Goal: Task Accomplishment & Management: Use online tool/utility

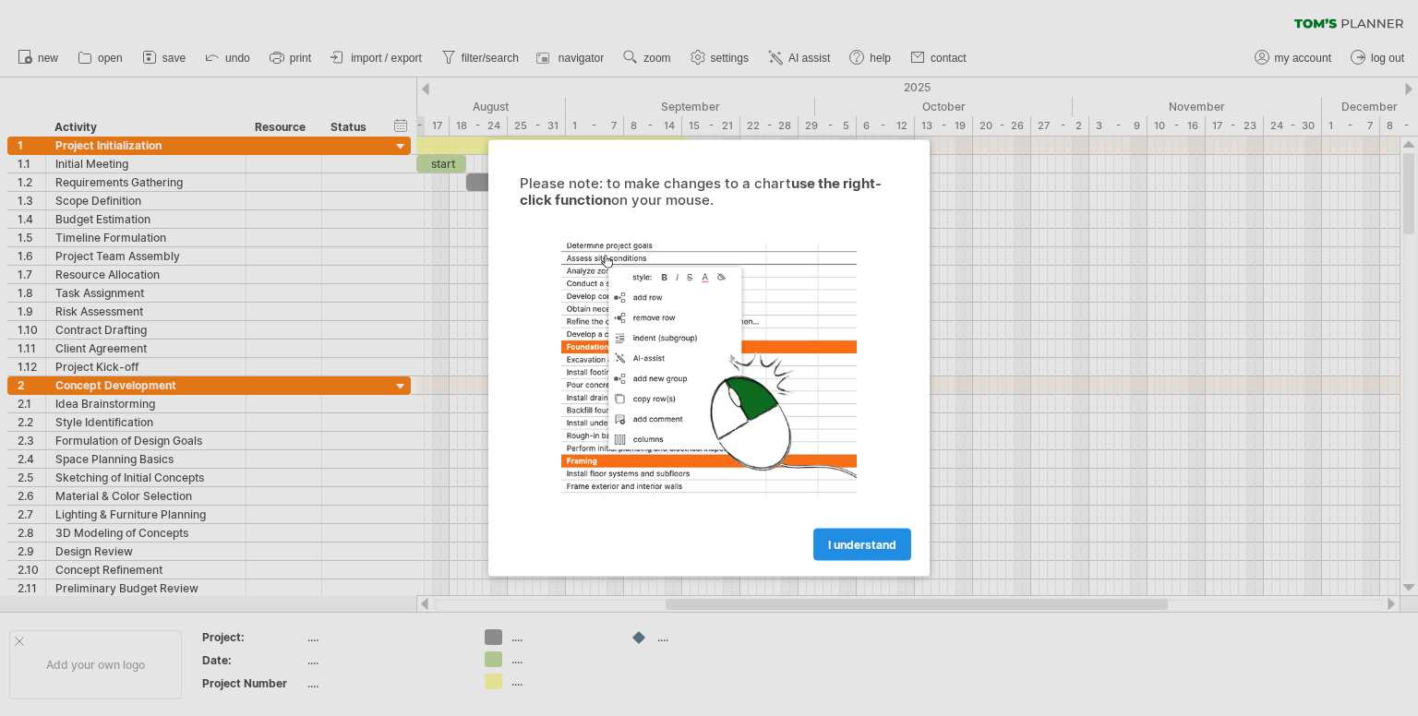
click at [841, 547] on span "I understand" at bounding box center [862, 545] width 68 height 14
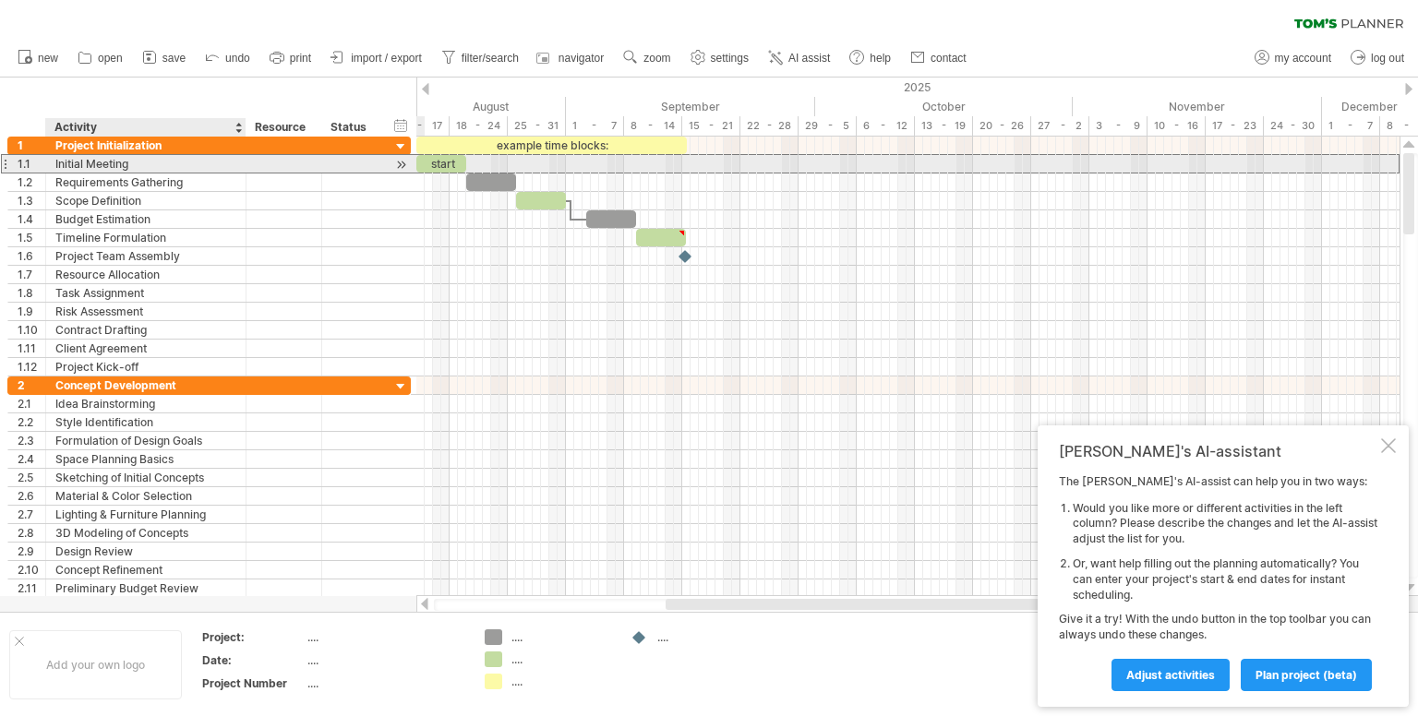
click at [192, 172] on div "**********" at bounding box center [208, 163] width 403 height 19
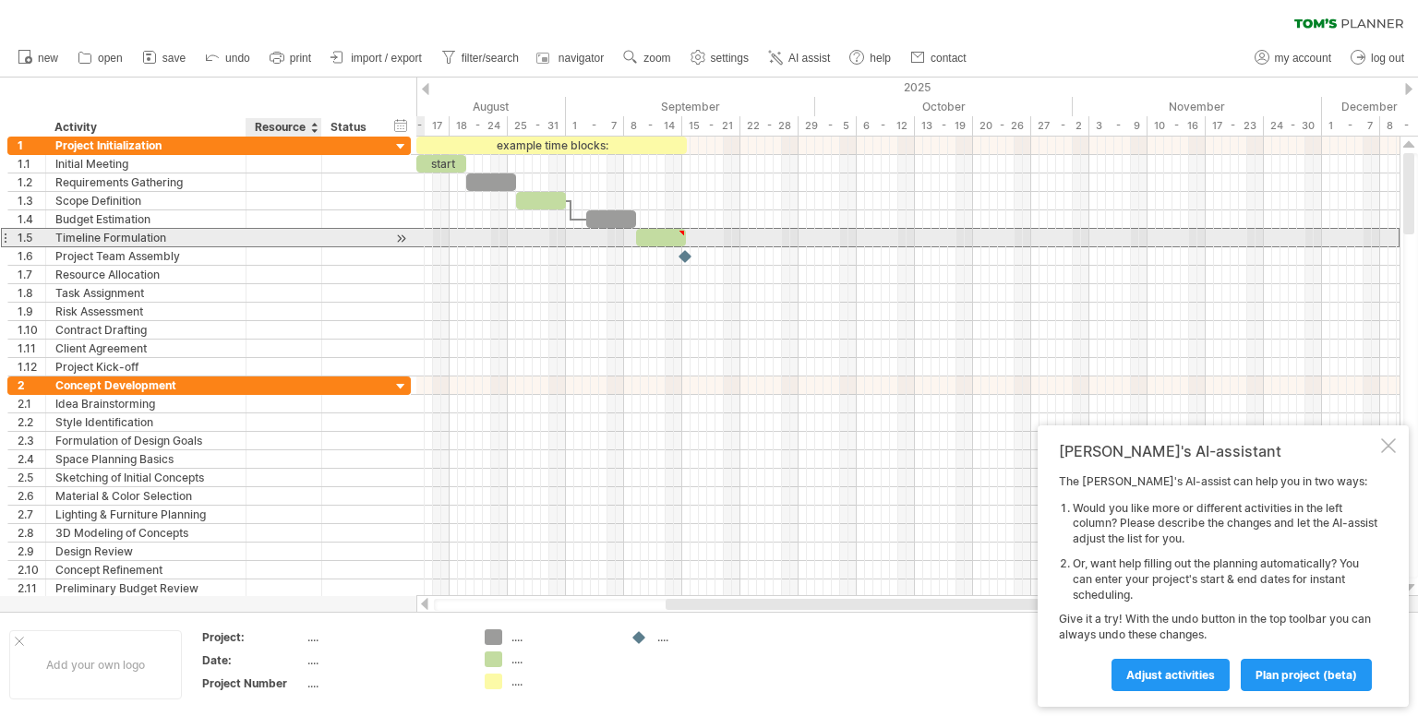
click at [266, 231] on div at bounding box center [284, 238] width 56 height 18
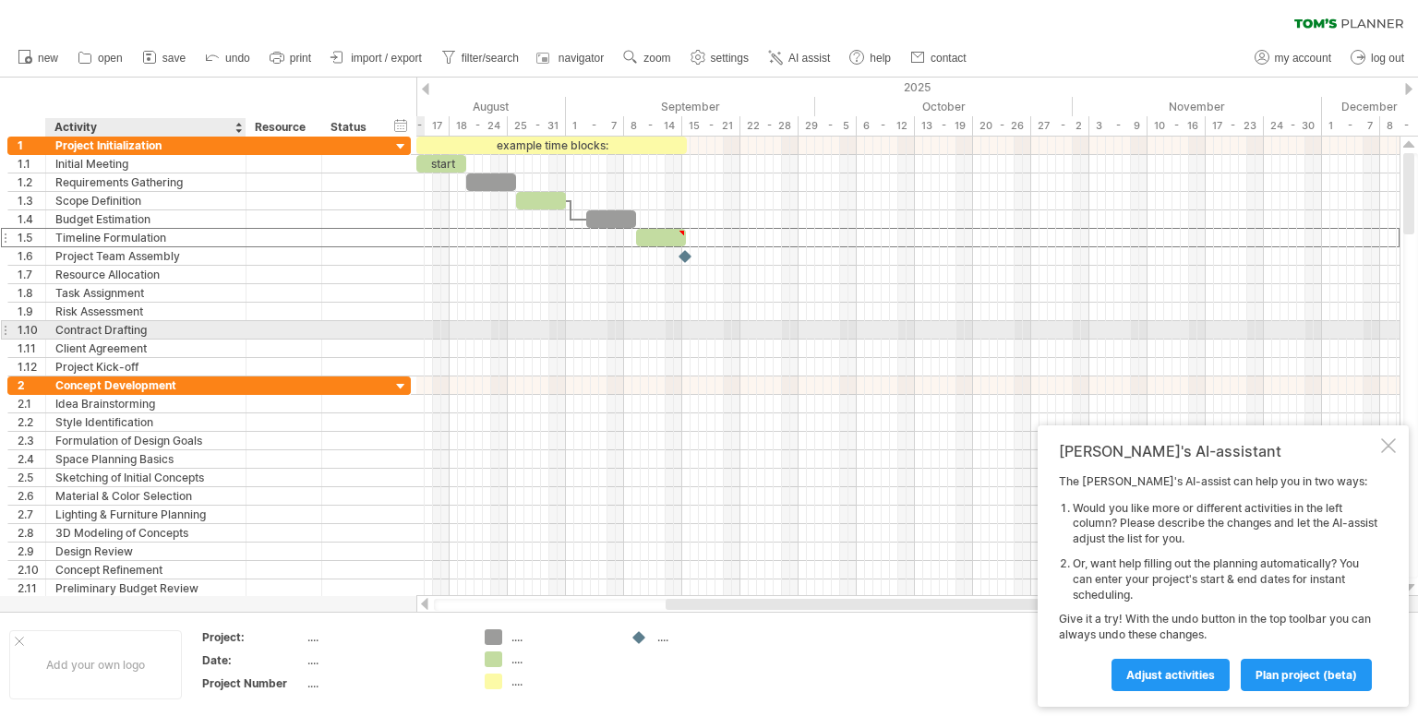
click at [225, 328] on div "Contract Drafting" at bounding box center [145, 330] width 181 height 18
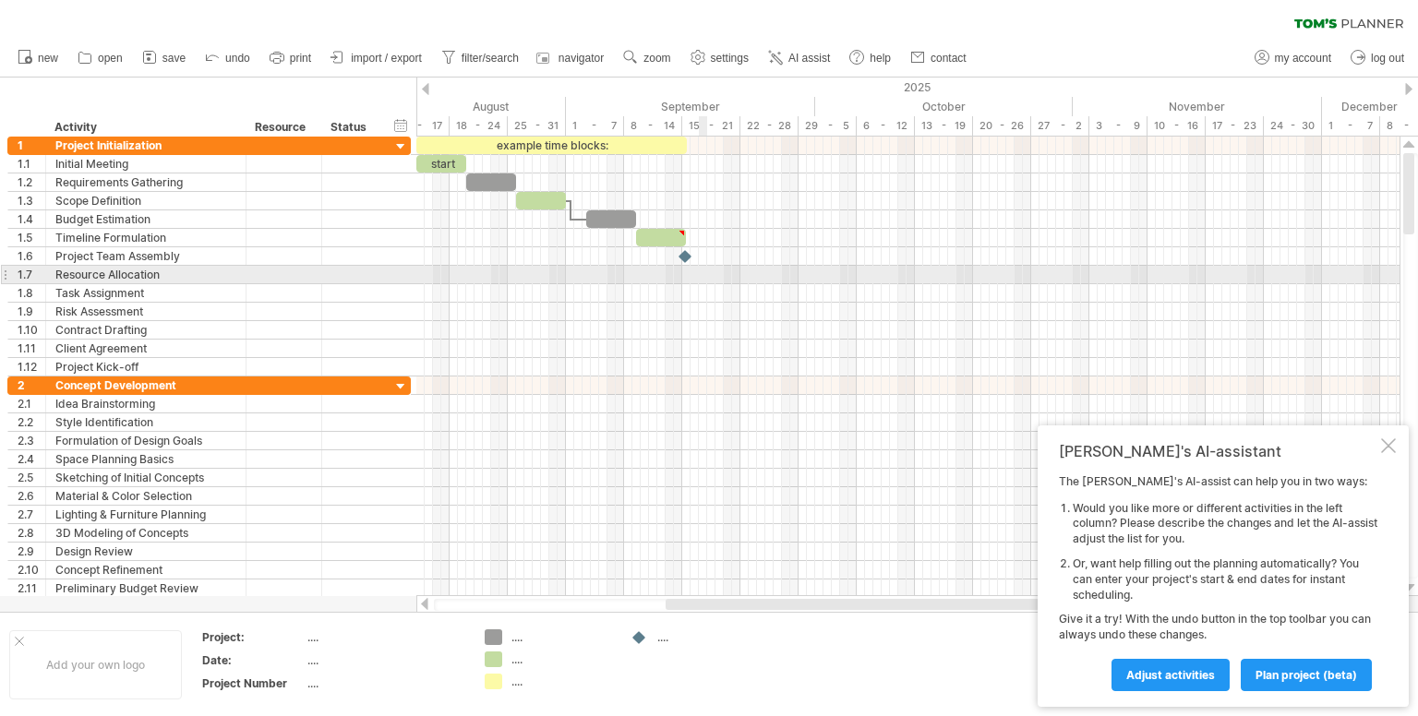
click at [700, 270] on div at bounding box center [907, 275] width 983 height 18
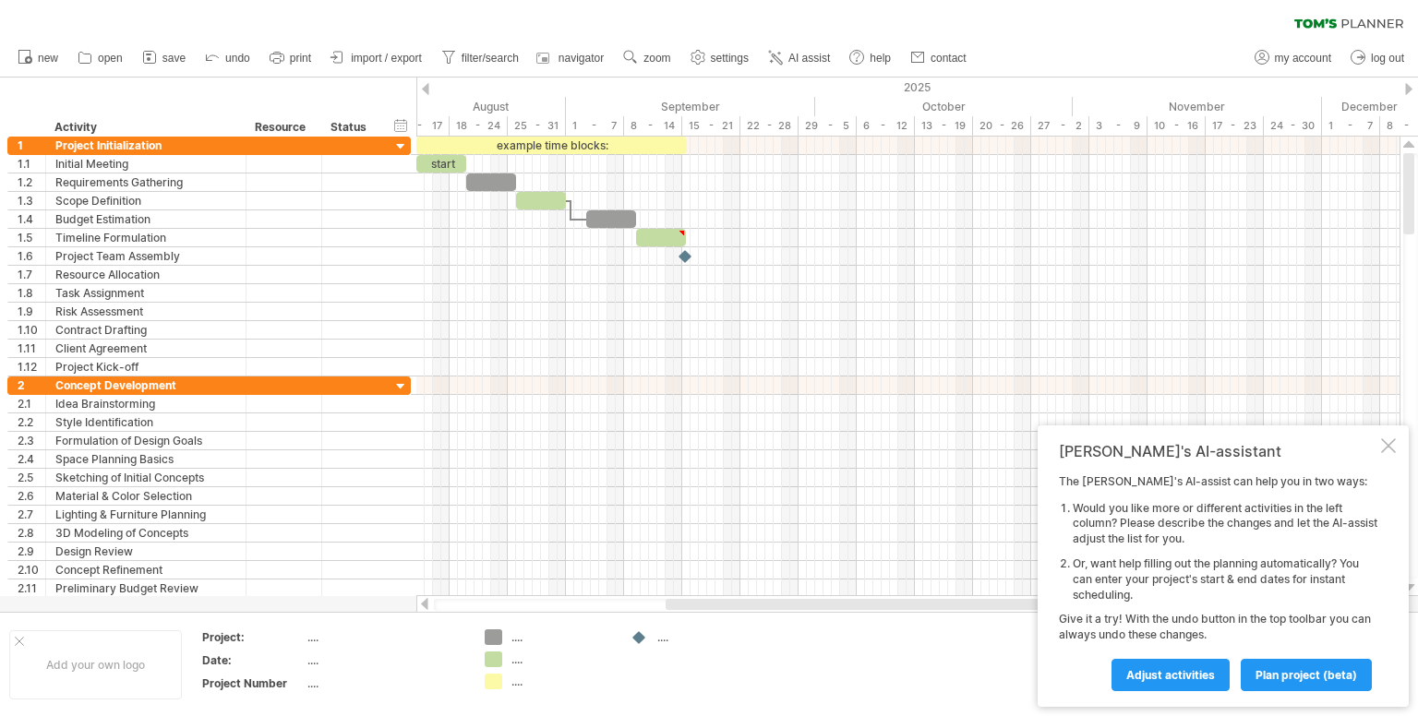
click at [498, 635] on div "Trying to reach plan.tomsplanner.com Connected again... 0% clear filter new 1" at bounding box center [709, 358] width 1418 height 716
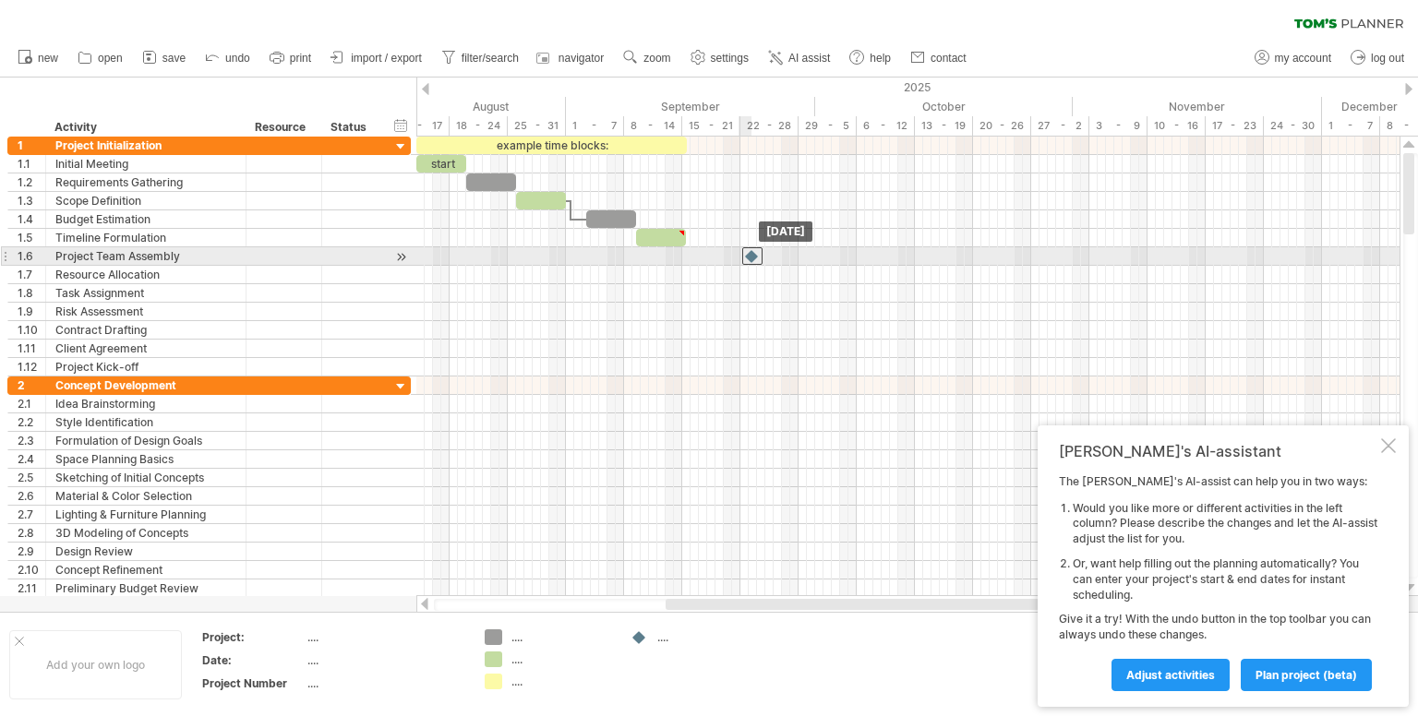
drag, startPoint x: 689, startPoint y: 255, endPoint x: 753, endPoint y: 253, distance: 64.6
click at [753, 253] on div at bounding box center [752, 256] width 20 height 18
drag, startPoint x: 751, startPoint y: 256, endPoint x: 617, endPoint y: 258, distance: 133.9
click at [617, 258] on div at bounding box center [619, 256] width 20 height 18
drag, startPoint x: 617, startPoint y: 258, endPoint x: 701, endPoint y: 257, distance: 84.0
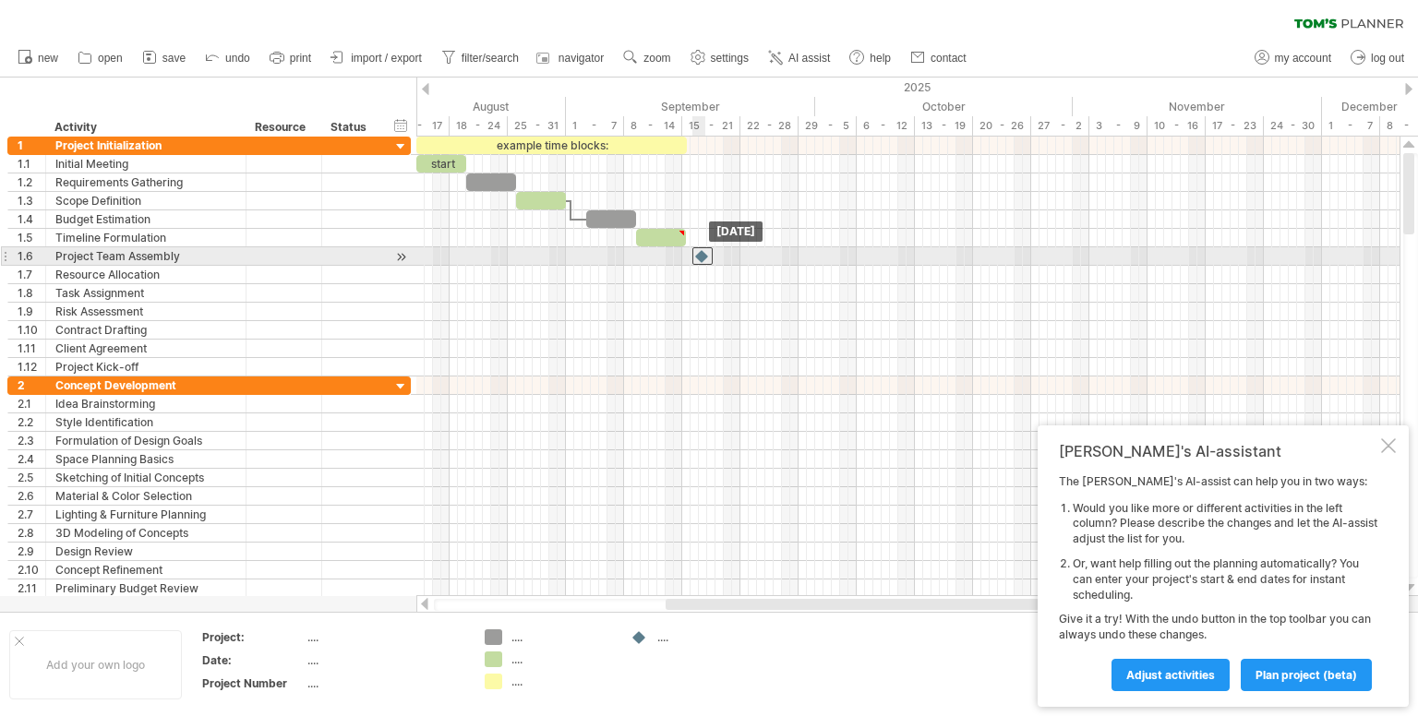
click at [701, 257] on div at bounding box center [702, 256] width 20 height 18
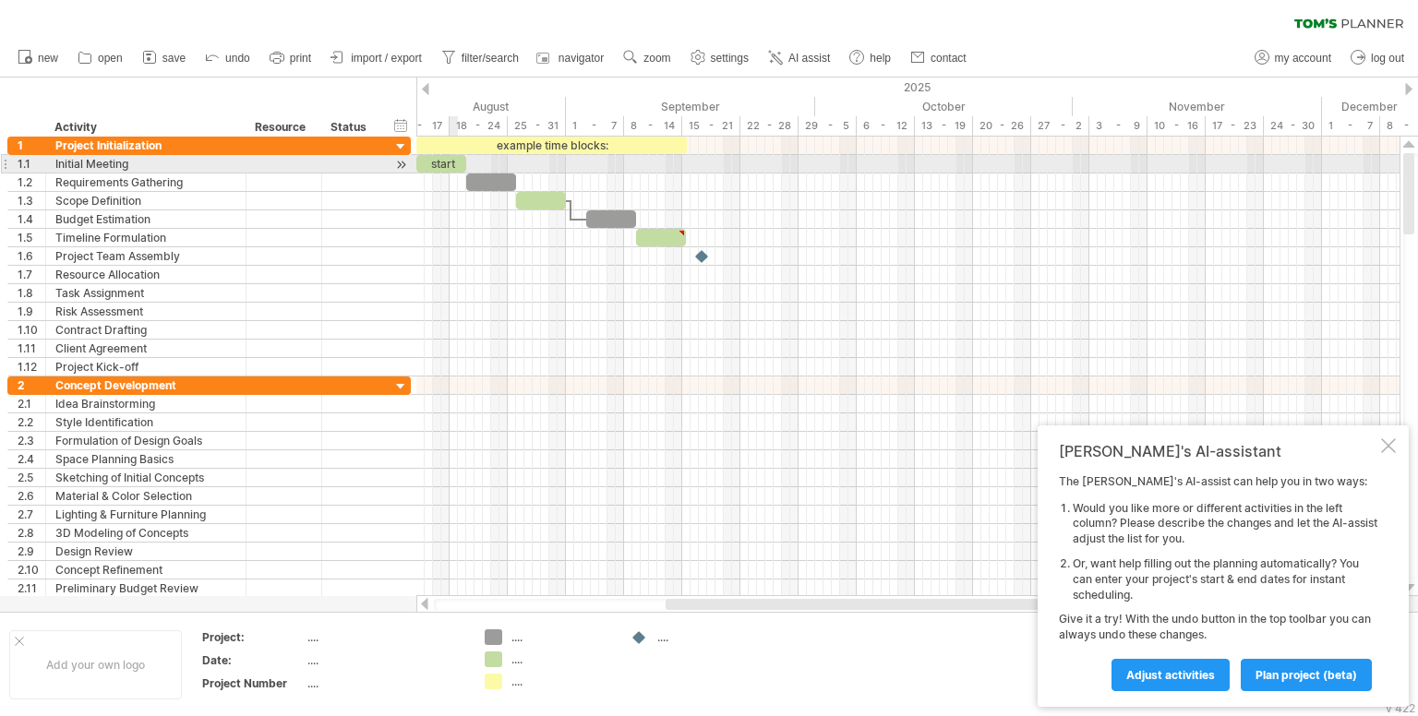
click at [451, 159] on div "start" at bounding box center [441, 164] width 50 height 18
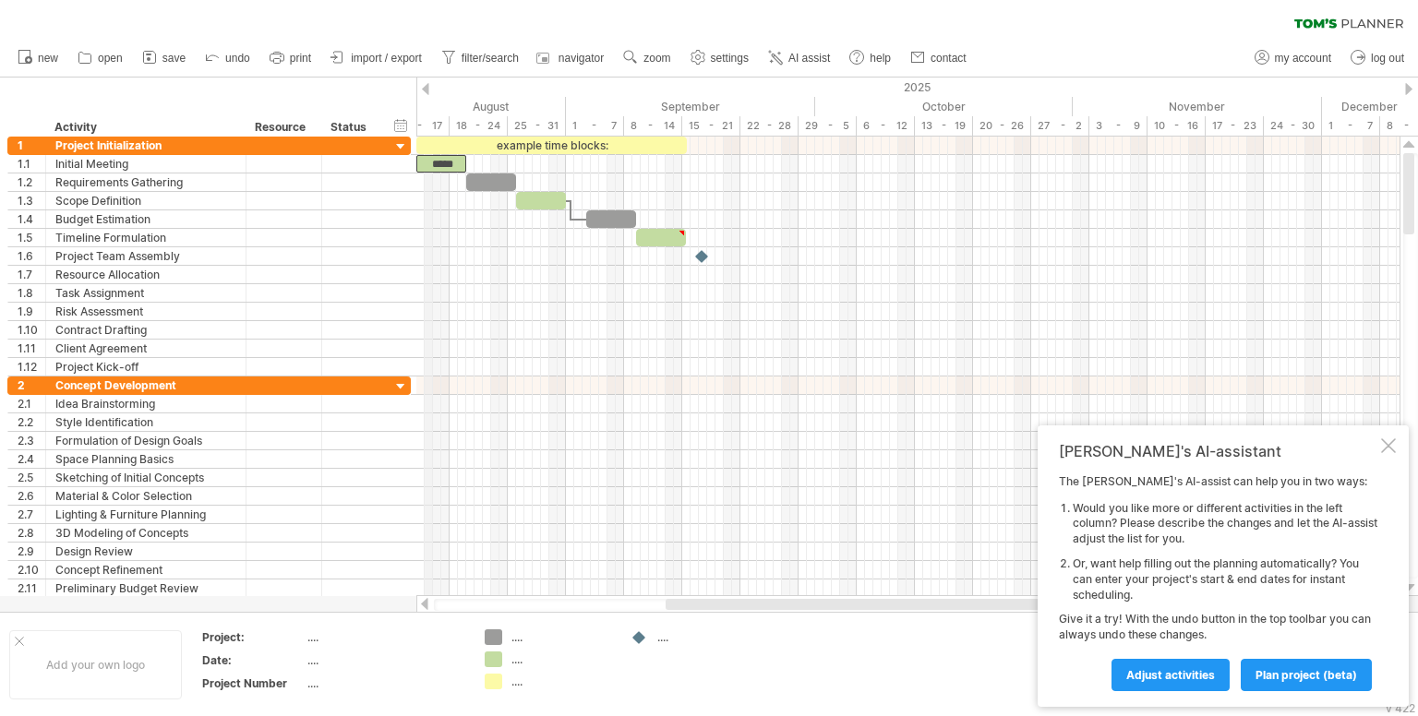
click at [426, 79] on div "2025" at bounding box center [288, 87] width 2584 height 19
click at [425, 86] on div at bounding box center [425, 89] width 7 height 12
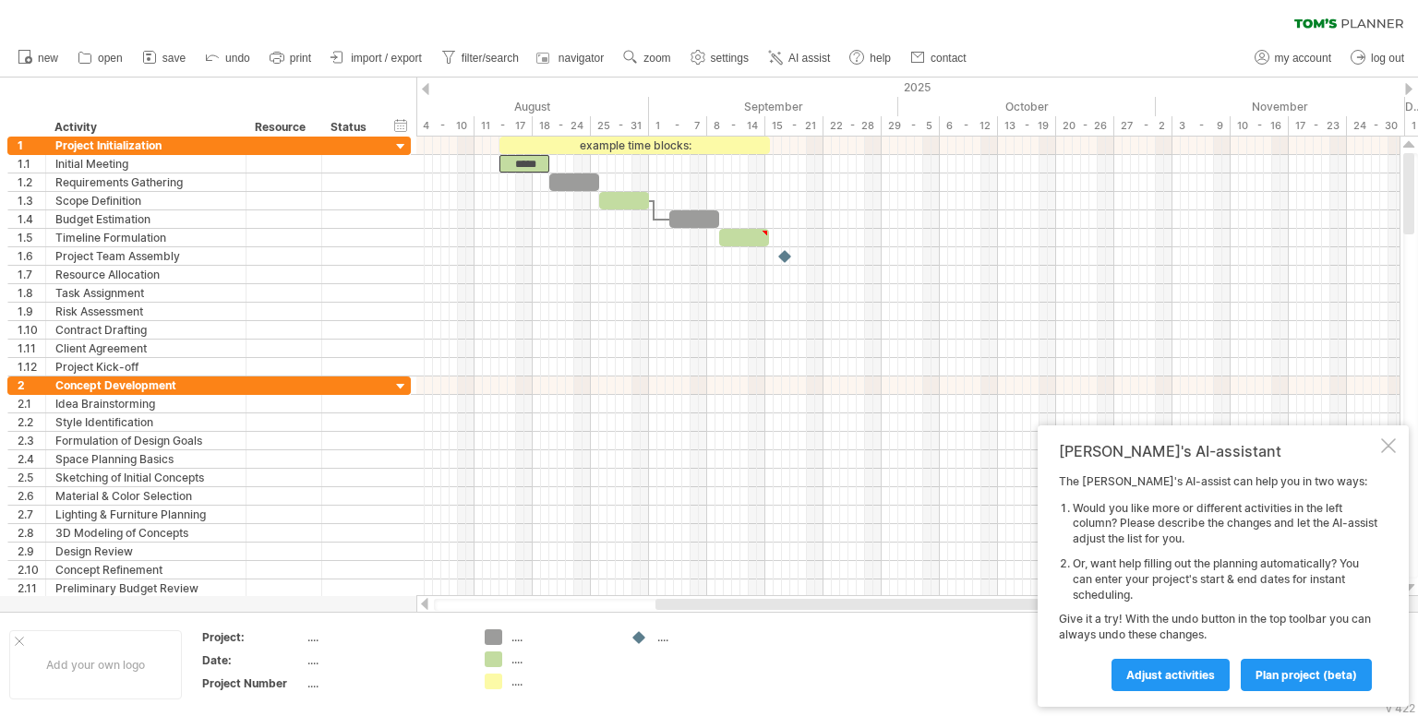
click at [425, 86] on div at bounding box center [425, 89] width 7 height 12
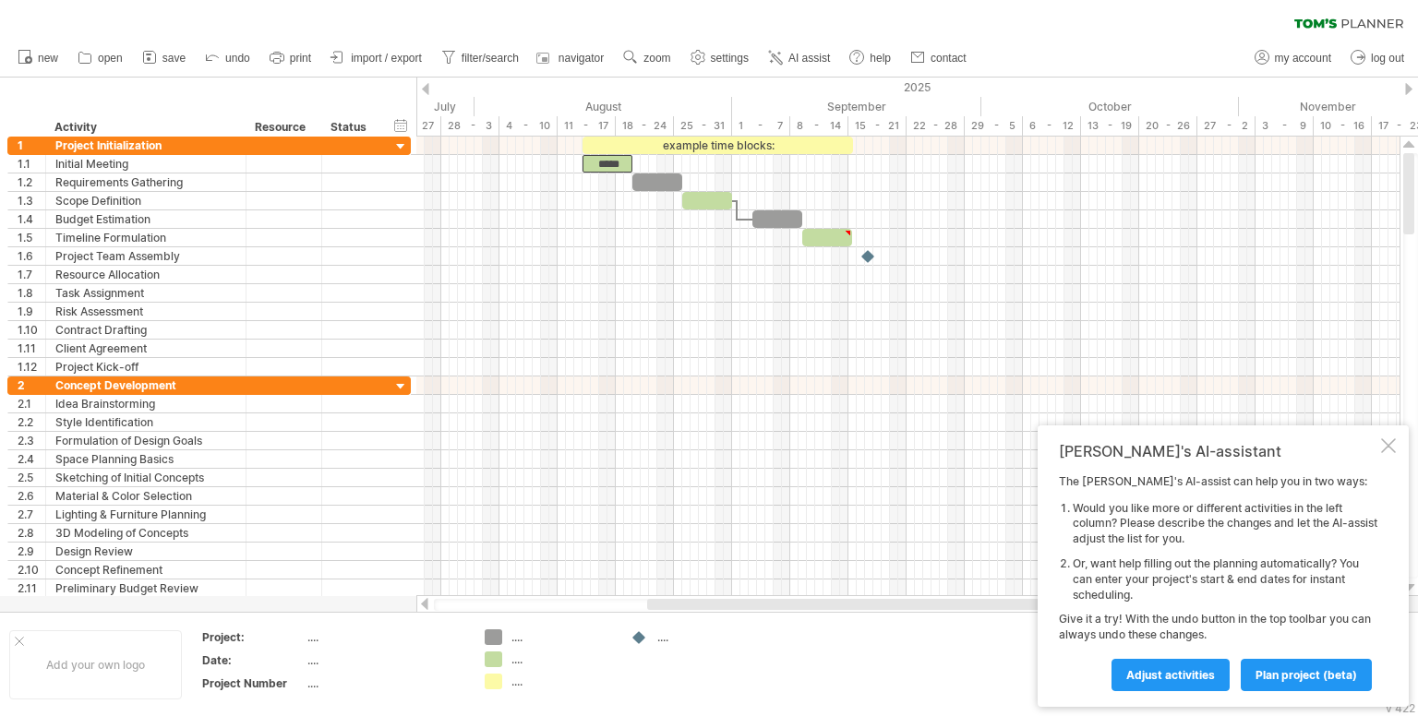
click at [425, 86] on div at bounding box center [425, 89] width 7 height 12
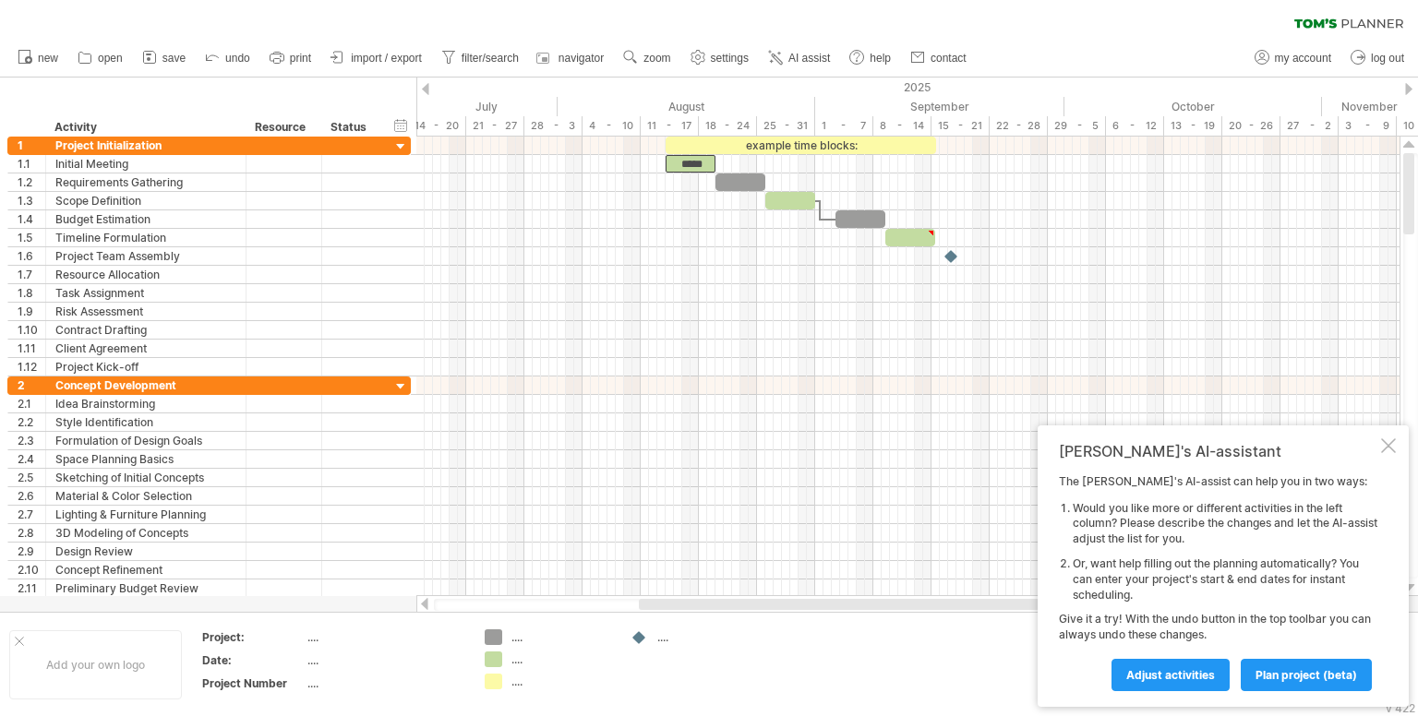
click at [425, 86] on div at bounding box center [425, 89] width 7 height 12
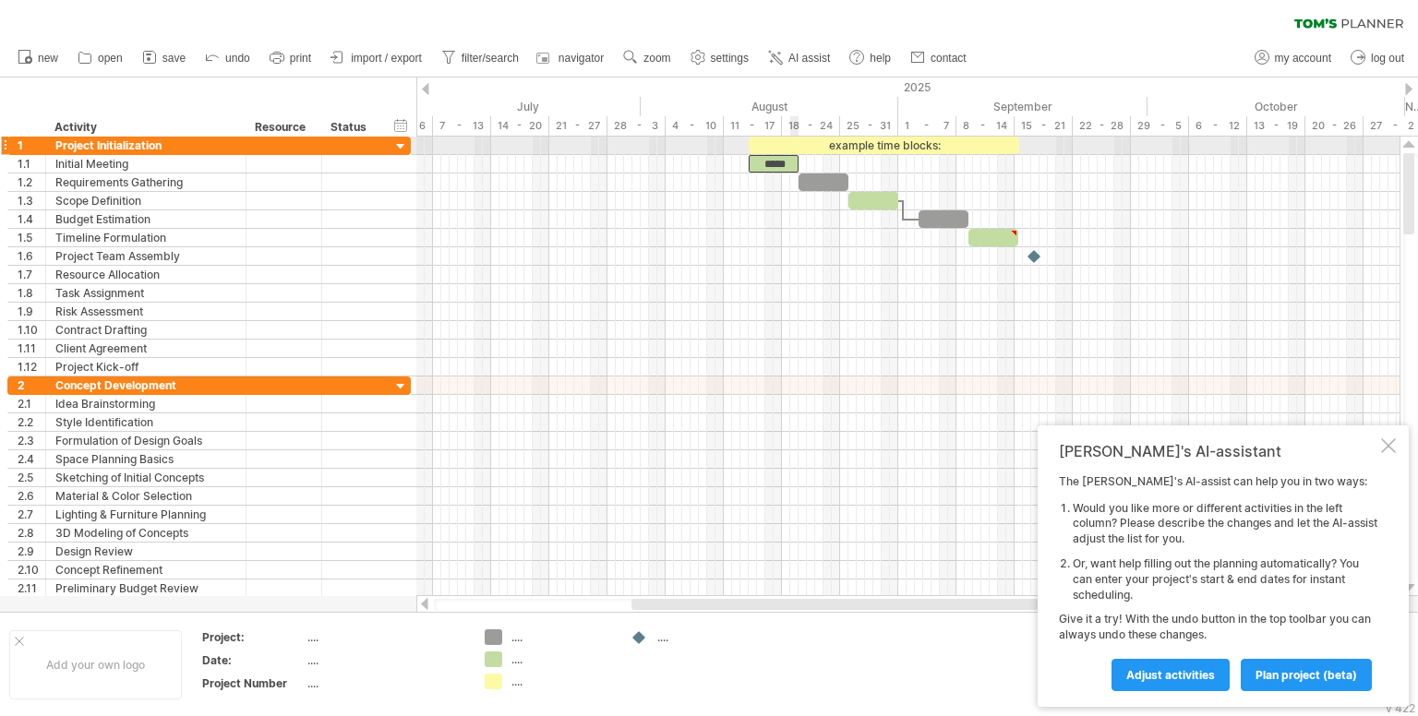
click at [790, 144] on div "example time blocks:" at bounding box center [884, 146] width 270 height 18
click at [871, 143] on div "**********" at bounding box center [884, 146] width 270 height 18
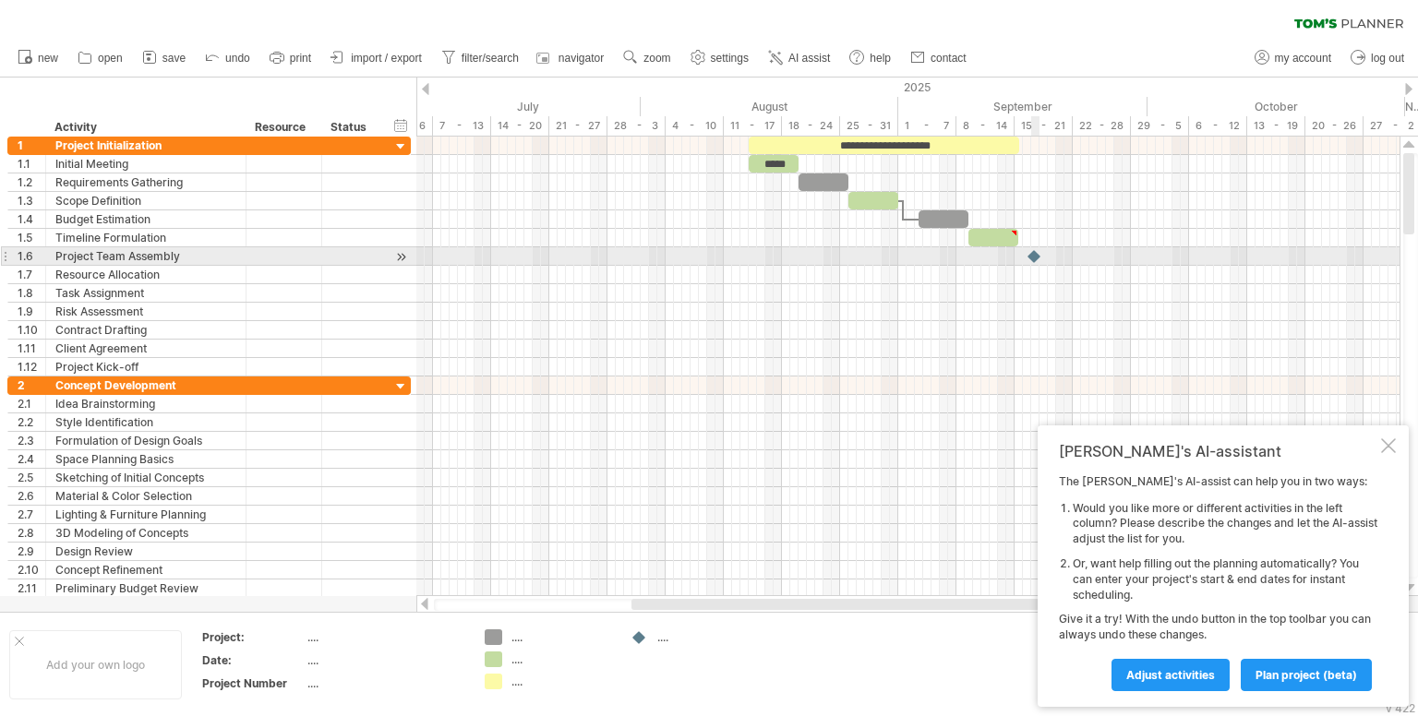
click at [1037, 252] on div at bounding box center [1035, 256] width 18 height 18
drag, startPoint x: 1034, startPoint y: 254, endPoint x: 1064, endPoint y: 252, distance: 30.5
click at [1064, 252] on div at bounding box center [1073, 256] width 20 height 18
drag, startPoint x: 1063, startPoint y: 252, endPoint x: 1015, endPoint y: 249, distance: 49.0
click at [1058, 249] on div at bounding box center [1068, 256] width 20 height 18
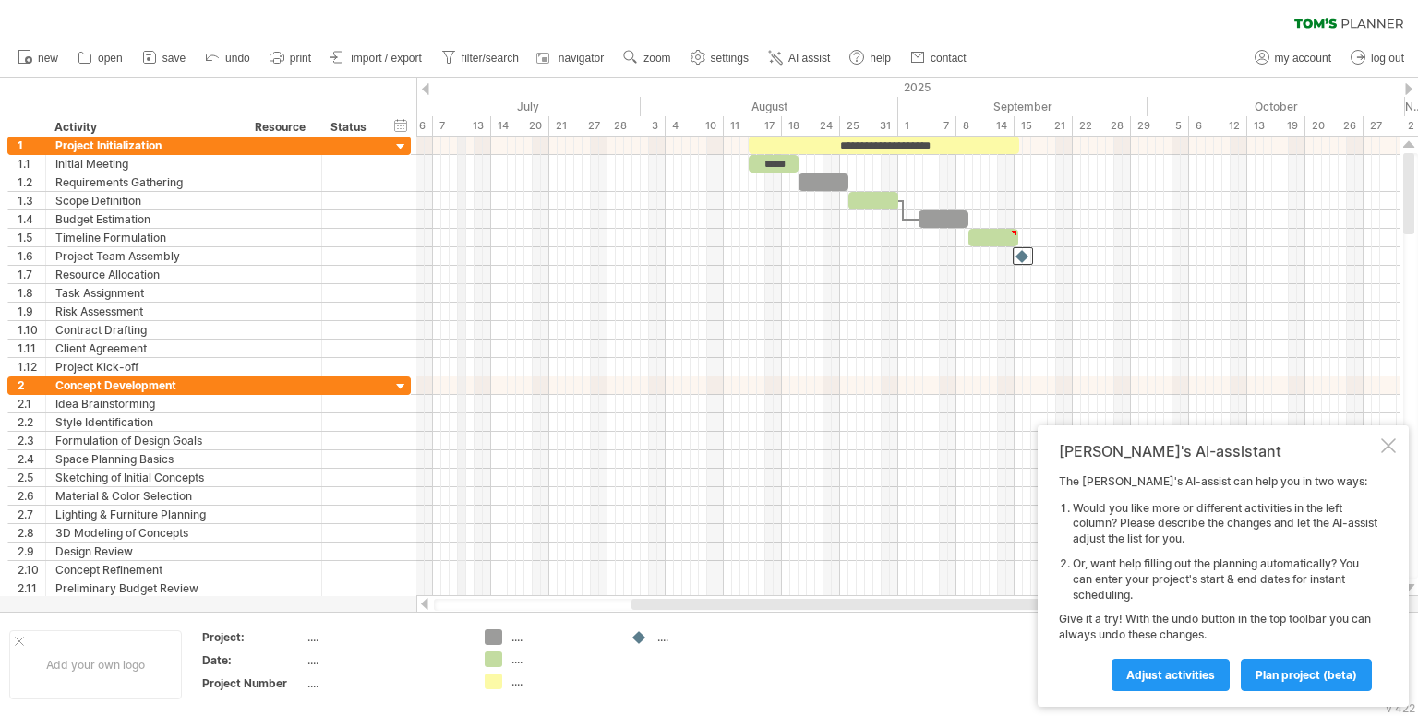
click at [460, 104] on div "July" at bounding box center [512, 106] width 258 height 19
click at [427, 79] on div "2025" at bounding box center [620, 87] width 2584 height 19
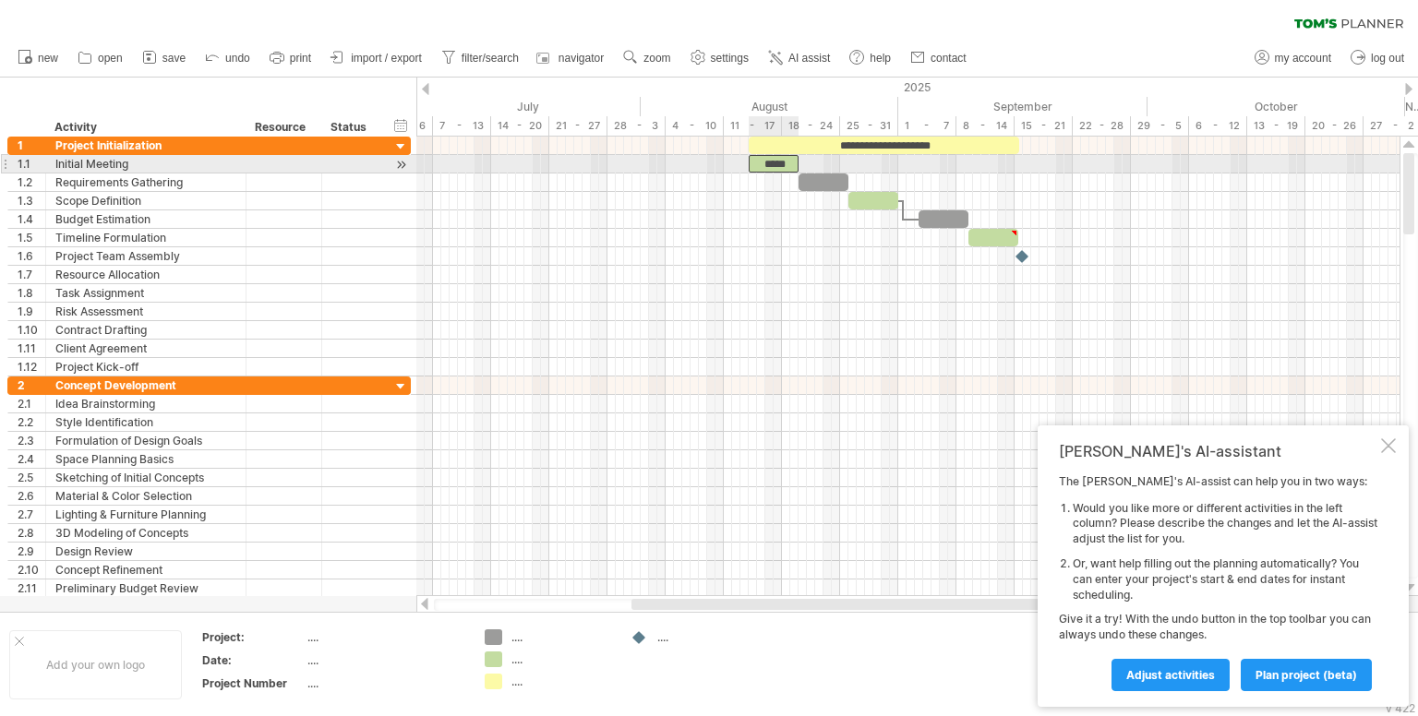
click at [777, 160] on div "*****" at bounding box center [774, 164] width 50 height 18
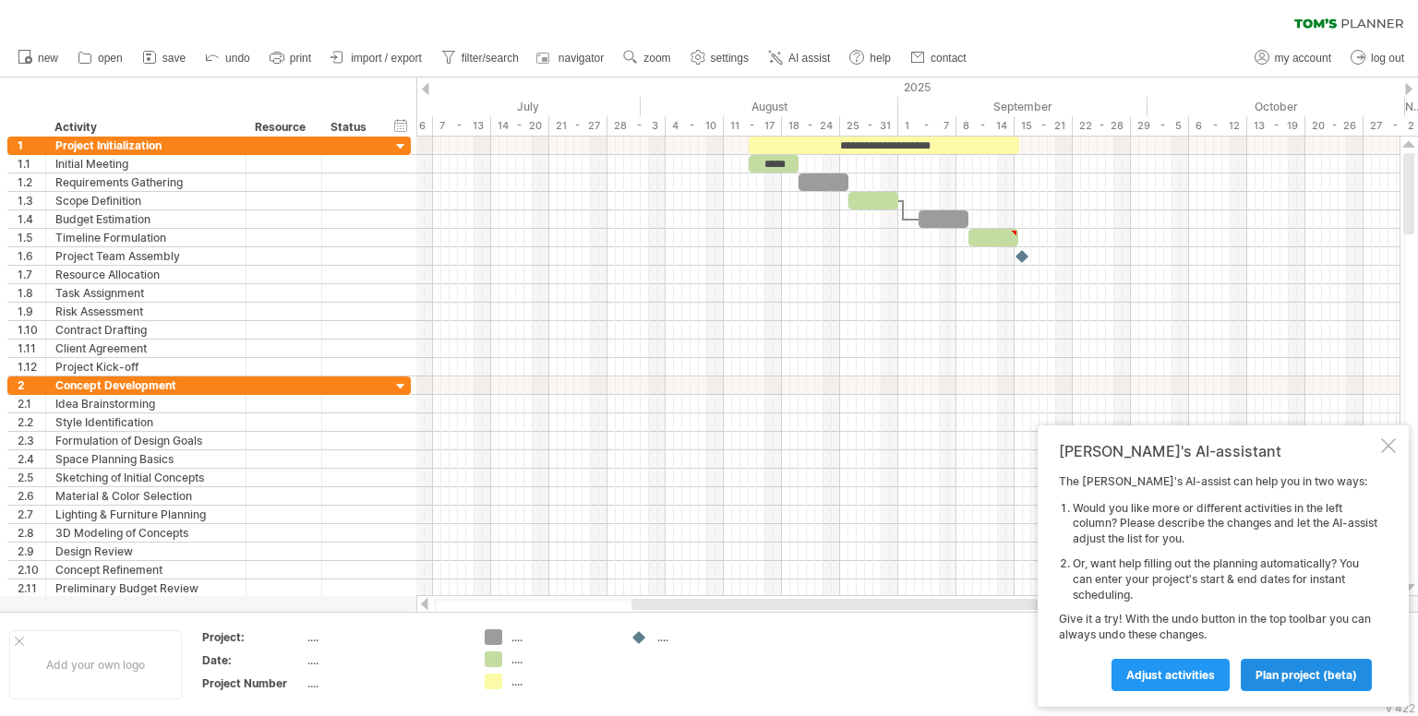
click at [1270, 676] on span "plan project (beta)" at bounding box center [1306, 675] width 102 height 14
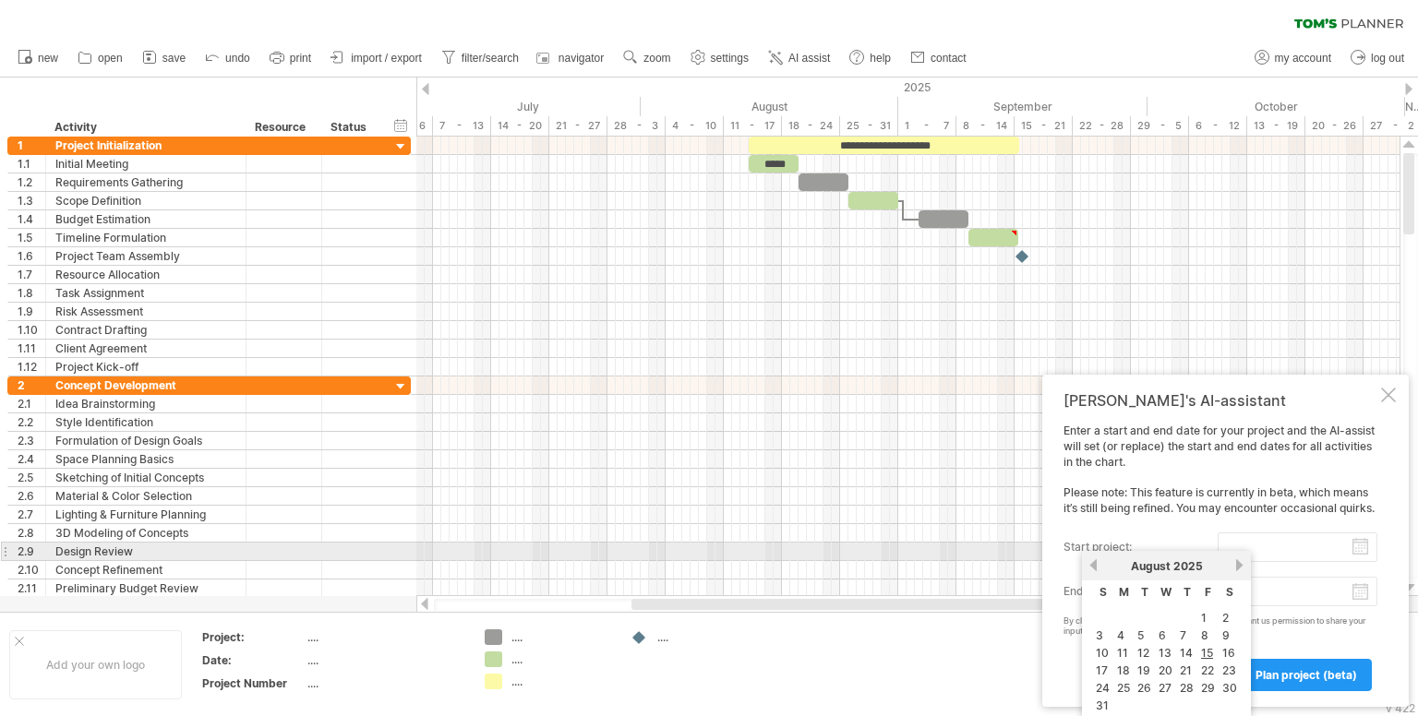
click at [1351, 554] on input "start project:" at bounding box center [1298, 548] width 160 height 30
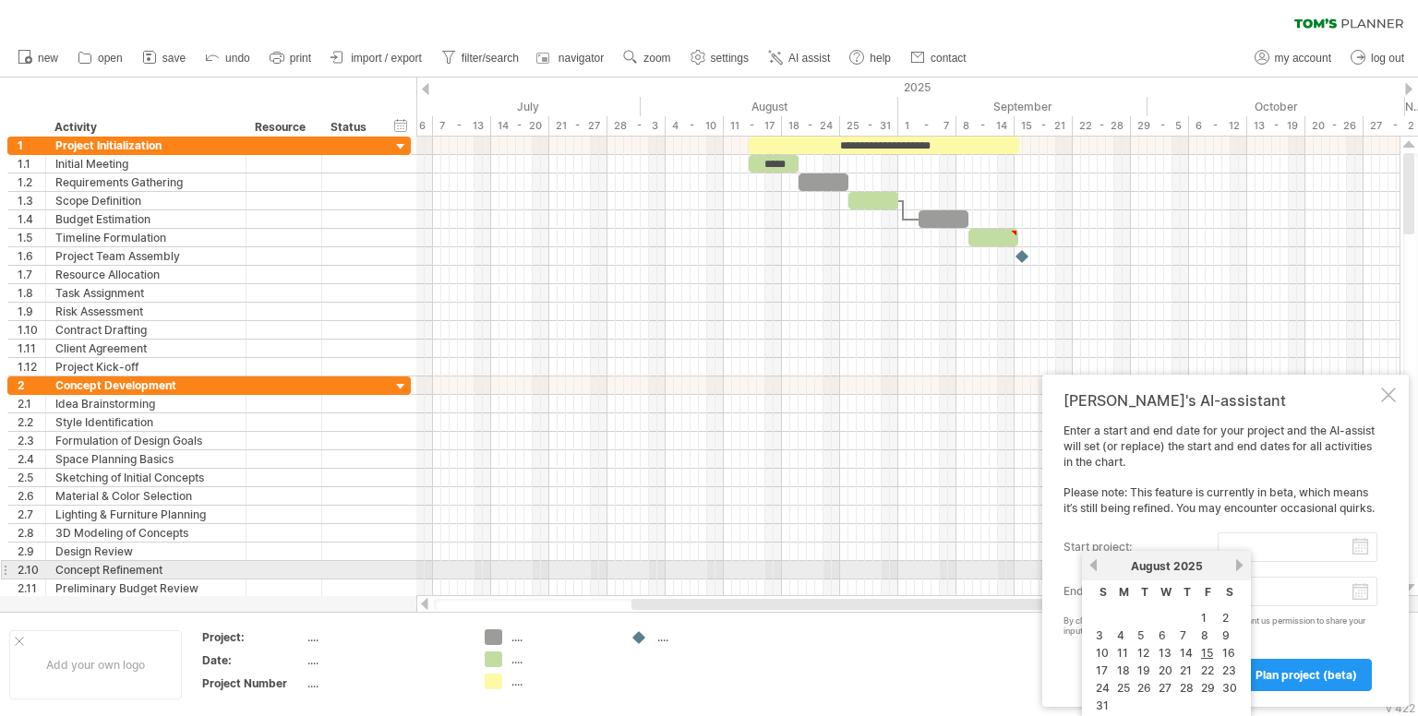
click at [1097, 562] on link "previous" at bounding box center [1094, 566] width 14 height 14
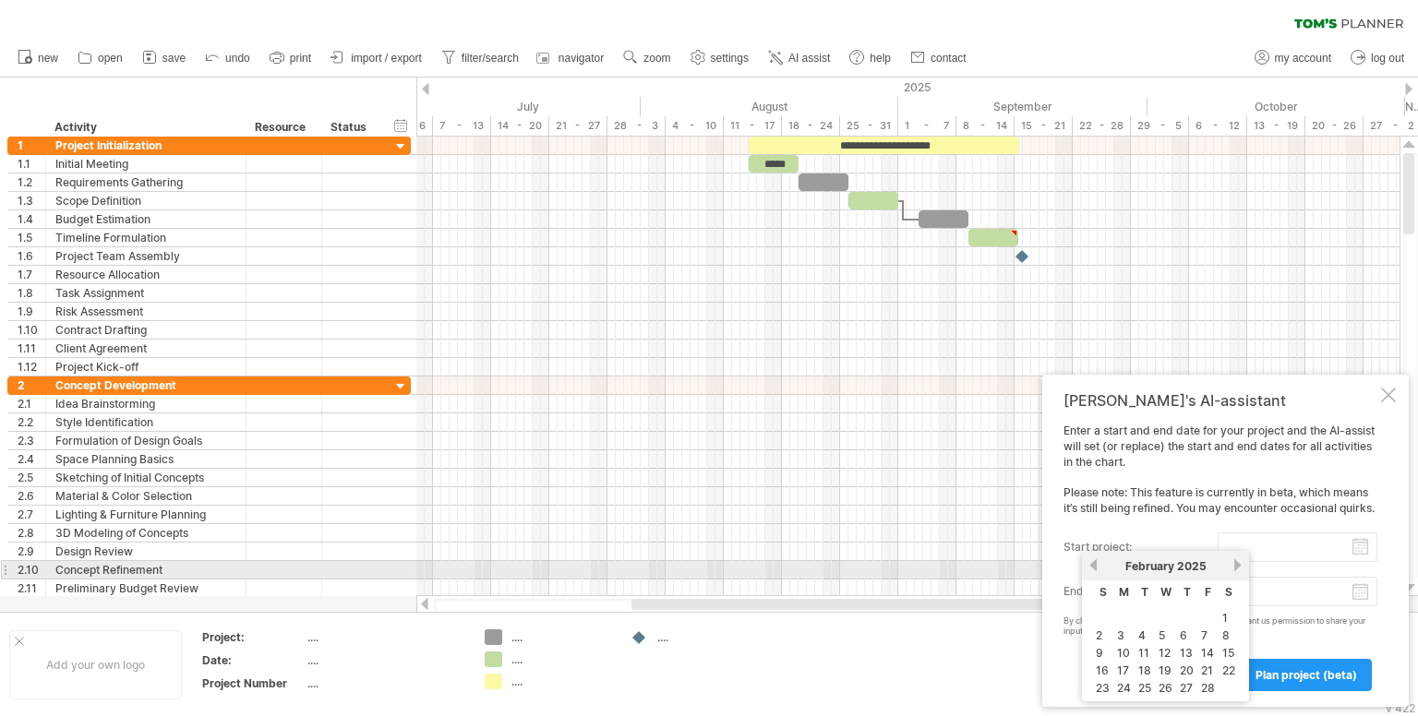
click at [1097, 562] on link "previous" at bounding box center [1094, 566] width 14 height 14
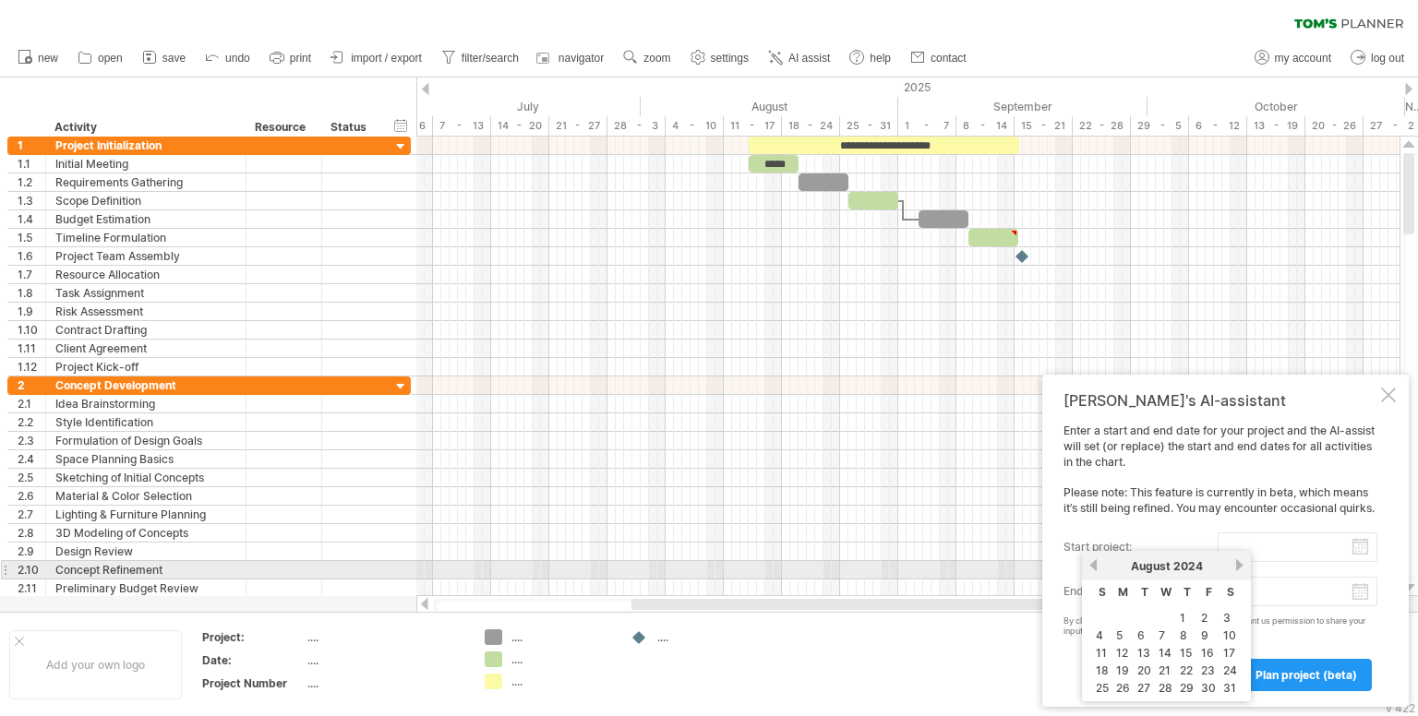
click at [1097, 562] on link "previous" at bounding box center [1094, 566] width 14 height 14
click at [1178, 570] on span "2024" at bounding box center [1186, 566] width 30 height 14
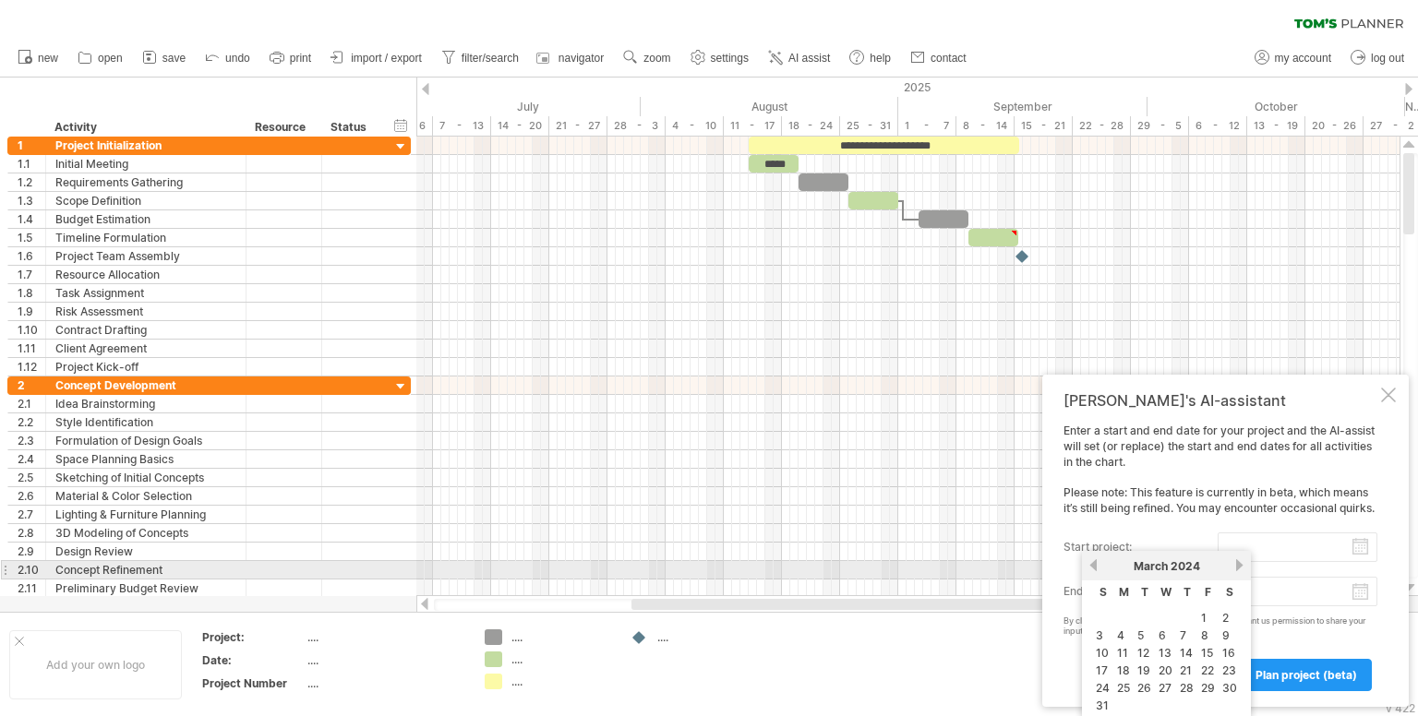
click at [1192, 564] on span "2024" at bounding box center [1186, 566] width 30 height 14
click at [1234, 565] on link "next" at bounding box center [1239, 566] width 14 height 14
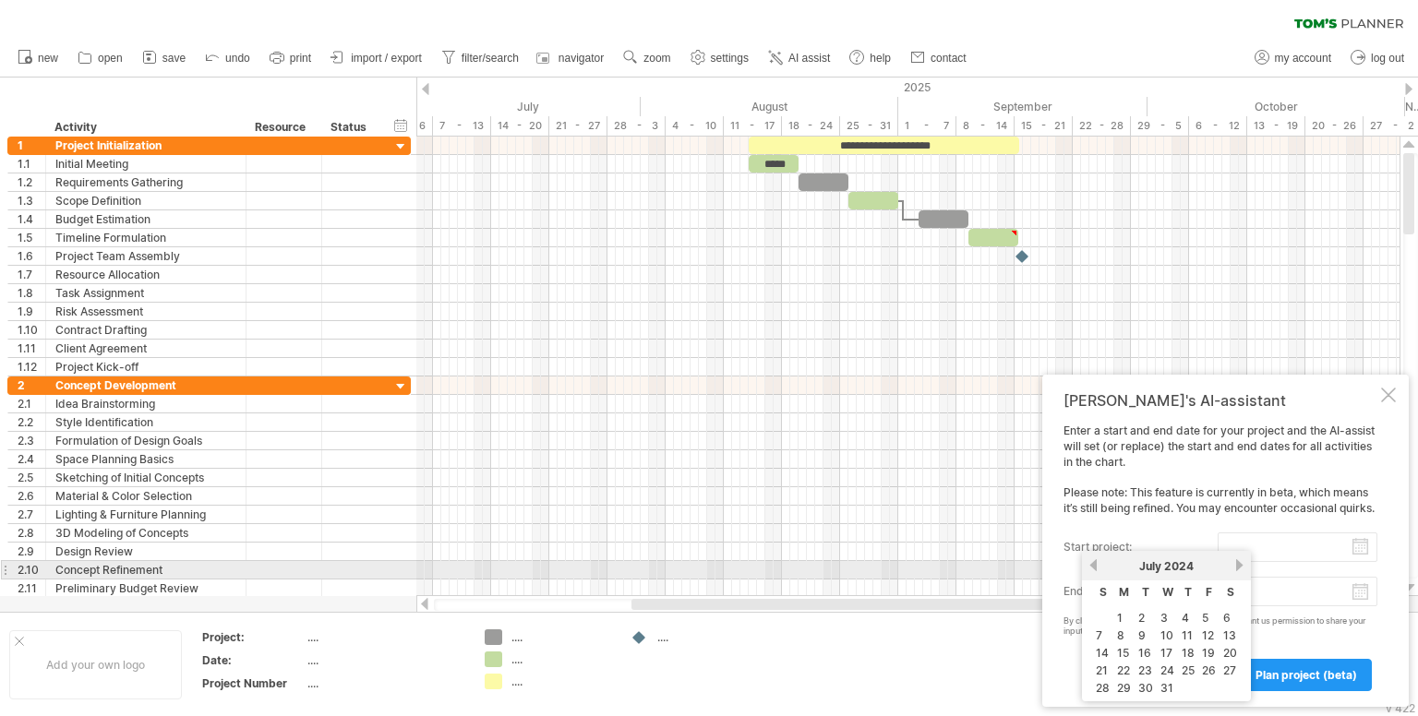
click at [1097, 571] on link "previous" at bounding box center [1094, 566] width 14 height 14
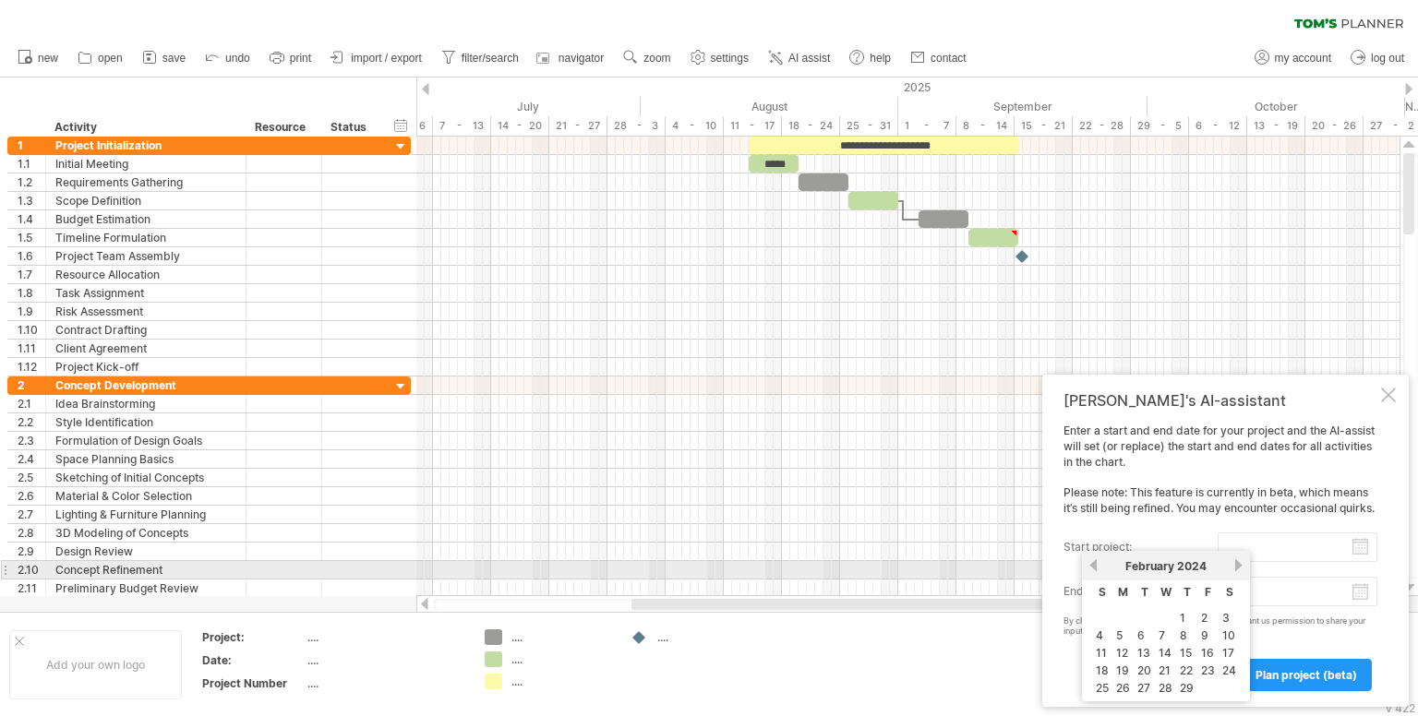
click at [1097, 571] on link "previous" at bounding box center [1094, 566] width 14 height 14
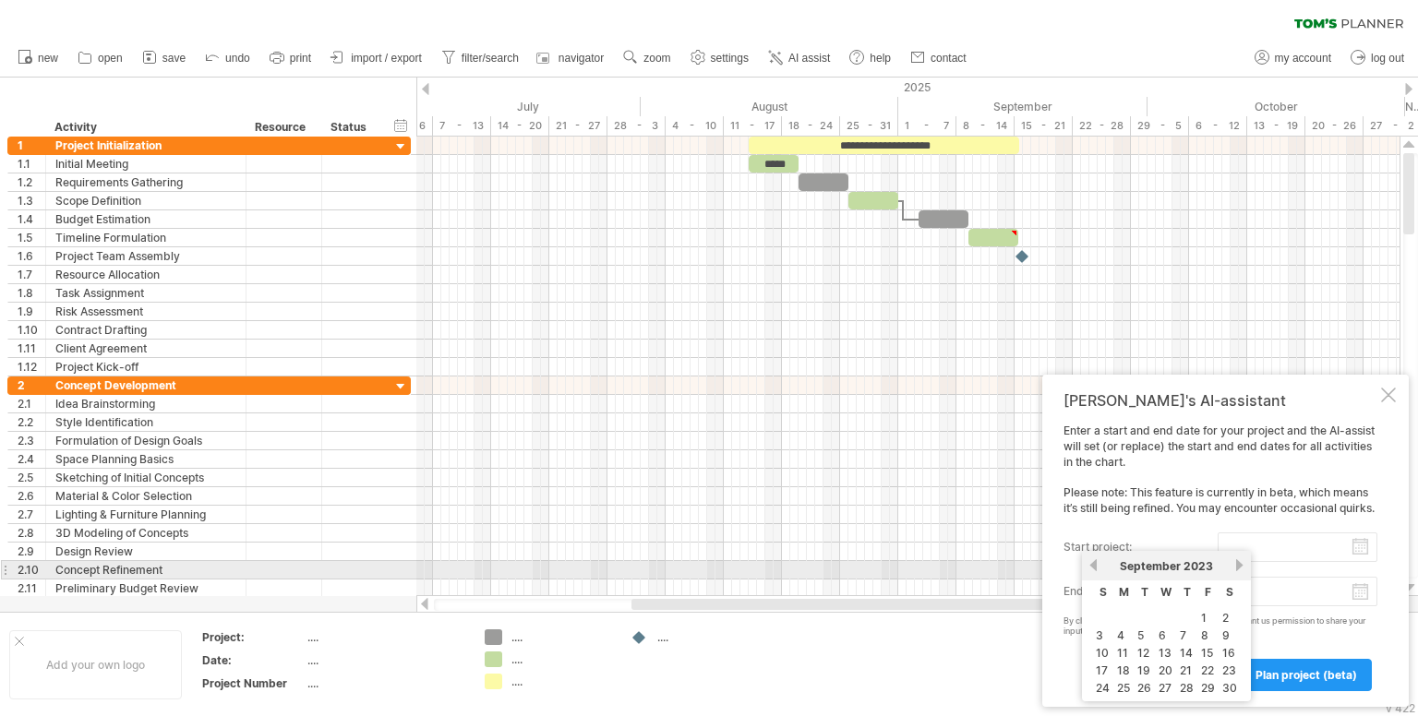
click at [1097, 571] on link "previous" at bounding box center [1094, 566] width 14 height 14
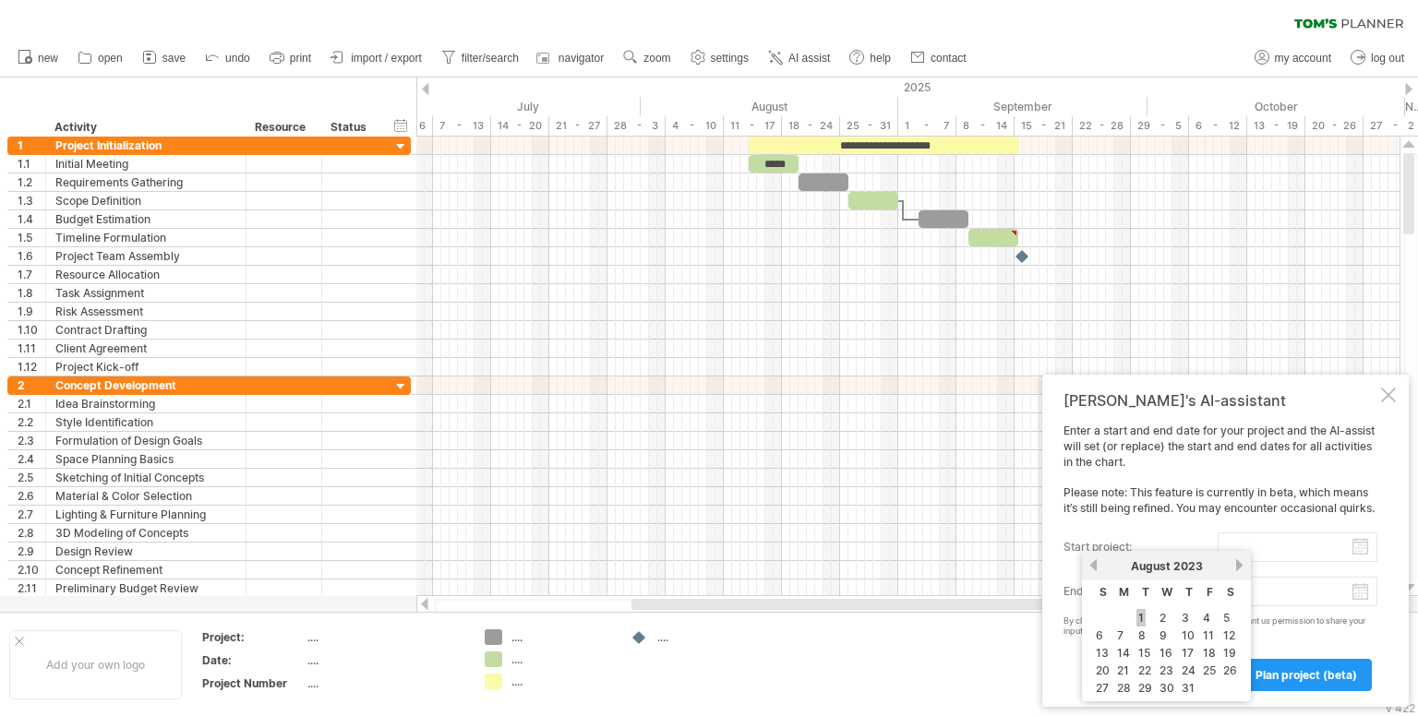
click at [1139, 609] on link "1" at bounding box center [1140, 618] width 9 height 18
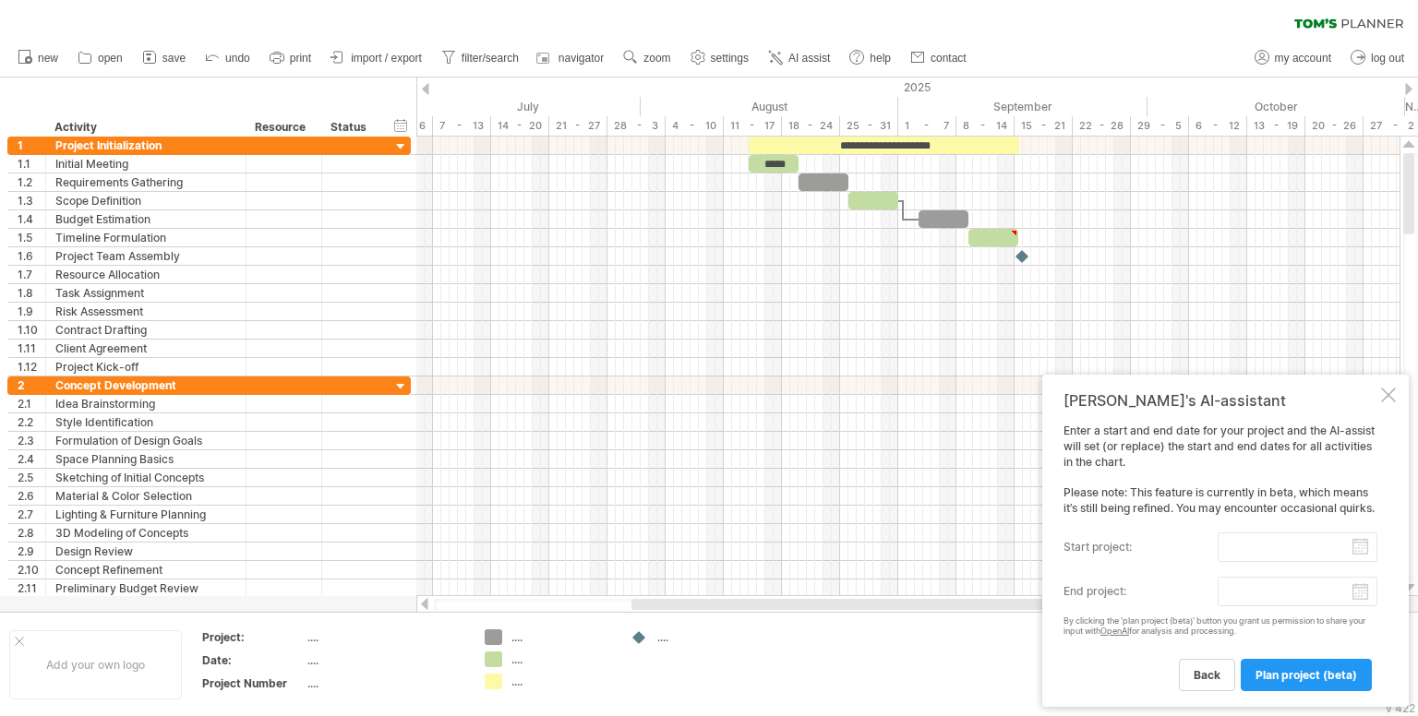
type input "********"
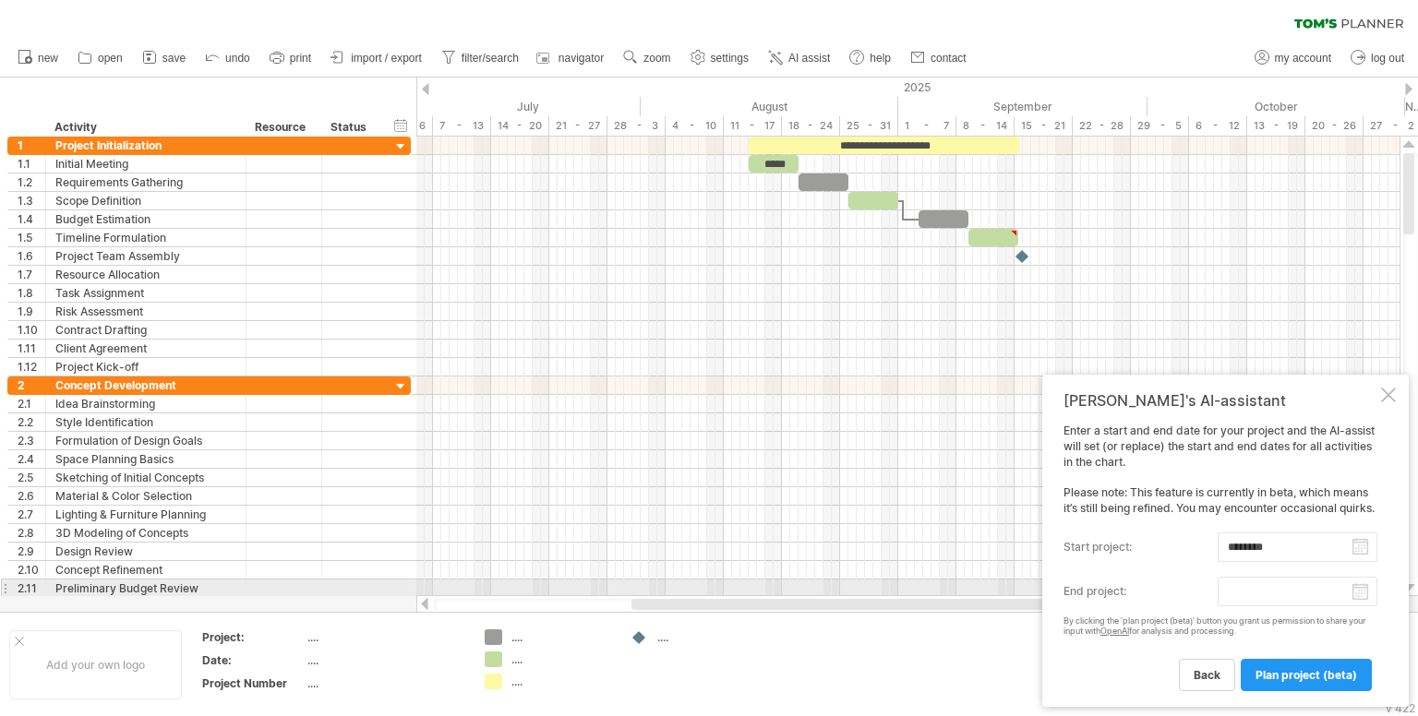
click at [1250, 593] on input "end project:" at bounding box center [1298, 592] width 160 height 30
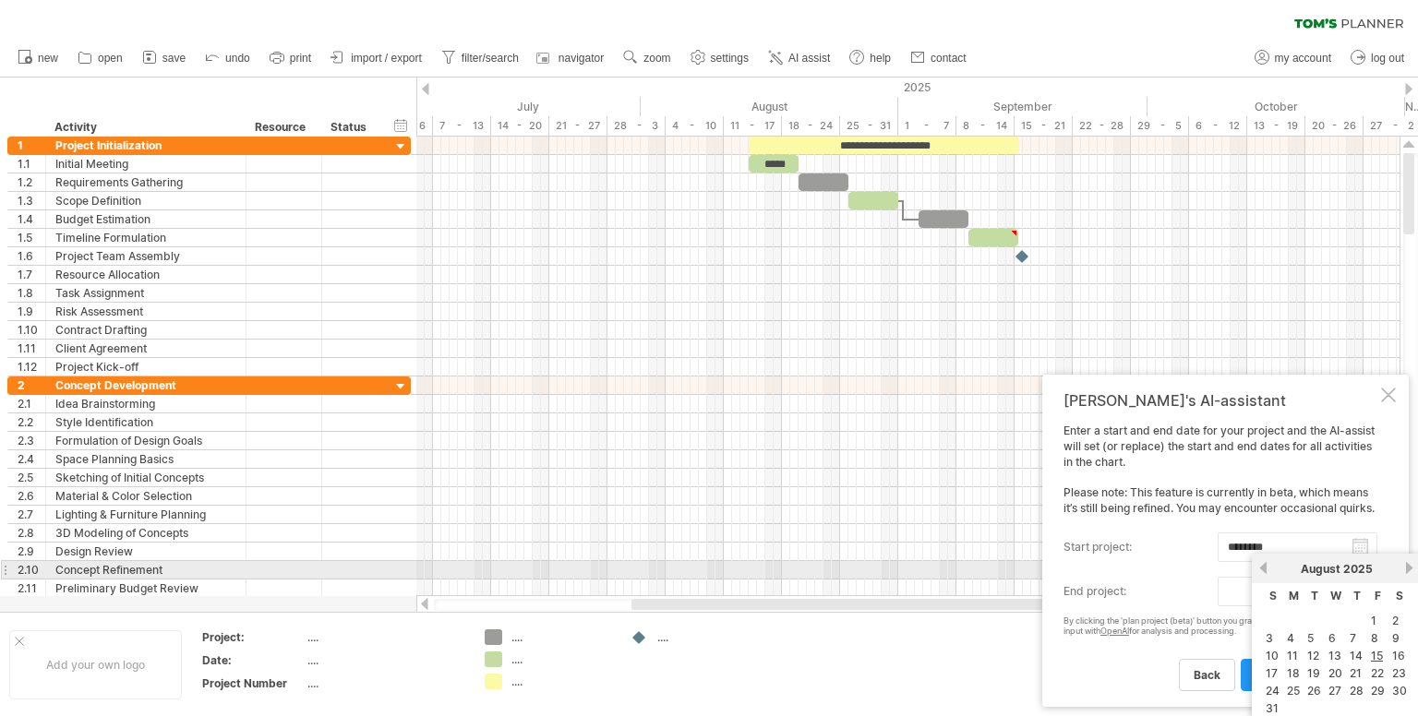
click at [1406, 573] on link "next" at bounding box center [1409, 568] width 14 height 14
click at [1402, 565] on link "next" at bounding box center [1409, 568] width 14 height 14
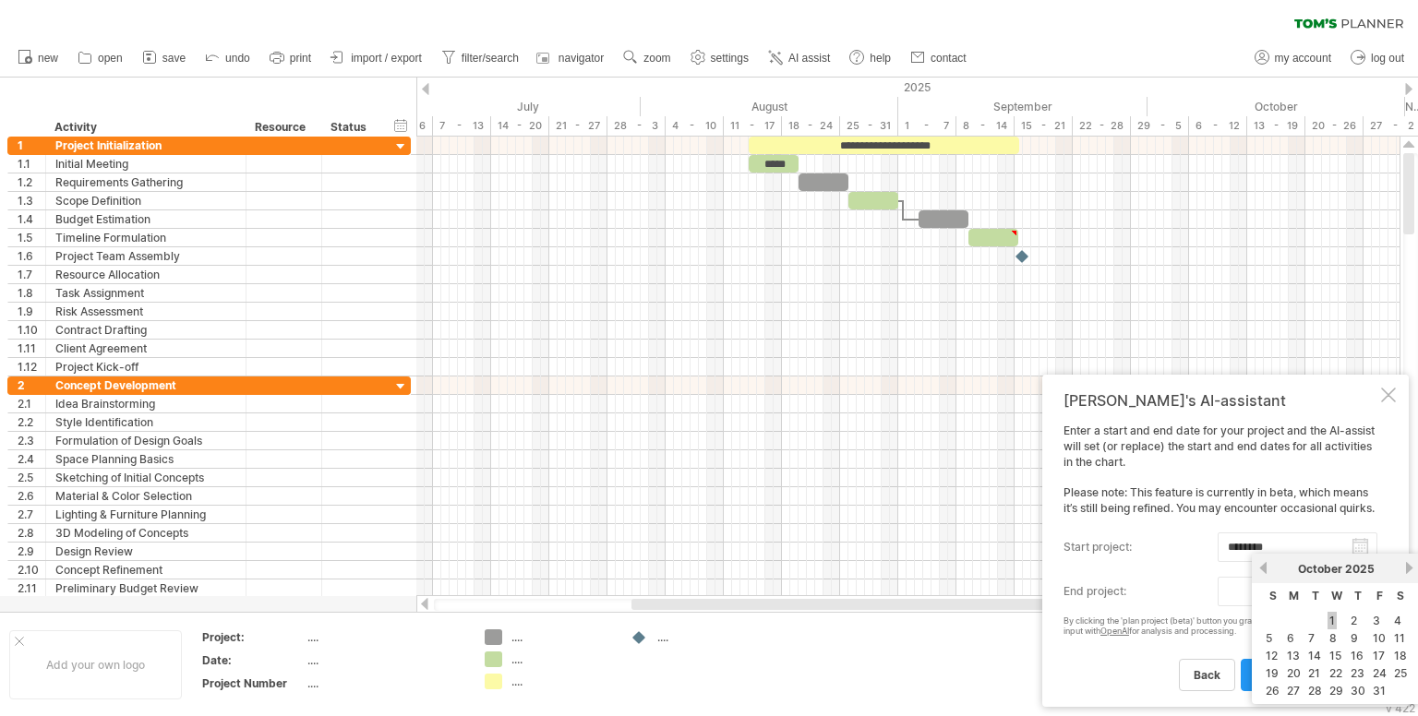
click at [1327, 616] on link "1" at bounding box center [1331, 621] width 9 height 18
type input "********"
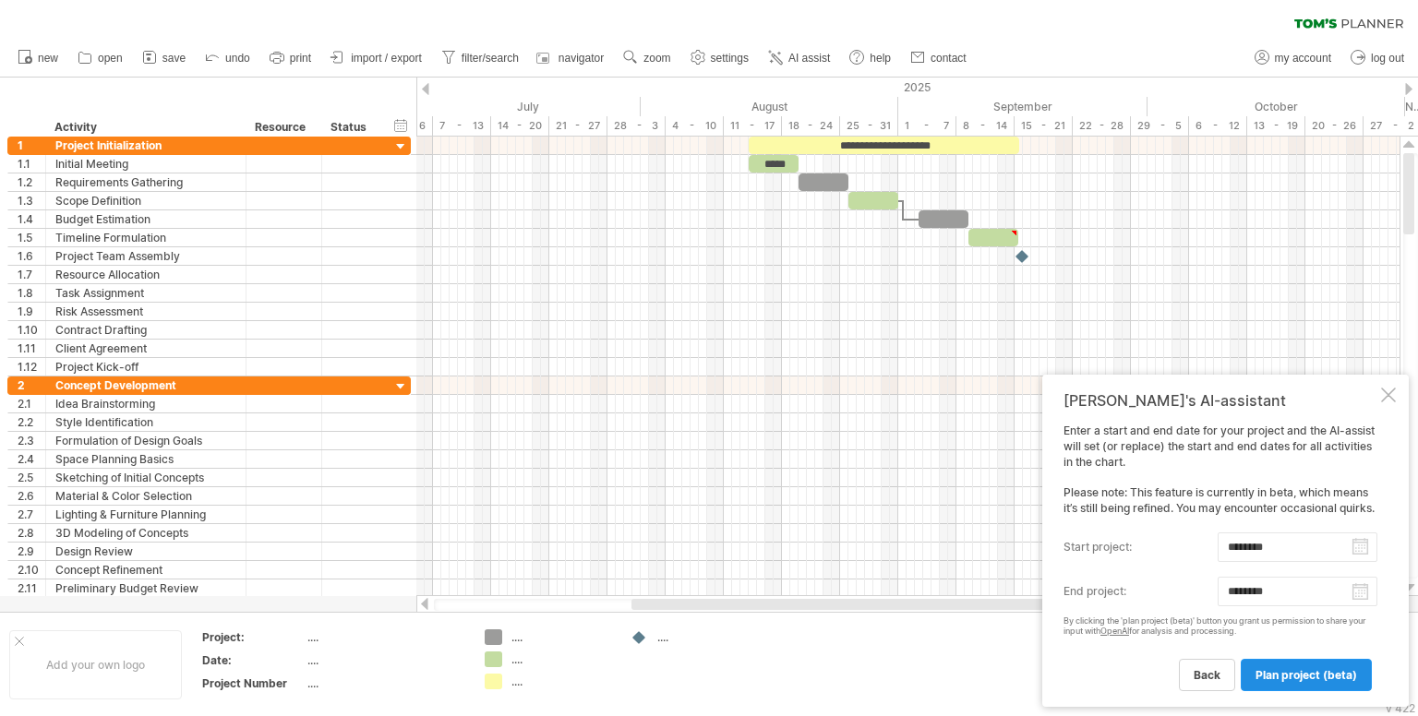
click at [1274, 666] on link "plan project (beta)" at bounding box center [1306, 675] width 131 height 32
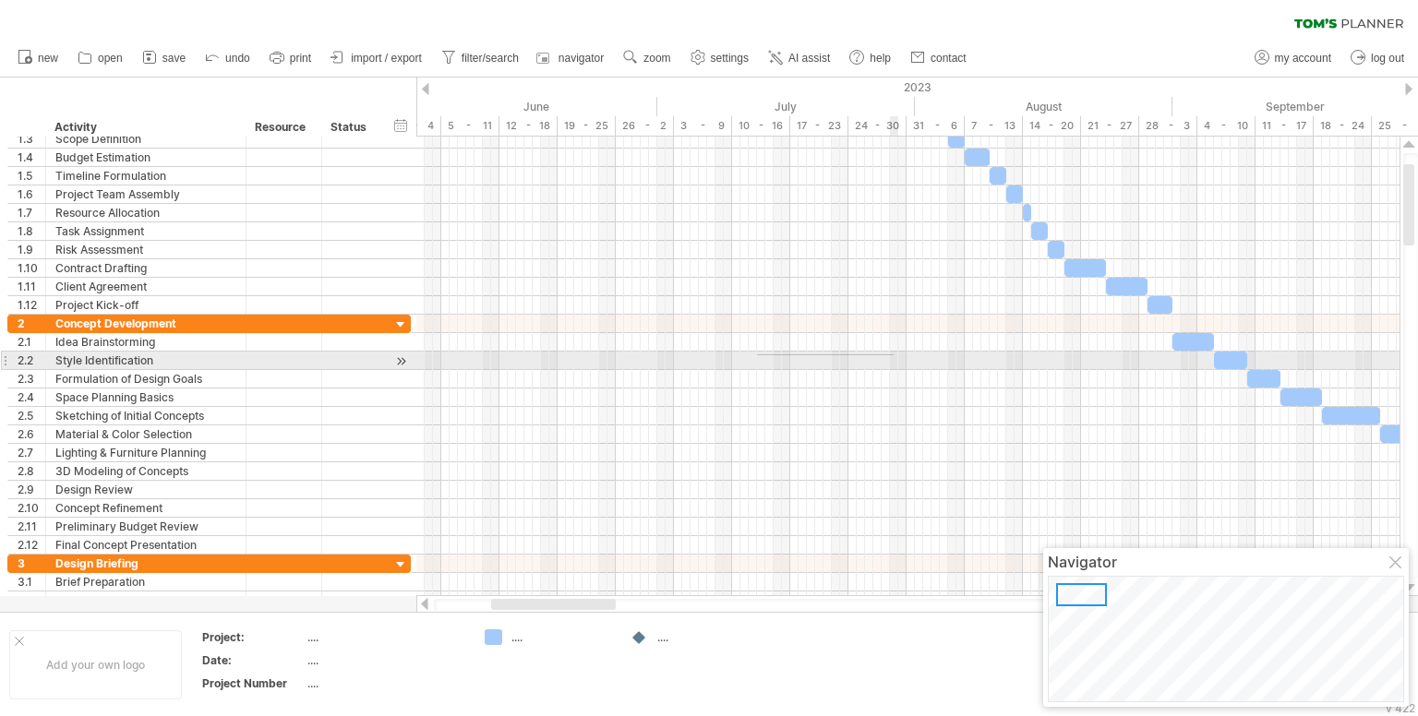
drag, startPoint x: 768, startPoint y: 355, endPoint x: 976, endPoint y: 354, distance: 207.7
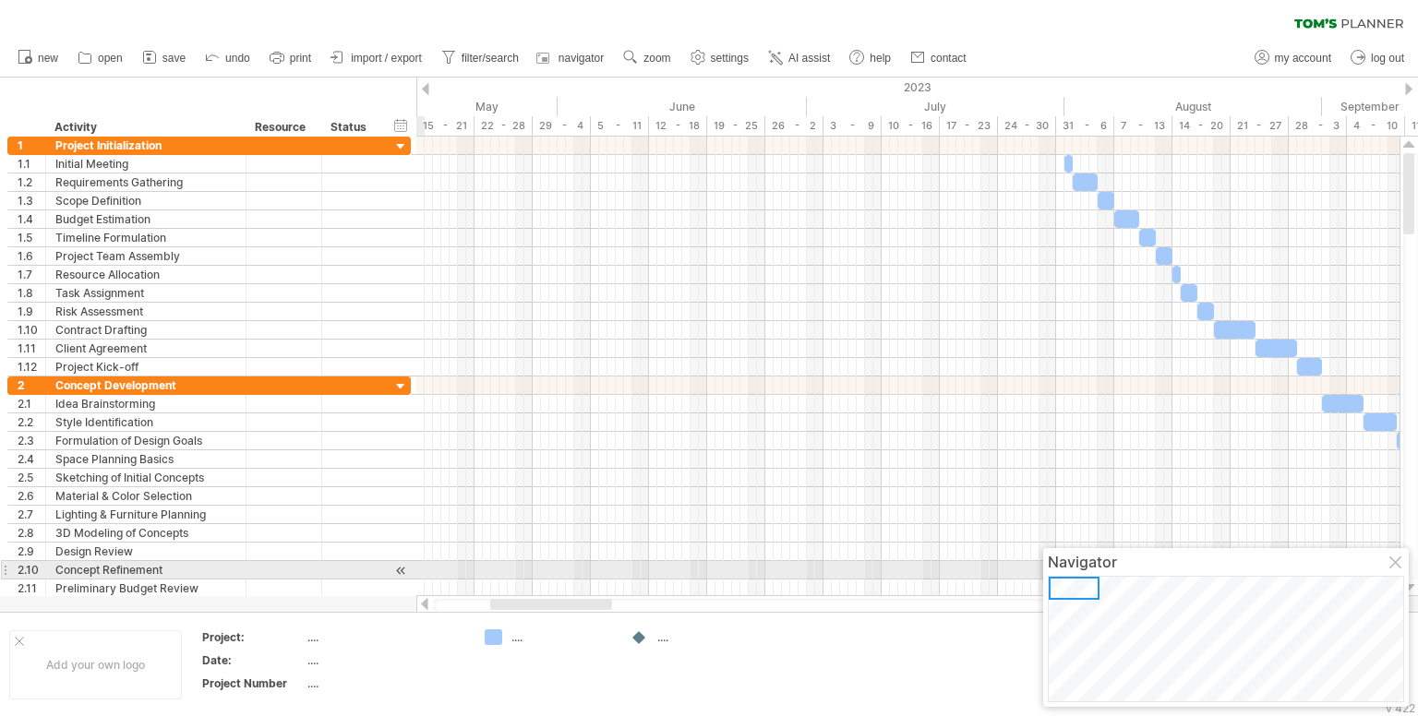
drag, startPoint x: 1208, startPoint y: 664, endPoint x: 1067, endPoint y: 578, distance: 165.3
click at [1067, 578] on div at bounding box center [1074, 588] width 51 height 23
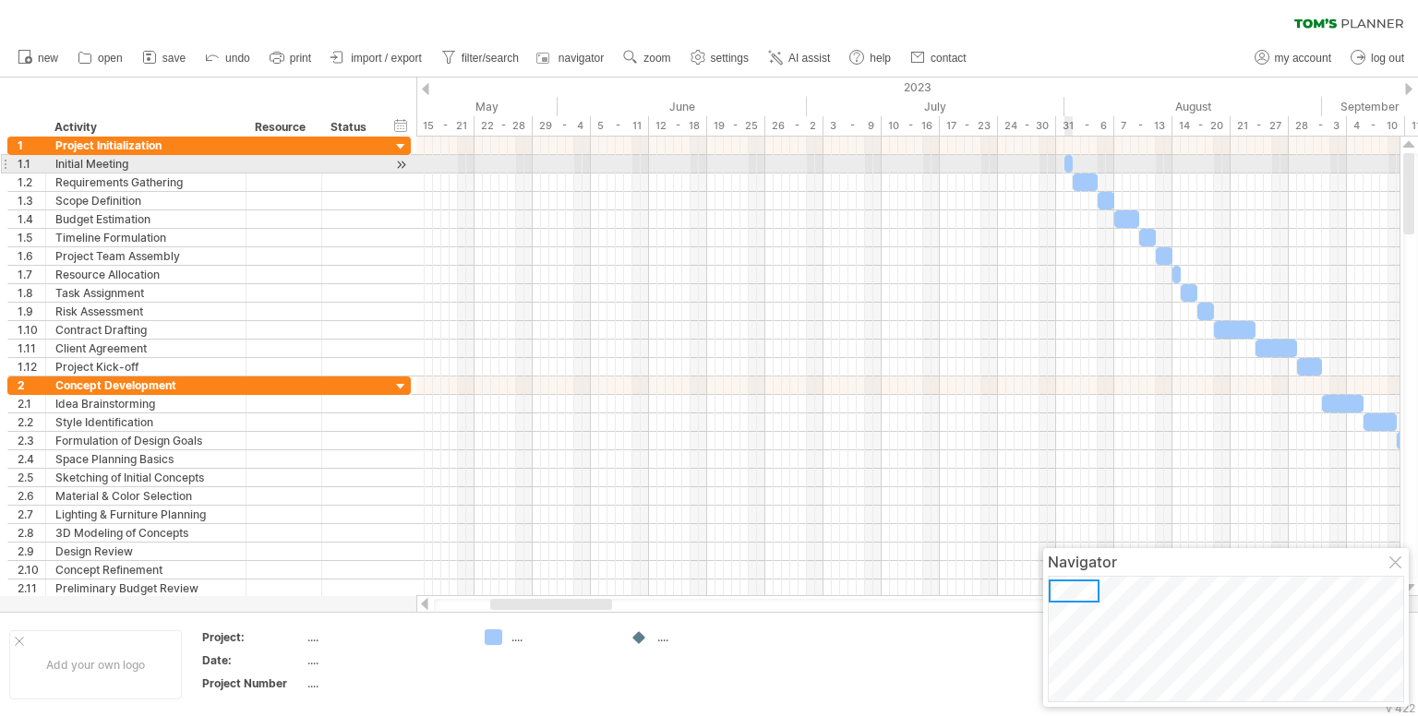
click at [1069, 169] on span at bounding box center [1072, 164] width 7 height 18
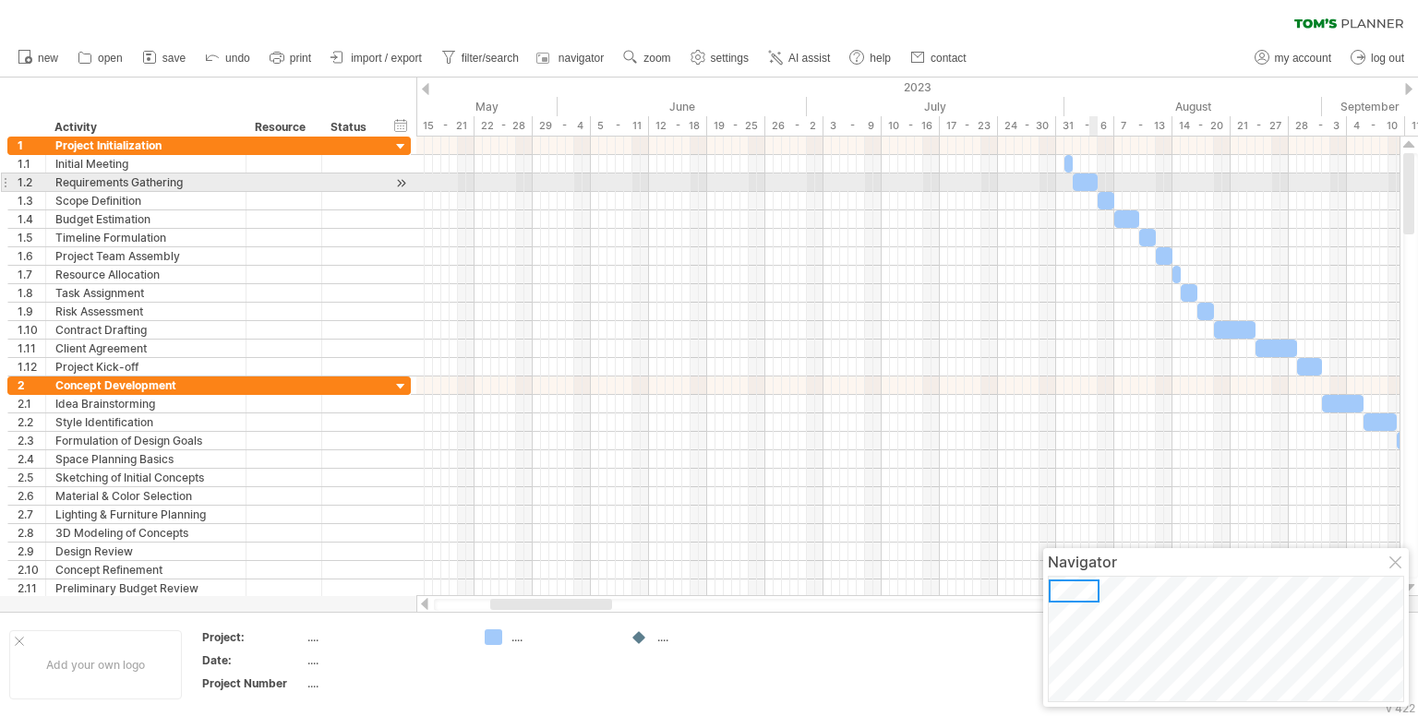
click at [1090, 189] on div at bounding box center [1085, 183] width 25 height 18
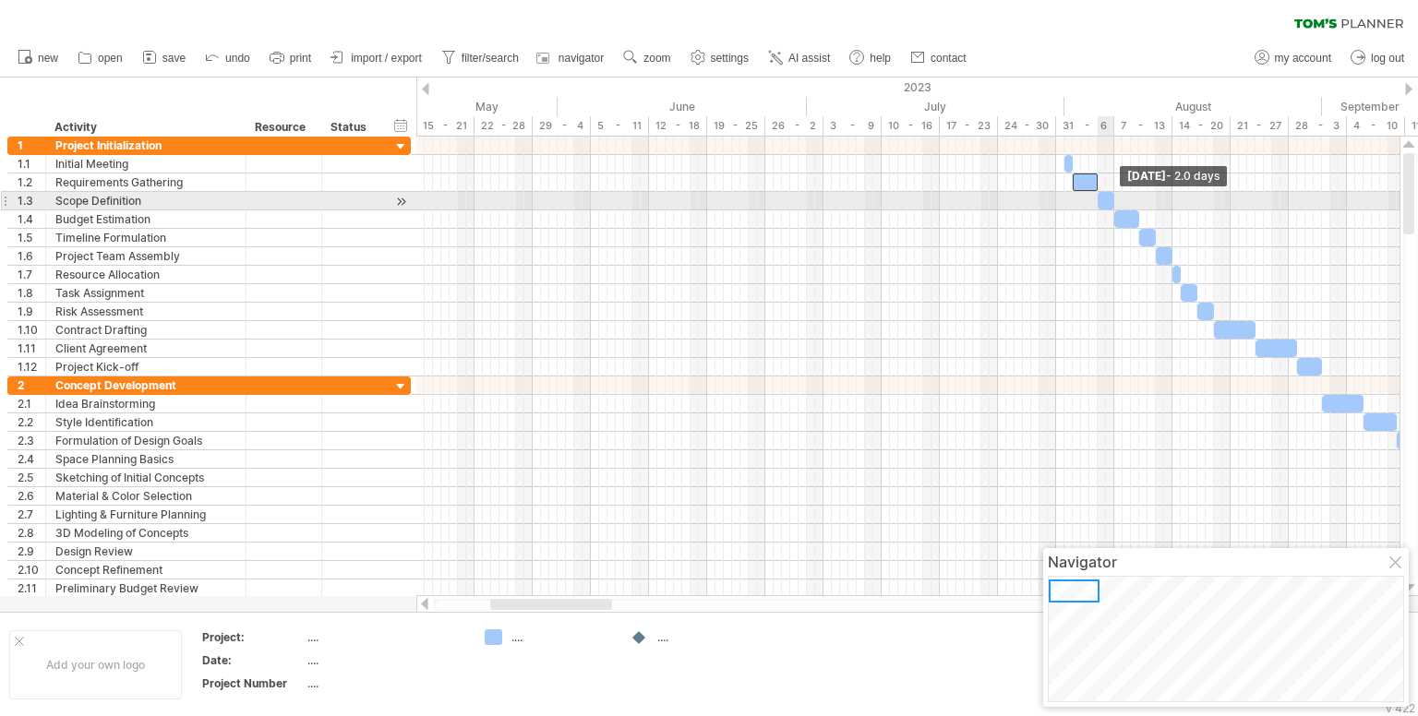
click at [1113, 202] on span at bounding box center [1114, 201] width 7 height 18
click at [1107, 198] on div at bounding box center [1106, 201] width 17 height 18
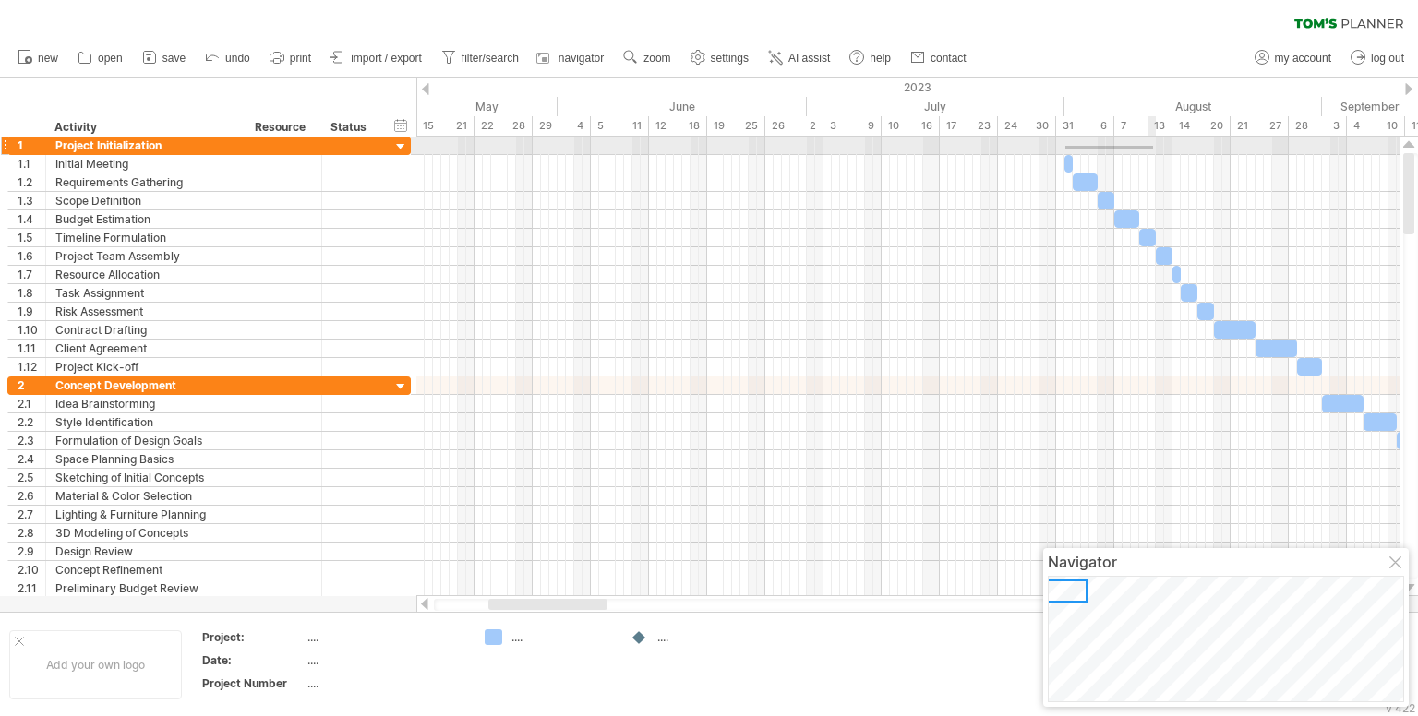
drag, startPoint x: 1065, startPoint y: 146, endPoint x: 1231, endPoint y: 150, distance: 165.3
click at [1231, 150] on div at bounding box center [907, 146] width 983 height 18
click at [1204, 139] on div at bounding box center [907, 146] width 983 height 18
click at [1075, 146] on div at bounding box center [907, 146] width 983 height 18
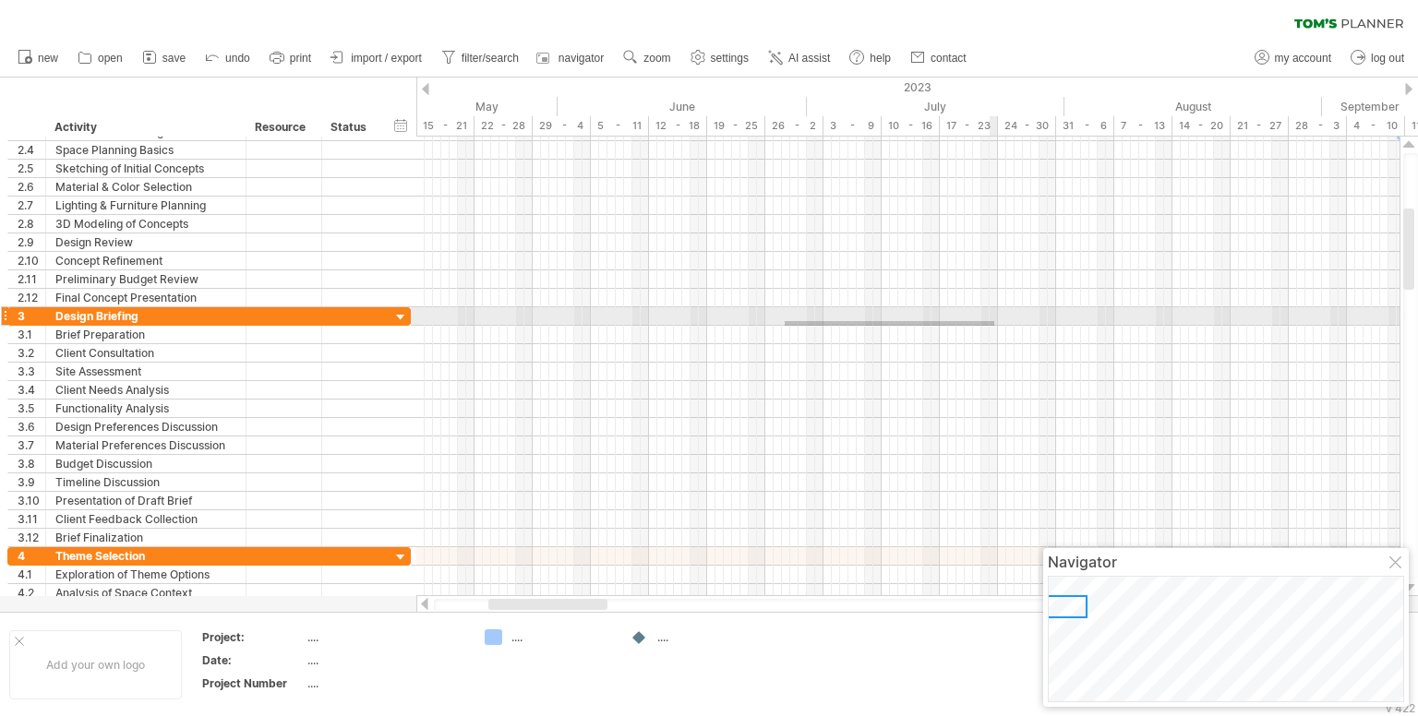
drag, startPoint x: 785, startPoint y: 321, endPoint x: 994, endPoint y: 326, distance: 209.6
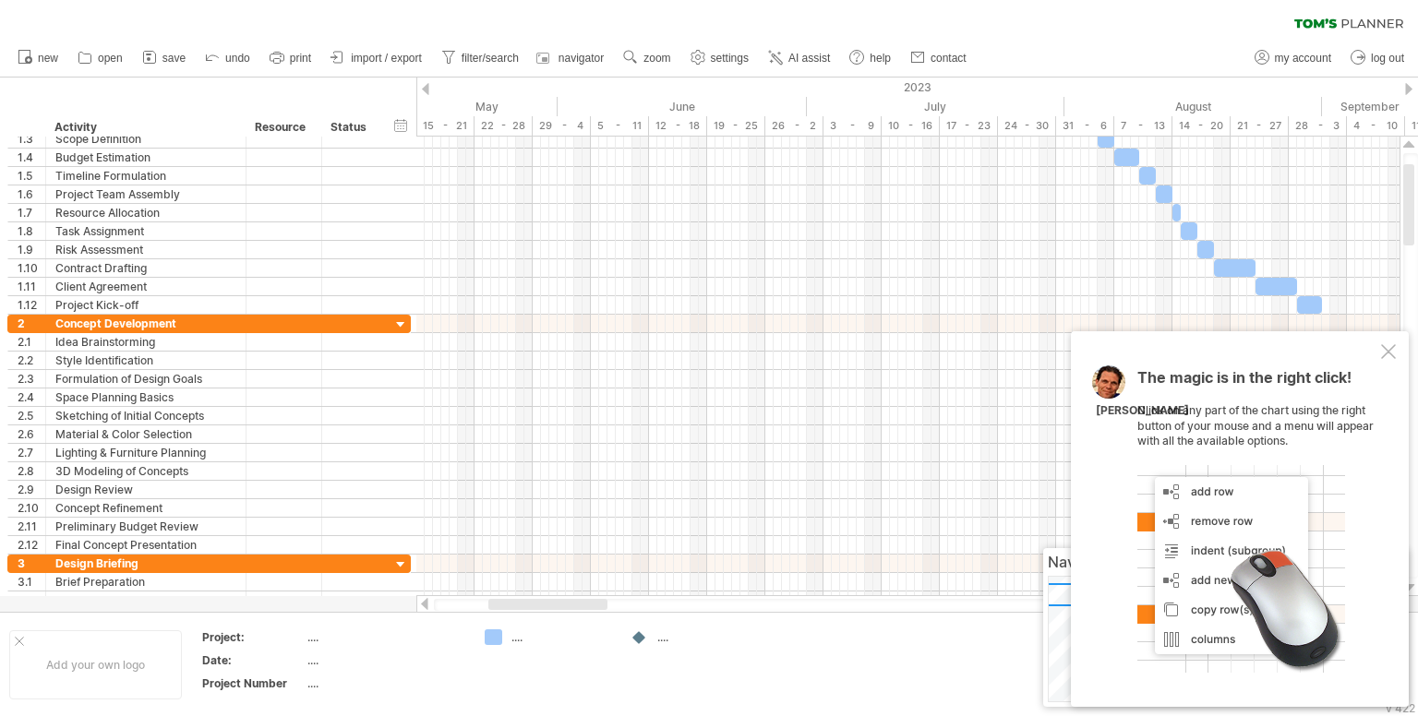
click at [654, 643] on div "...." at bounding box center [694, 638] width 127 height 16
click at [665, 634] on div "...." at bounding box center [707, 638] width 101 height 16
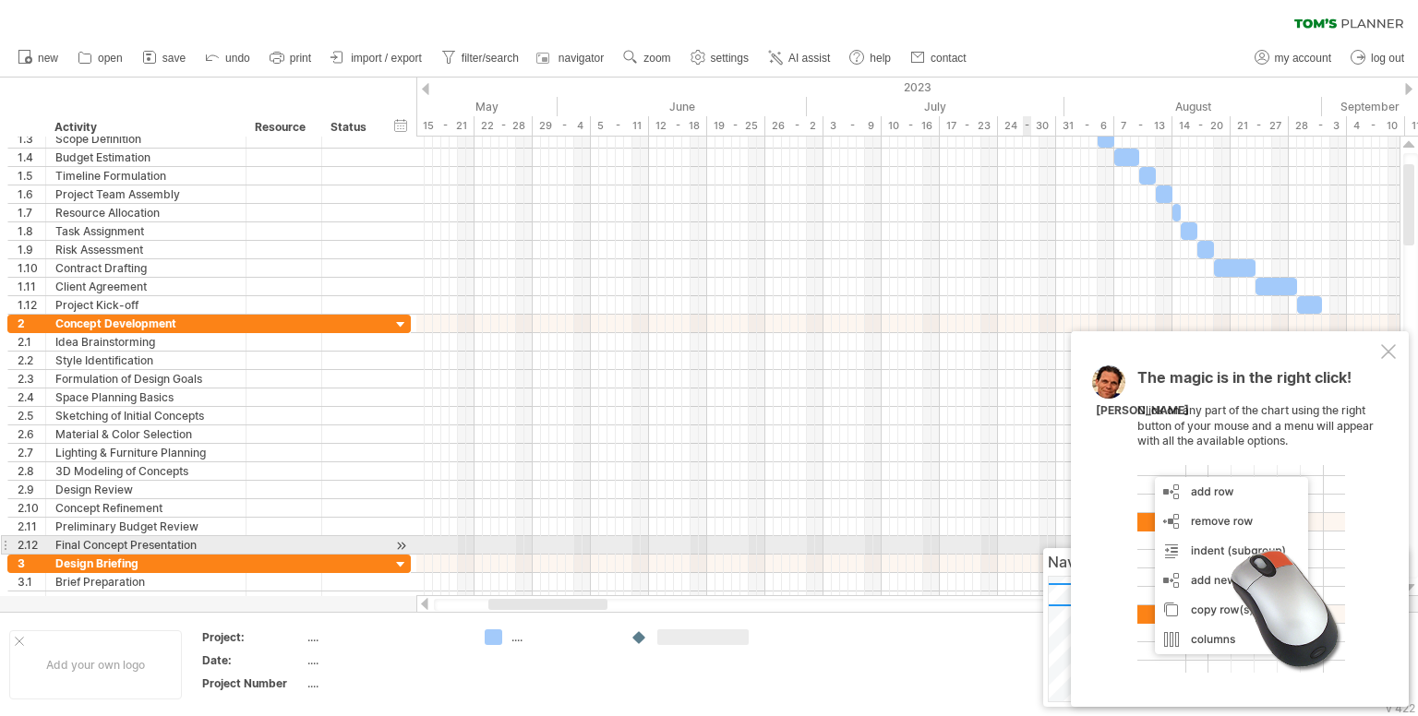
click at [1250, 537] on div at bounding box center [1241, 569] width 208 height 208
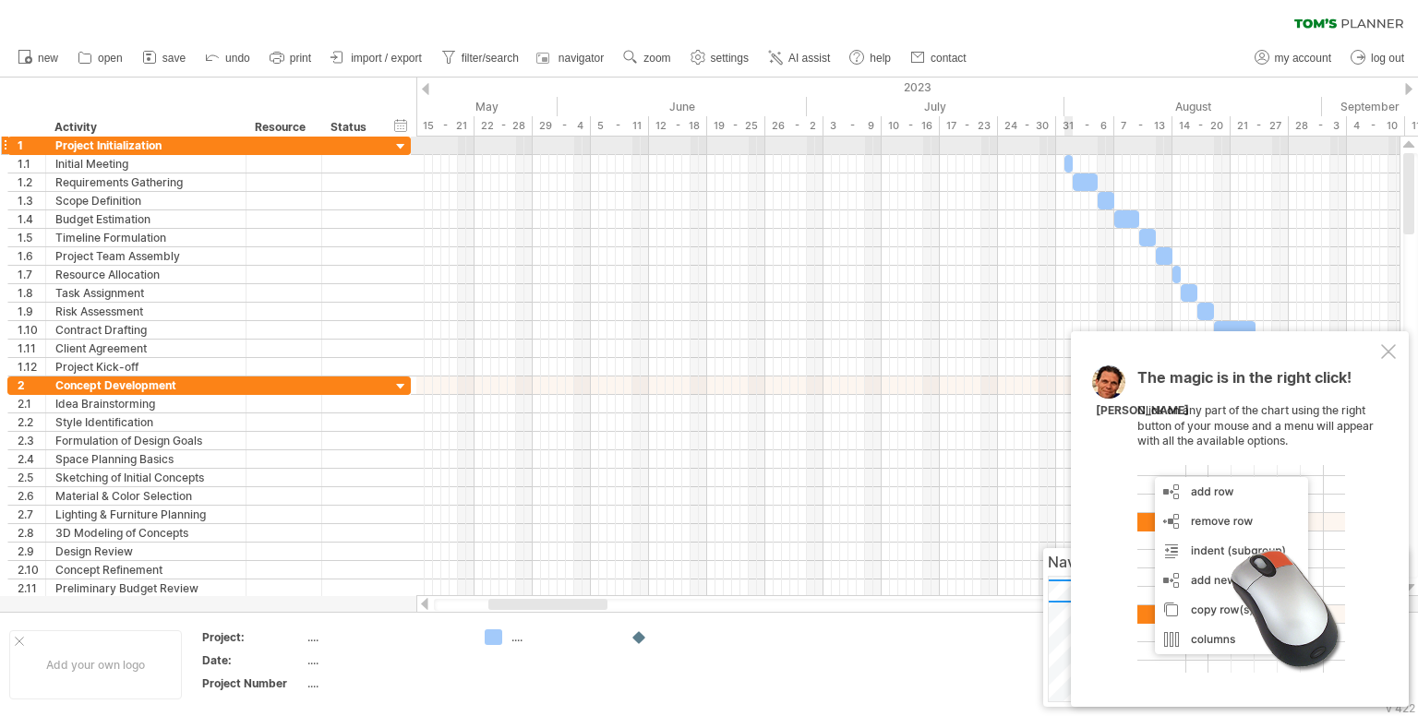
click at [1067, 143] on div at bounding box center [907, 146] width 983 height 18
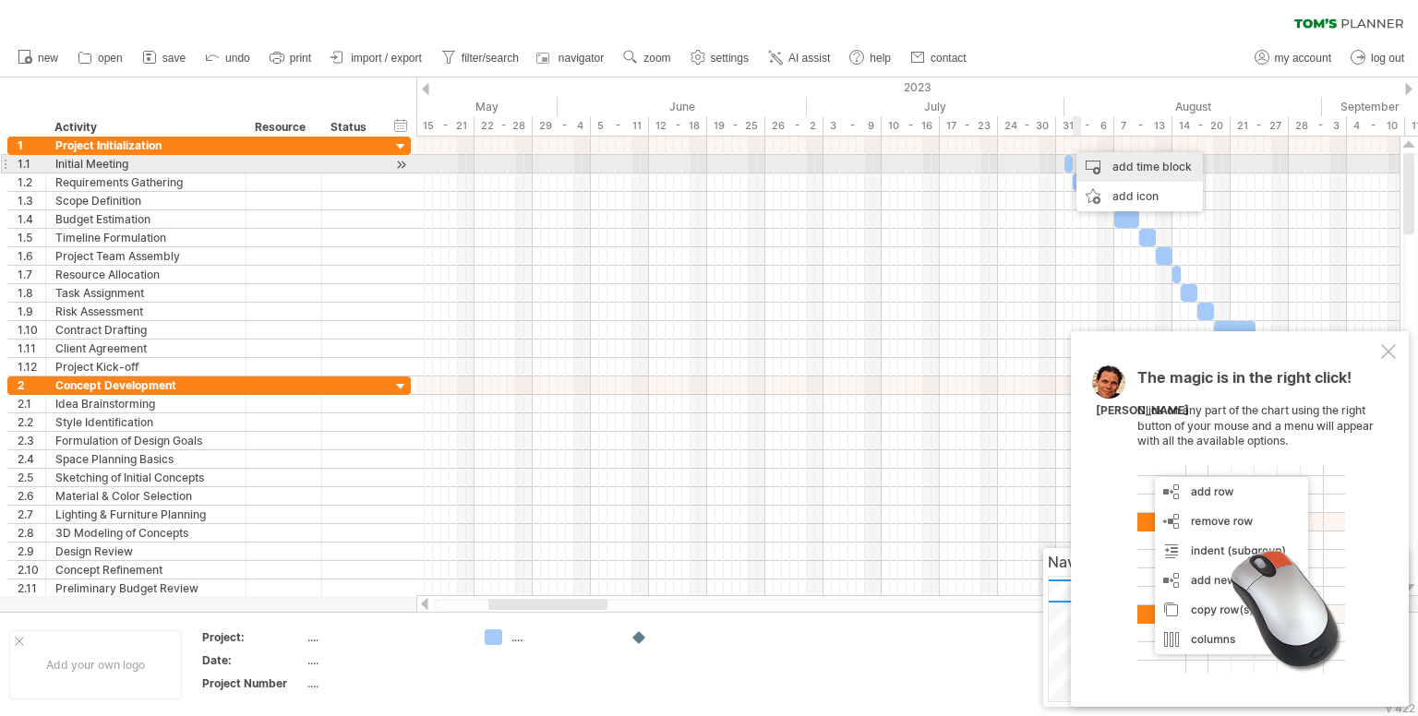
click at [1087, 162] on div "add time block" at bounding box center [1139, 167] width 126 height 30
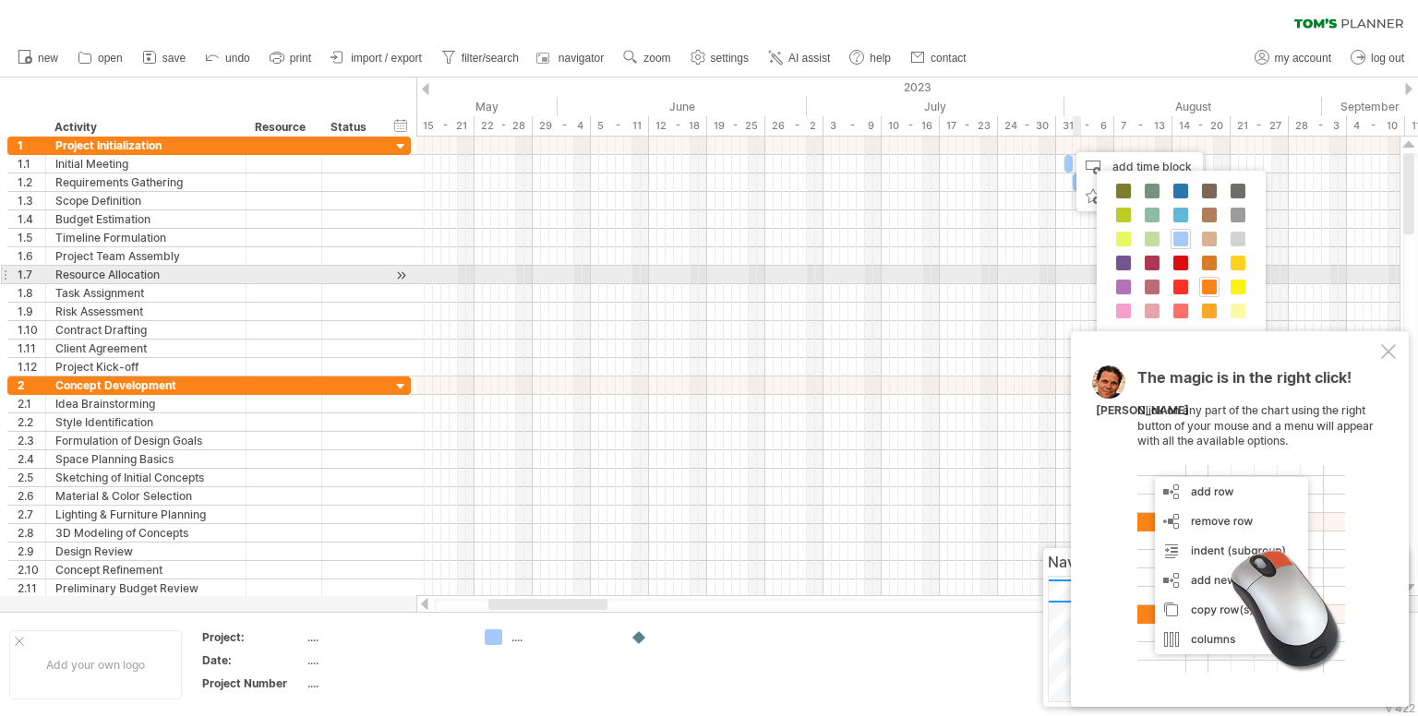
click at [1208, 284] on span at bounding box center [1209, 287] width 15 height 15
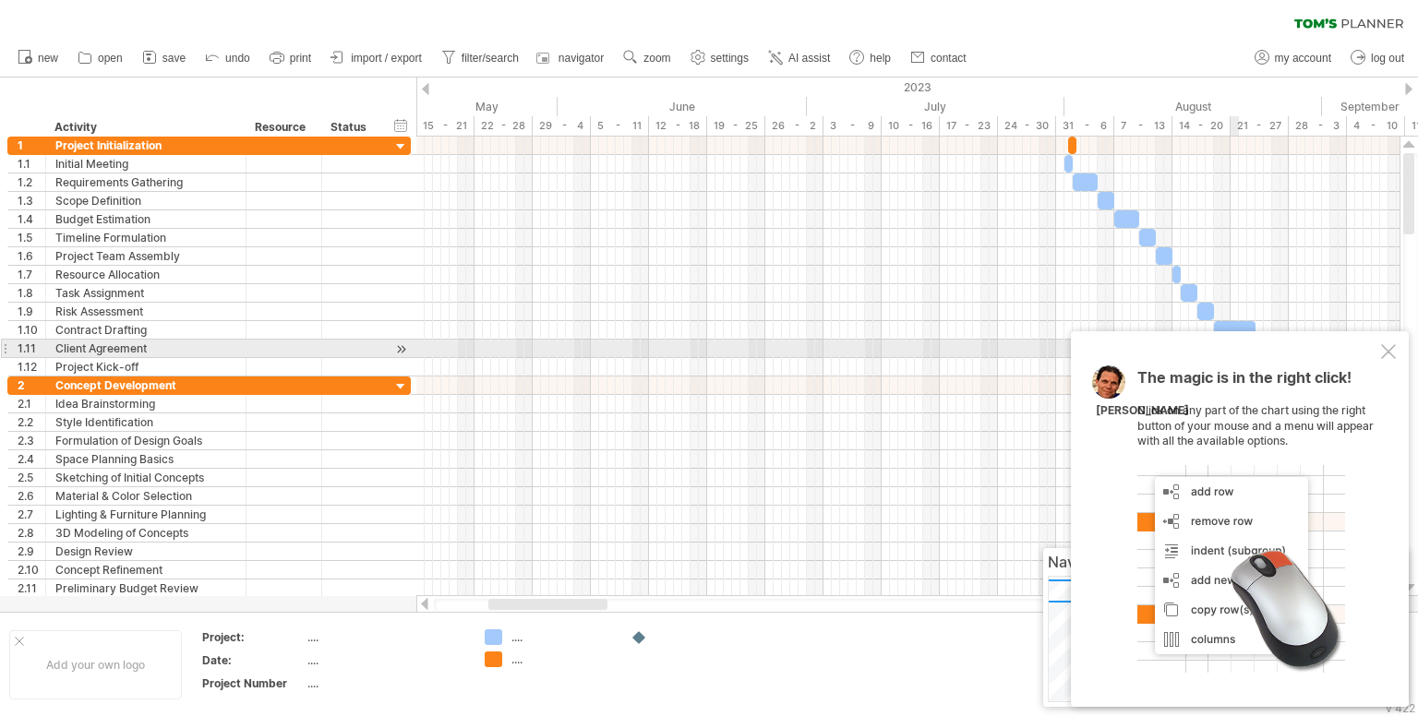
click at [1397, 357] on div "The magic is in the right click! Click on any part of the chart using the right…" at bounding box center [1240, 519] width 338 height 376
click at [1381, 350] on div "The magic is in the right click! Click on any part of the chart using the right…" at bounding box center [1240, 519] width 338 height 376
click at [1392, 350] on div at bounding box center [1388, 351] width 15 height 15
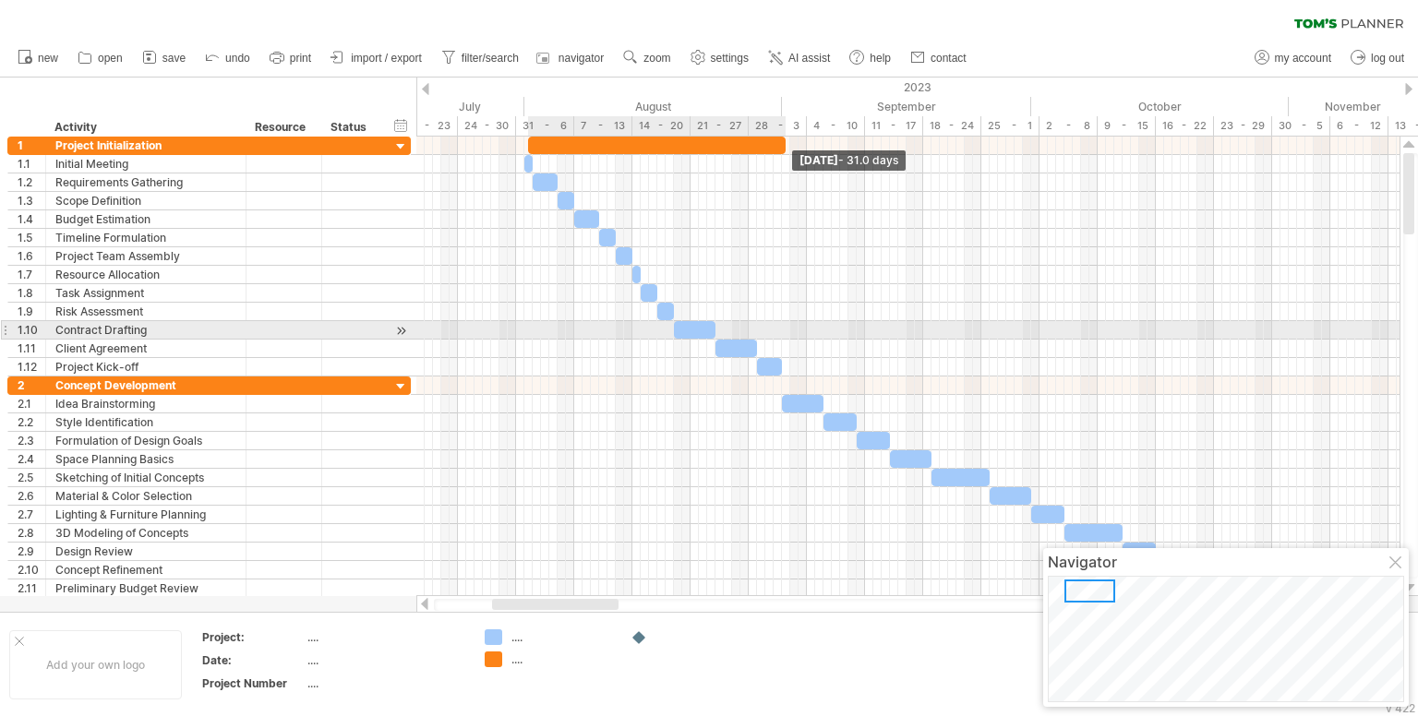
drag, startPoint x: 532, startPoint y: 142, endPoint x: 781, endPoint y: 331, distance: 313.0
click at [781, 331] on div "Friday 01 September - 31.0 days Saturday 05 August" at bounding box center [907, 367] width 983 height 460
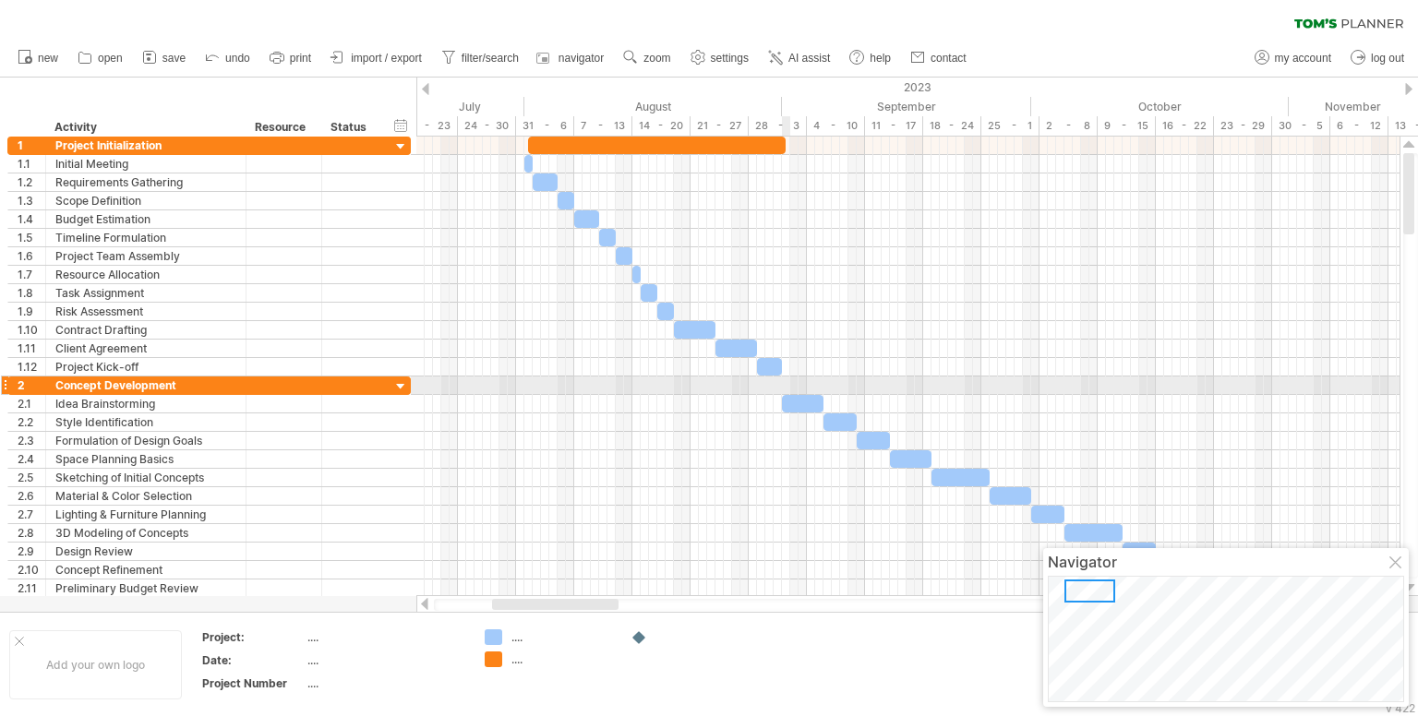
click at [787, 381] on div at bounding box center [907, 386] width 983 height 18
click at [794, 382] on div at bounding box center [907, 386] width 983 height 18
click at [783, 389] on div at bounding box center [907, 386] width 983 height 18
click at [820, 389] on div at bounding box center [907, 386] width 983 height 18
click at [800, 386] on div at bounding box center [907, 386] width 983 height 18
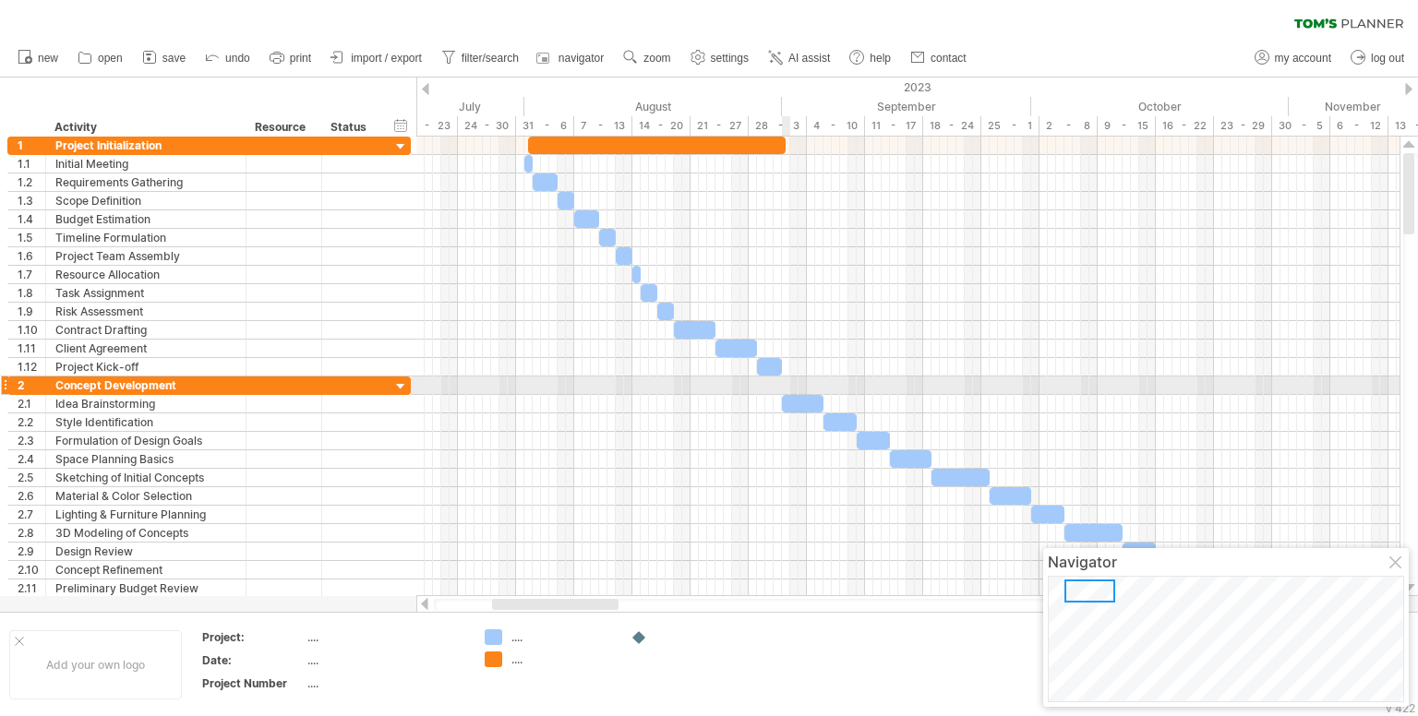
click at [783, 386] on div at bounding box center [907, 386] width 983 height 18
click at [789, 385] on div at bounding box center [907, 386] width 983 height 18
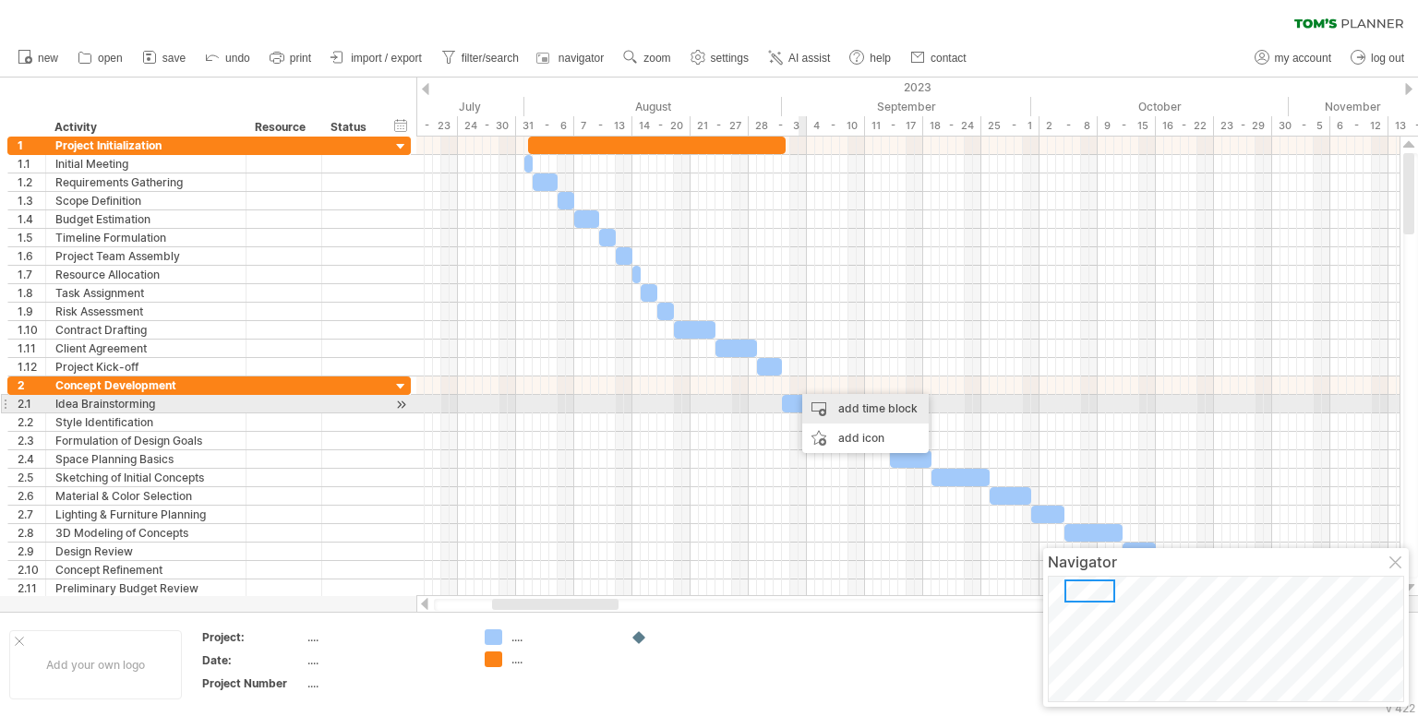
click at [812, 403] on div "add time block" at bounding box center [865, 409] width 126 height 30
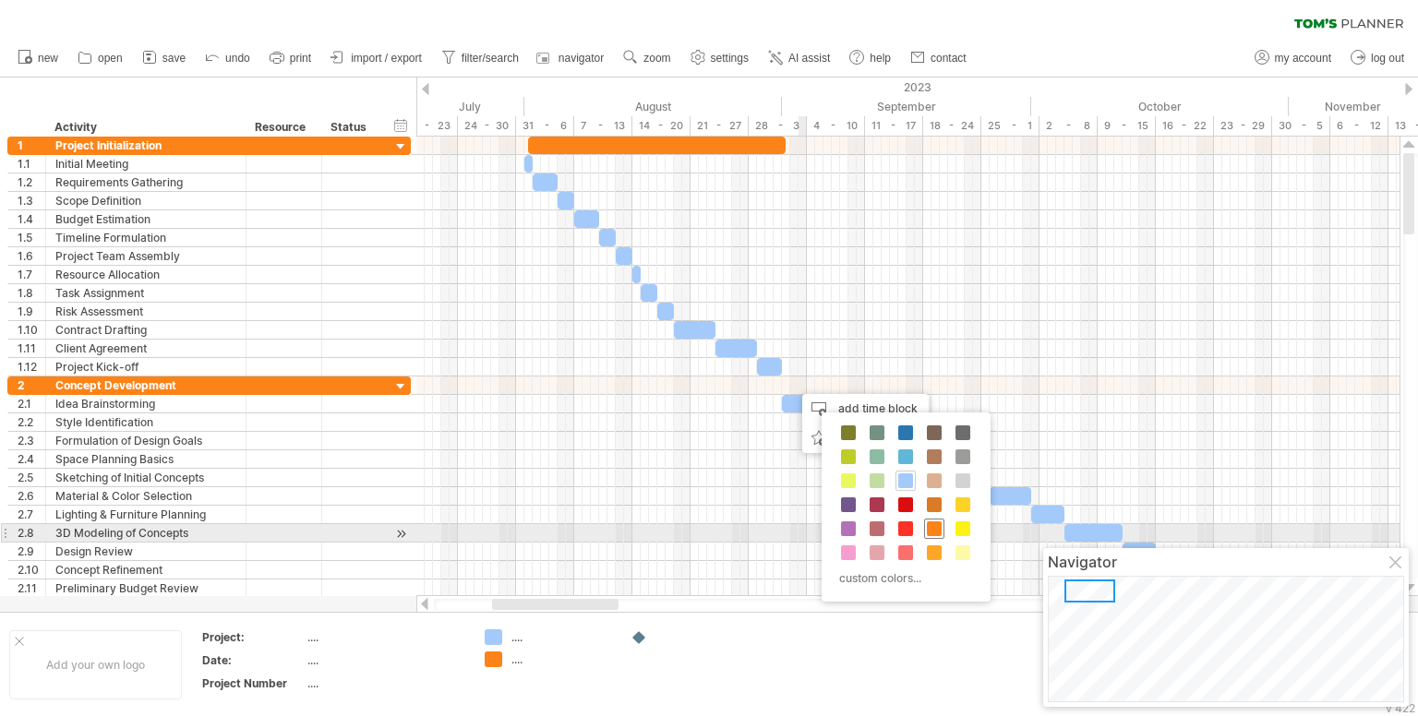
click at [932, 528] on span at bounding box center [934, 529] width 15 height 15
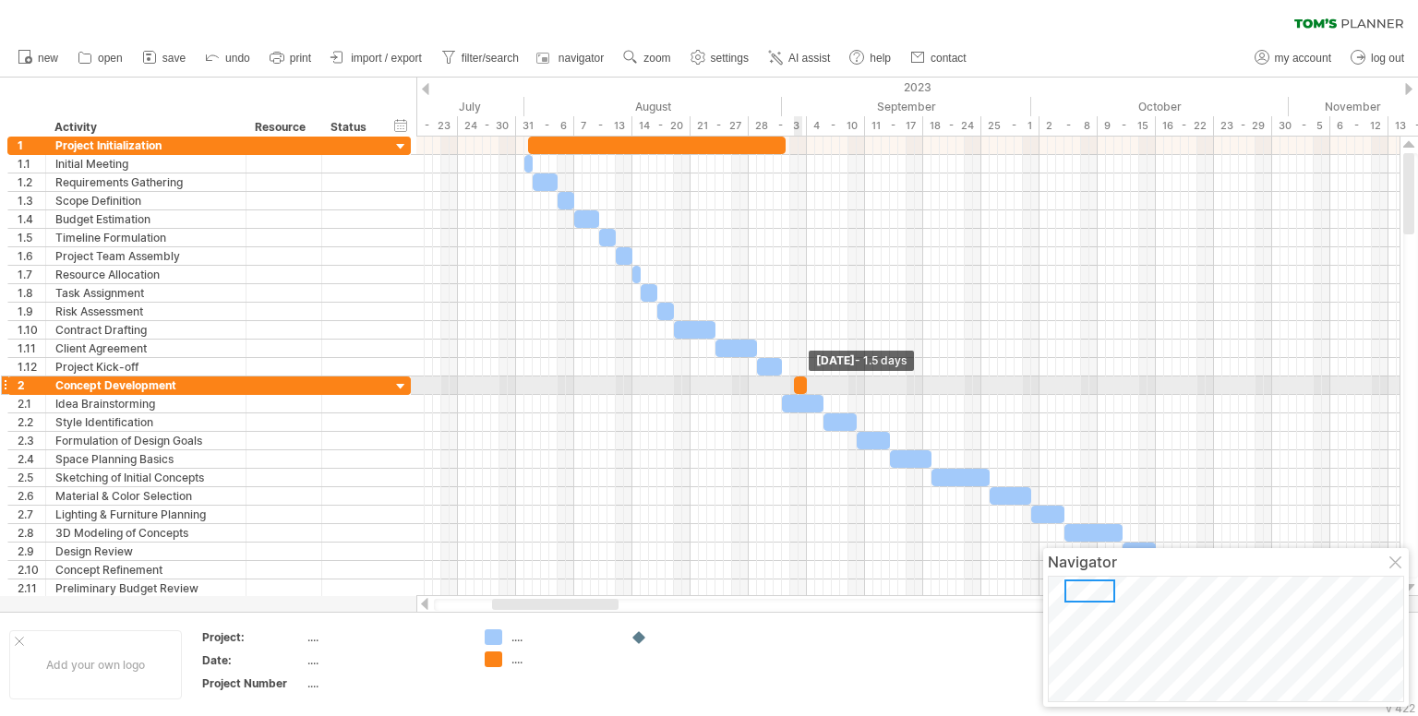
click at [805, 381] on span at bounding box center [806, 386] width 7 height 18
drag, startPoint x: 798, startPoint y: 382, endPoint x: 787, endPoint y: 380, distance: 11.2
click at [787, 380] on div at bounding box center [788, 386] width 13 height 18
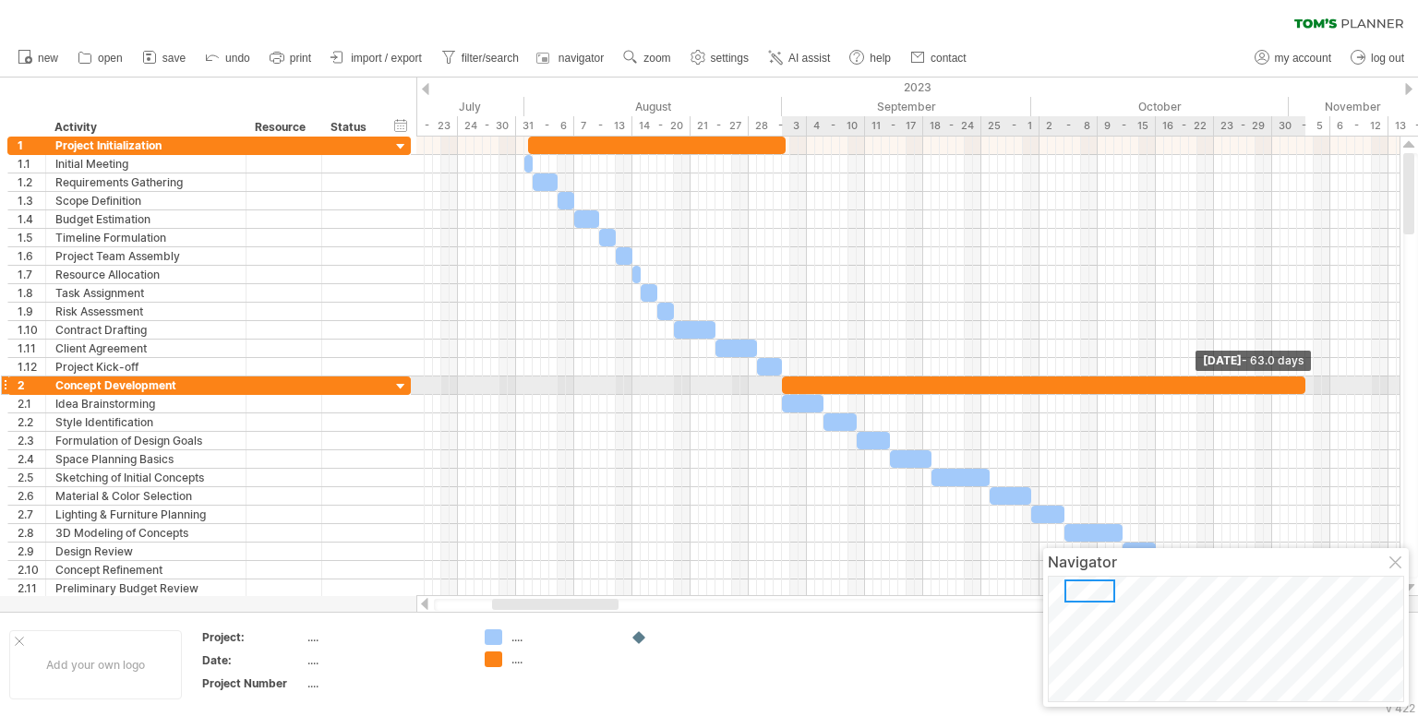
drag, startPoint x: 790, startPoint y: 380, endPoint x: 1299, endPoint y: 382, distance: 508.7
click at [1300, 382] on div at bounding box center [1043, 386] width 523 height 18
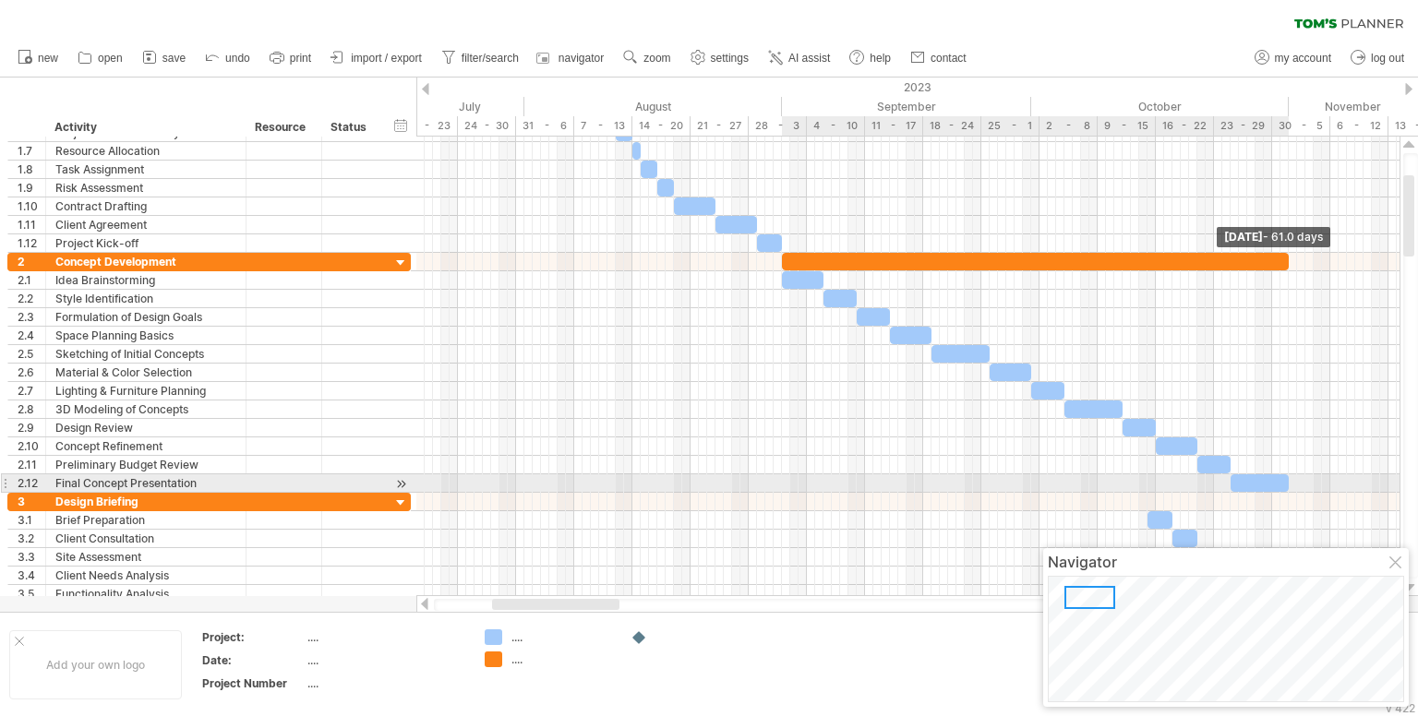
drag, startPoint x: 1302, startPoint y: 258, endPoint x: 1285, endPoint y: 481, distance: 224.0
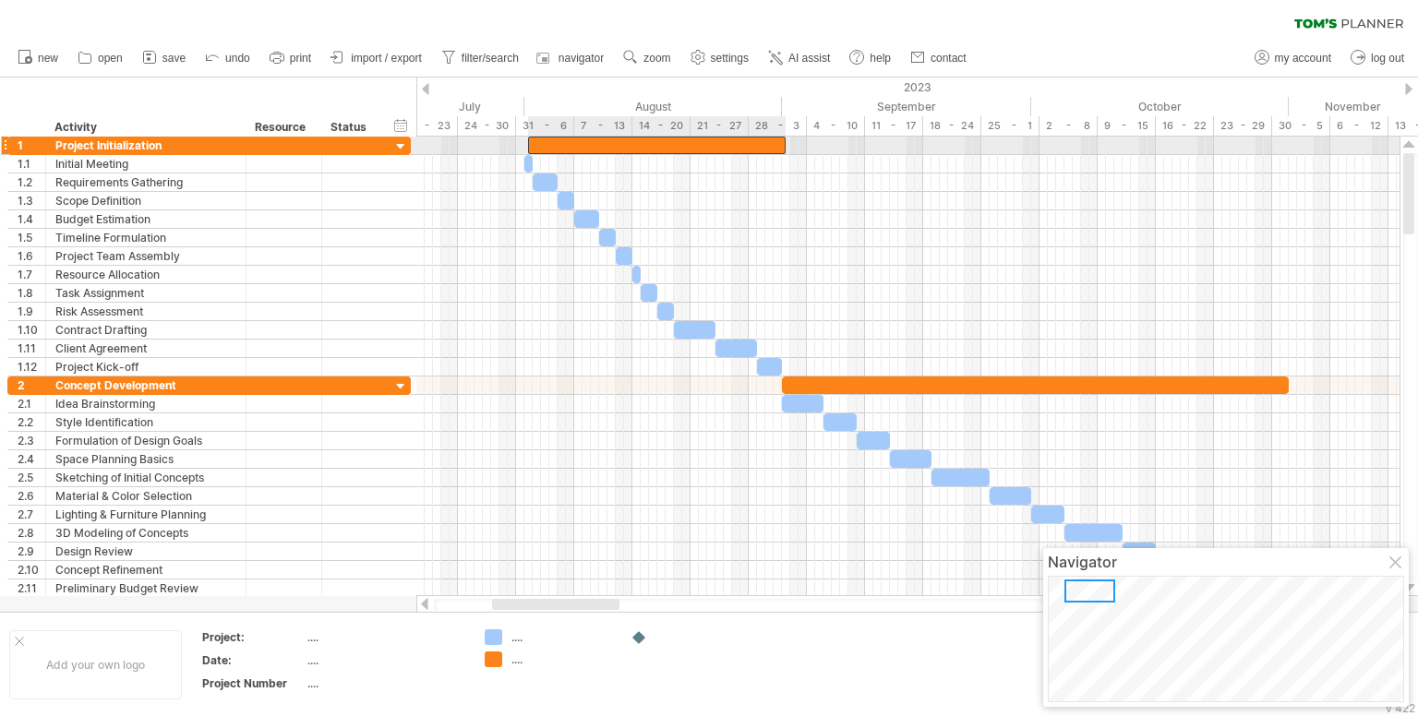
click at [696, 145] on div at bounding box center [657, 146] width 258 height 18
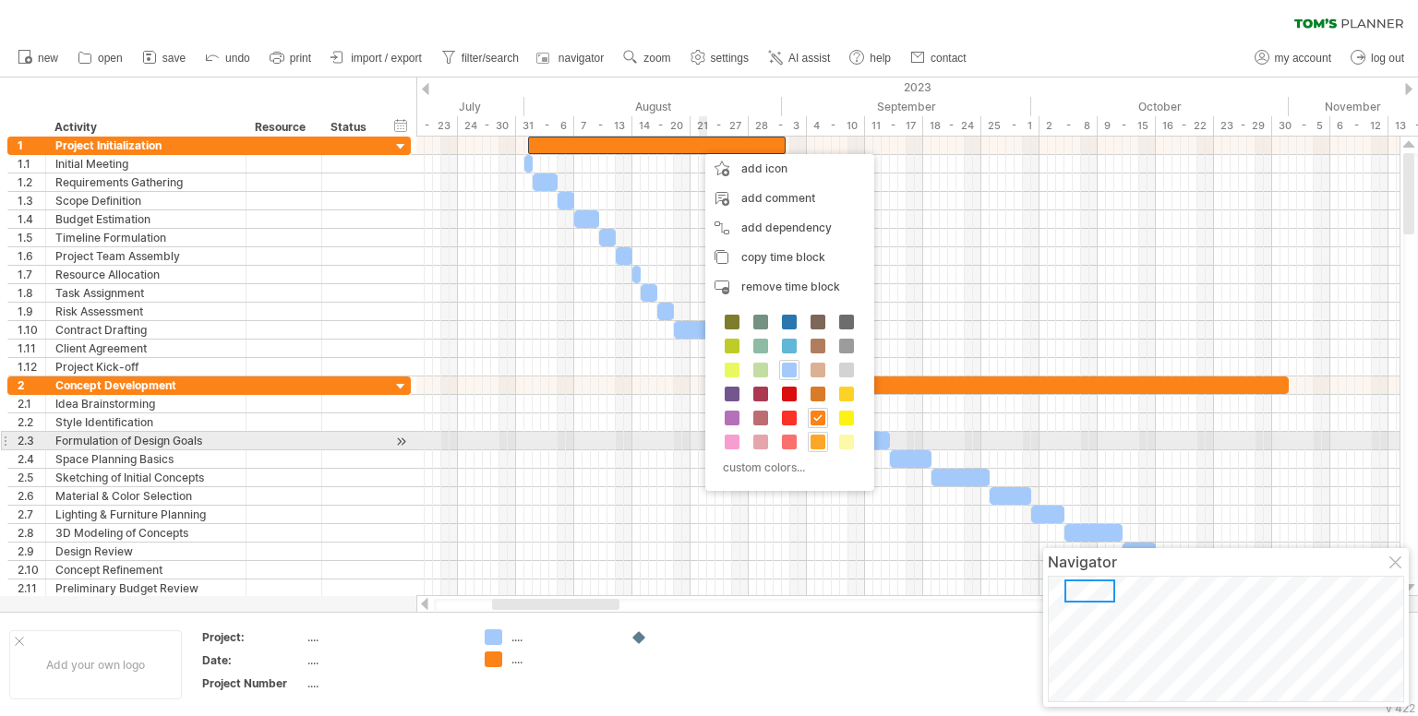
click at [814, 439] on span at bounding box center [818, 442] width 15 height 15
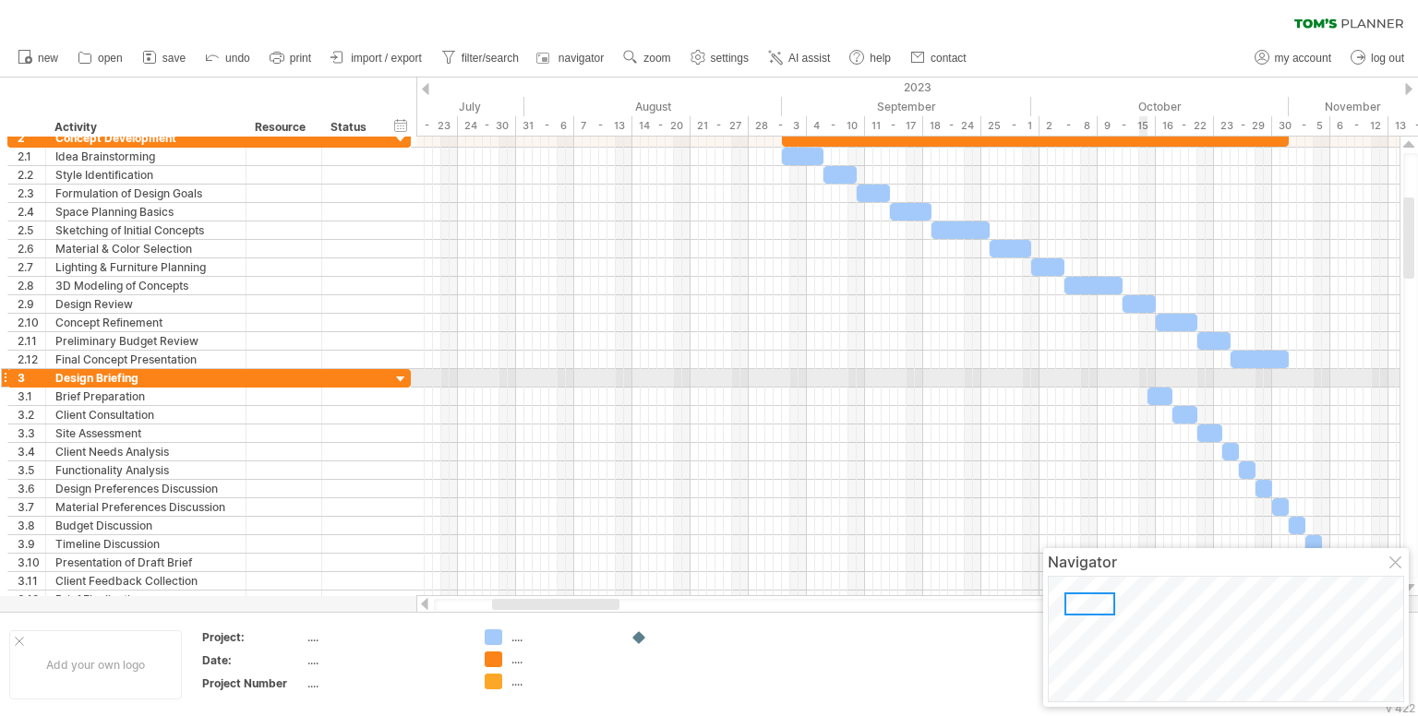
click at [1142, 378] on div at bounding box center [907, 378] width 983 height 18
click at [1149, 377] on div at bounding box center [907, 378] width 983 height 18
click at [1155, 372] on div at bounding box center [907, 378] width 983 height 18
click at [1152, 375] on div at bounding box center [907, 378] width 983 height 18
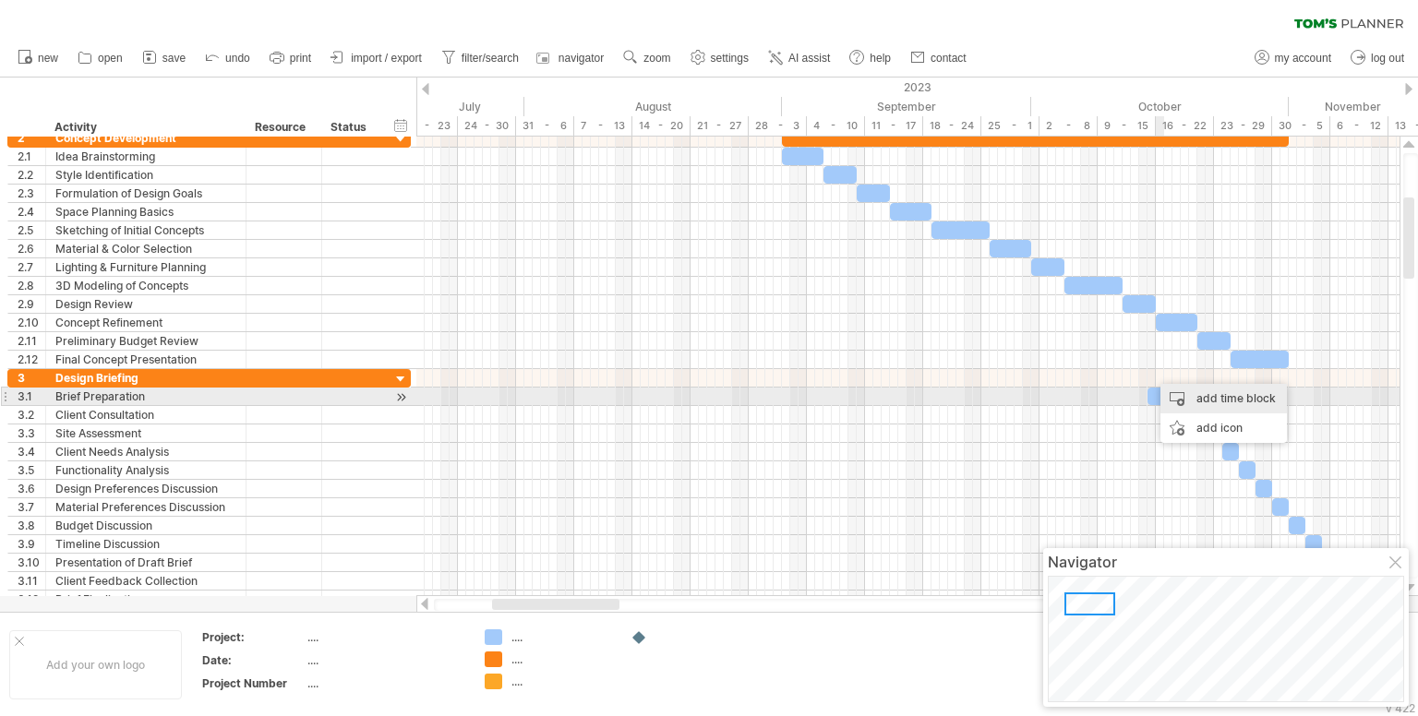
click at [1188, 397] on div "add time block" at bounding box center [1223, 399] width 126 height 30
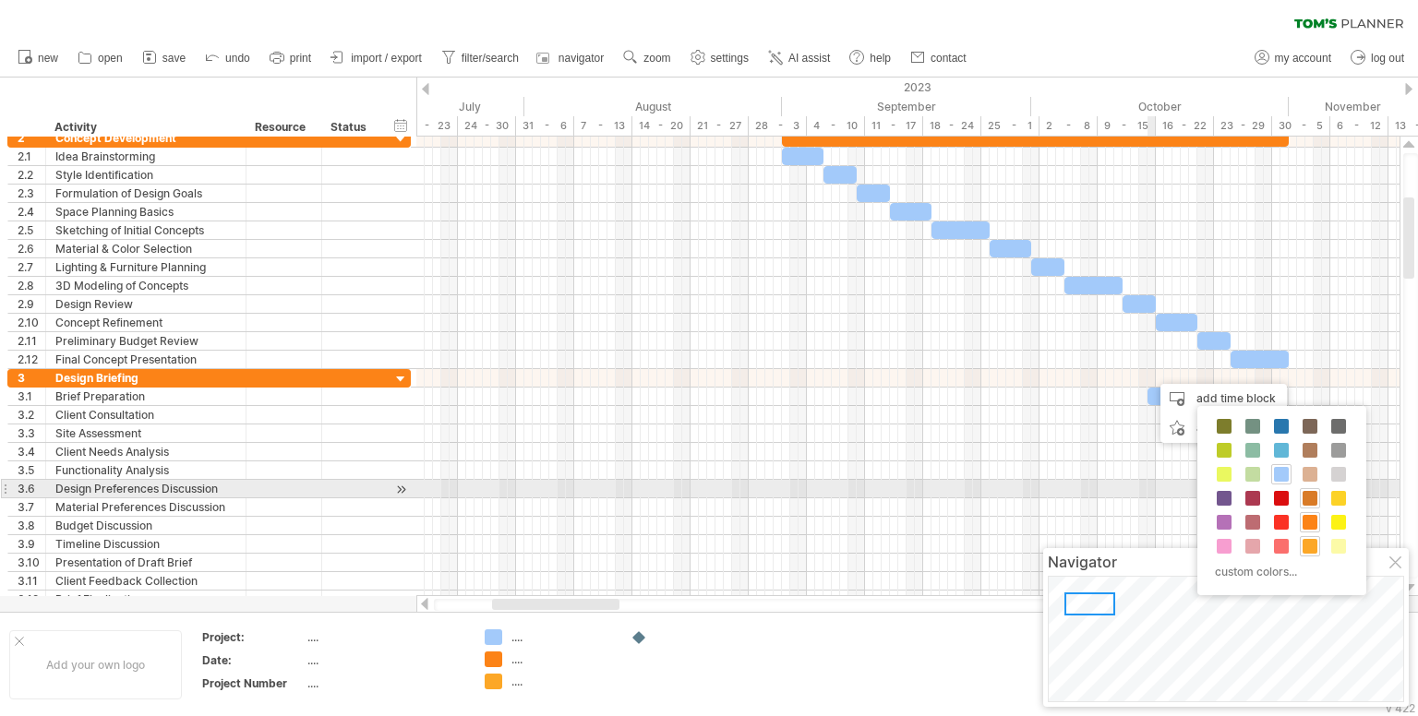
click at [1313, 494] on span at bounding box center [1310, 498] width 15 height 15
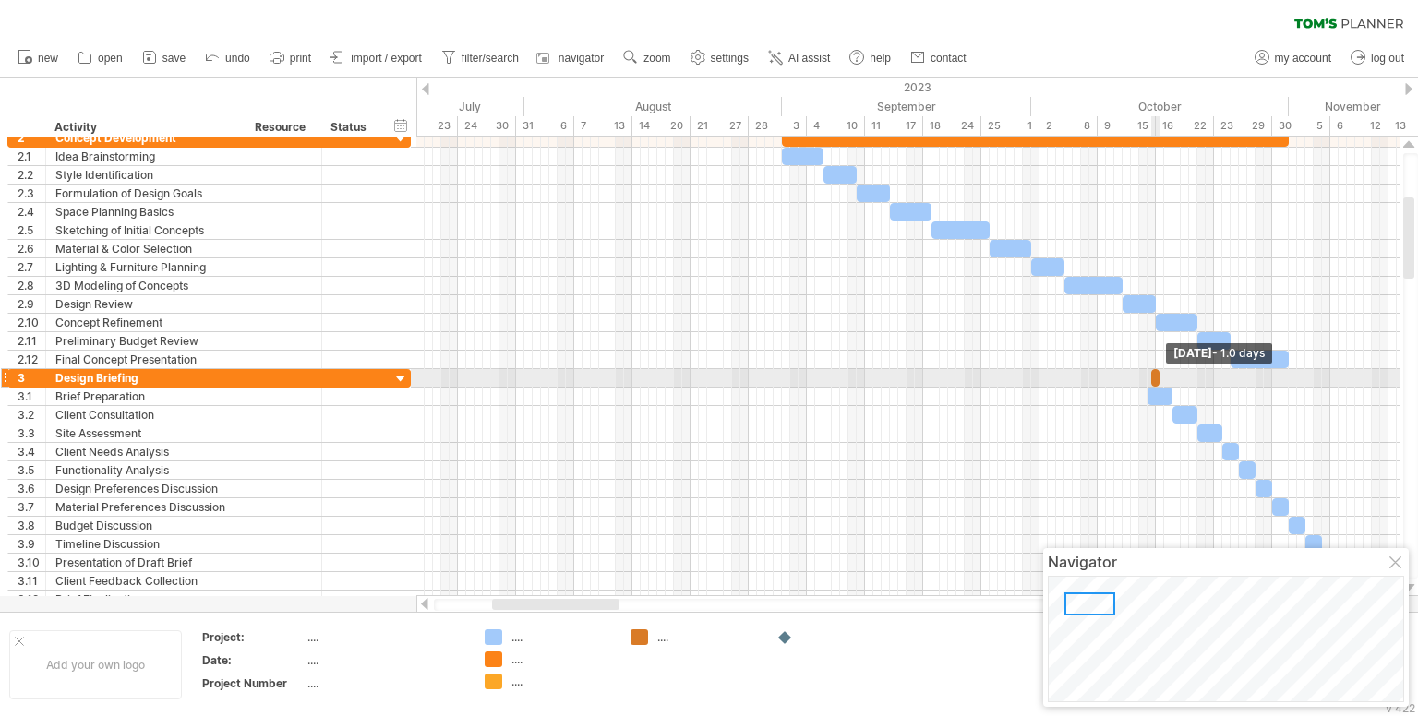
click at [1159, 374] on span at bounding box center [1159, 378] width 7 height 18
click at [1148, 379] on span at bounding box center [1147, 378] width 7 height 18
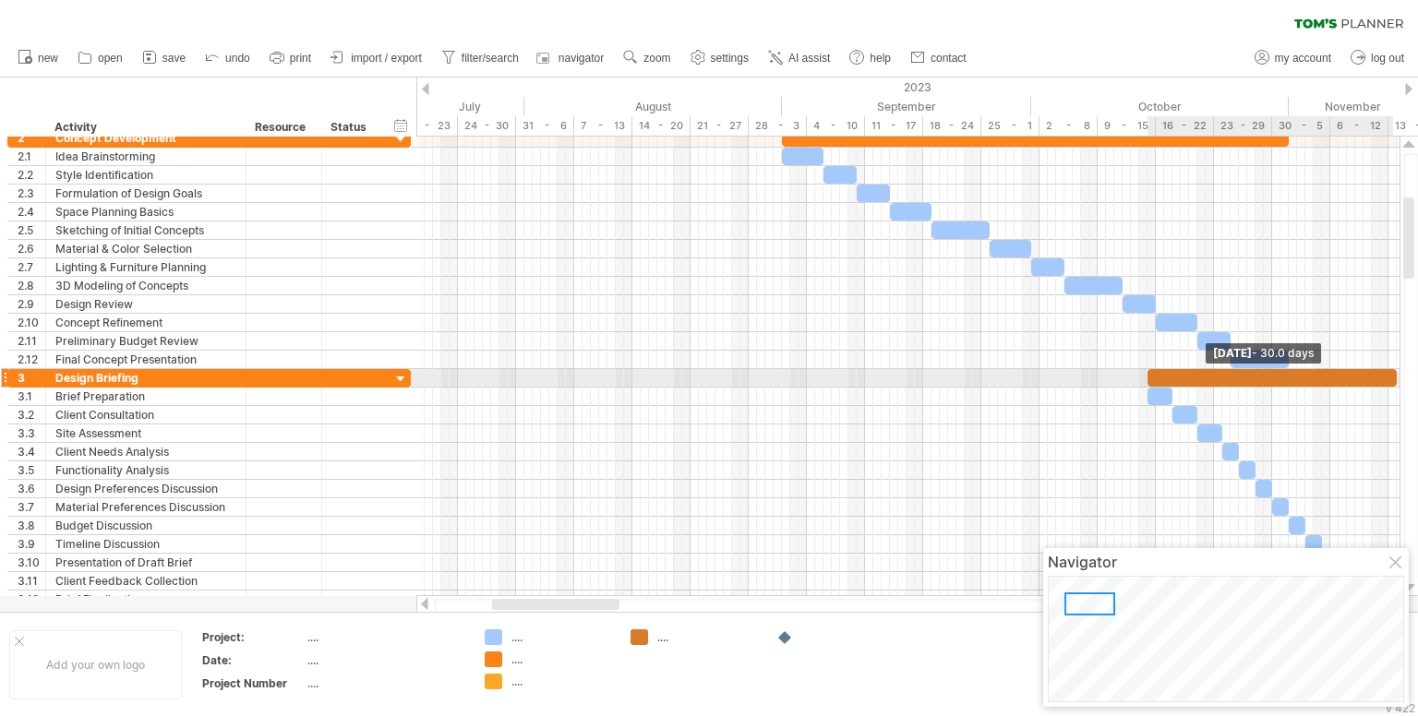
drag, startPoint x: 1159, startPoint y: 374, endPoint x: 1394, endPoint y: 378, distance: 234.5
click at [1394, 378] on span at bounding box center [1396, 378] width 7 height 18
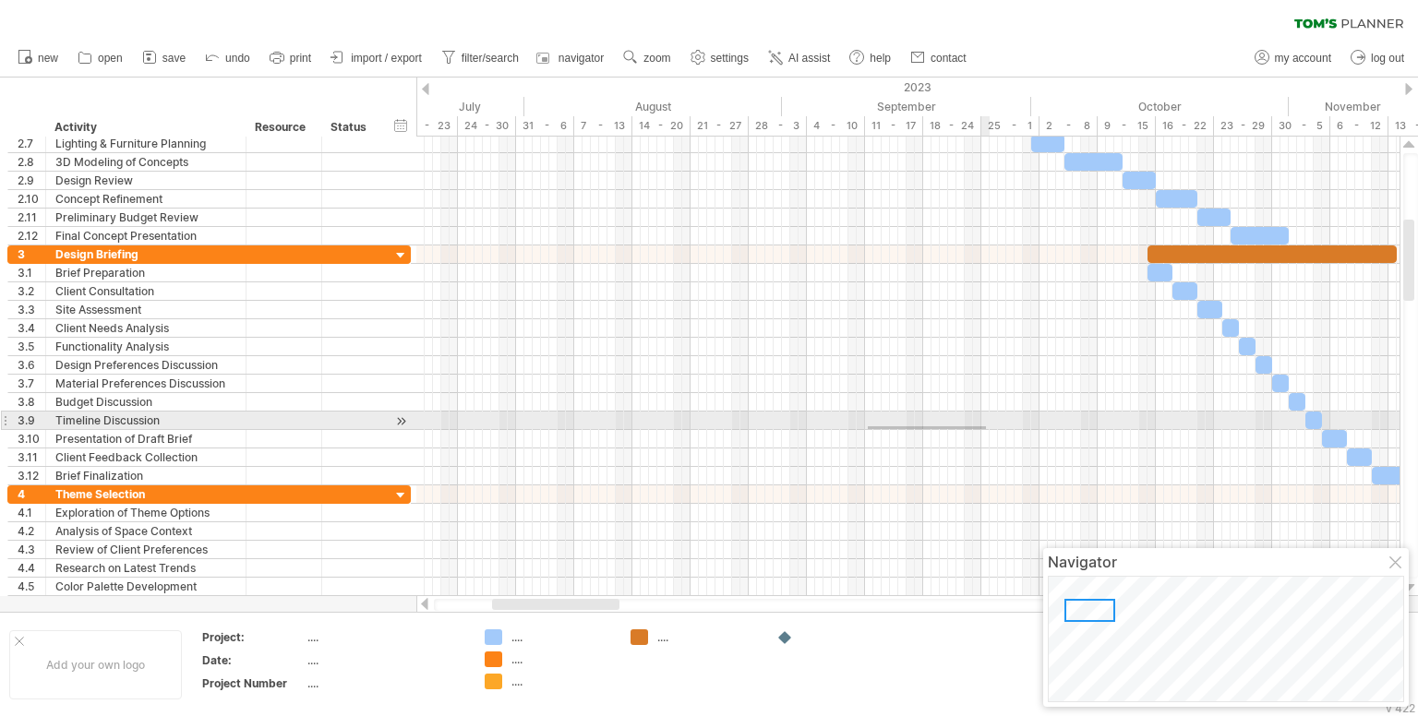
drag, startPoint x: 868, startPoint y: 426, endPoint x: 1034, endPoint y: 429, distance: 166.2
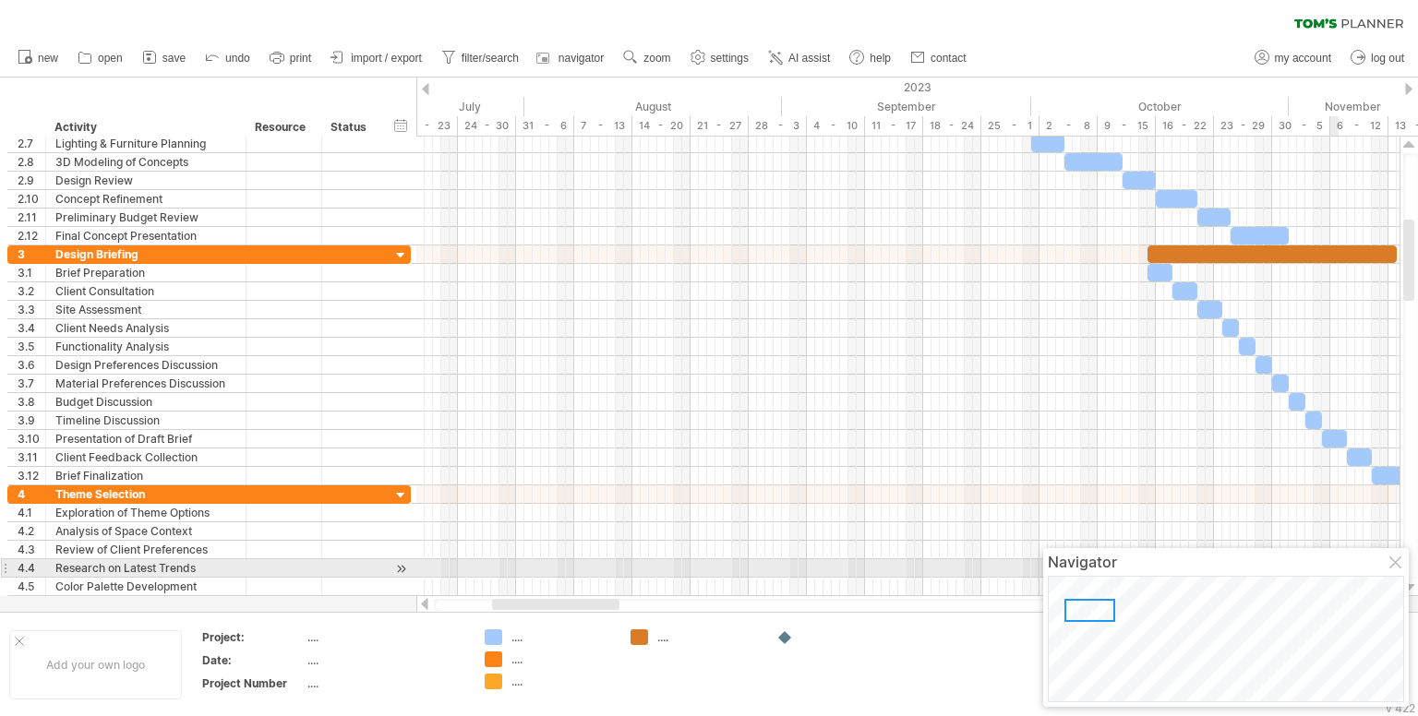
click at [1395, 562] on div at bounding box center [1396, 564] width 15 height 15
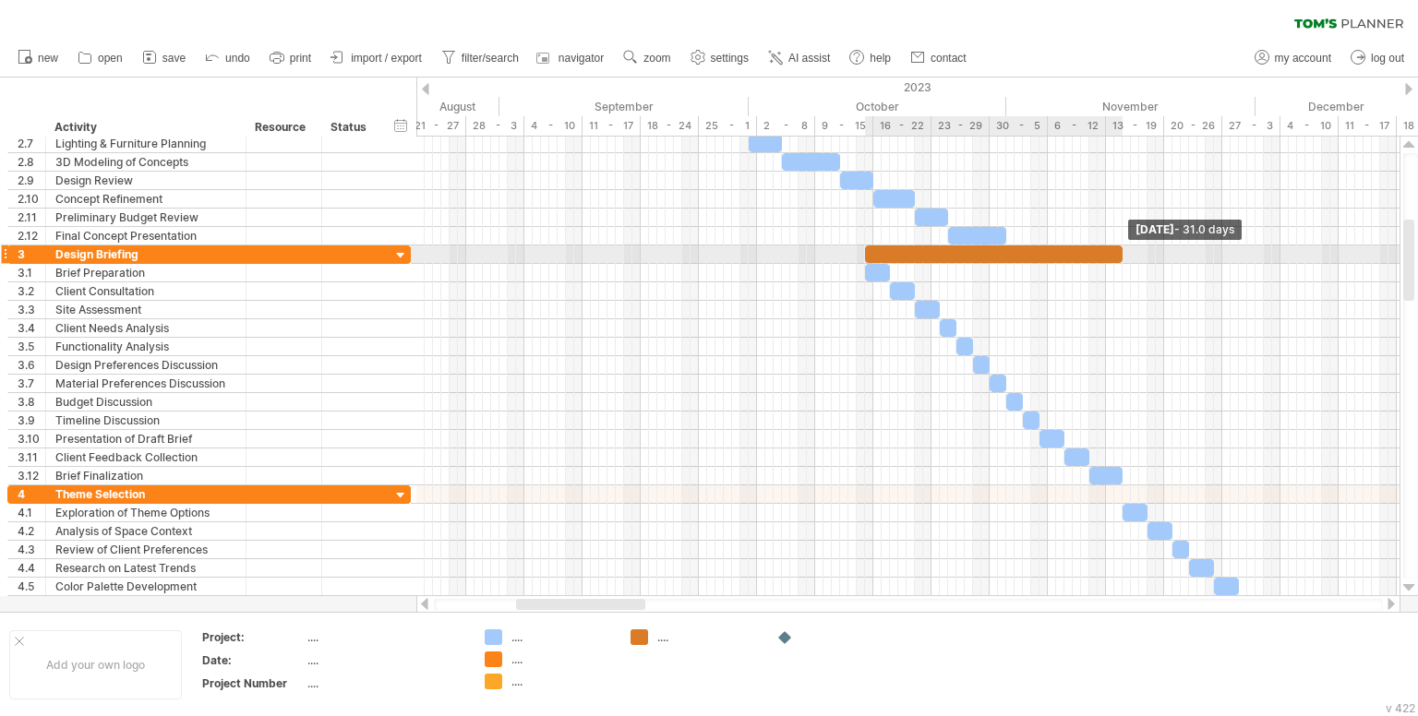
drag, startPoint x: 1115, startPoint y: 246, endPoint x: 1123, endPoint y: 254, distance: 11.7
click at [1123, 254] on span at bounding box center [1122, 255] width 7 height 18
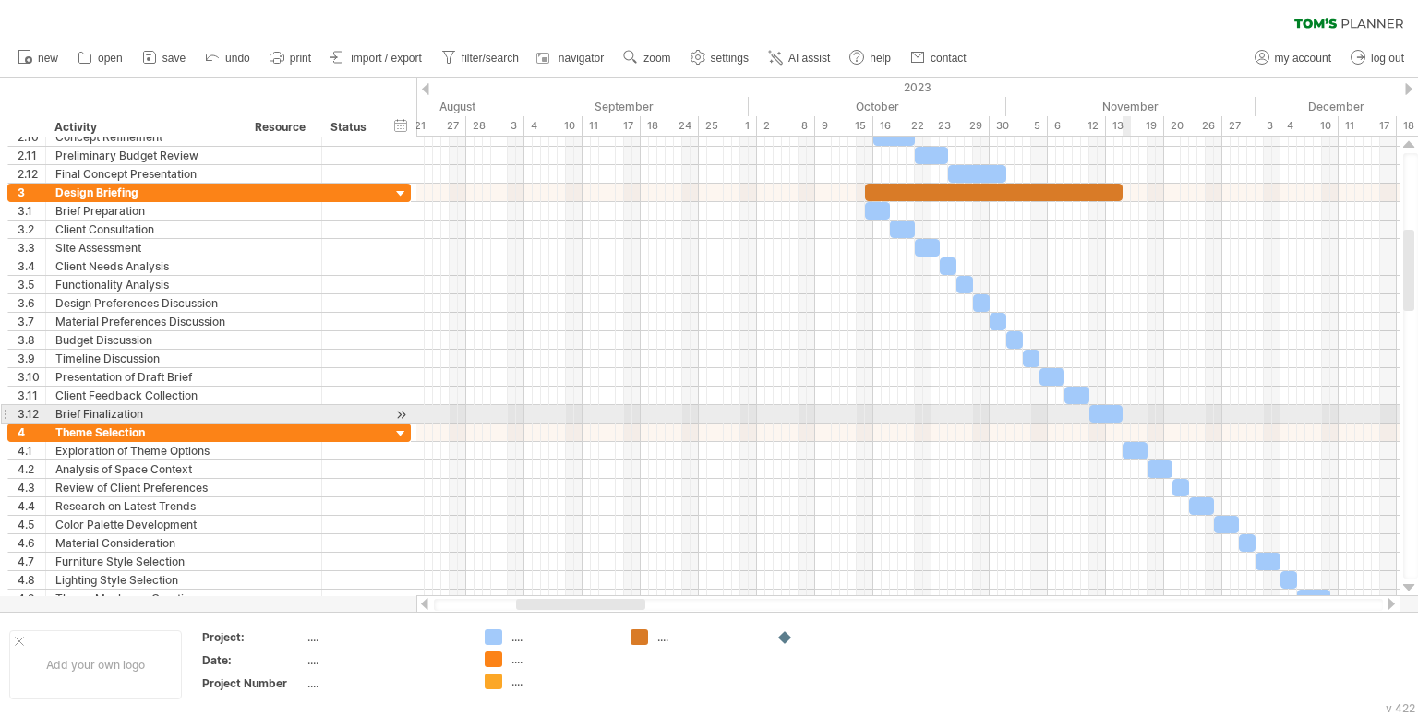
click at [1123, 424] on div at bounding box center [907, 433] width 983 height 18
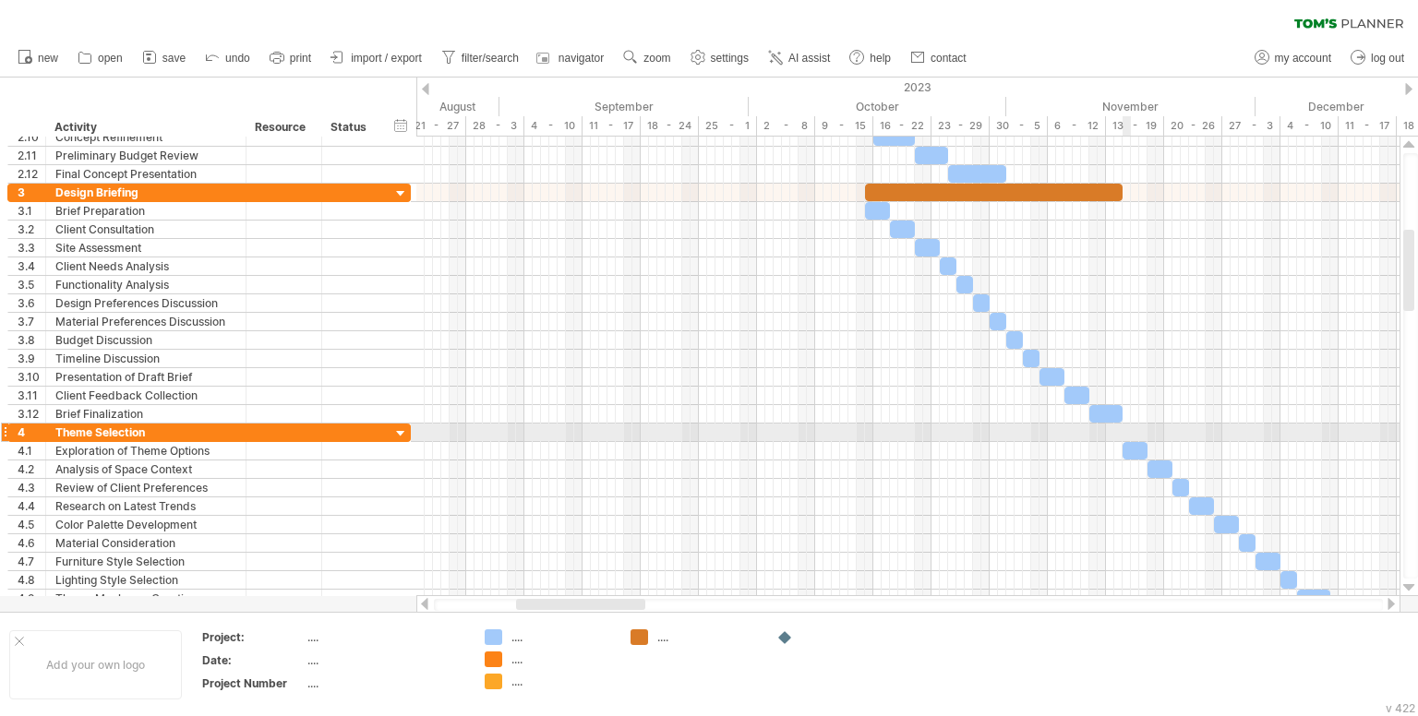
click at [1124, 430] on div at bounding box center [907, 433] width 983 height 18
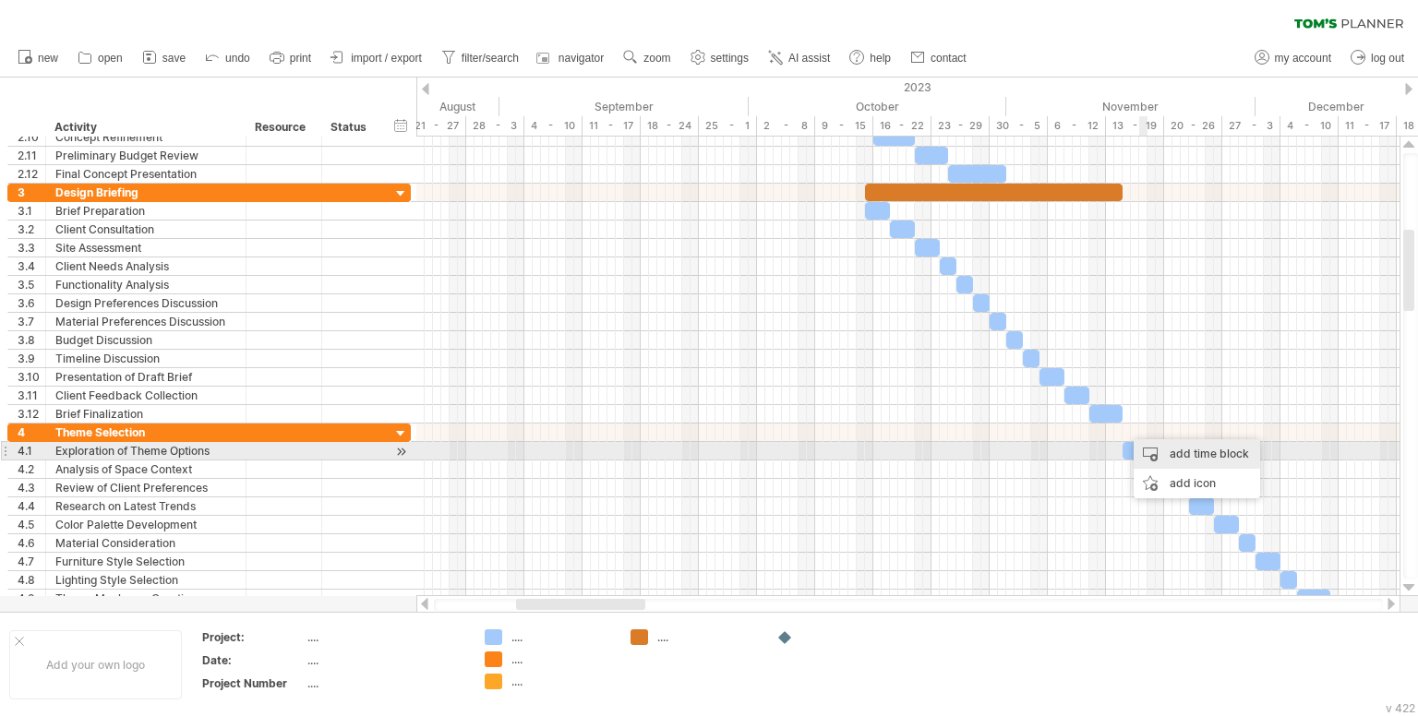
click at [1159, 457] on div "add time block" at bounding box center [1197, 454] width 126 height 30
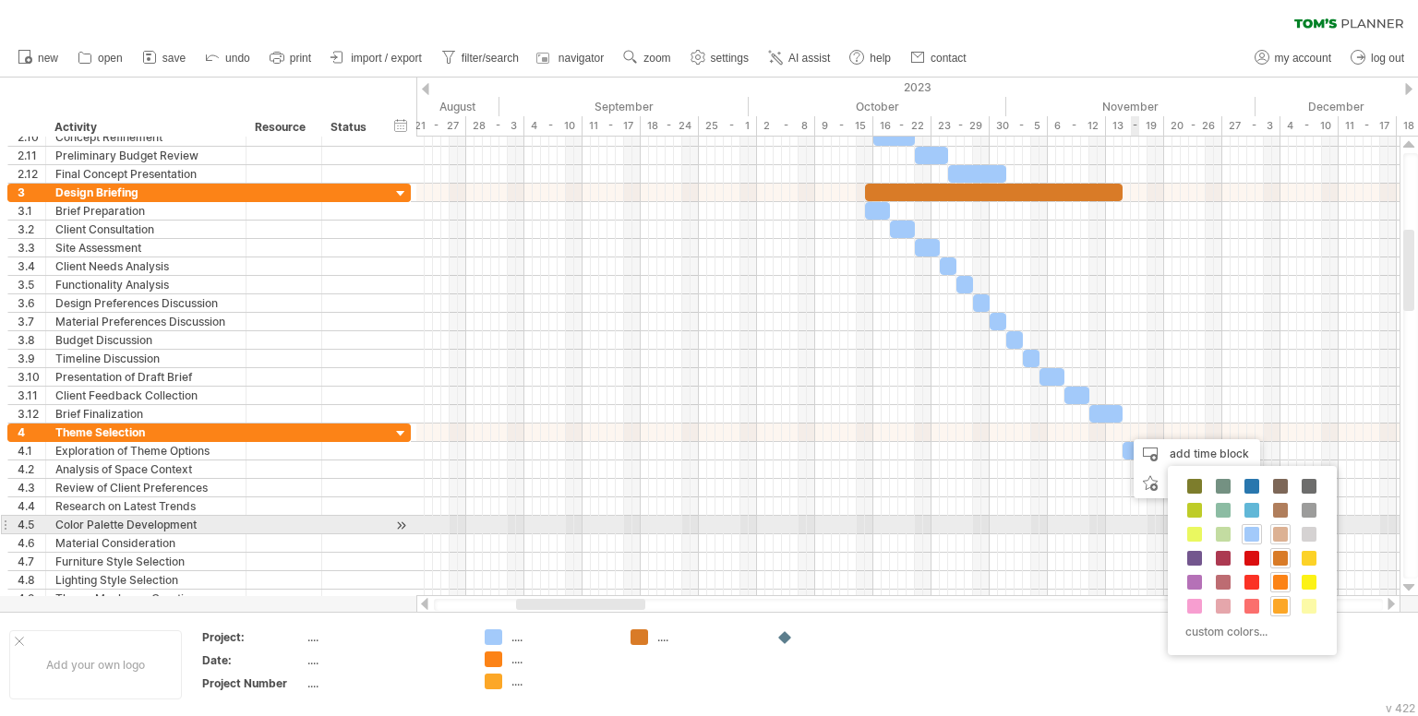
click at [1279, 531] on span at bounding box center [1280, 534] width 15 height 15
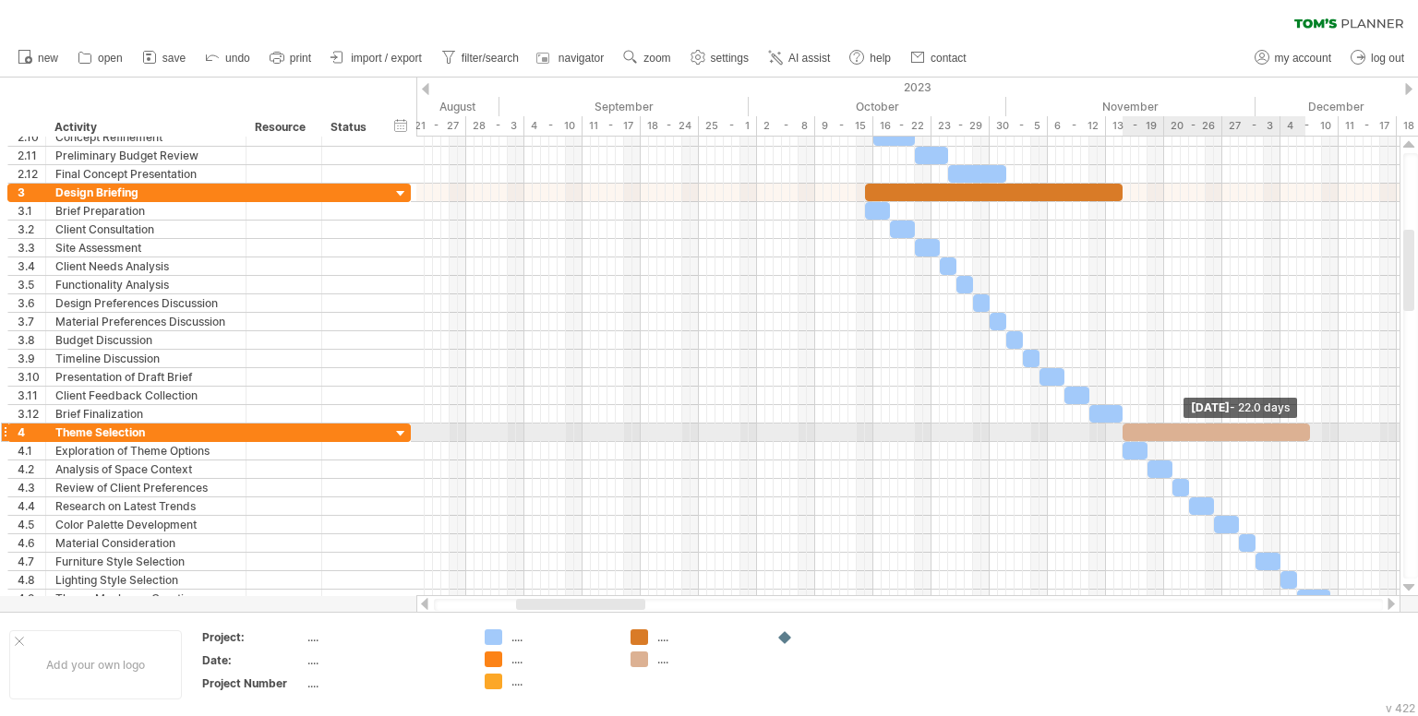
drag, startPoint x: 1132, startPoint y: 429, endPoint x: 1318, endPoint y: 426, distance: 186.5
click at [1314, 426] on span at bounding box center [1309, 433] width 7 height 18
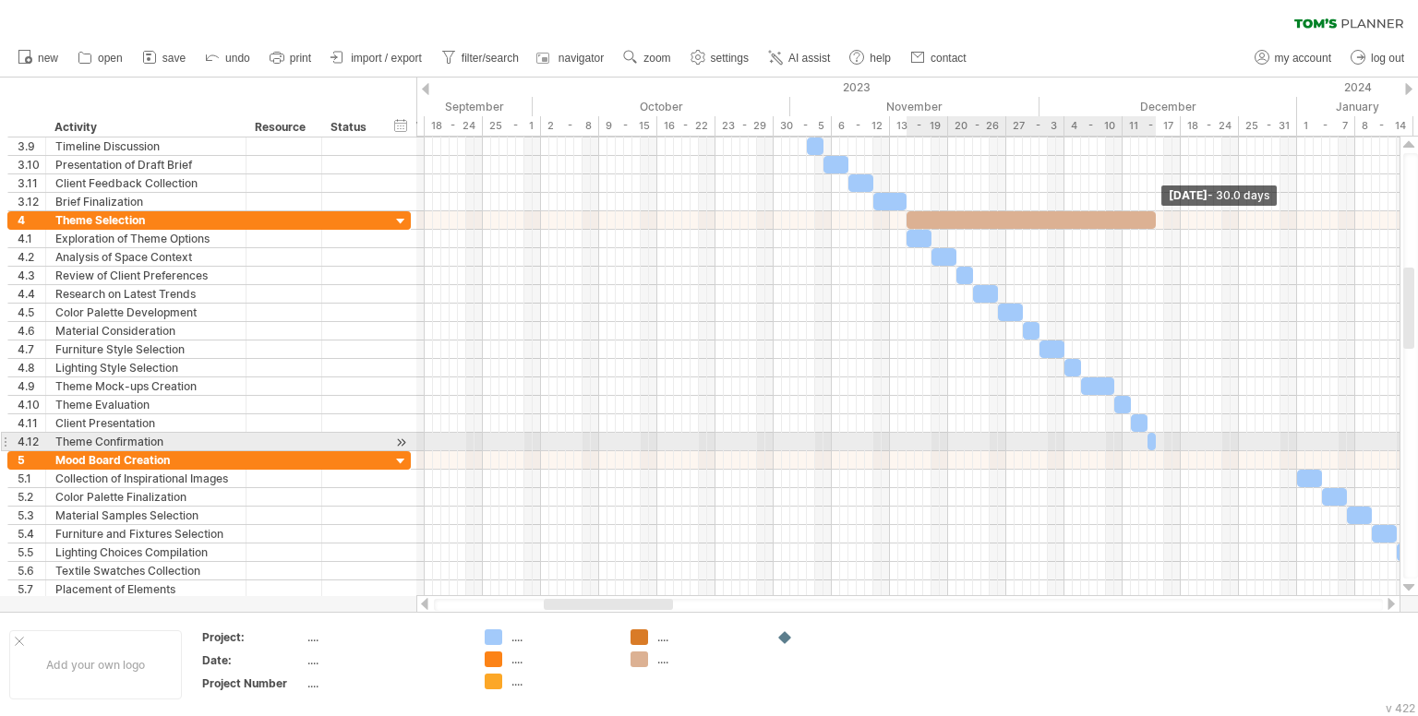
drag, startPoint x: 1100, startPoint y: 218, endPoint x: 1154, endPoint y: 440, distance: 228.8
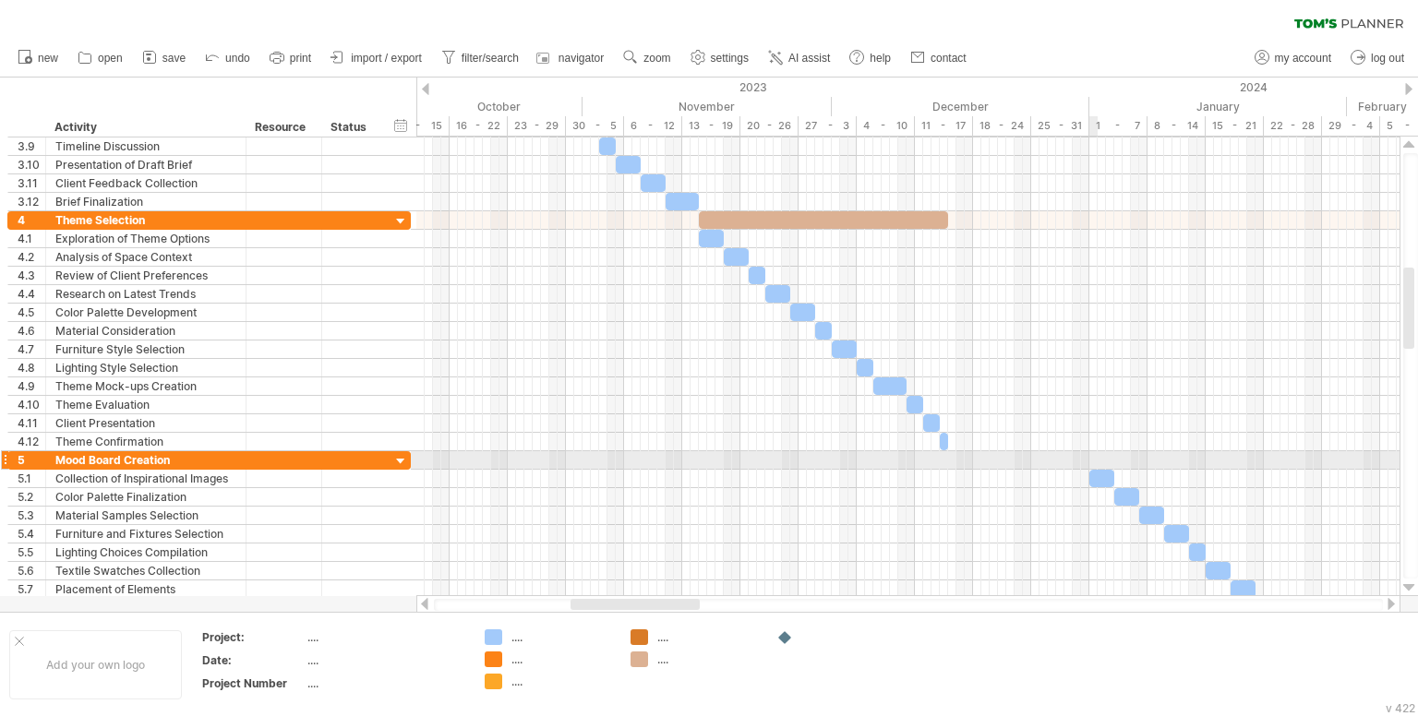
click at [1093, 455] on div at bounding box center [907, 460] width 983 height 18
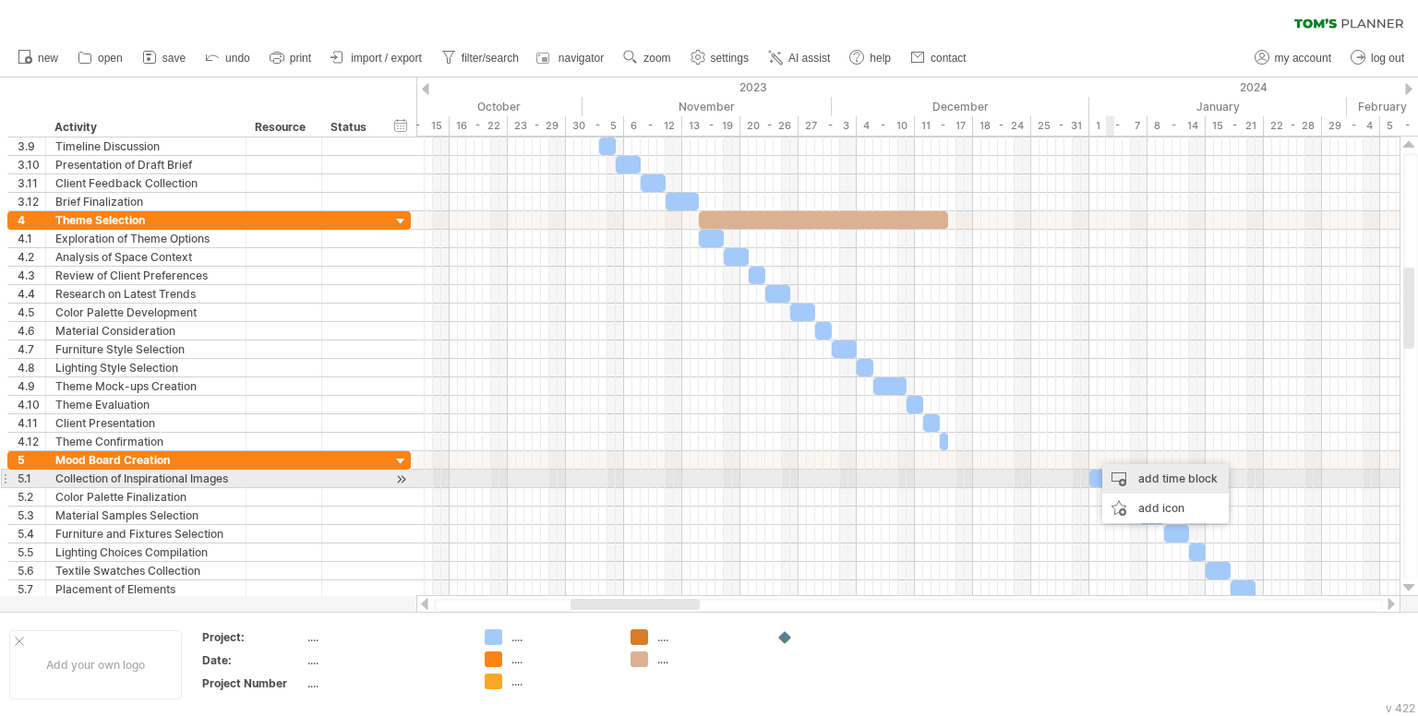
click at [1125, 487] on div "add time block" at bounding box center [1165, 479] width 126 height 30
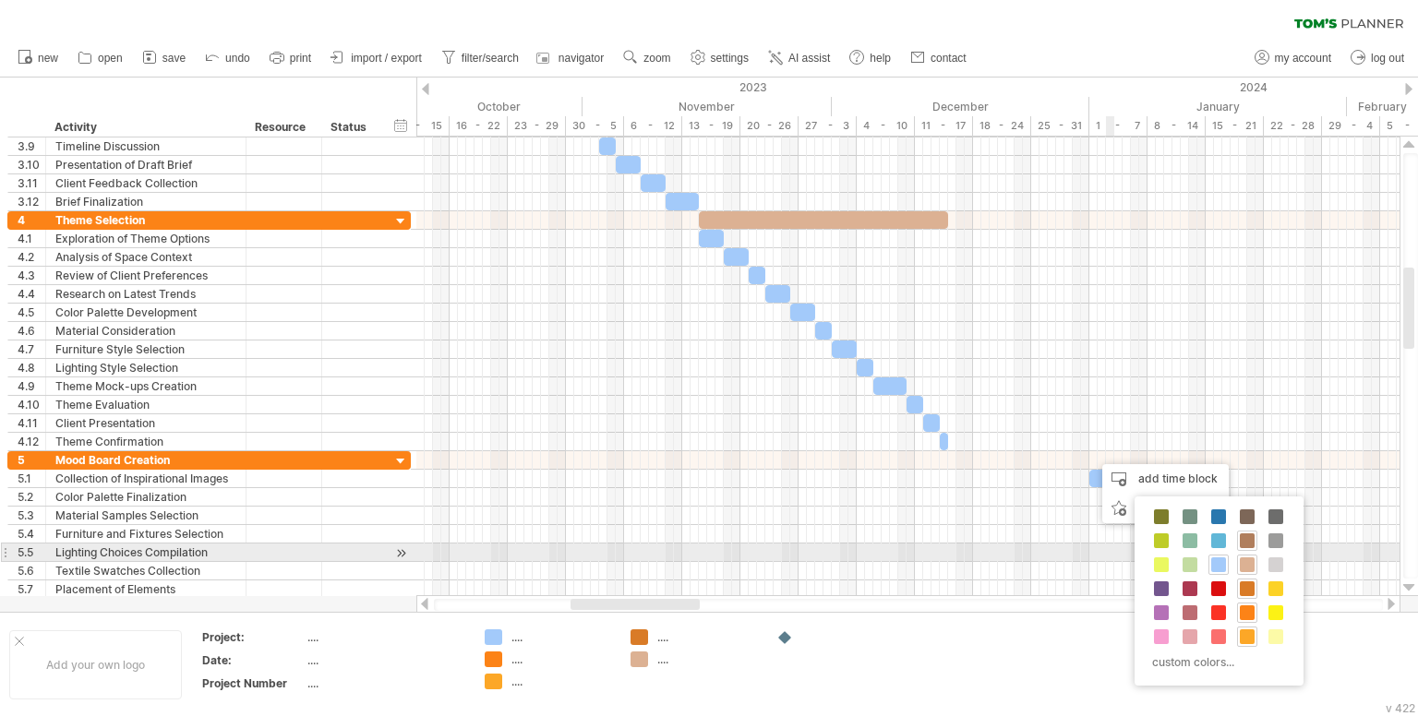
click at [1241, 547] on span at bounding box center [1247, 541] width 15 height 15
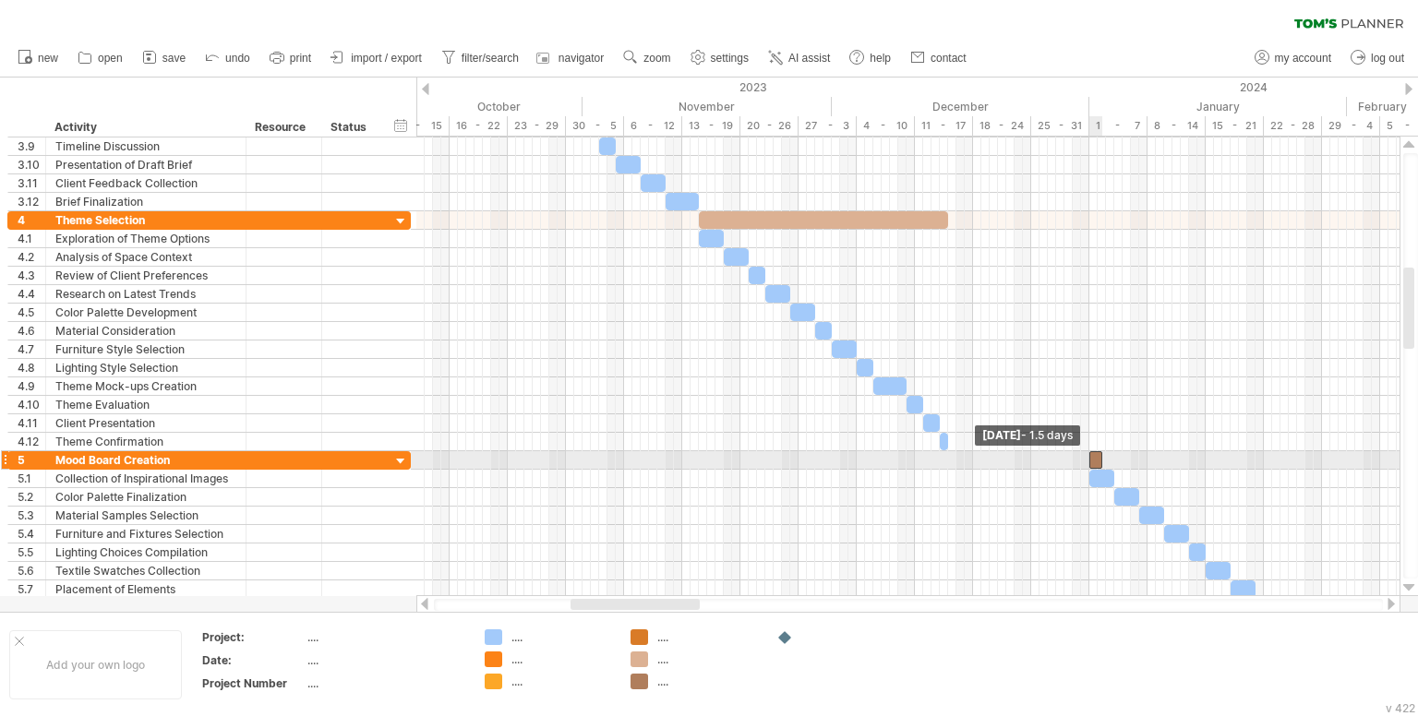
click at [1089, 461] on span at bounding box center [1089, 460] width 7 height 18
click at [1096, 460] on div at bounding box center [1095, 460] width 13 height 18
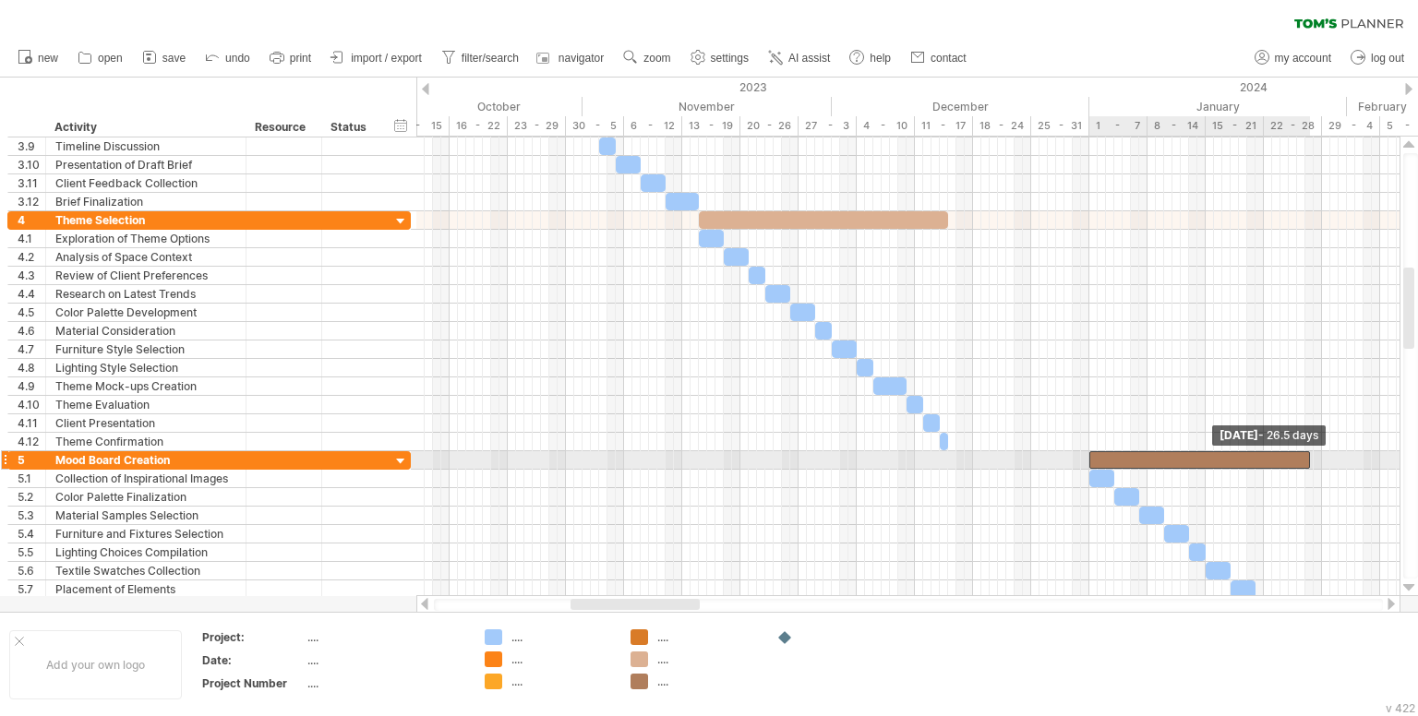
drag, startPoint x: 1099, startPoint y: 459, endPoint x: 1307, endPoint y: 455, distance: 208.7
click at [1307, 455] on span at bounding box center [1309, 460] width 7 height 18
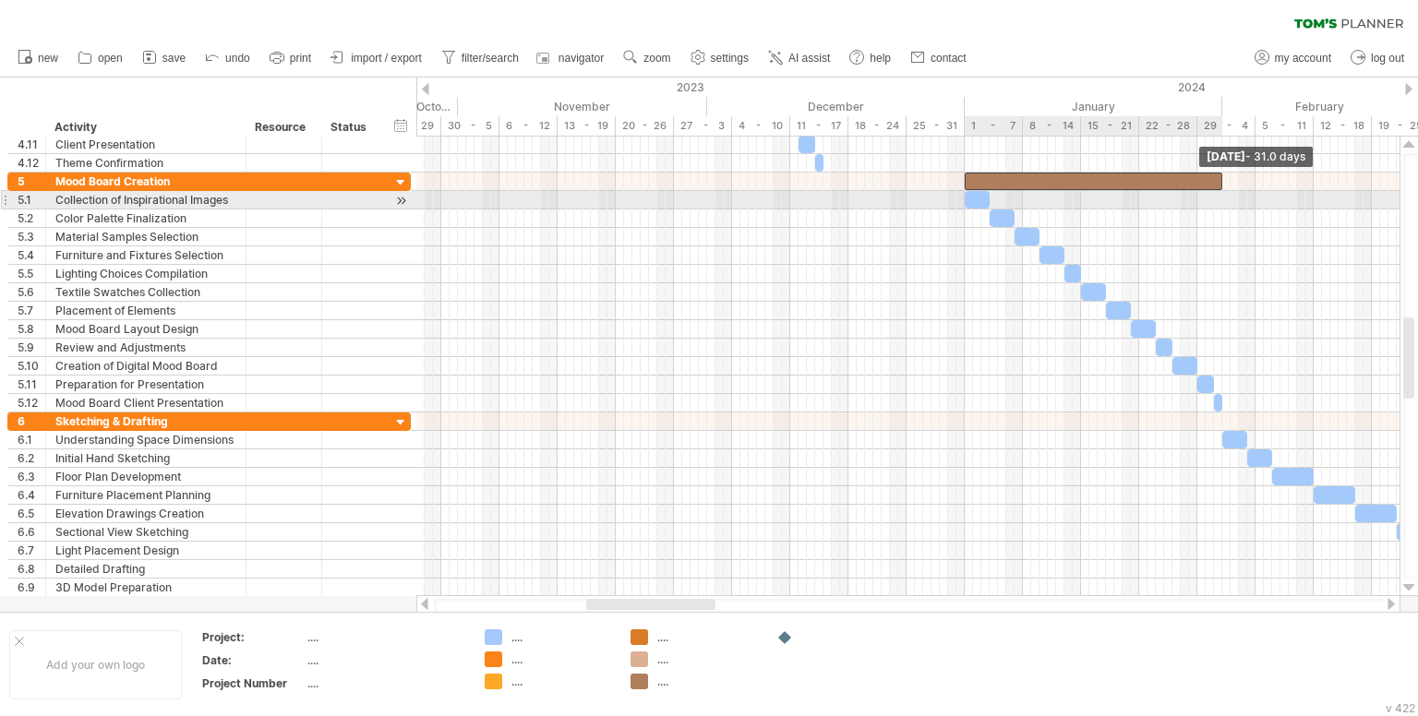
drag, startPoint x: 1187, startPoint y: 177, endPoint x: 1222, endPoint y: 209, distance: 47.1
click at [1222, 209] on div "Wednesday 31 January - 31.0 days Monday 01 January" at bounding box center [907, 367] width 983 height 460
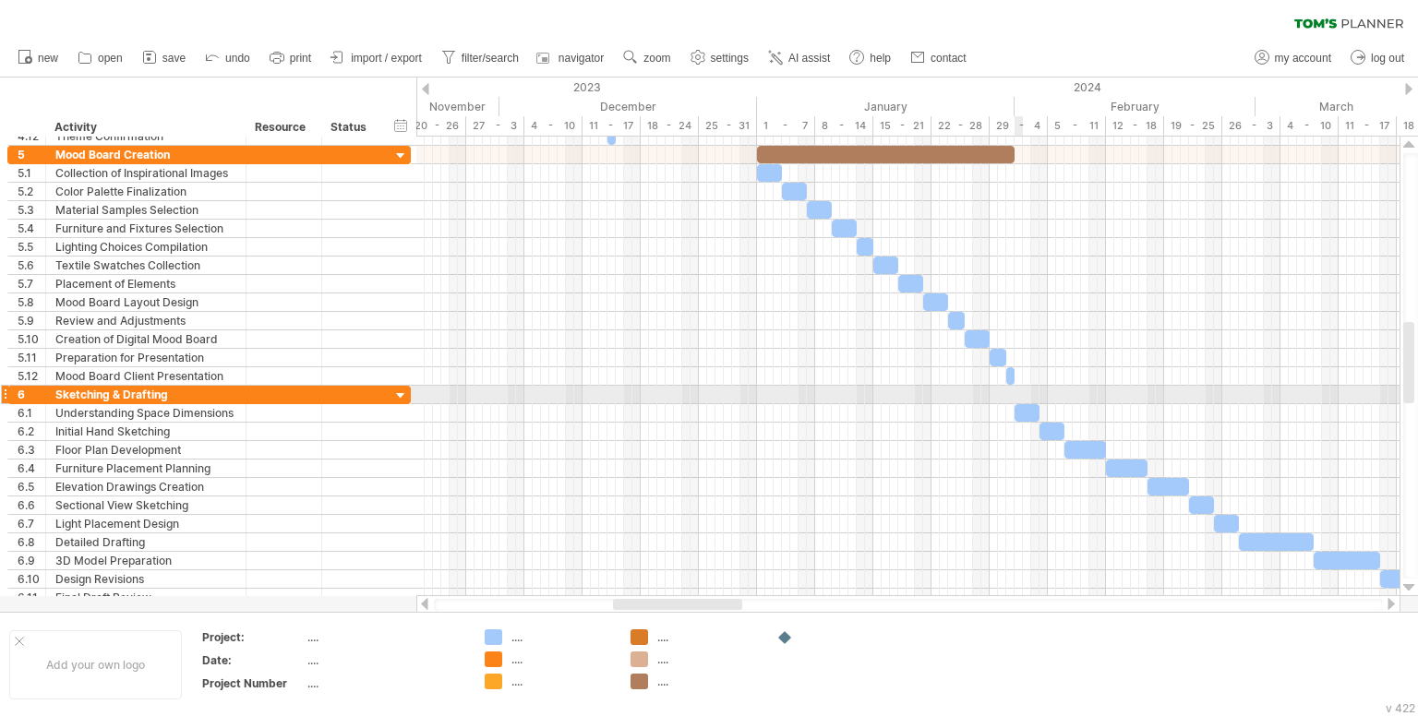
click at [1015, 388] on div at bounding box center [907, 395] width 983 height 18
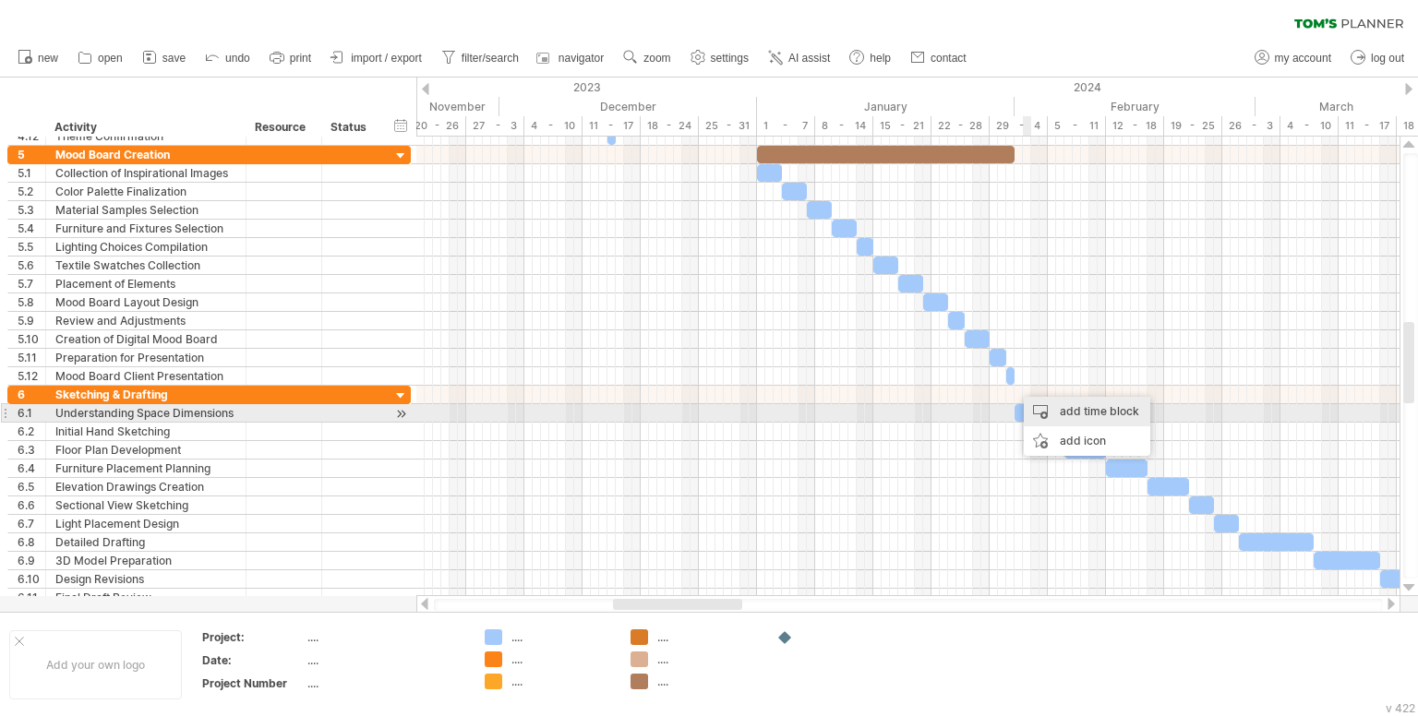
click at [1047, 411] on div "add time block" at bounding box center [1087, 412] width 126 height 30
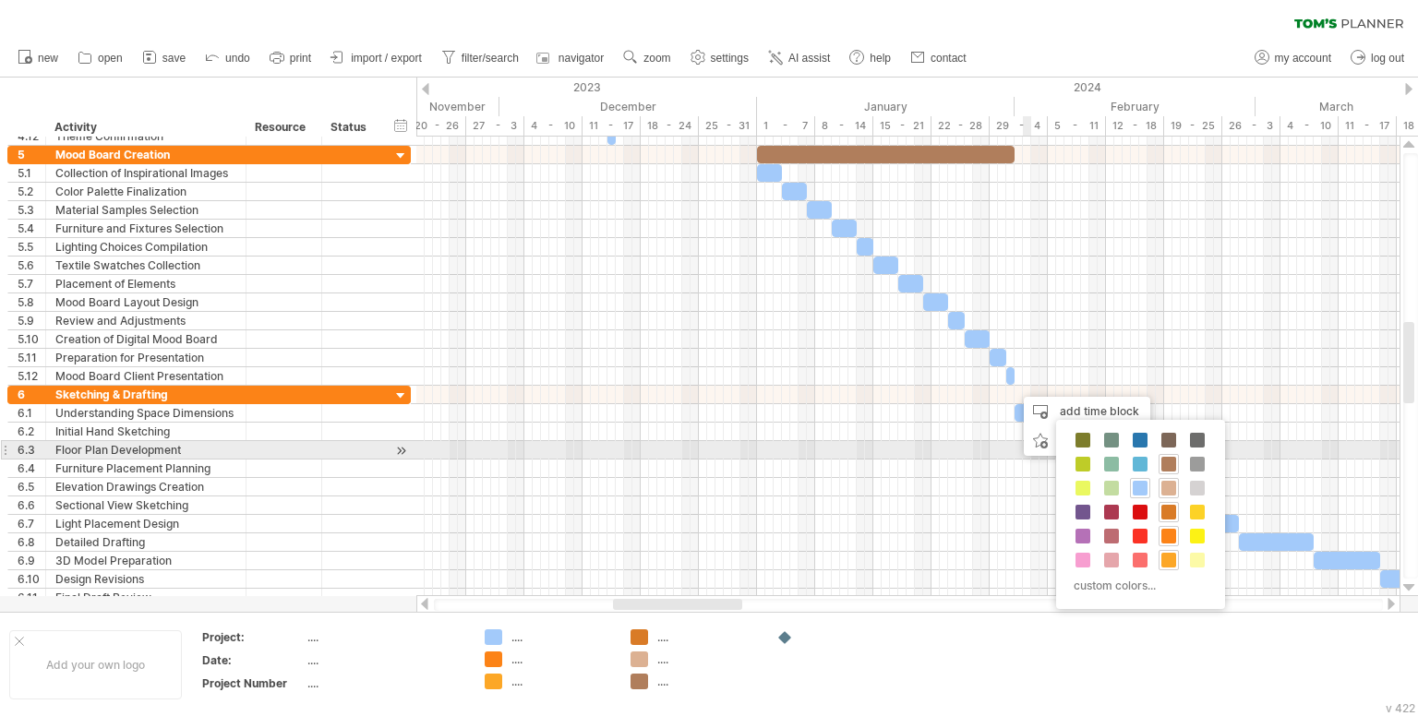
click at [1156, 441] on div "custom colors..." at bounding box center [1140, 514] width 169 height 189
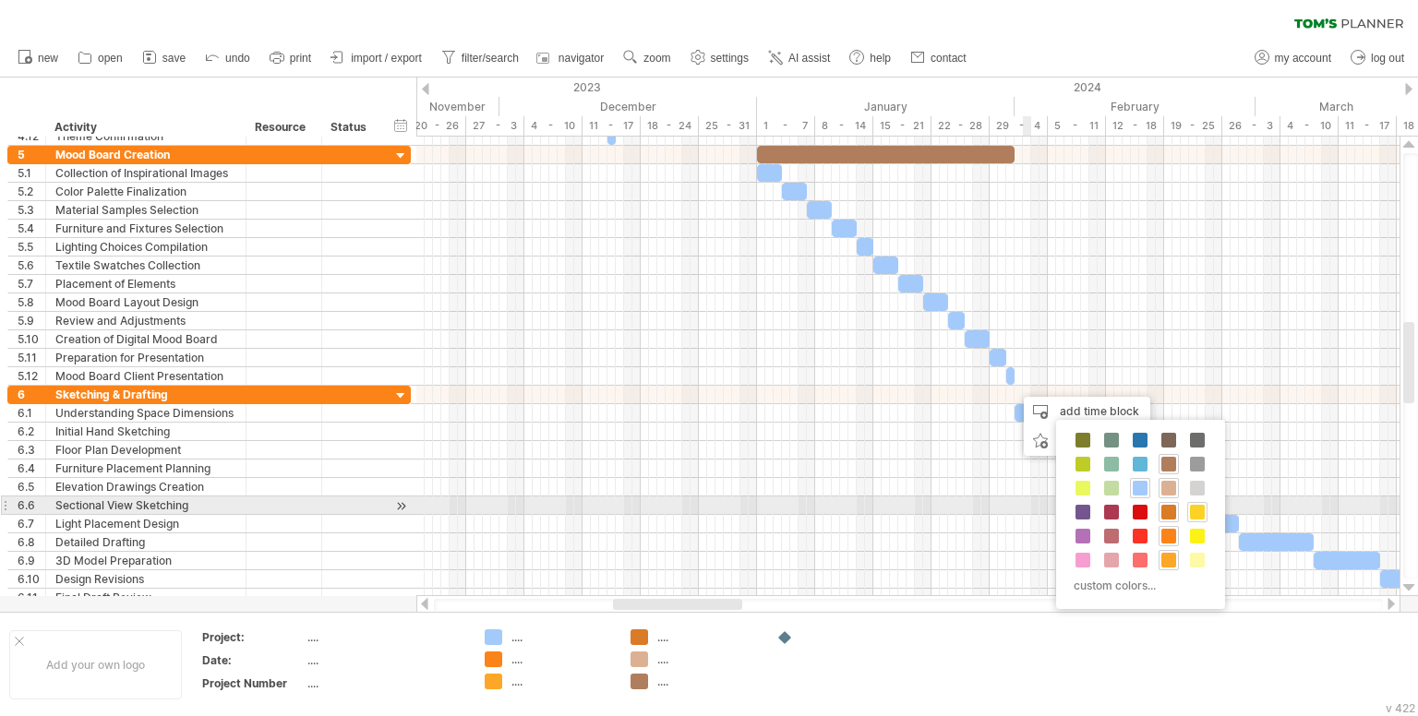
click at [1196, 514] on span at bounding box center [1197, 512] width 15 height 15
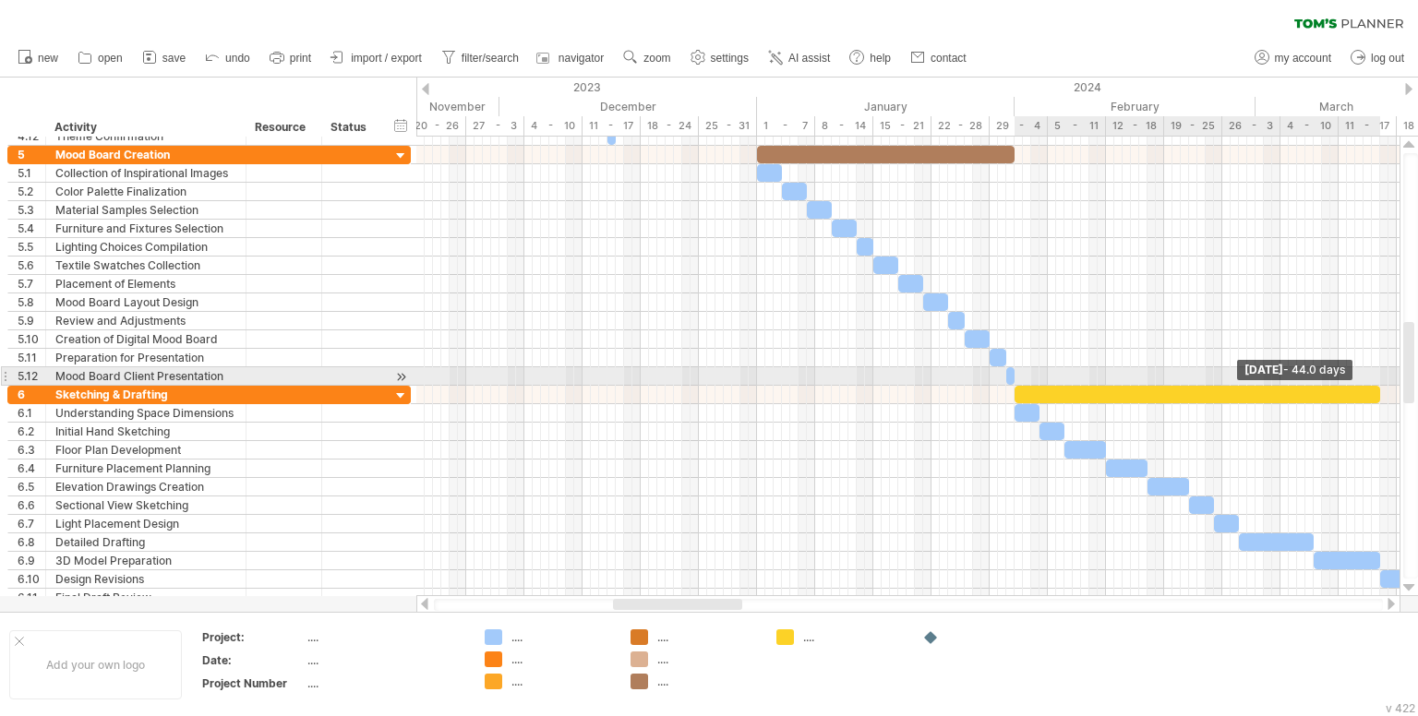
drag, startPoint x: 1026, startPoint y: 394, endPoint x: 1391, endPoint y: 379, distance: 365.9
click at [1391, 379] on div "Friday 15 March - 44.0 days Monday 01 January" at bounding box center [907, 367] width 983 height 460
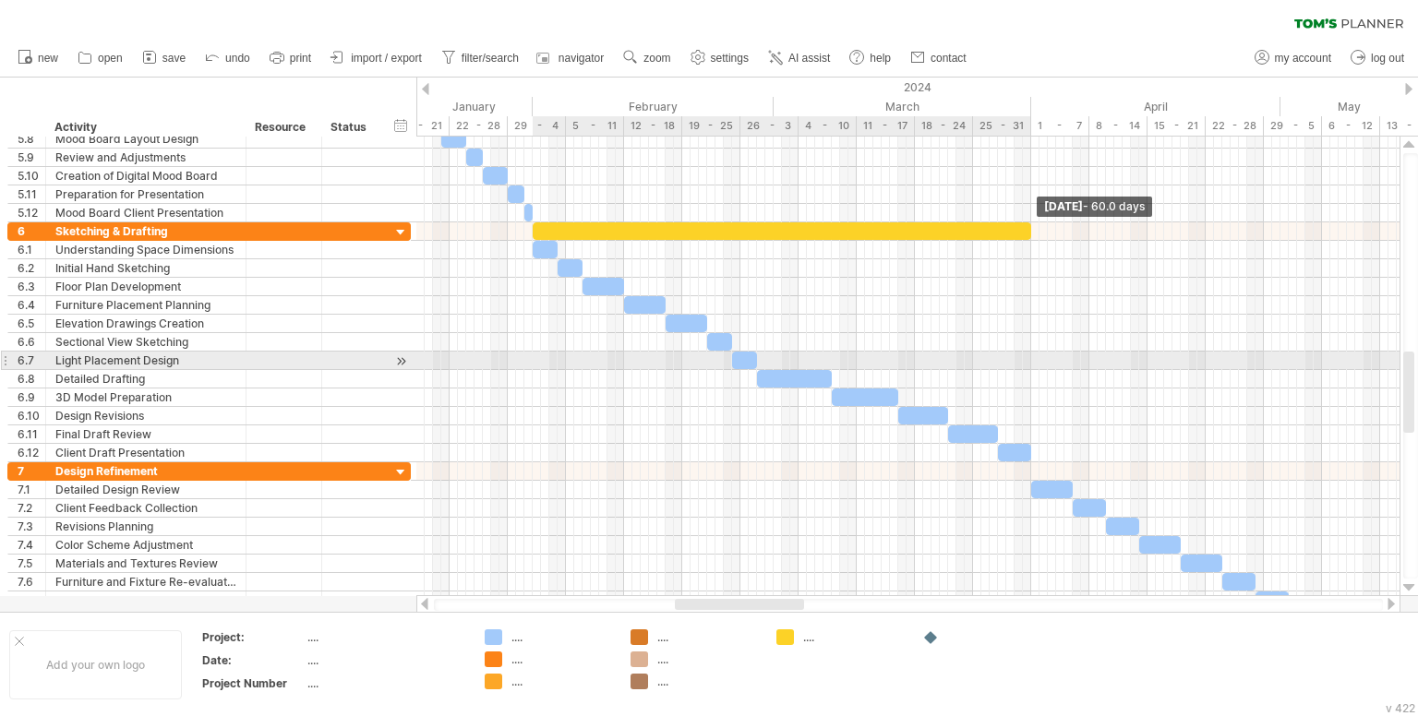
drag, startPoint x: 905, startPoint y: 232, endPoint x: 1029, endPoint y: 356, distance: 176.2
click at [1029, 356] on div "Sunday 31 March - 60.0 days Monday 01 January" at bounding box center [907, 367] width 983 height 460
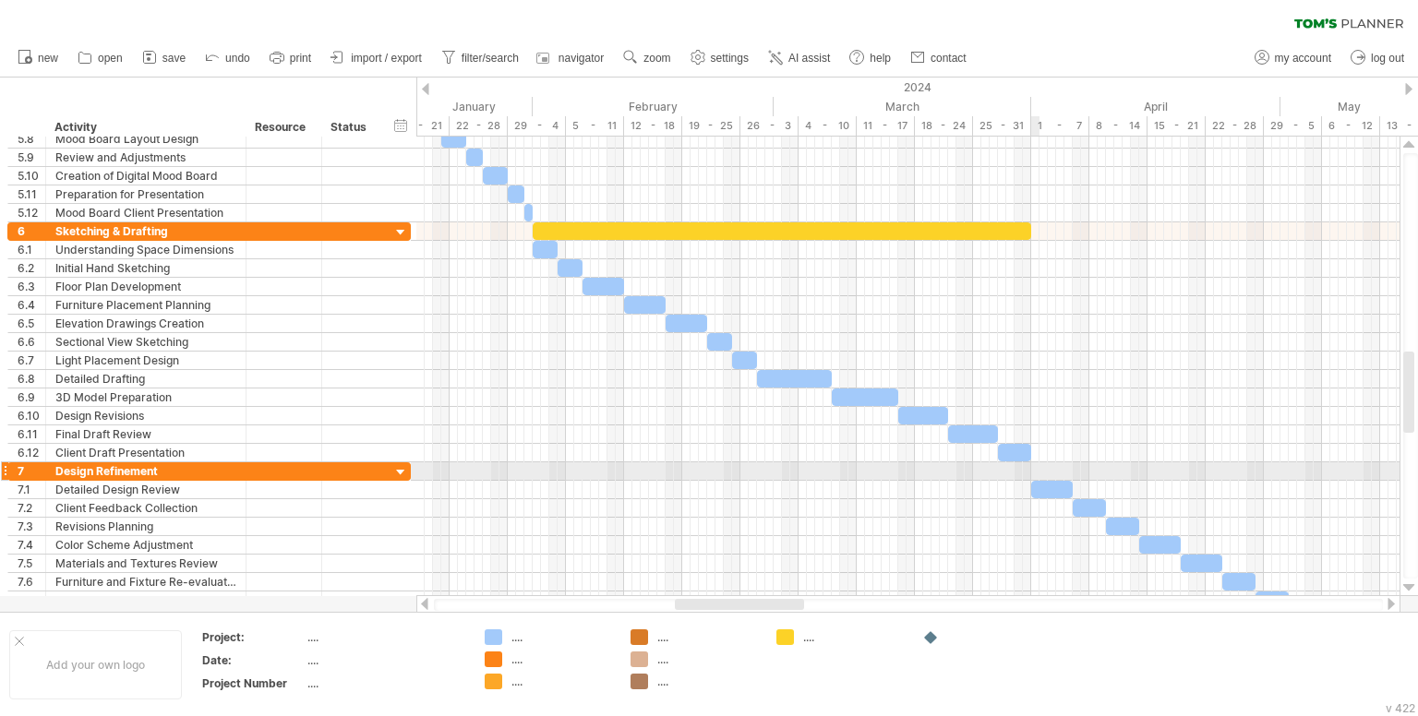
click at [1037, 468] on div at bounding box center [907, 471] width 983 height 18
click at [1049, 478] on div "add time block" at bounding box center [1109, 492] width 126 height 30
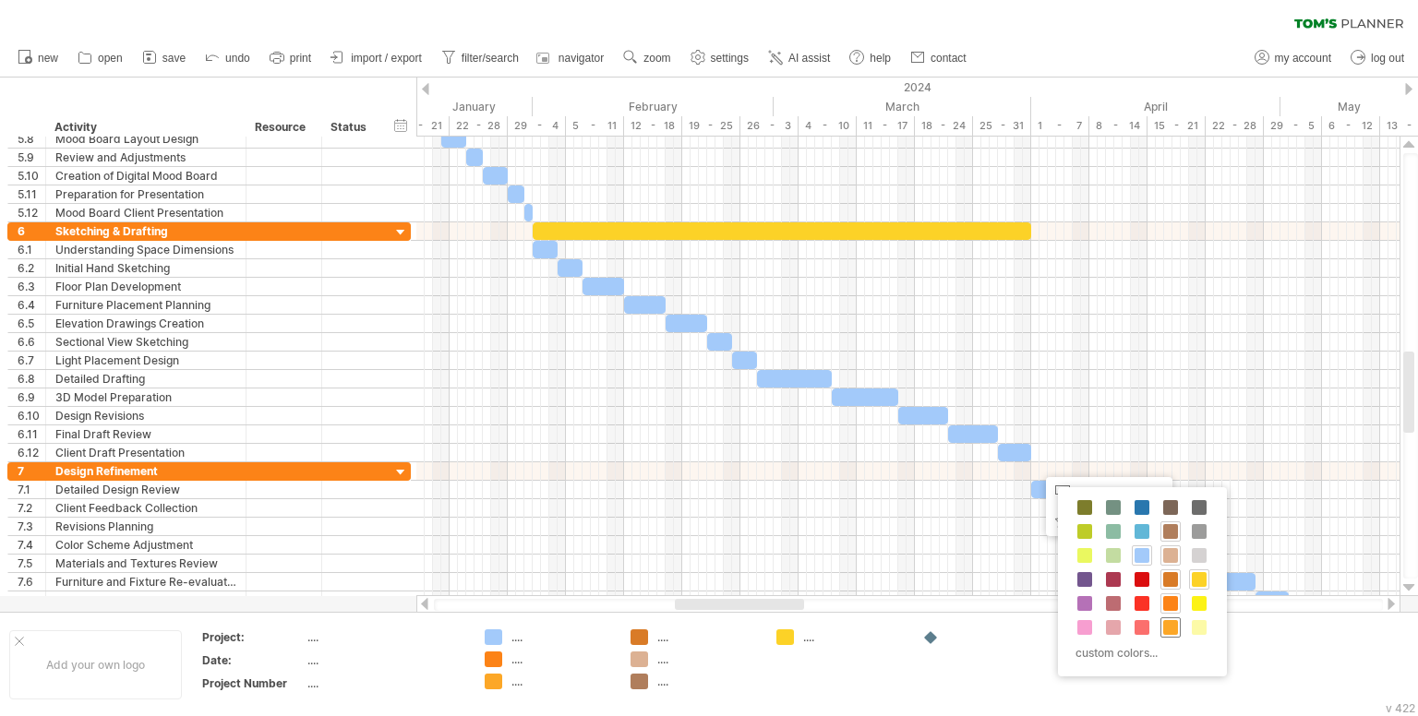
click at [1170, 629] on span at bounding box center [1170, 627] width 15 height 15
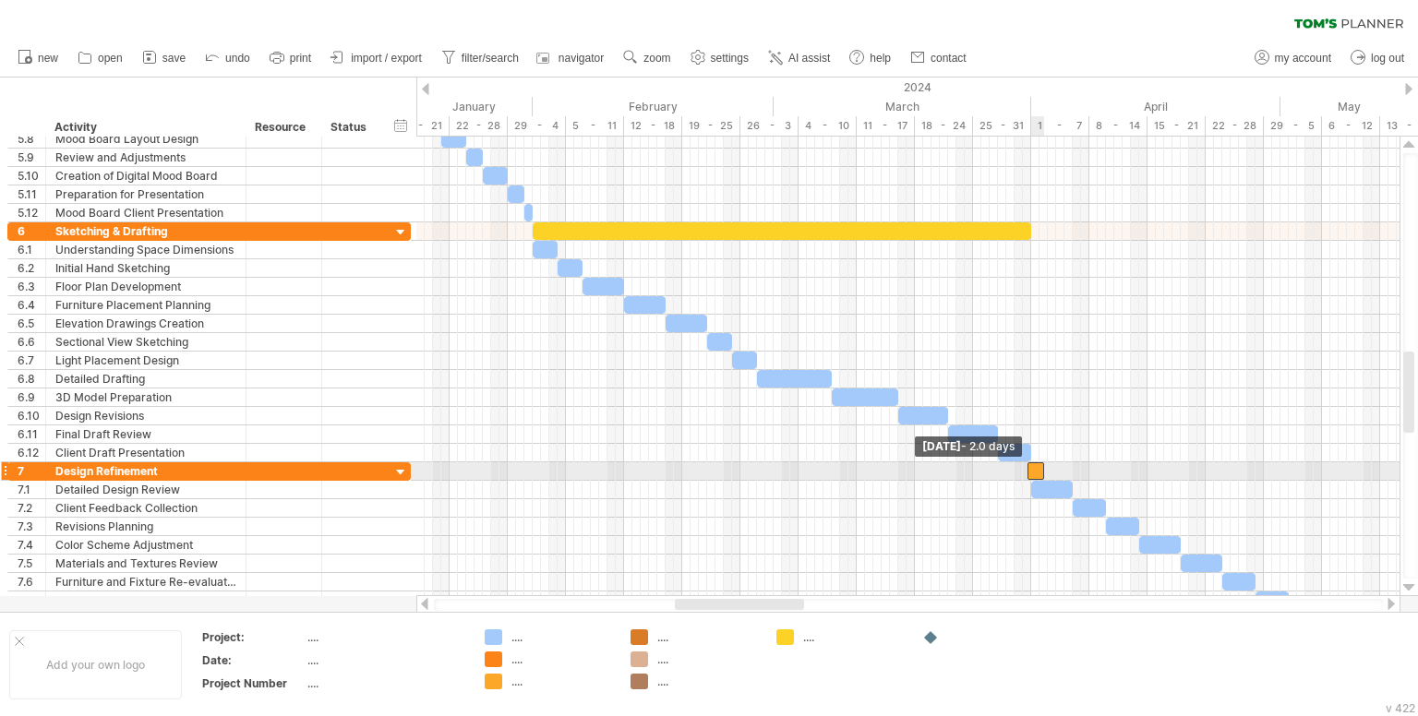
click at [1027, 471] on span at bounding box center [1027, 471] width 7 height 18
click at [1034, 469] on span at bounding box center [1030, 471] width 7 height 18
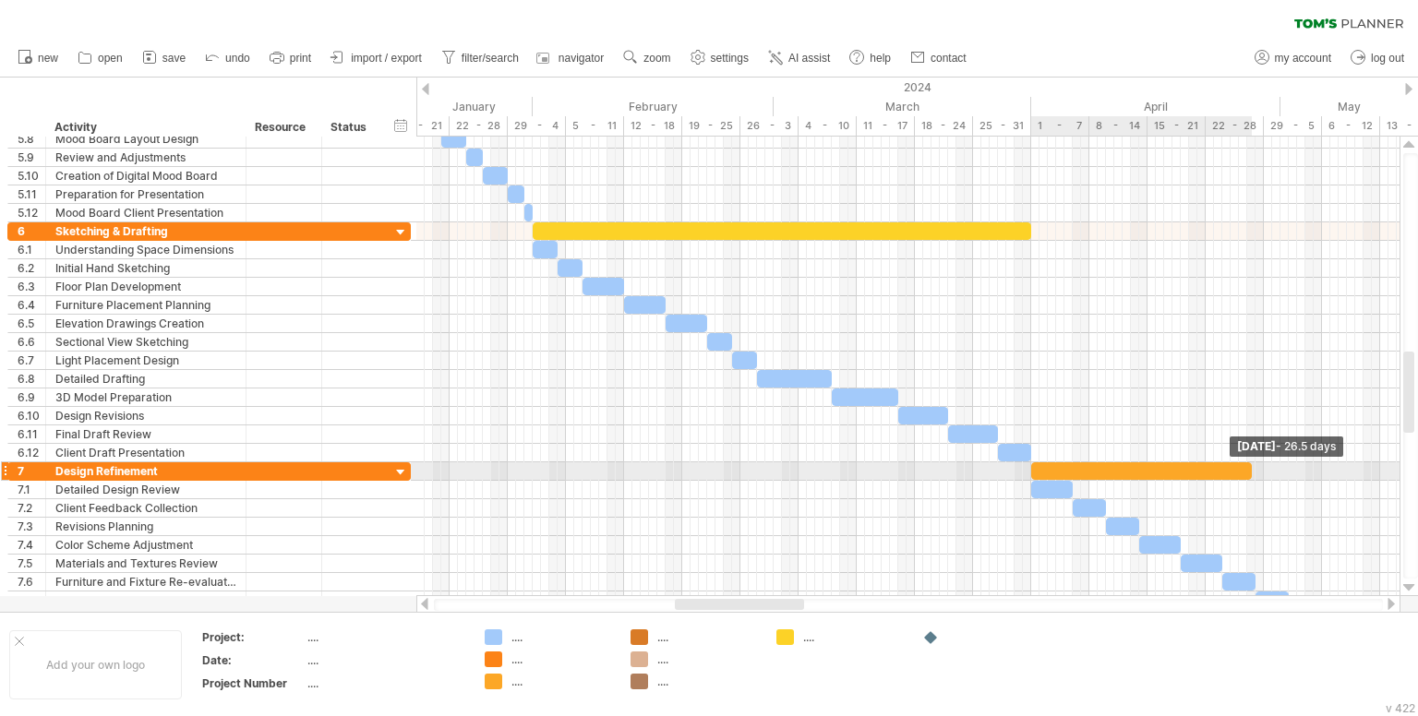
drag, startPoint x: 1039, startPoint y: 466, endPoint x: 1281, endPoint y: 469, distance: 241.9
click at [1255, 469] on span at bounding box center [1251, 471] width 7 height 18
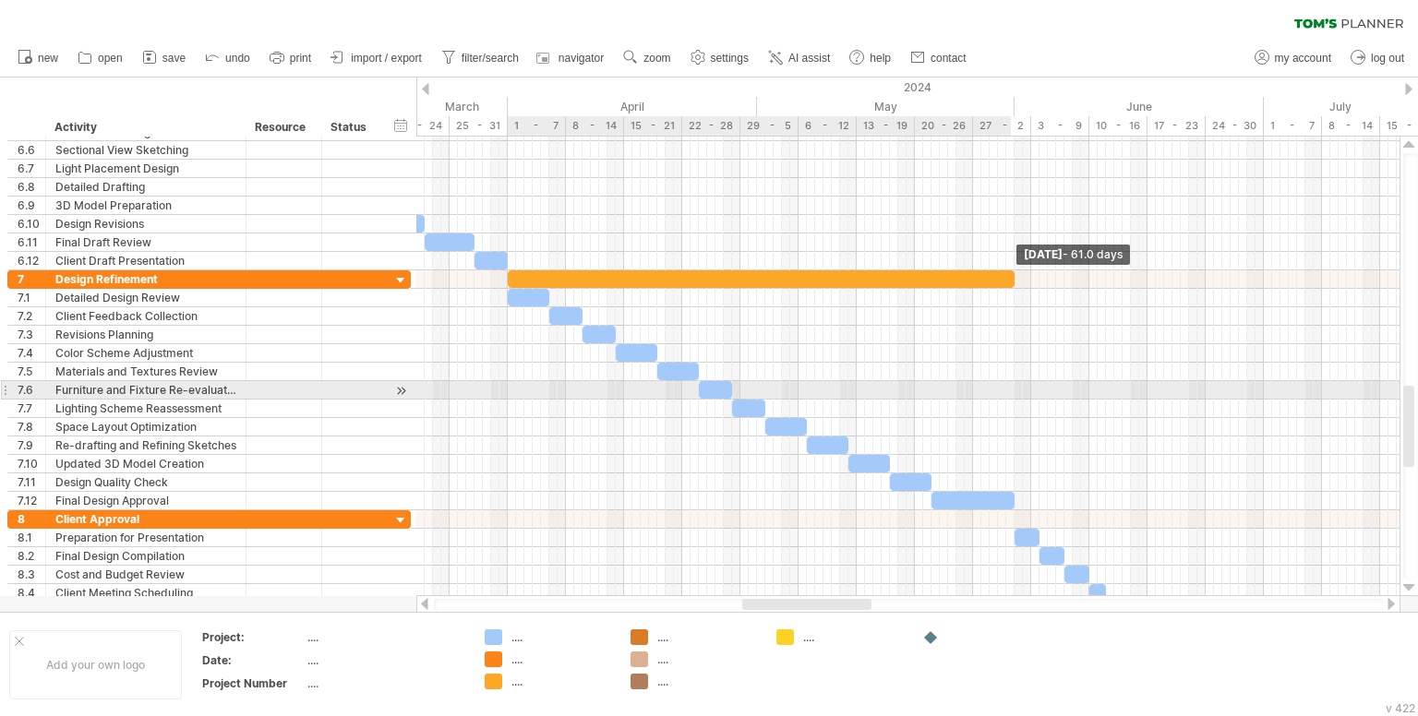
drag, startPoint x: 757, startPoint y: 278, endPoint x: 1008, endPoint y: 389, distance: 274.4
click at [1008, 389] on div "Friday 31 May - 61.0 days Monday 01 April - 1.5 days" at bounding box center [907, 367] width 983 height 460
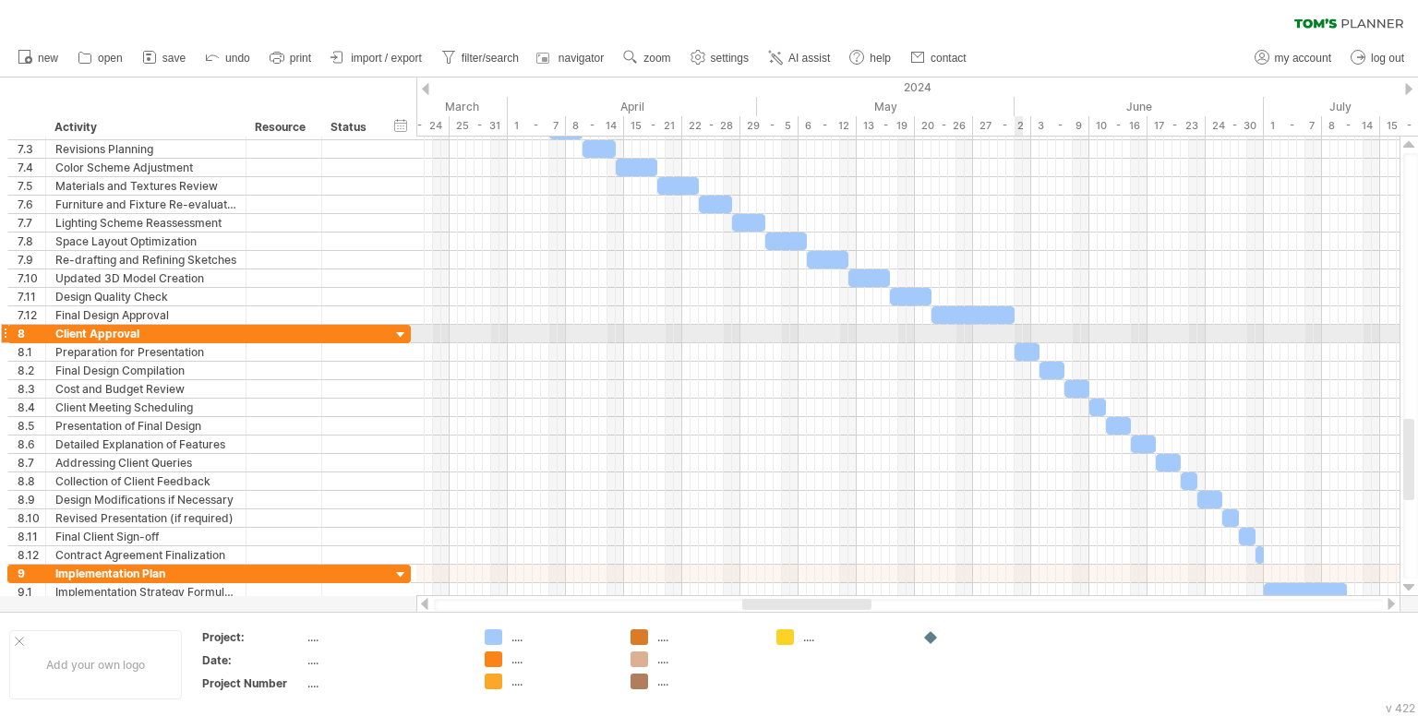
click at [1016, 335] on div at bounding box center [907, 334] width 983 height 18
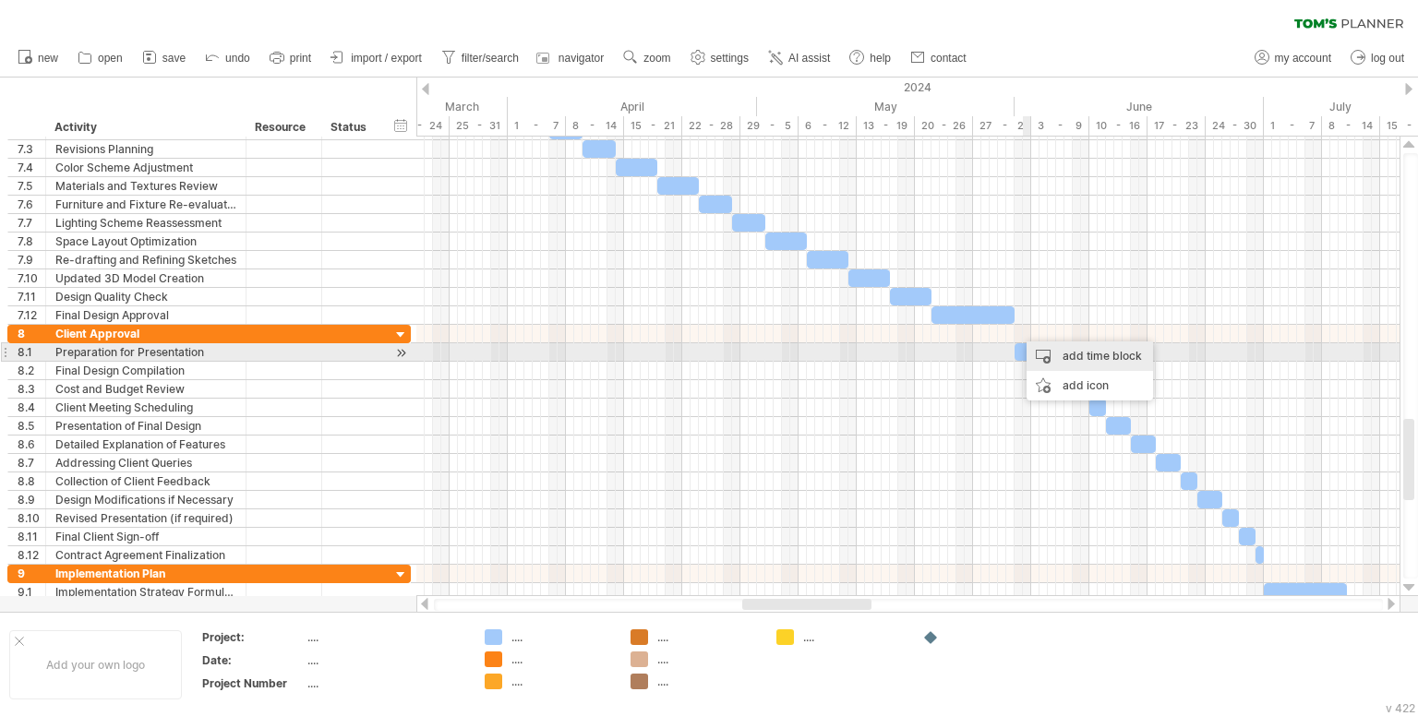
click at [1042, 356] on div "add time block" at bounding box center [1090, 357] width 126 height 30
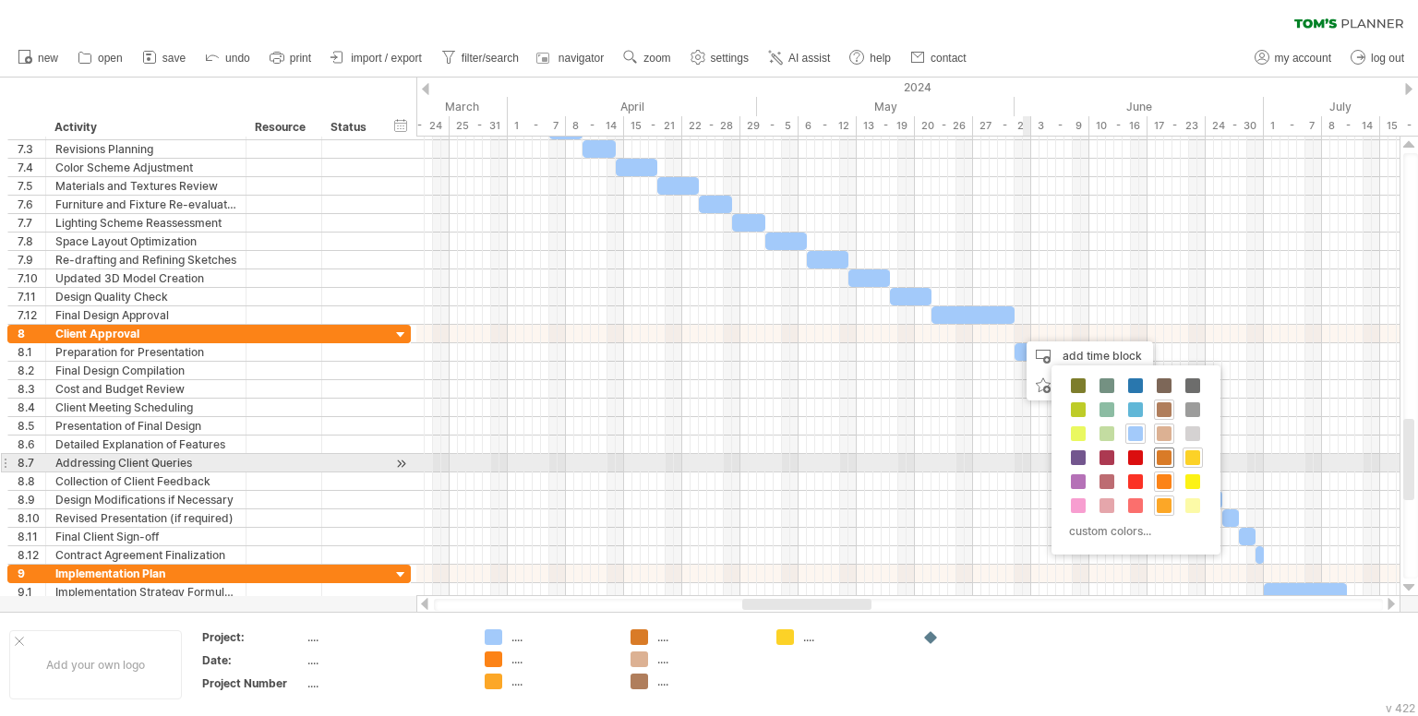
click at [1170, 464] on div at bounding box center [1164, 458] width 20 height 20
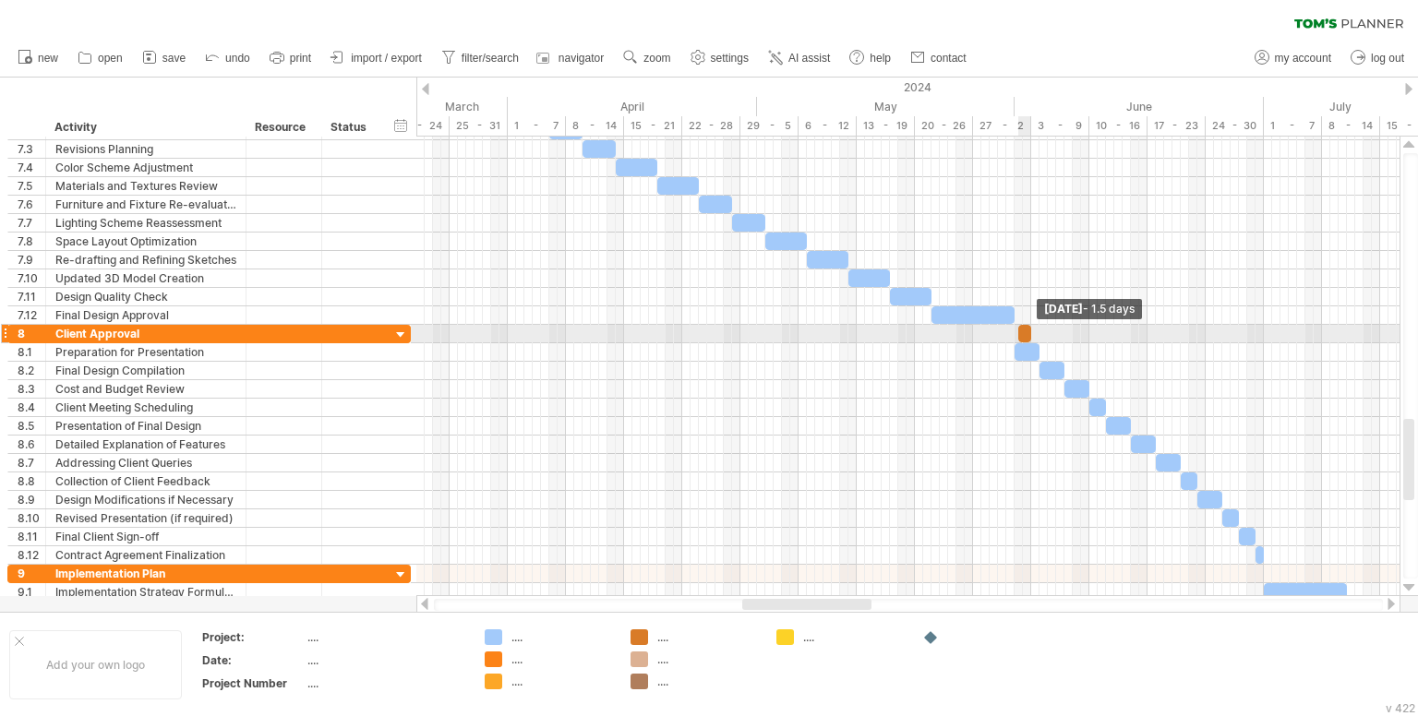
click at [1028, 336] on span at bounding box center [1030, 334] width 7 height 18
click at [1023, 336] on div at bounding box center [1024, 334] width 13 height 18
click at [1012, 331] on span at bounding box center [1014, 334] width 7 height 18
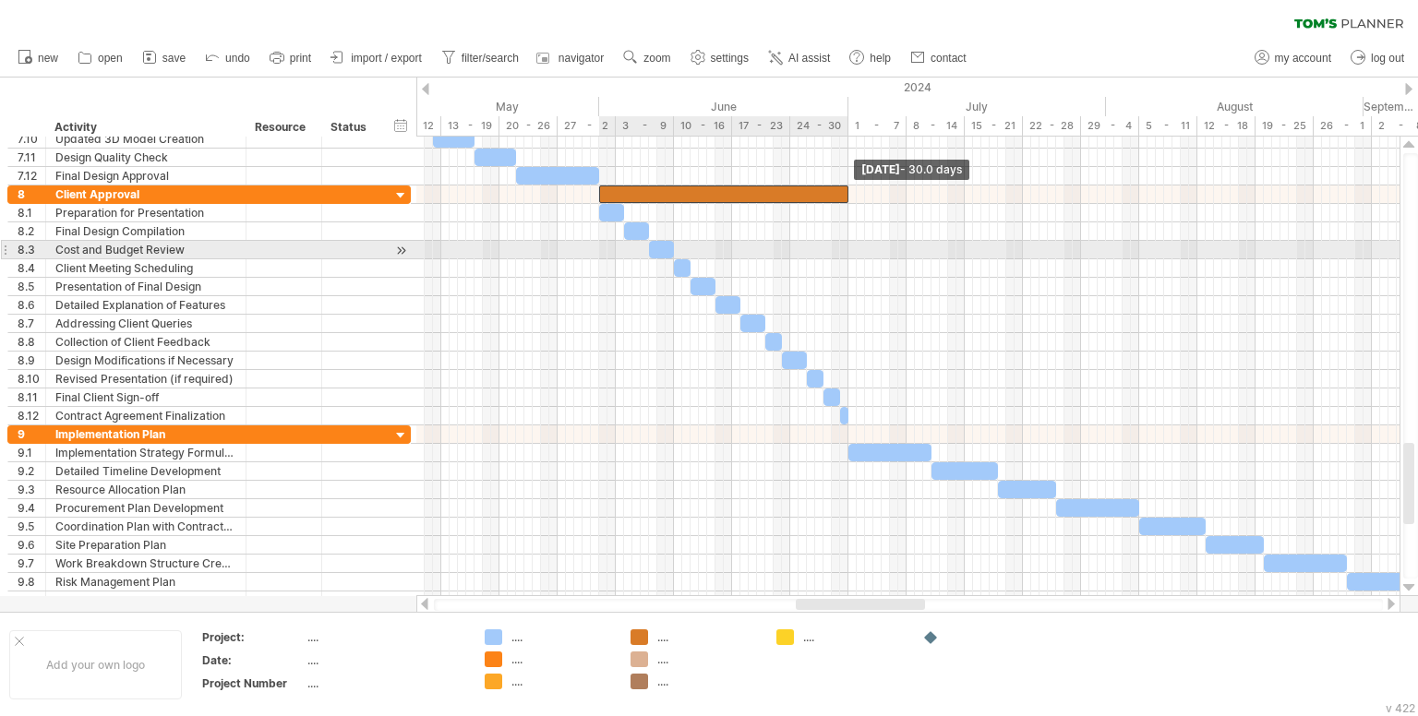
drag, startPoint x: 618, startPoint y: 195, endPoint x: 849, endPoint y: 245, distance: 237.0
click at [849, 245] on div "Sunday 30 June - 30.0 days Saturday 01 June - 2.0 days" at bounding box center [907, 367] width 983 height 460
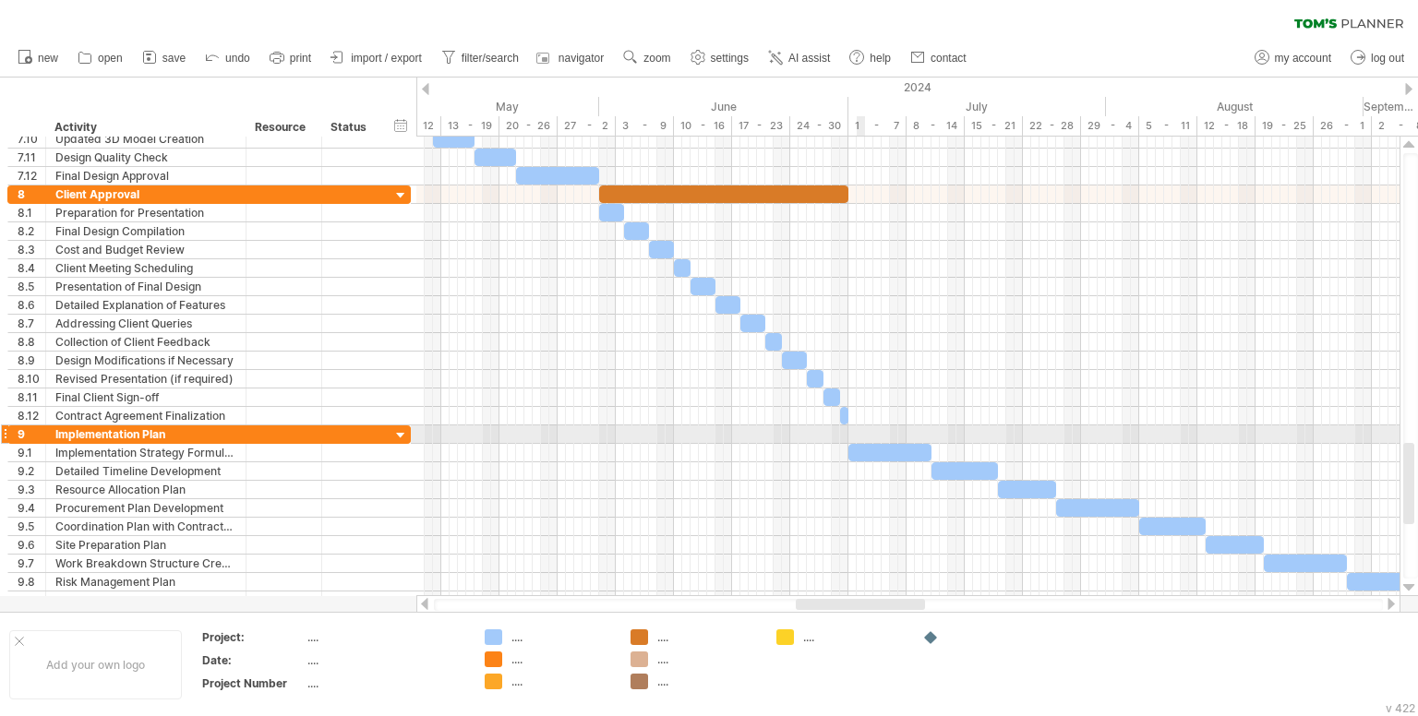
click at [859, 429] on div at bounding box center [907, 435] width 983 height 18
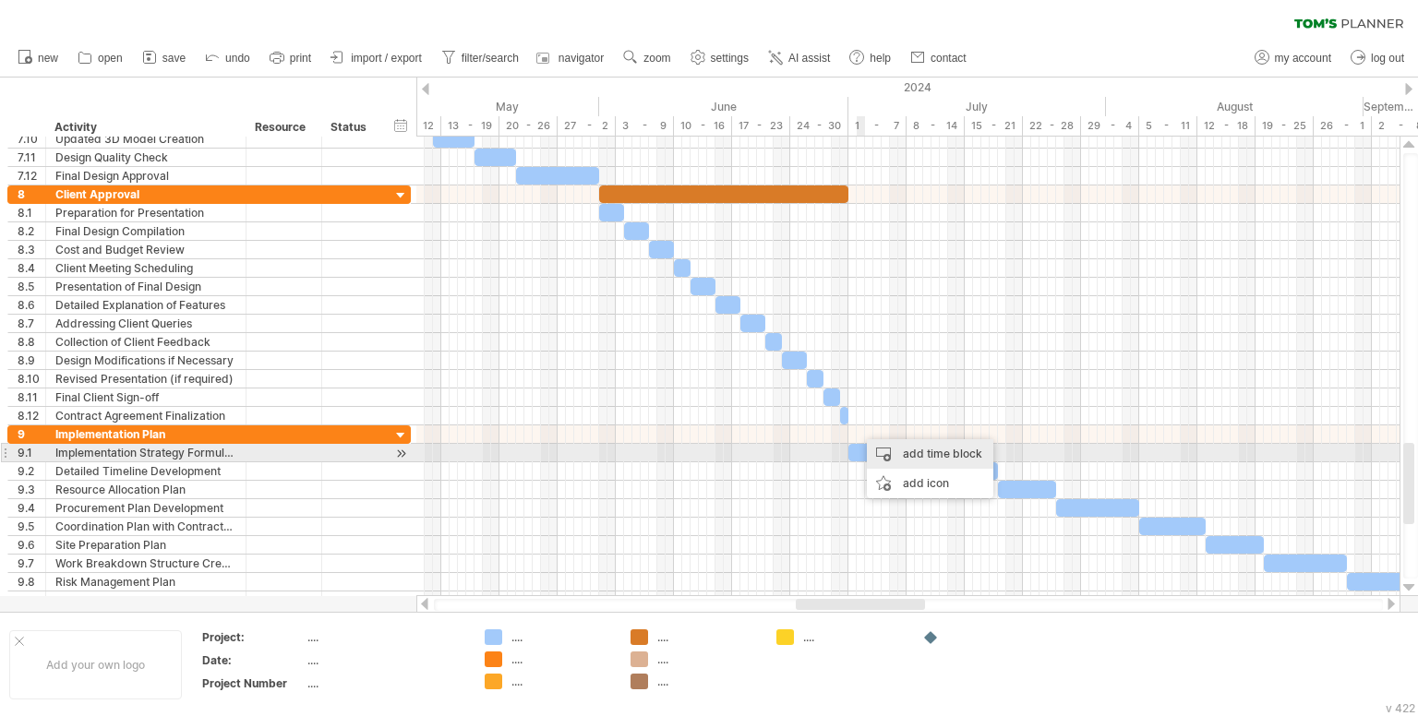
click at [909, 462] on div "add time block" at bounding box center [930, 454] width 126 height 30
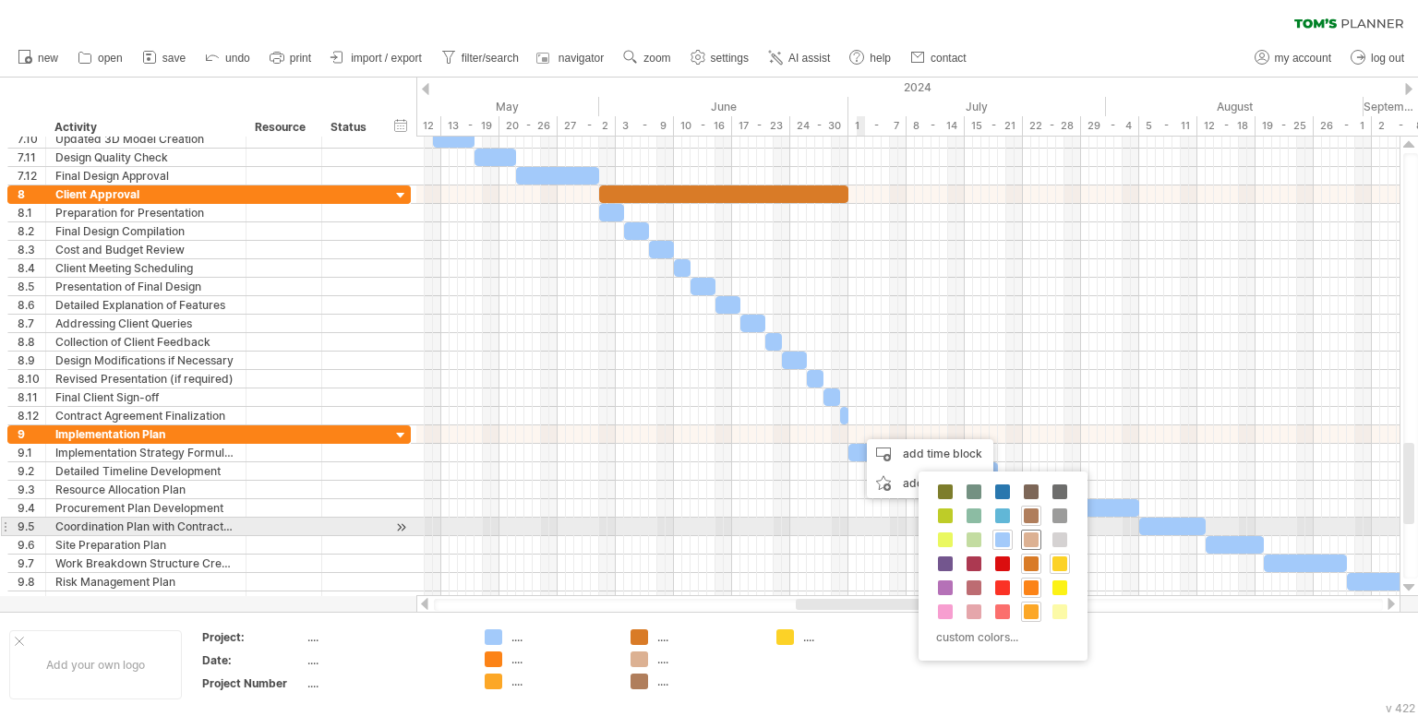
click at [1029, 530] on div at bounding box center [1031, 540] width 20 height 20
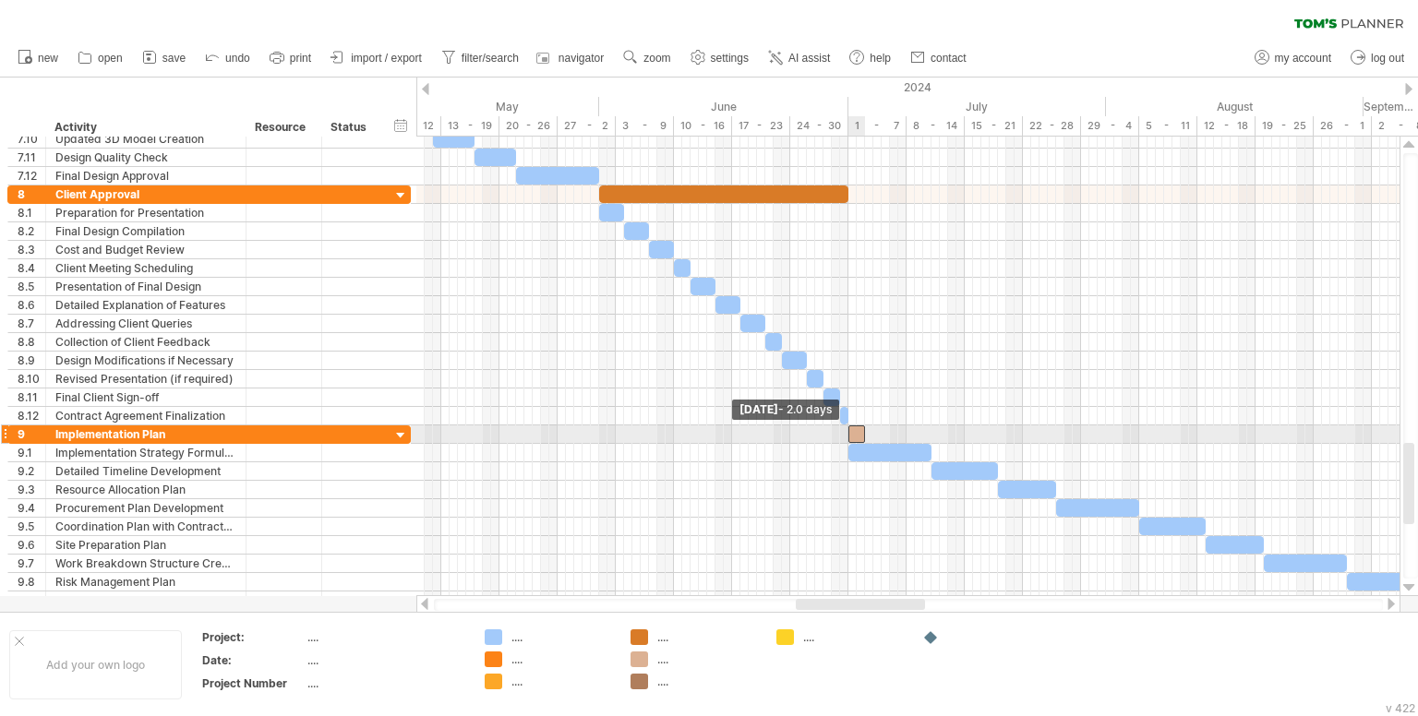
drag, startPoint x: 857, startPoint y: 431, endPoint x: 847, endPoint y: 437, distance: 11.6
click at [847, 437] on span at bounding box center [848, 435] width 7 height 18
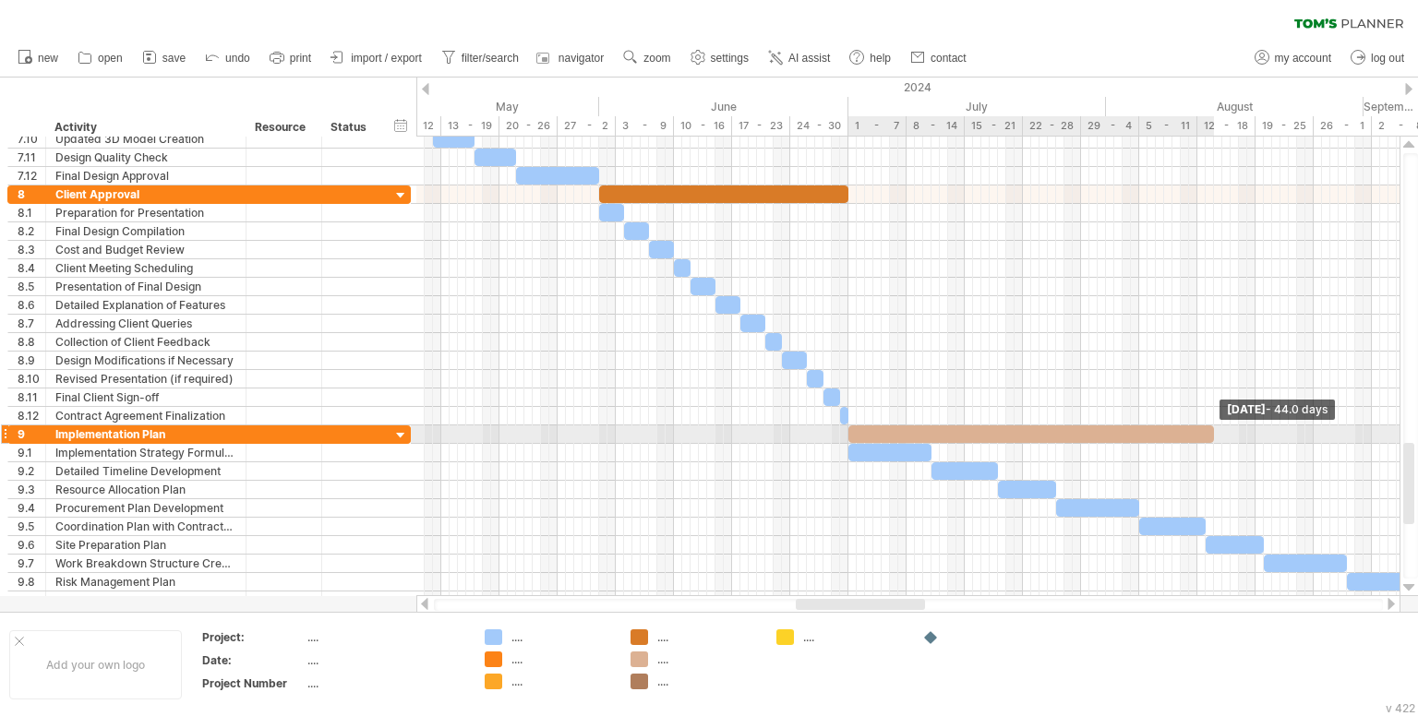
drag, startPoint x: 862, startPoint y: 429, endPoint x: 1213, endPoint y: 429, distance: 350.8
click at [1213, 429] on span at bounding box center [1213, 435] width 7 height 18
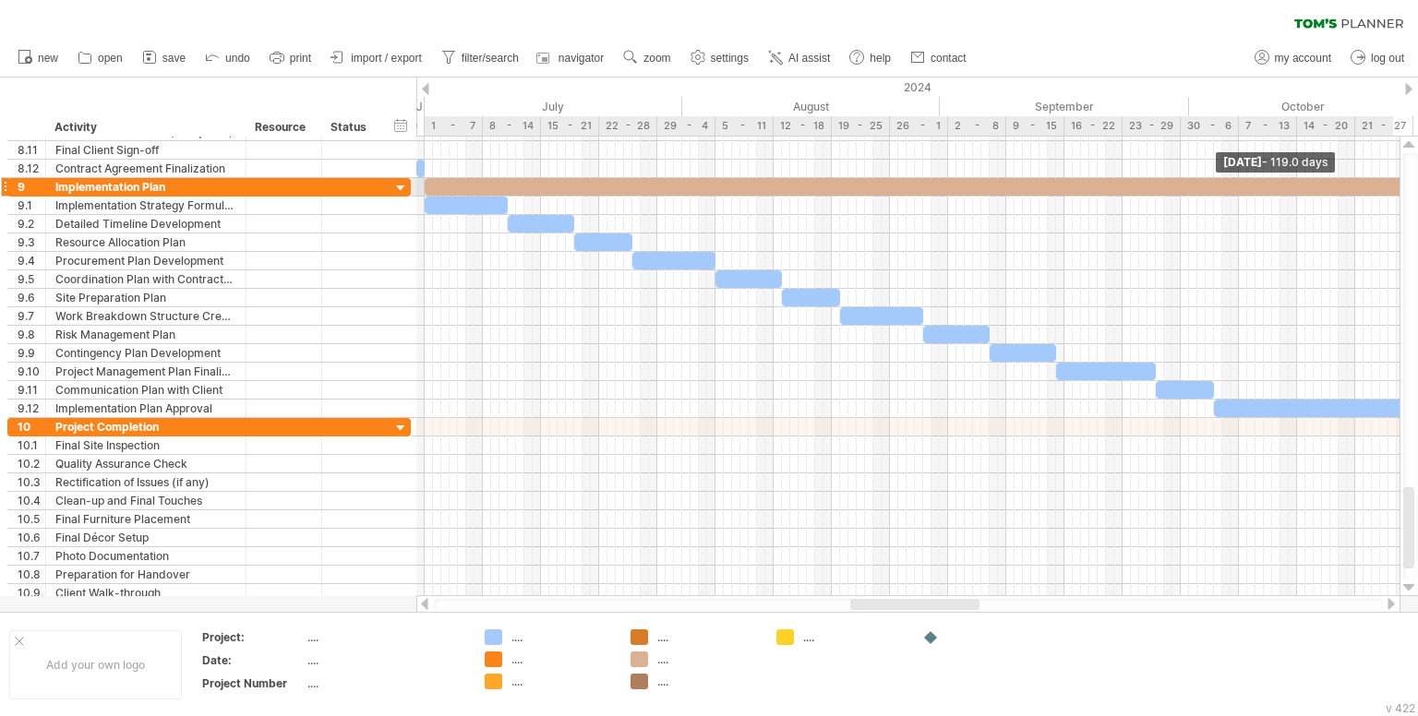
drag, startPoint x: 790, startPoint y: 186, endPoint x: 1414, endPoint y: 190, distance: 624.1
click at [1414, 190] on div "Trying to reach plan.tomsplanner.com Connected again... 0% clear filter new 1" at bounding box center [709, 358] width 1418 height 716
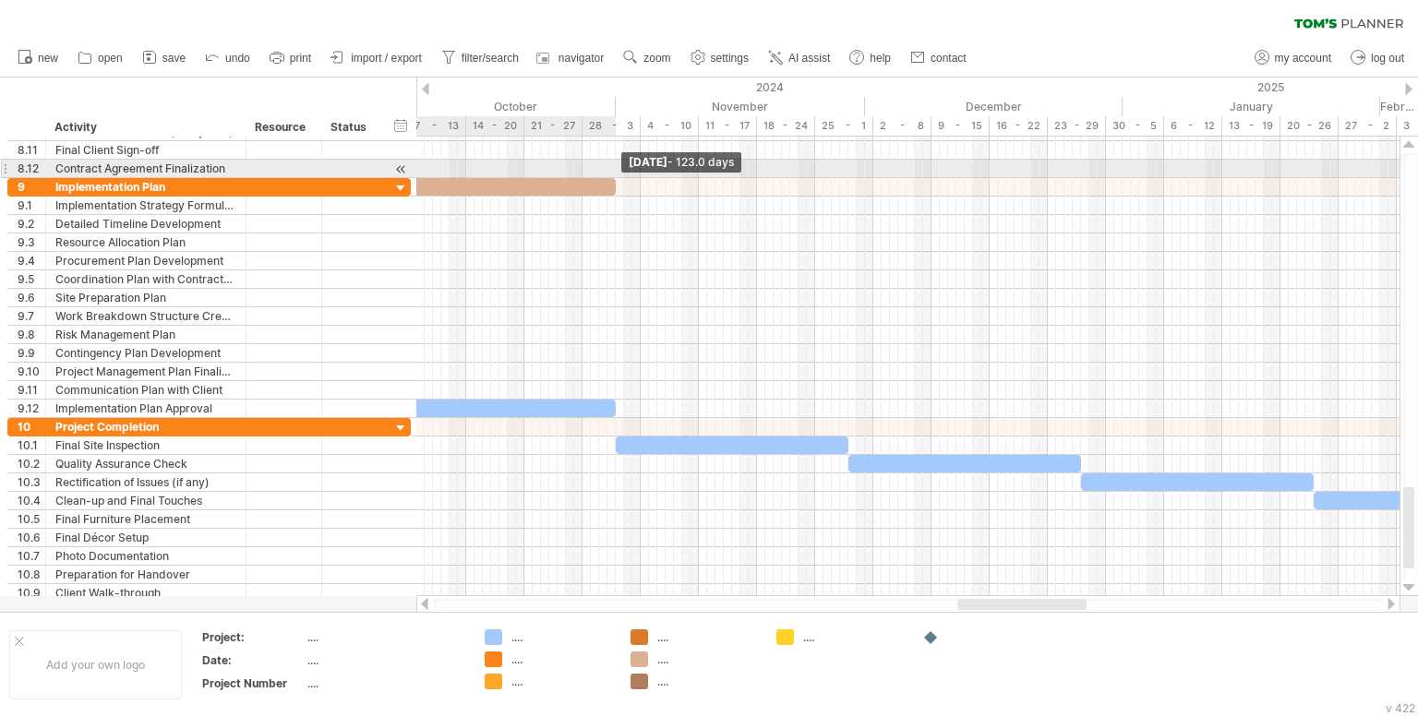
drag, startPoint x: 583, startPoint y: 184, endPoint x: 616, endPoint y: 177, distance: 33.0
click at [616, 178] on span at bounding box center [615, 187] width 7 height 18
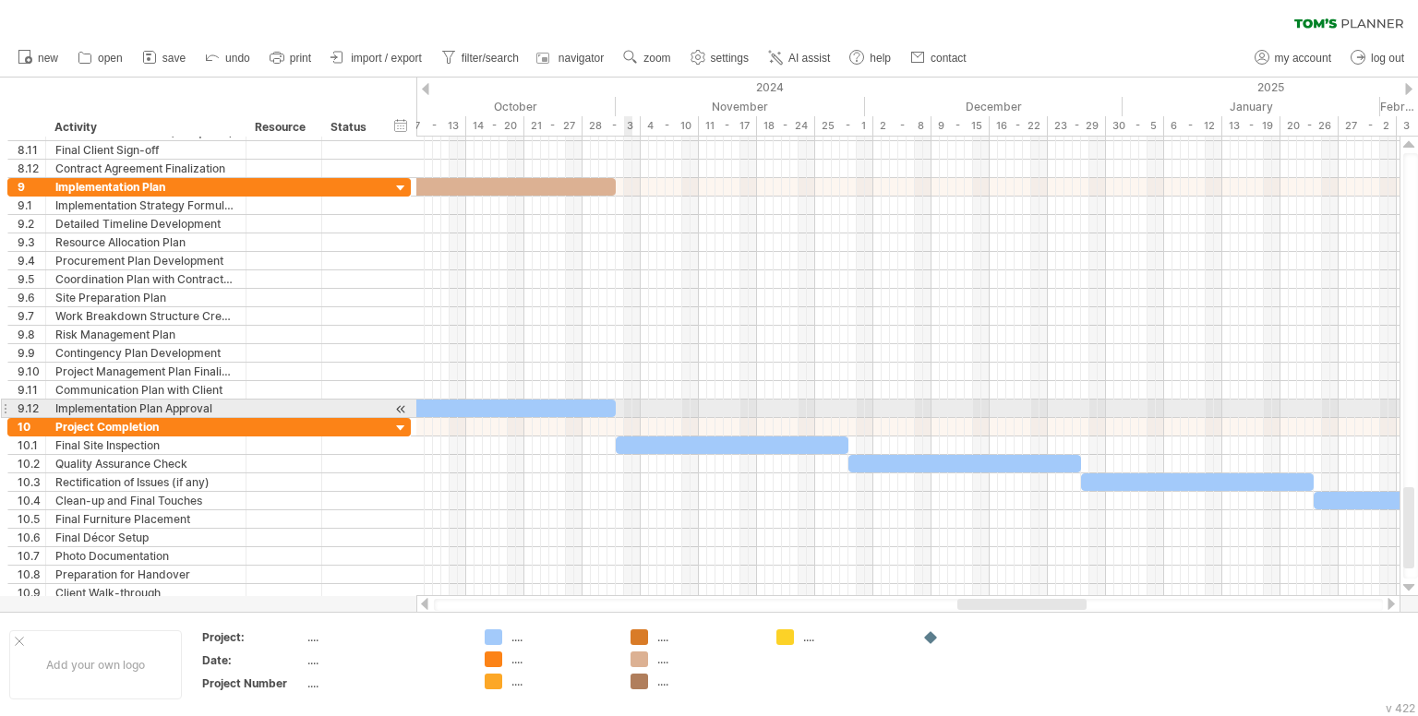
click at [628, 418] on div at bounding box center [907, 427] width 983 height 18
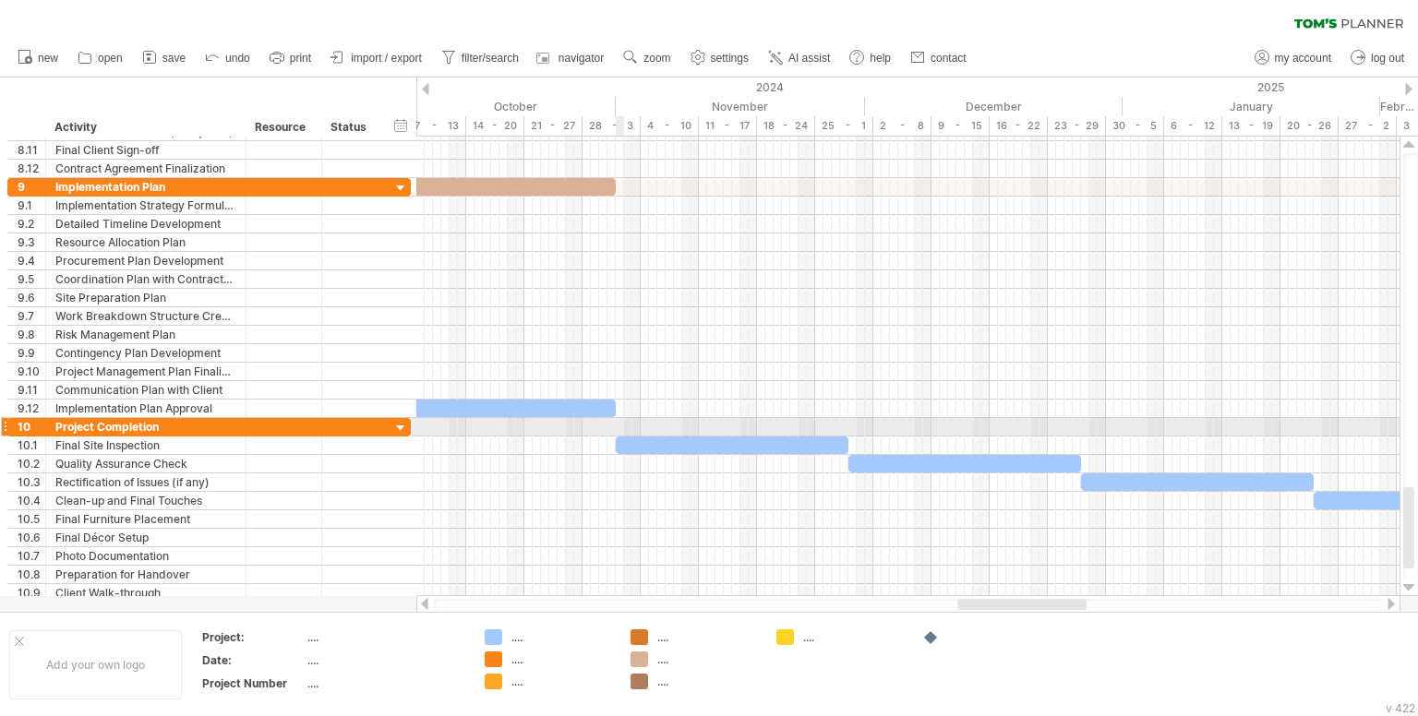
click at [622, 422] on div at bounding box center [907, 427] width 983 height 18
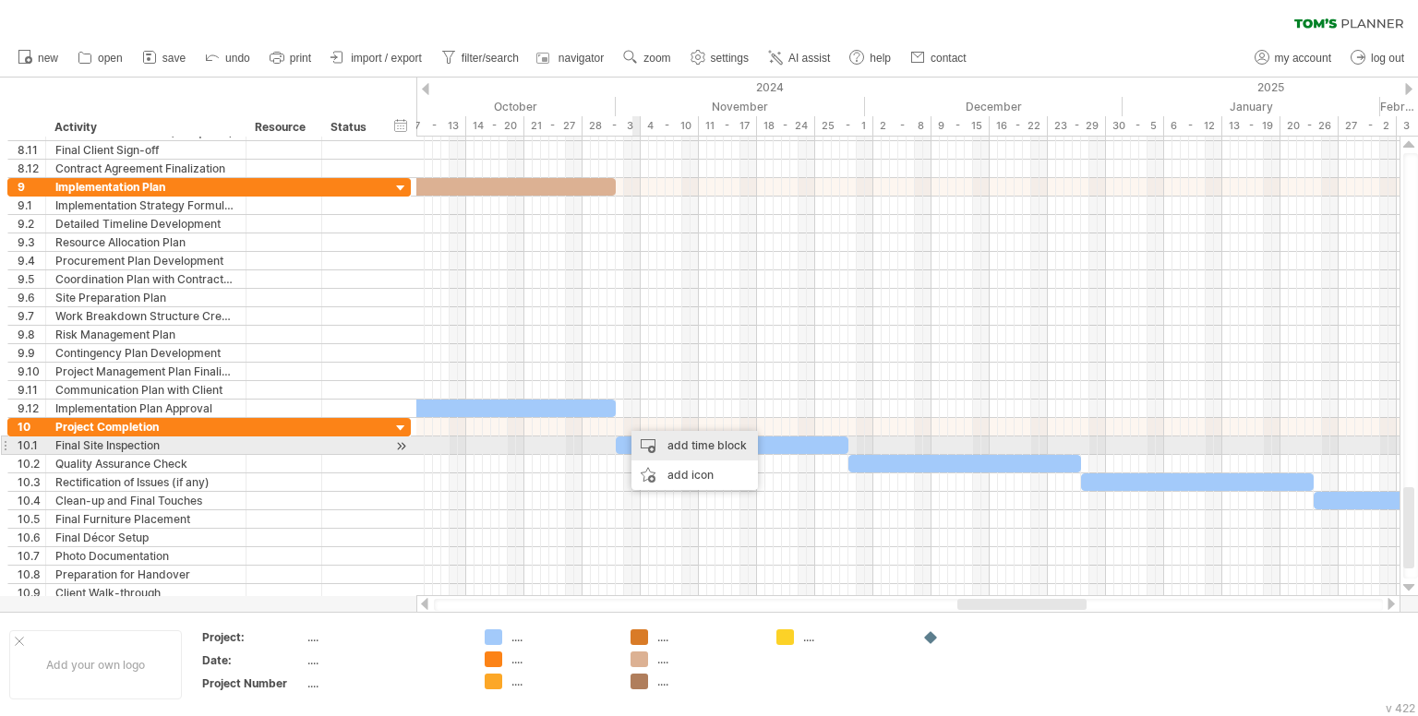
click at [645, 449] on div "add time block" at bounding box center [694, 446] width 126 height 30
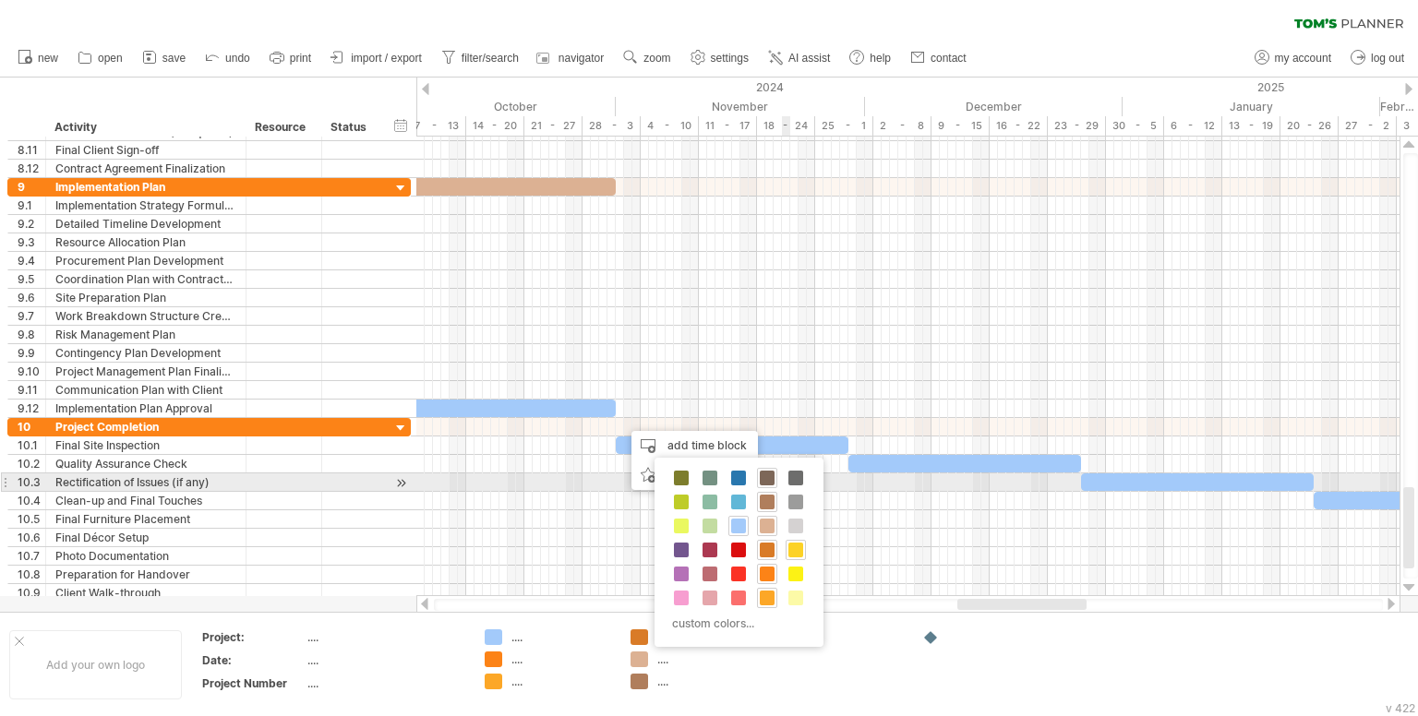
click at [763, 475] on span at bounding box center [767, 478] width 15 height 15
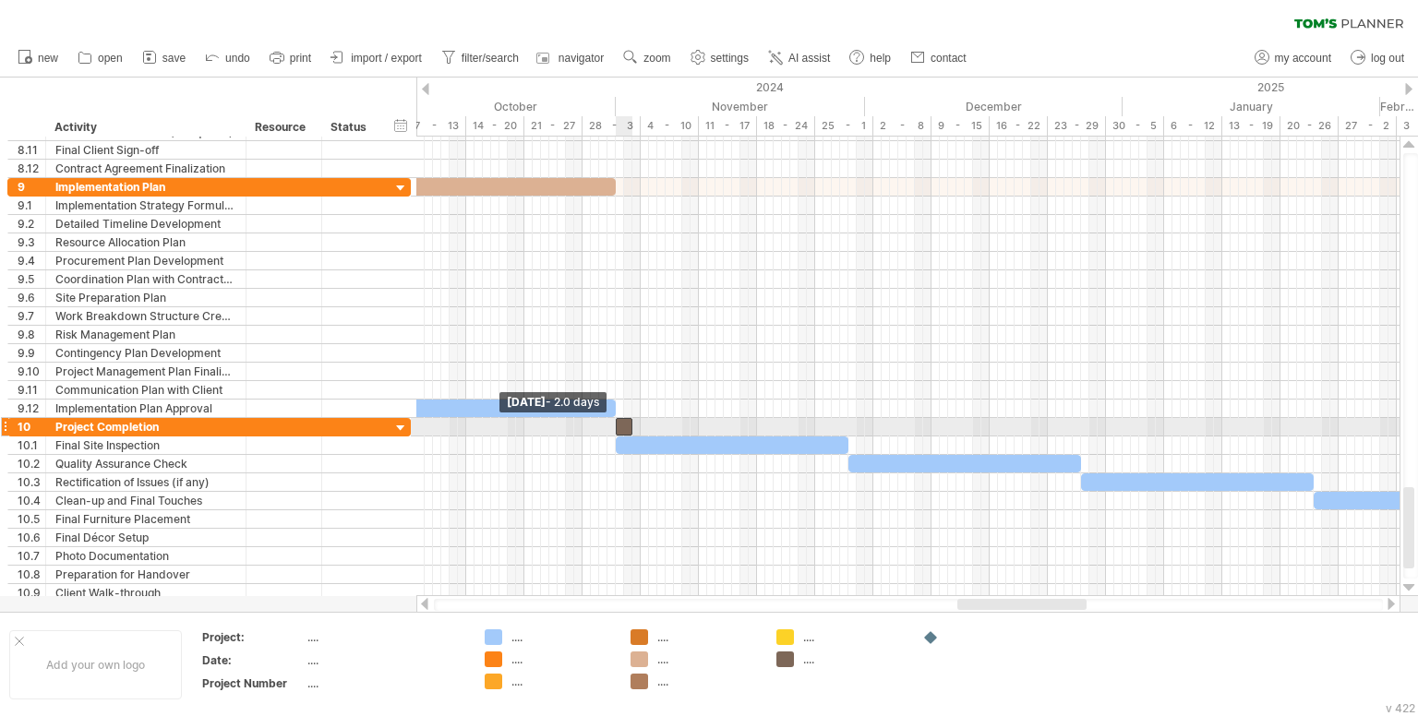
click at [614, 423] on span at bounding box center [615, 427] width 7 height 18
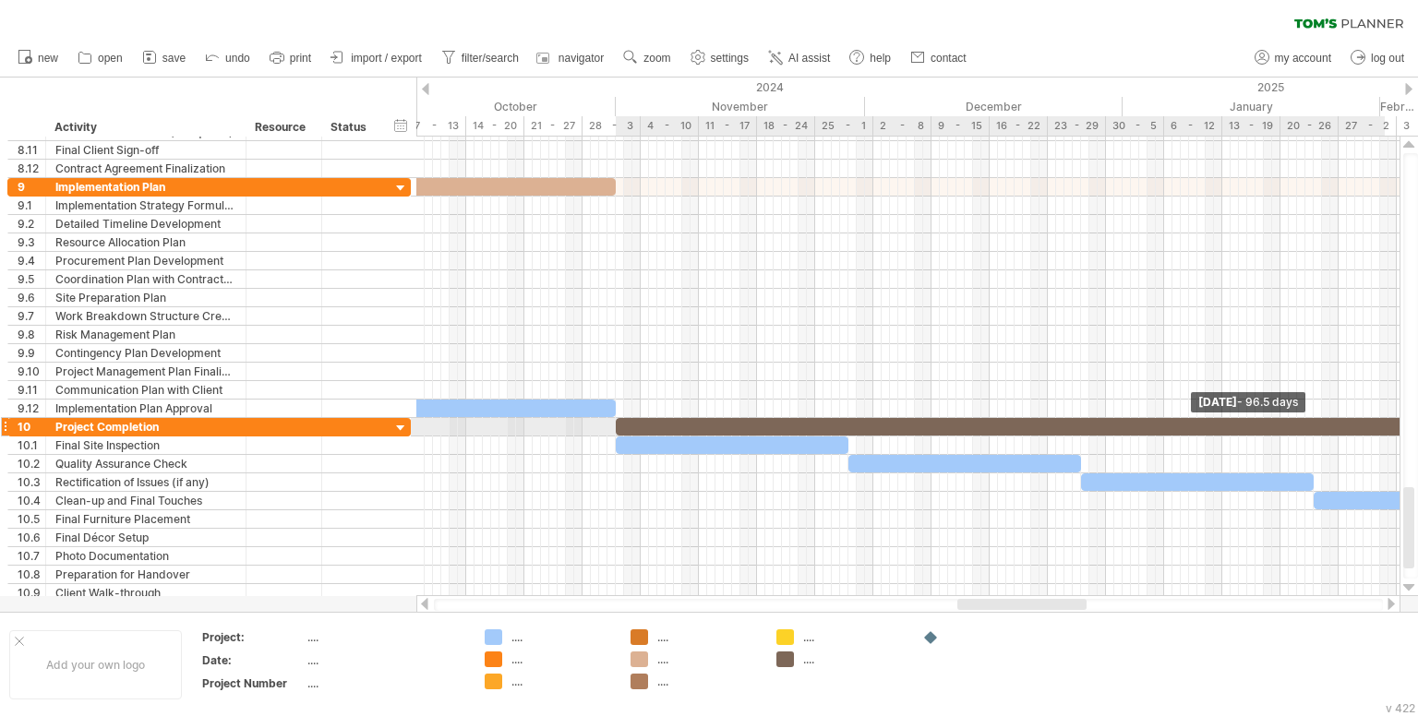
drag, startPoint x: 630, startPoint y: 421, endPoint x: 1417, endPoint y: 420, distance: 787.4
click at [1417, 420] on div "Trying to reach plan.tomsplanner.com Connected again... 0% clear filter new 1" at bounding box center [709, 358] width 1418 height 716
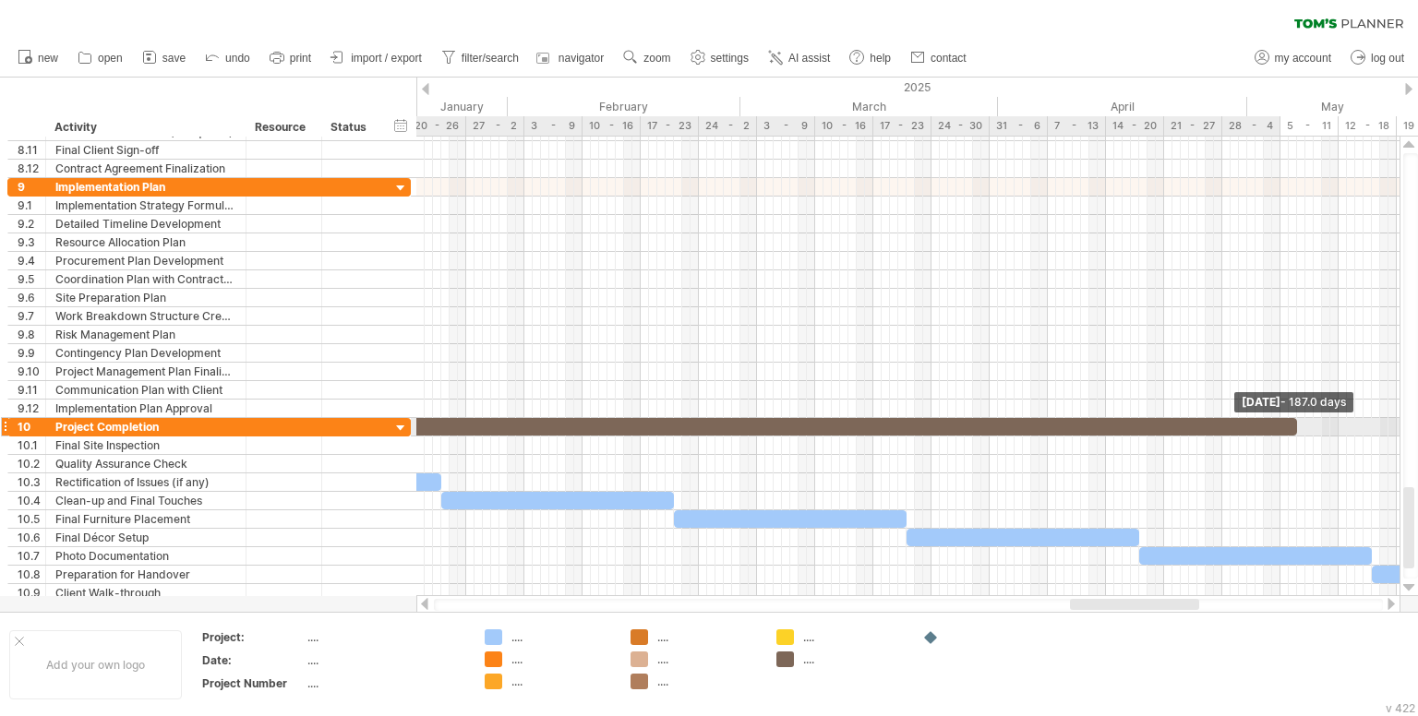
drag, startPoint x: 544, startPoint y: 419, endPoint x: 1343, endPoint y: 418, distance: 799.5
click at [1301, 418] on span at bounding box center [1296, 427] width 7 height 18
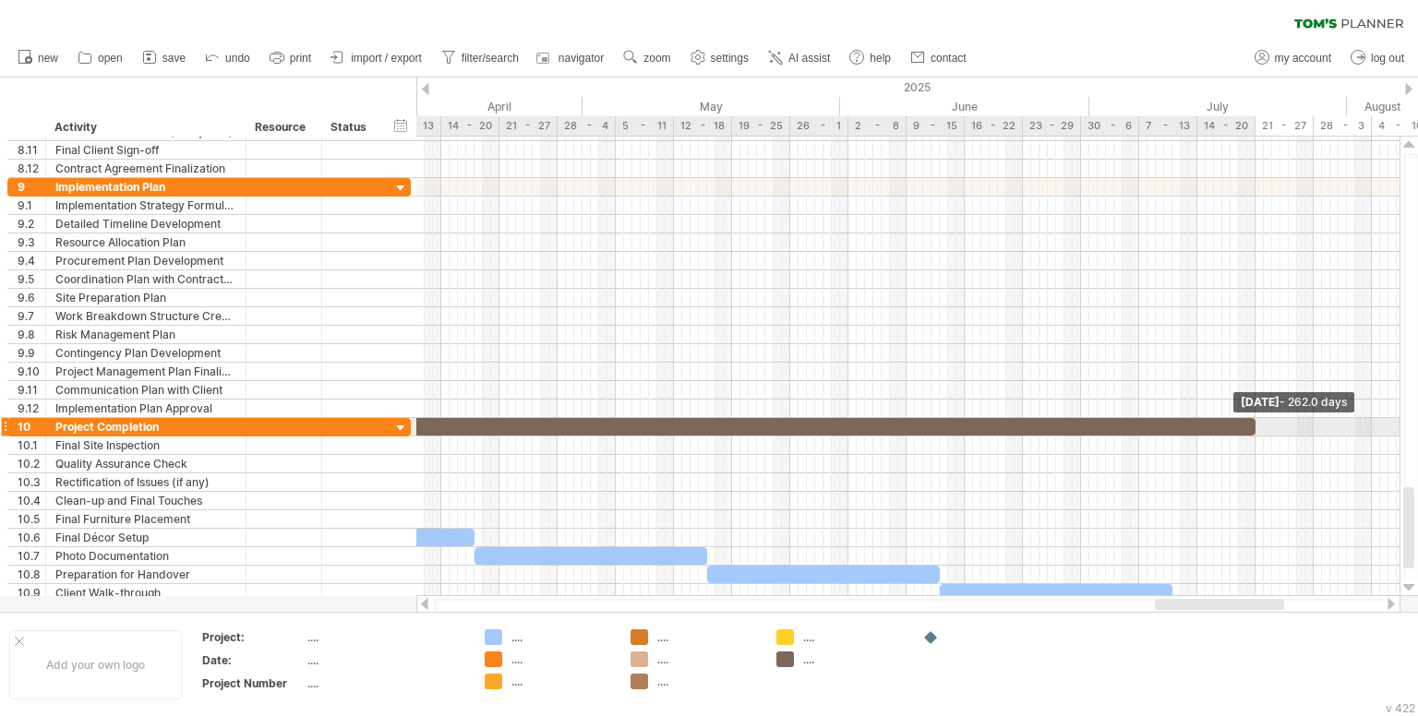
drag, startPoint x: 679, startPoint y: 422, endPoint x: 1269, endPoint y: 418, distance: 590.8
click at [1259, 418] on span at bounding box center [1255, 427] width 7 height 18
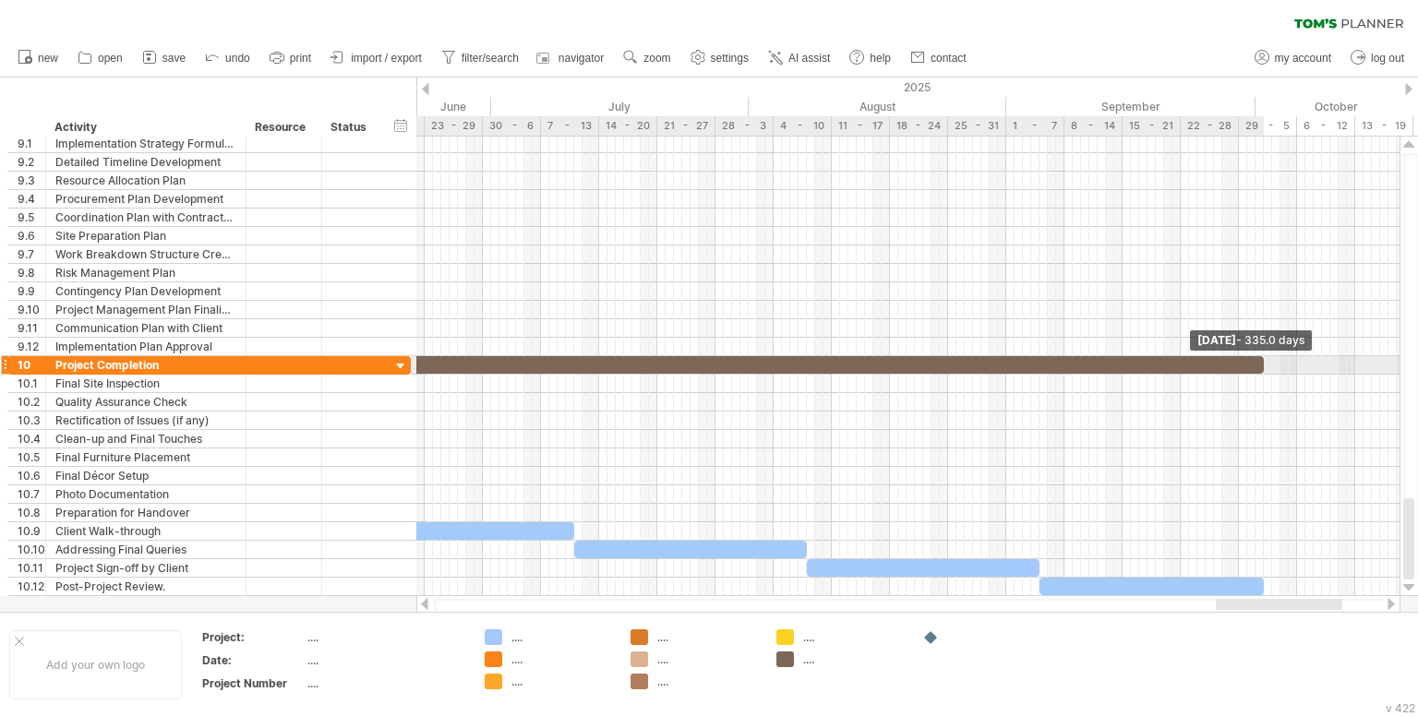
drag, startPoint x: 672, startPoint y: 363, endPoint x: 1261, endPoint y: 362, distance: 589.0
click at [1261, 362] on span at bounding box center [1263, 365] width 7 height 18
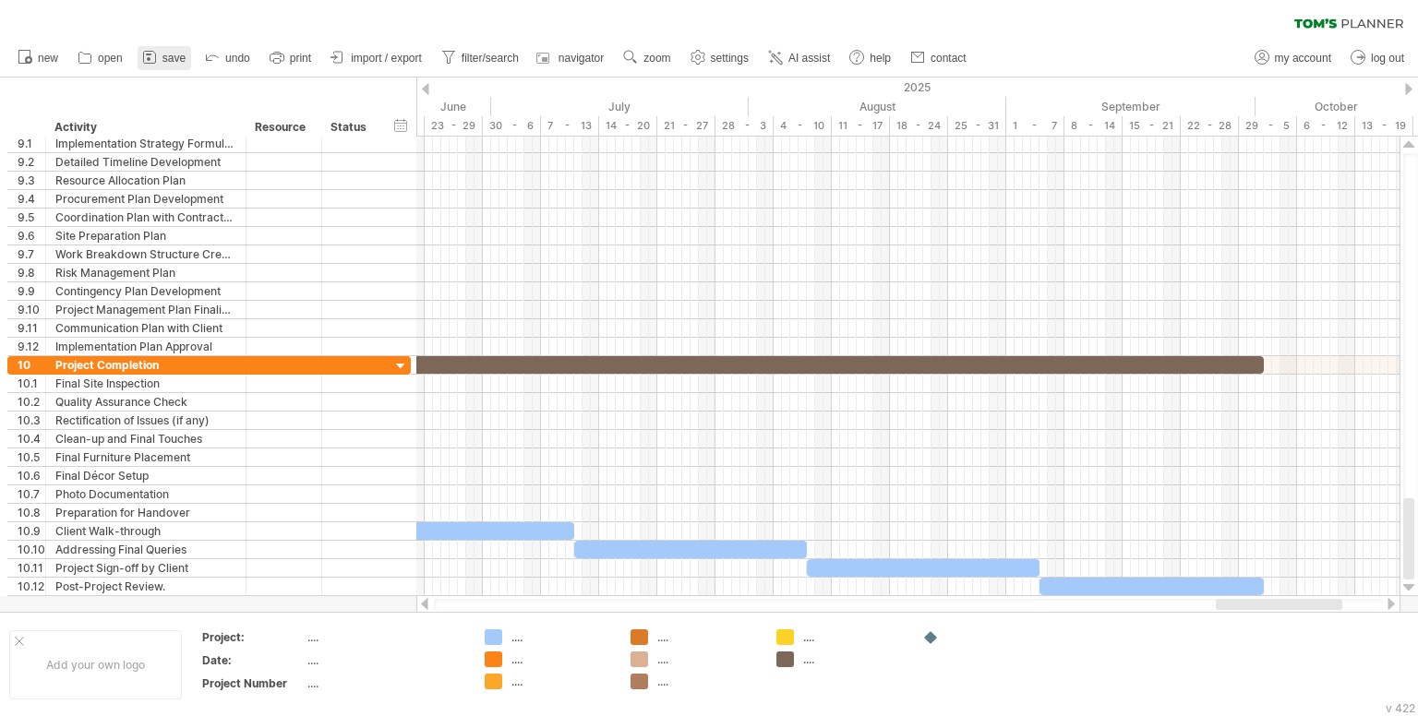
click at [141, 55] on icon at bounding box center [149, 57] width 18 height 18
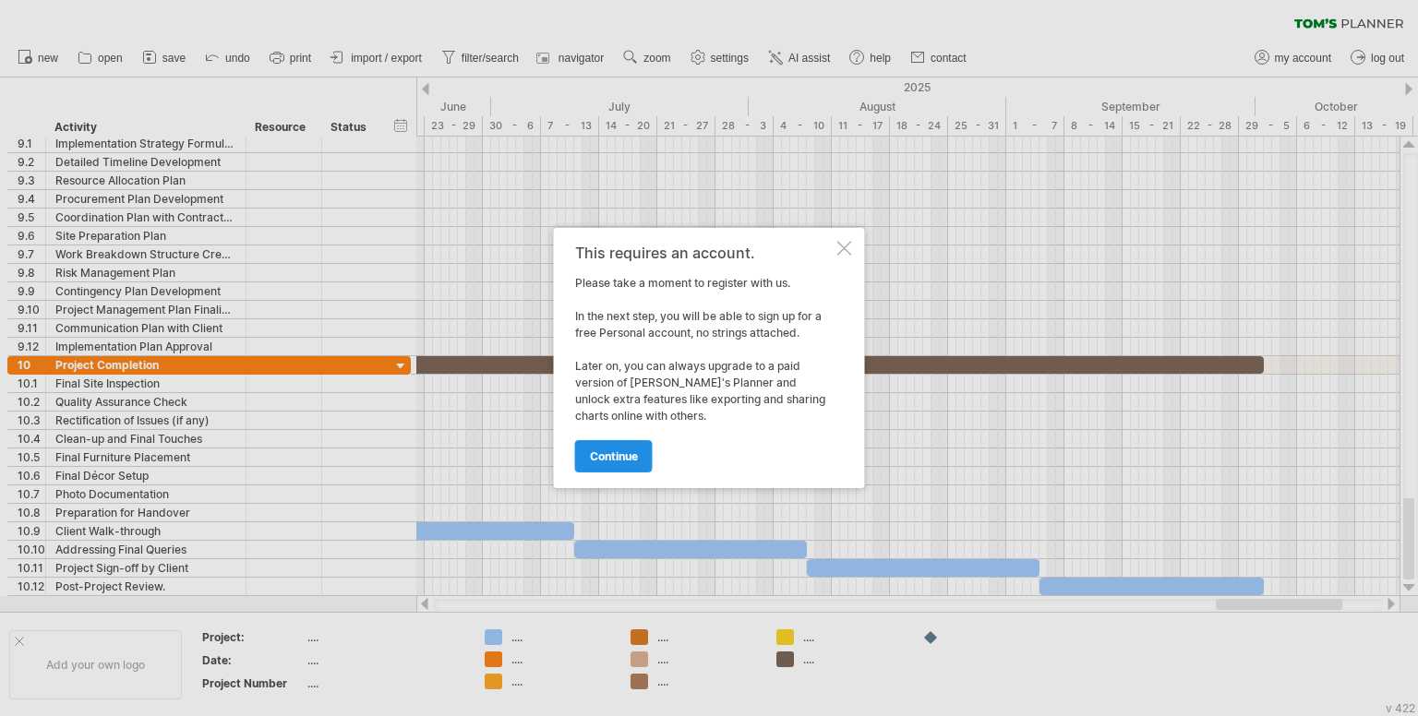
click at [620, 462] on span "continue" at bounding box center [614, 457] width 48 height 14
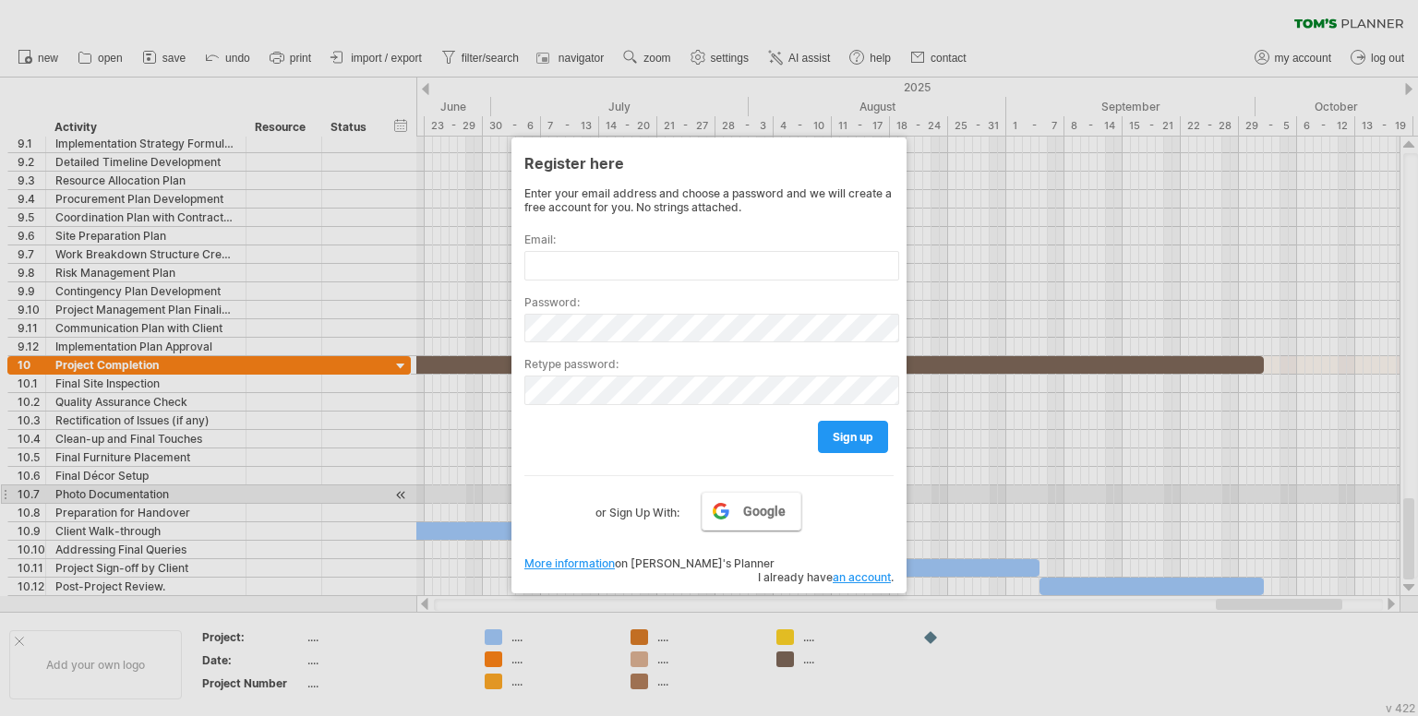
click at [744, 500] on link "Google" at bounding box center [752, 511] width 100 height 39
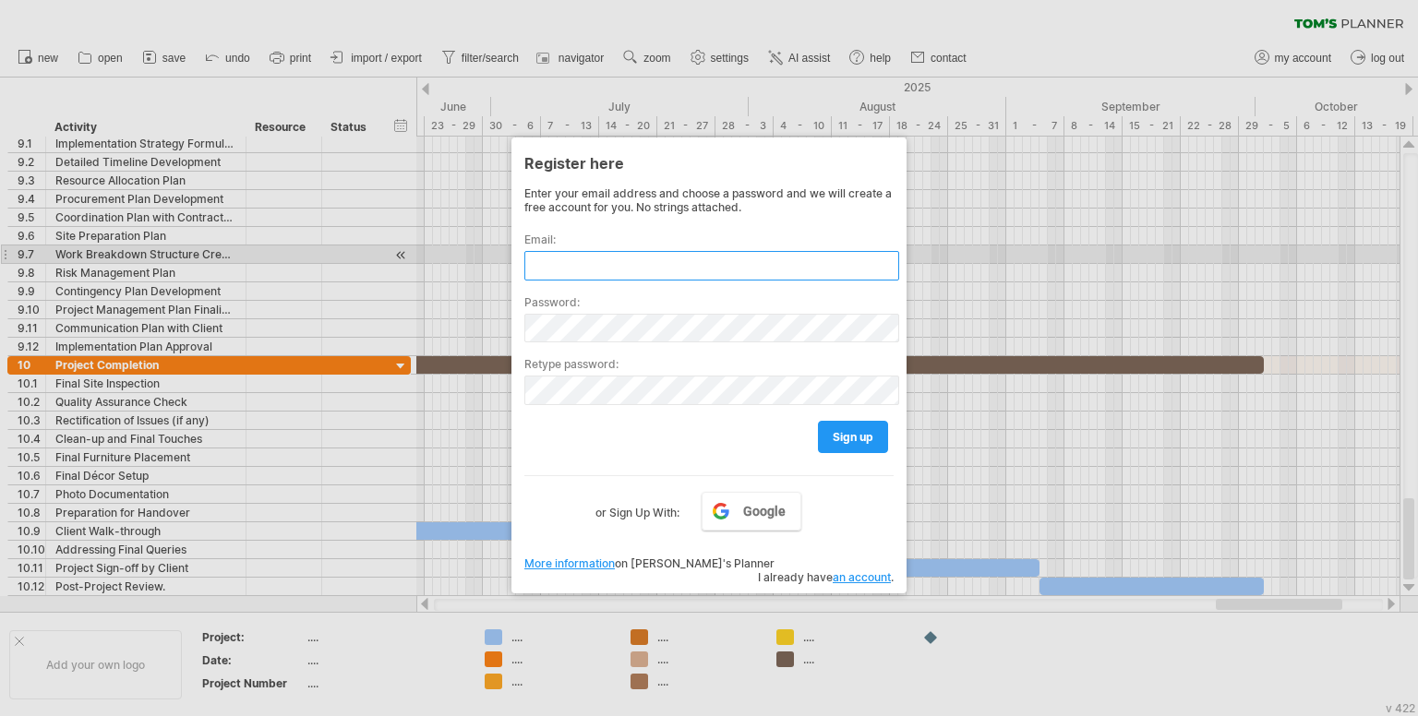
click at [617, 259] on input "text" at bounding box center [711, 266] width 375 height 30
click at [619, 258] on input "text" at bounding box center [711, 266] width 375 height 30
type input "**********"
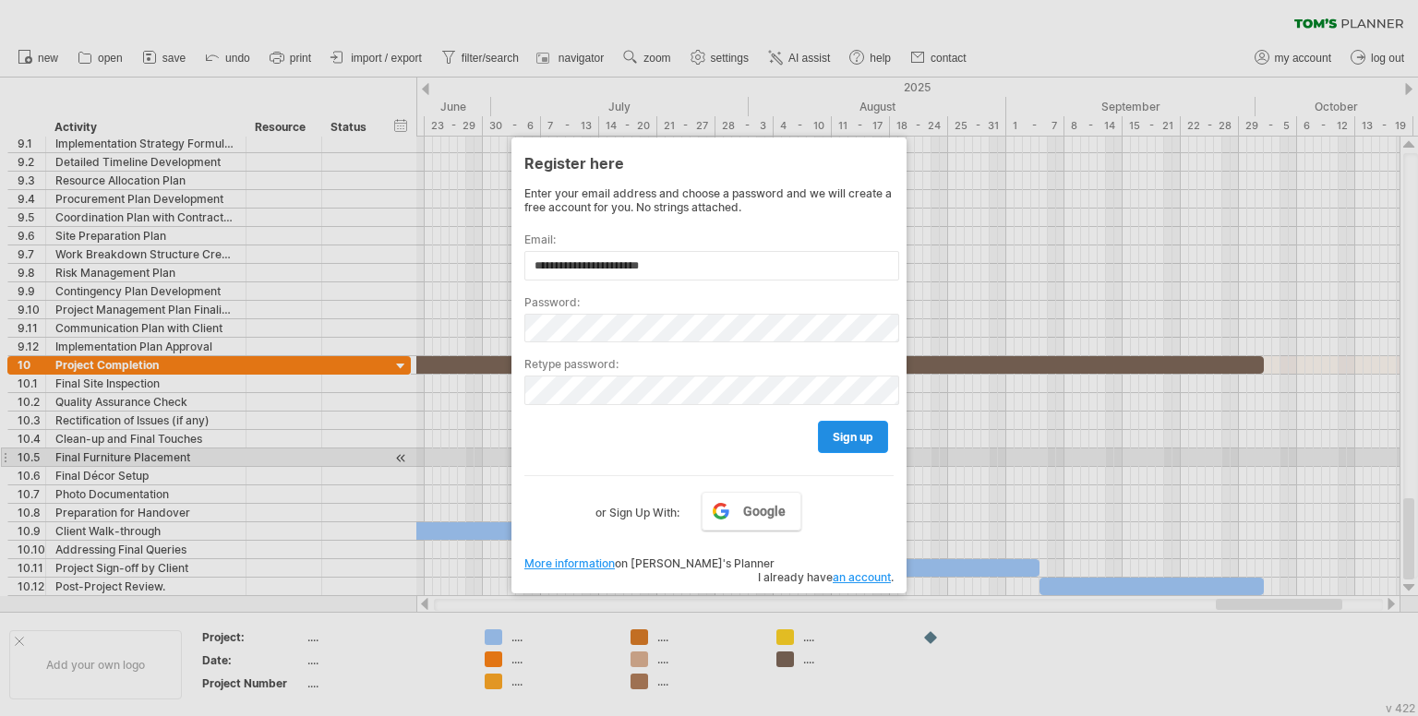
drag, startPoint x: 855, startPoint y: 456, endPoint x: 845, endPoint y: 444, distance: 15.7
click at [851, 454] on div "**********" at bounding box center [708, 354] width 369 height 337
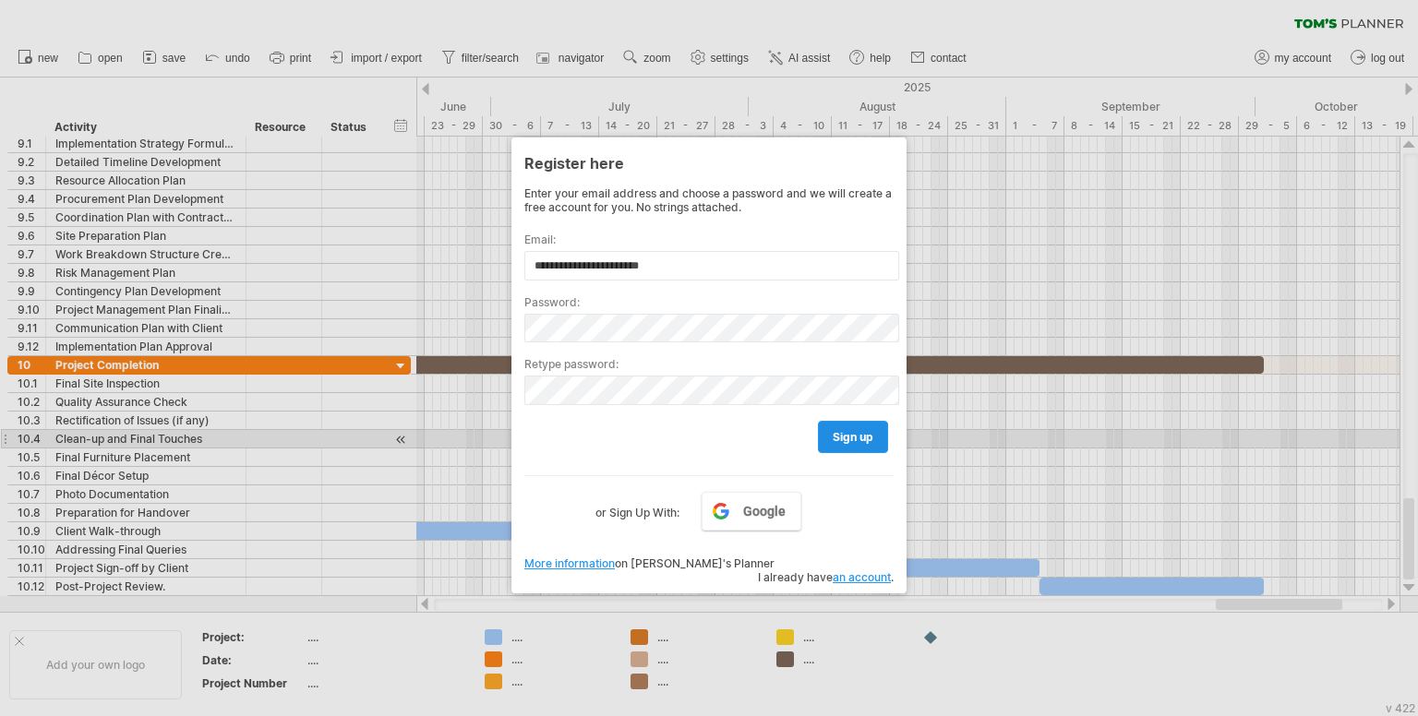
click at [845, 440] on span "sign up" at bounding box center [853, 437] width 41 height 14
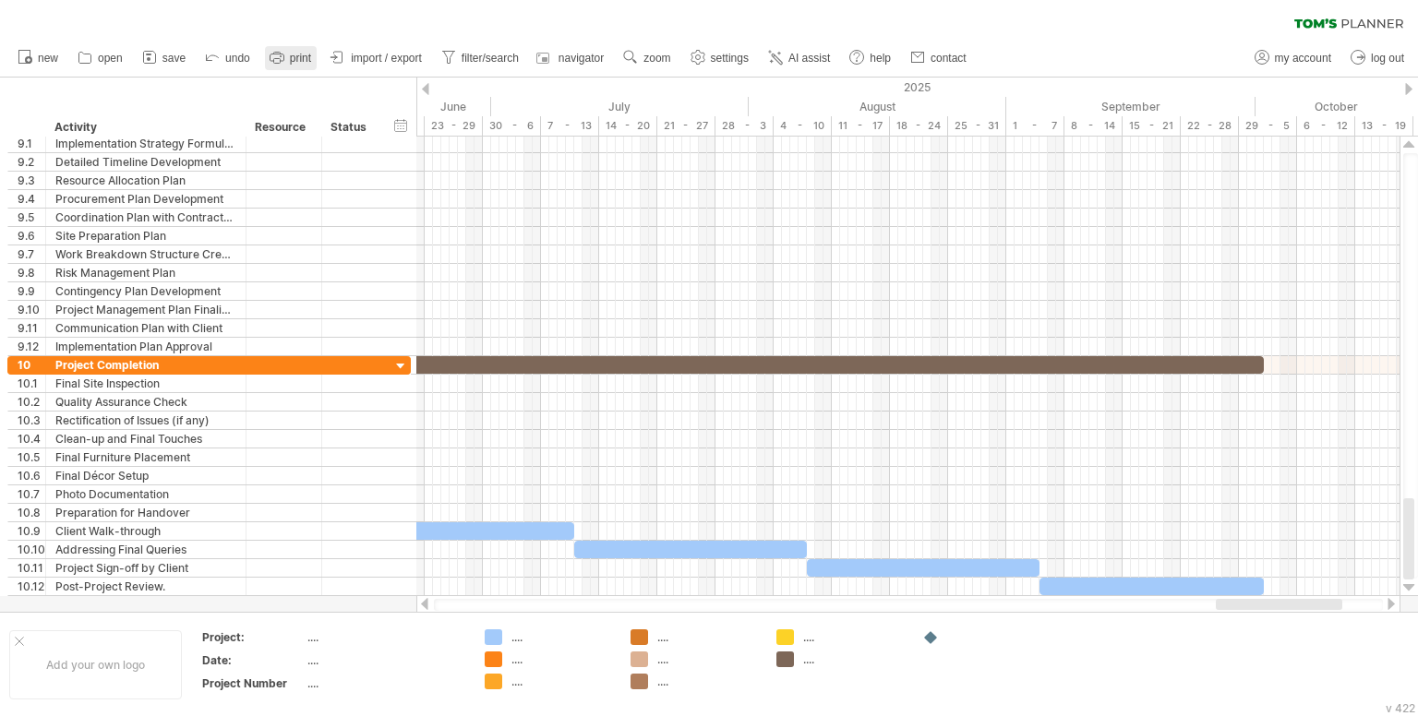
click at [270, 60] on icon at bounding box center [277, 57] width 18 height 18
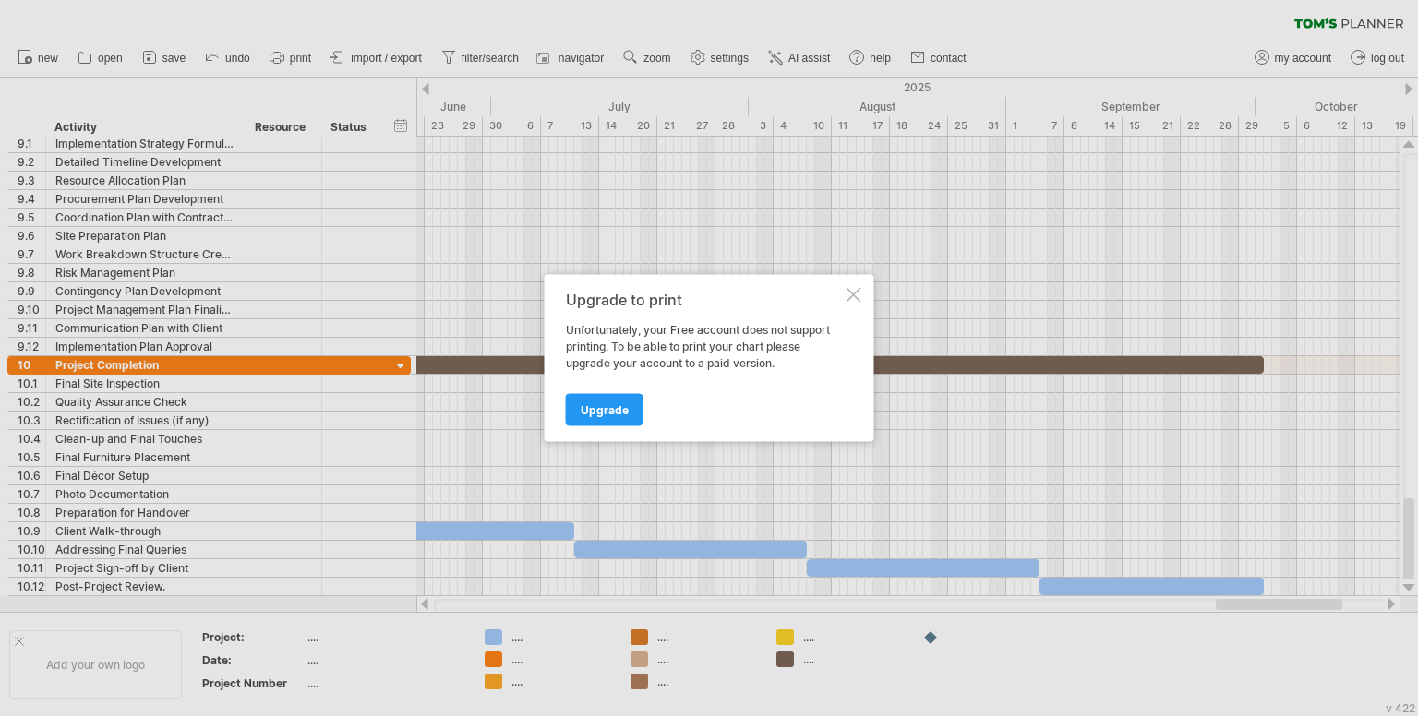
click at [857, 294] on div at bounding box center [854, 295] width 15 height 15
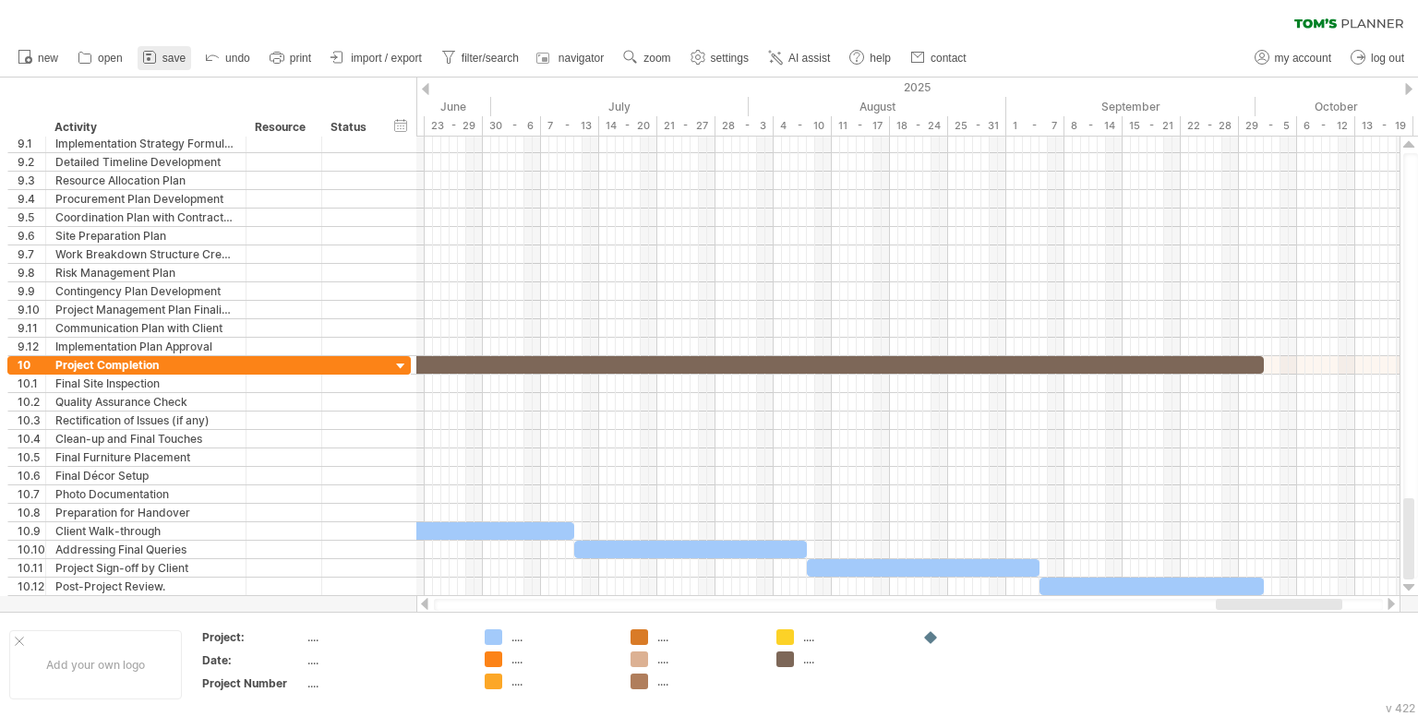
click at [158, 54] on icon at bounding box center [149, 57] width 18 height 18
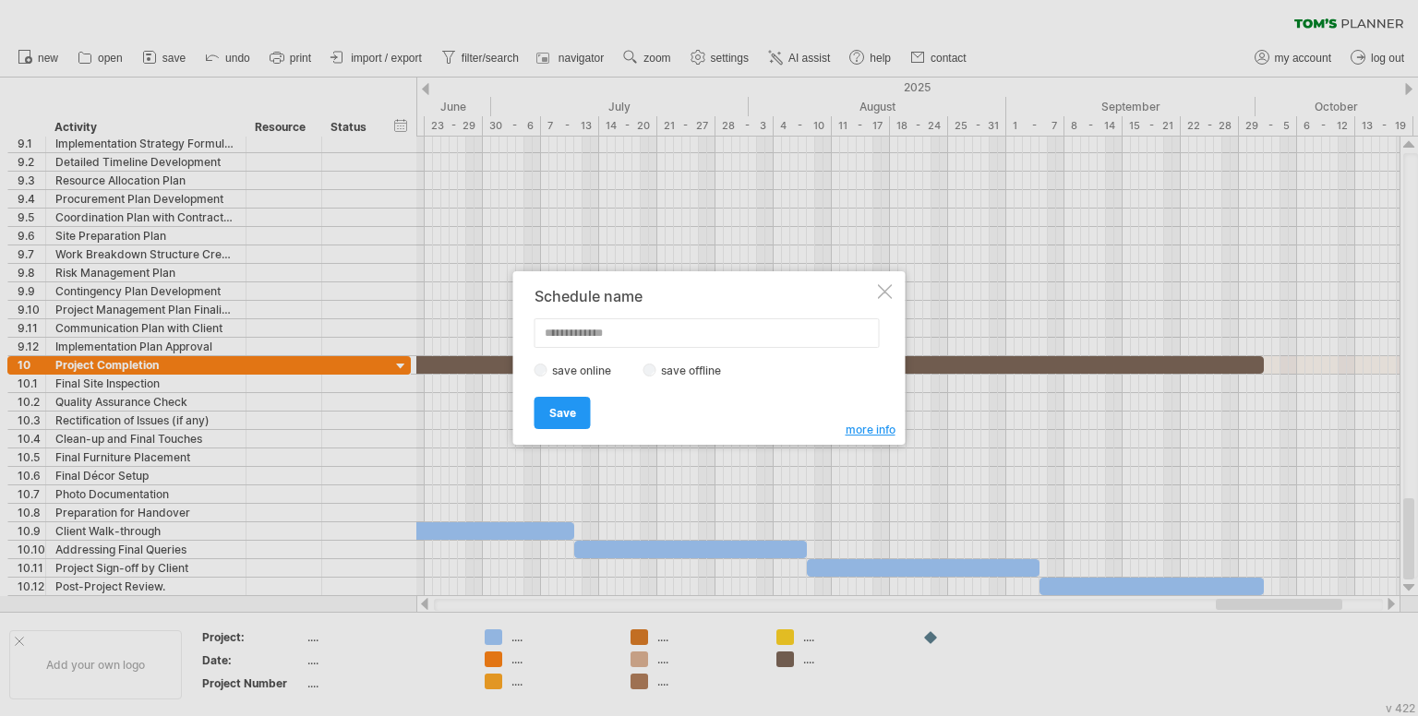
click at [677, 374] on label "save offline" at bounding box center [696, 371] width 80 height 14
click at [631, 342] on input "text" at bounding box center [707, 333] width 345 height 30
click at [620, 335] on input "**********" at bounding box center [707, 333] width 345 height 30
type input "**********"
click at [561, 411] on span "Save" at bounding box center [562, 413] width 27 height 14
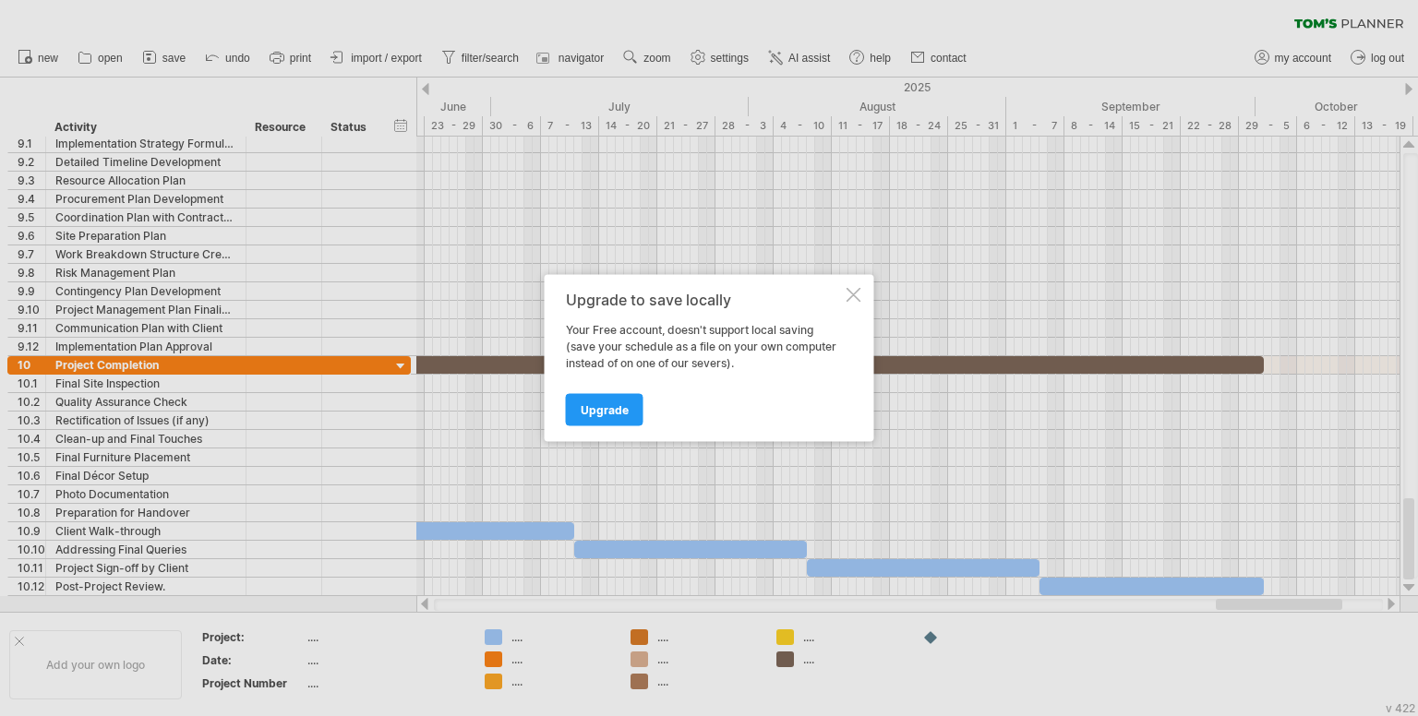
drag, startPoint x: 630, startPoint y: 333, endPoint x: 808, endPoint y: 321, distance: 178.6
click at [631, 330] on div "Your Free account, doesn't support local saving (save your schedule as a file o…" at bounding box center [704, 347] width 277 height 50
drag, startPoint x: 863, startPoint y: 293, endPoint x: 849, endPoint y: 294, distance: 13.9
click at [861, 293] on div "Upgrade to save locally Your Free account, doesn't support local saving (save y…" at bounding box center [710, 358] width 330 height 167
click at [853, 304] on div "Upgrade to save locally Your Free account, doesn't support local saving (save y…" at bounding box center [710, 358] width 330 height 167
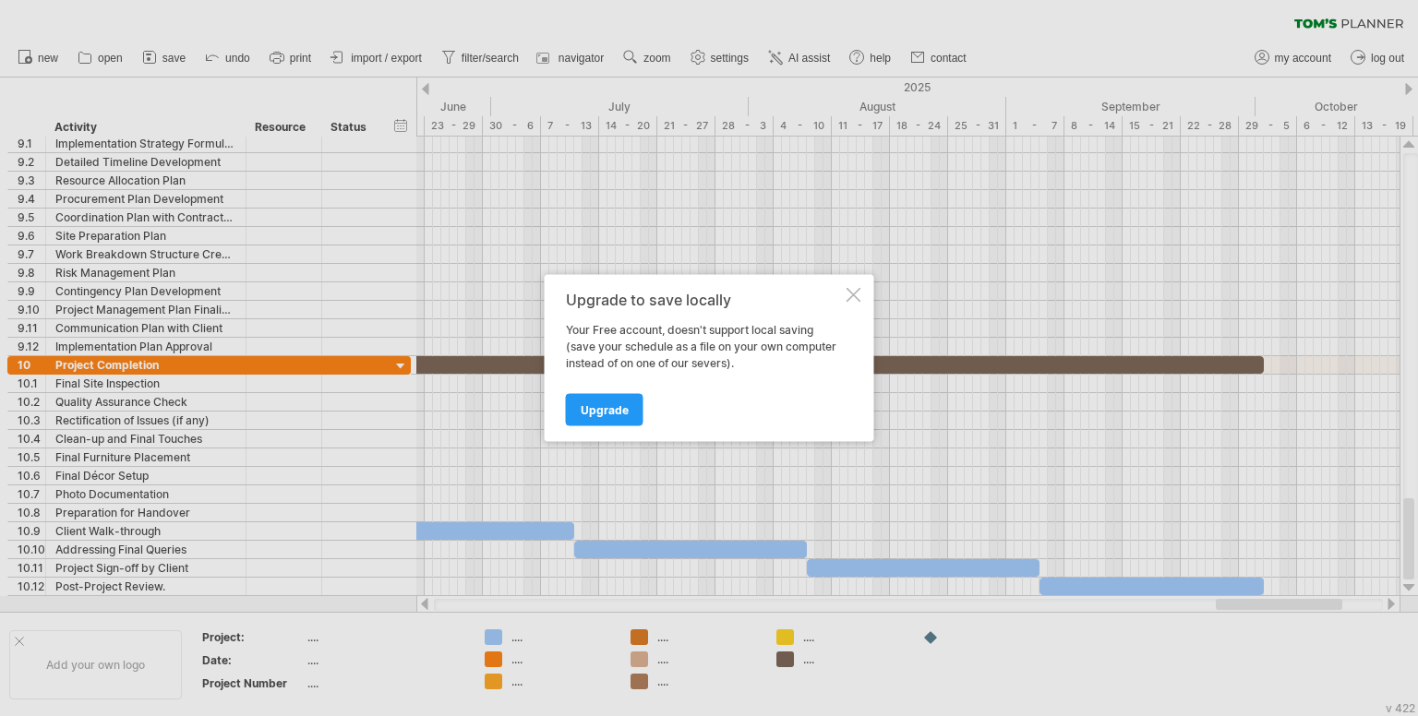
click at [853, 296] on div at bounding box center [854, 295] width 15 height 15
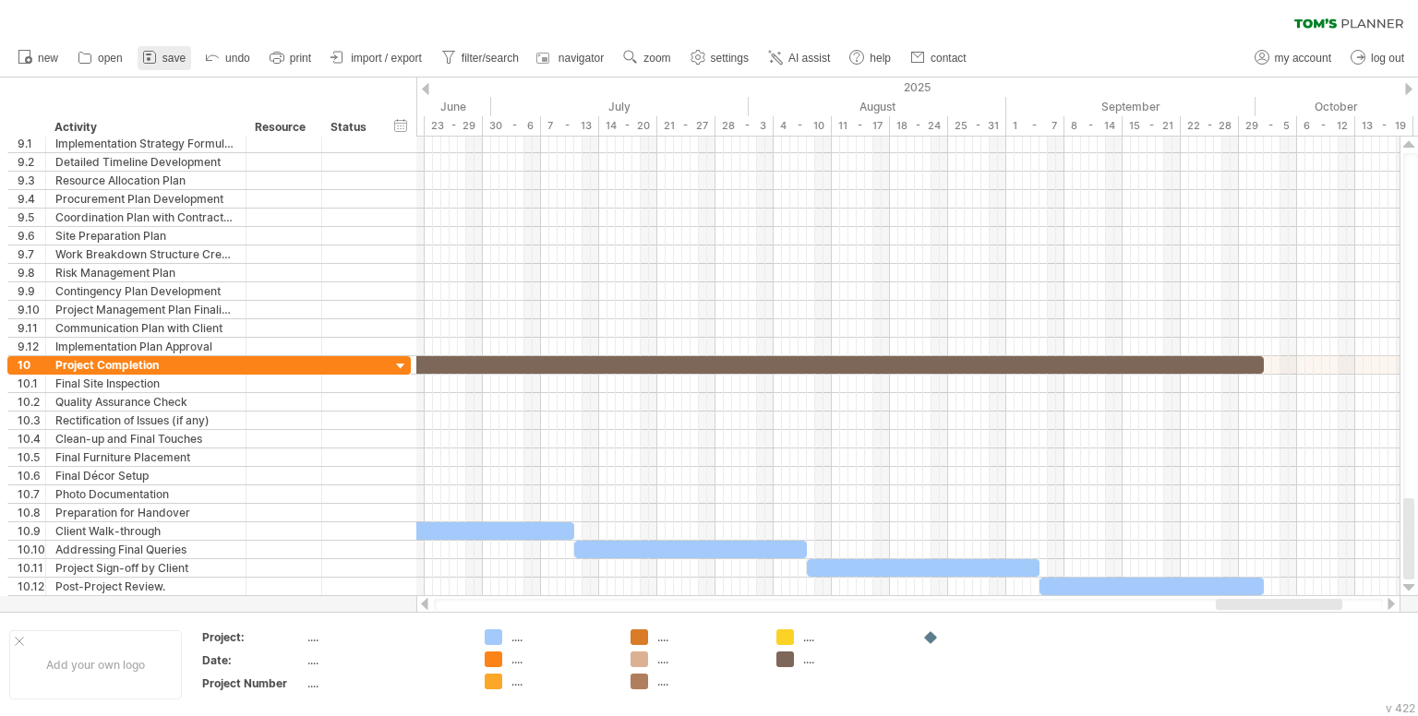
click at [177, 55] on span "save" at bounding box center [173, 58] width 23 height 13
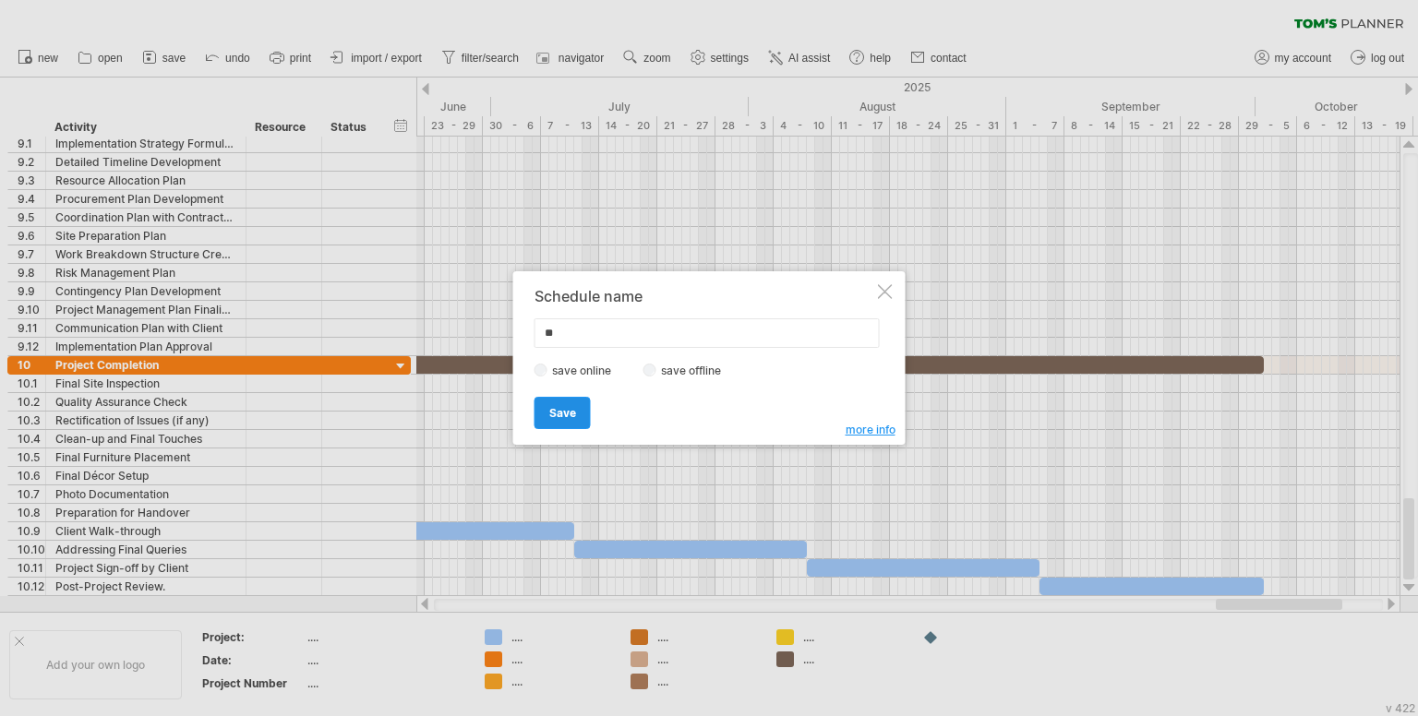
type input "**"
click at [565, 409] on span "Save" at bounding box center [562, 413] width 27 height 14
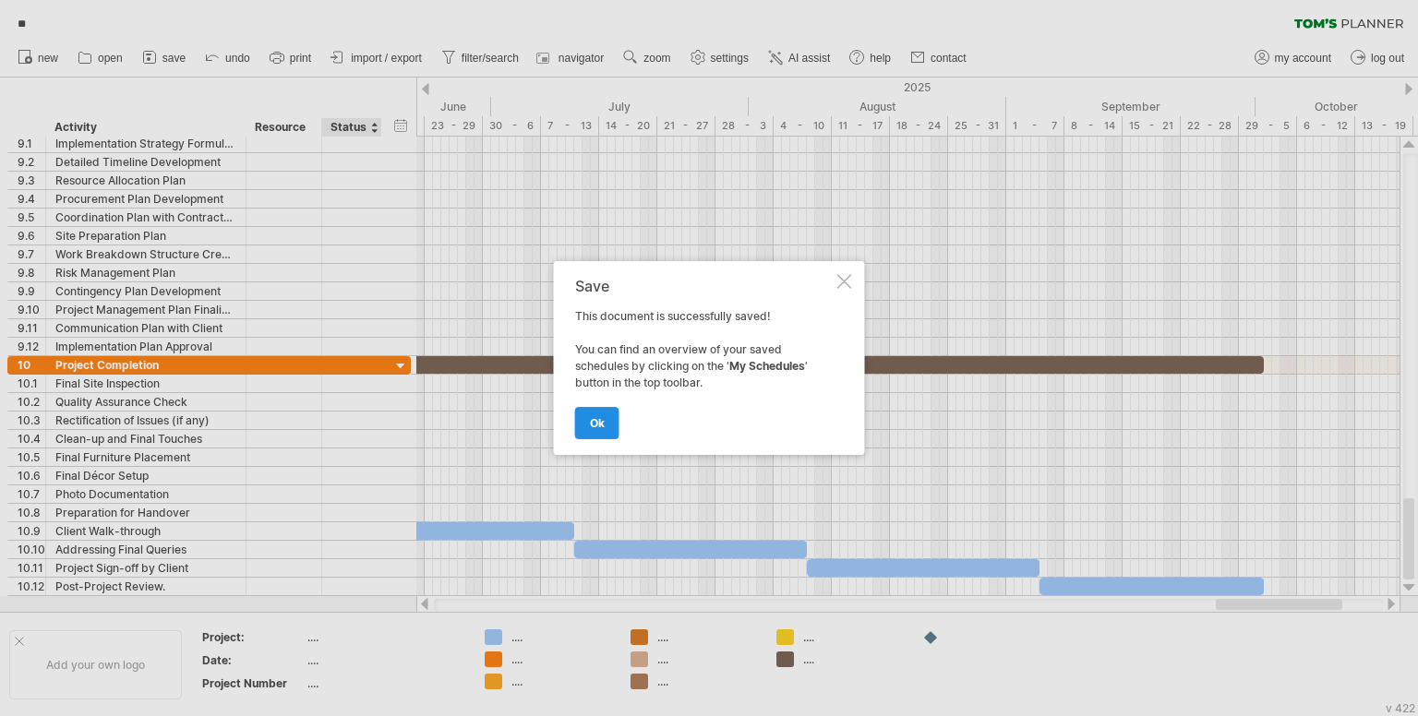
click at [610, 421] on link "ok" at bounding box center [597, 423] width 44 height 32
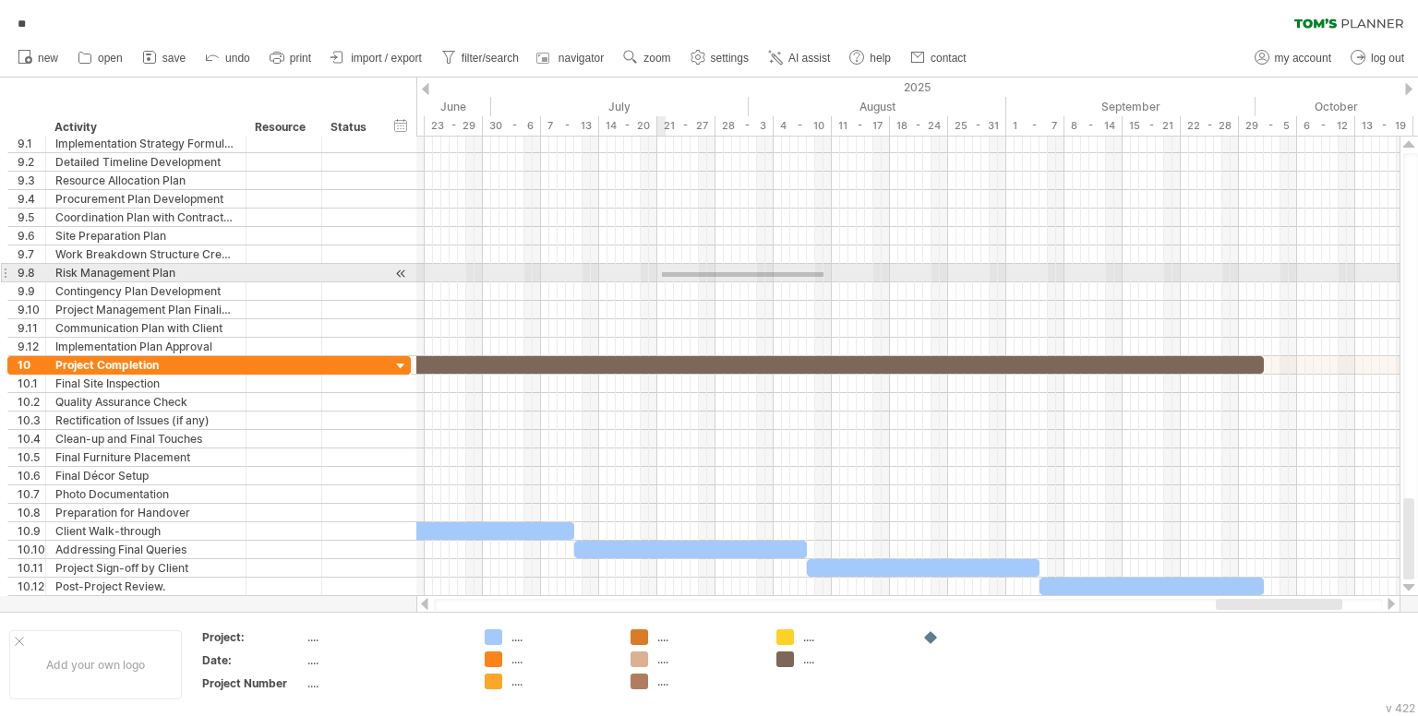
drag, startPoint x: 662, startPoint y: 277, endPoint x: 495, endPoint y: 282, distance: 167.2
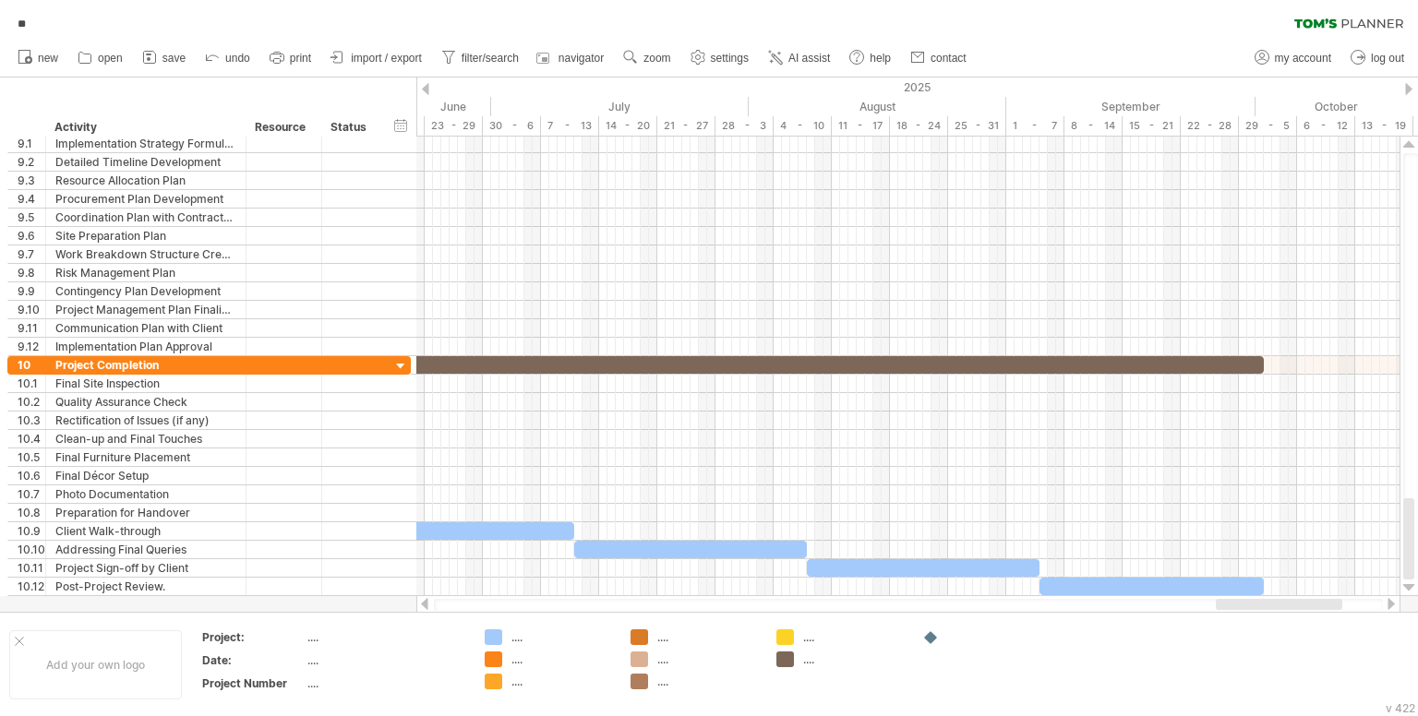
drag, startPoint x: 901, startPoint y: 610, endPoint x: 700, endPoint y: 614, distance: 201.3
click at [700, 614] on div "Trying to reach plan.tomsplanner.com Connected again... 0% loading... ** clear …" at bounding box center [709, 358] width 1418 height 716
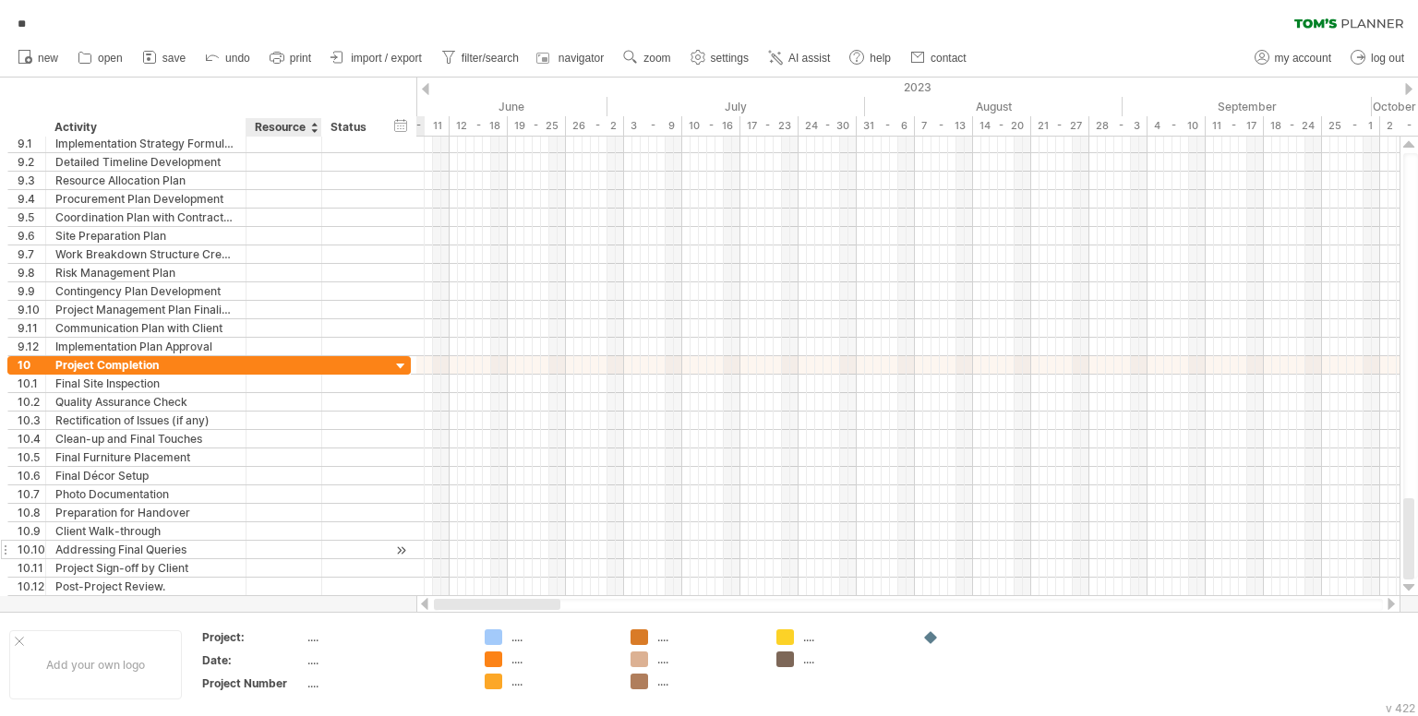
drag, startPoint x: 1232, startPoint y: 604, endPoint x: 335, endPoint y: 547, distance: 899.1
click at [329, 554] on div "Trying to reach plan.tomsplanner.com Connected again... 0% loading... ** clear …" at bounding box center [709, 358] width 1418 height 716
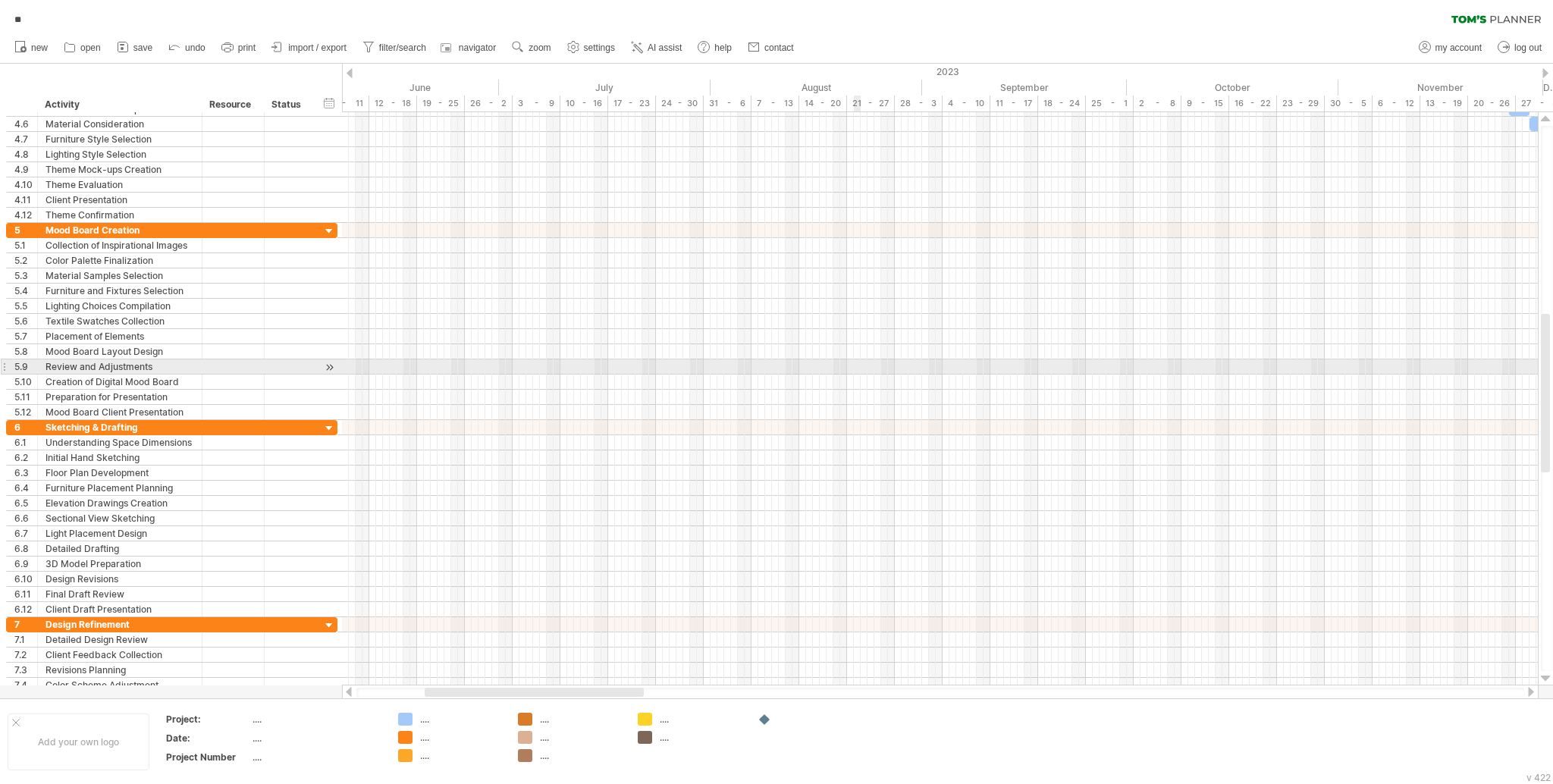
click at [853, 362] on div at bounding box center [940, 367] width 1196 height 15
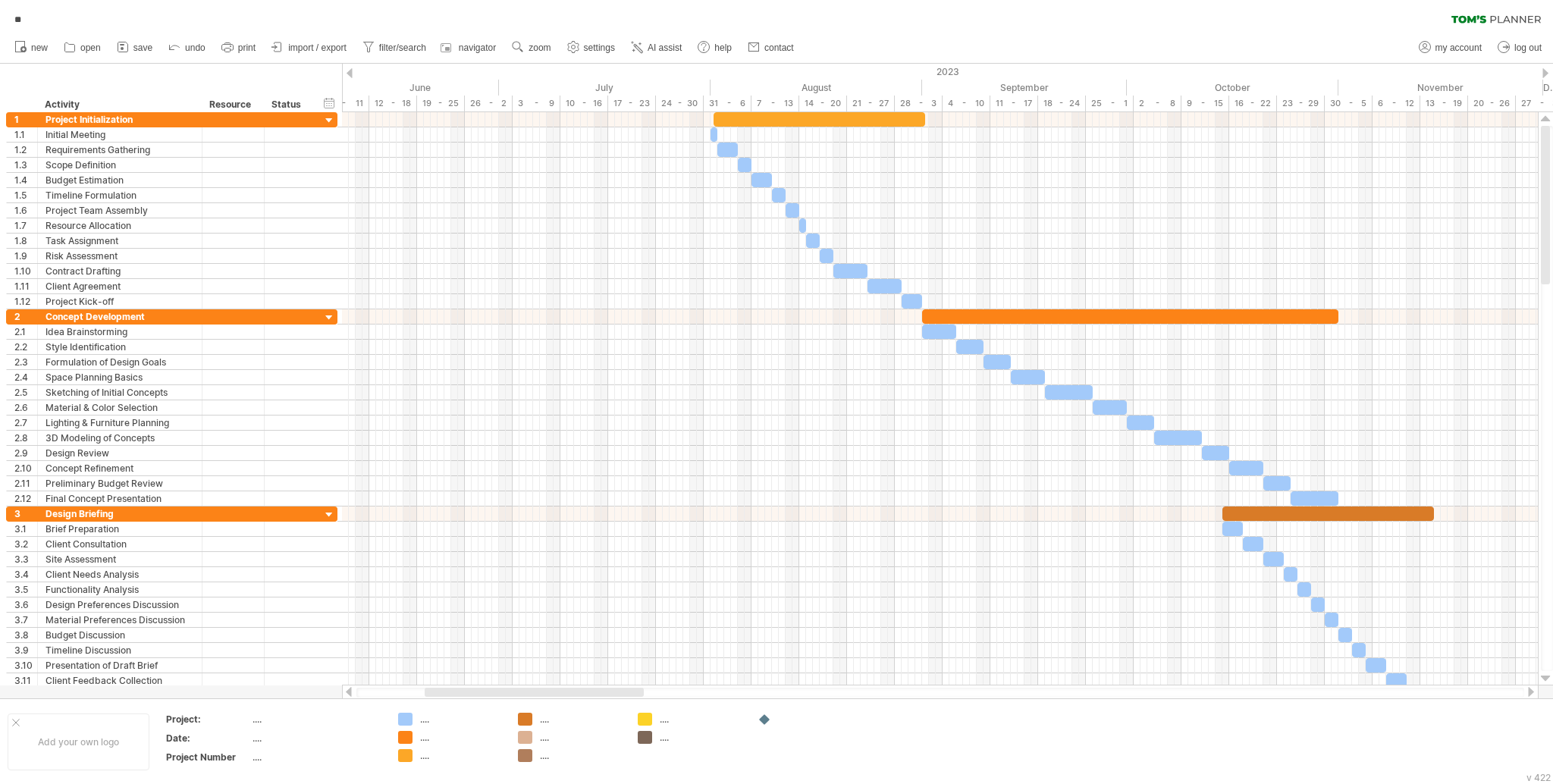
click at [1090, 55] on div "new" at bounding box center [776, 48] width 1553 height 32
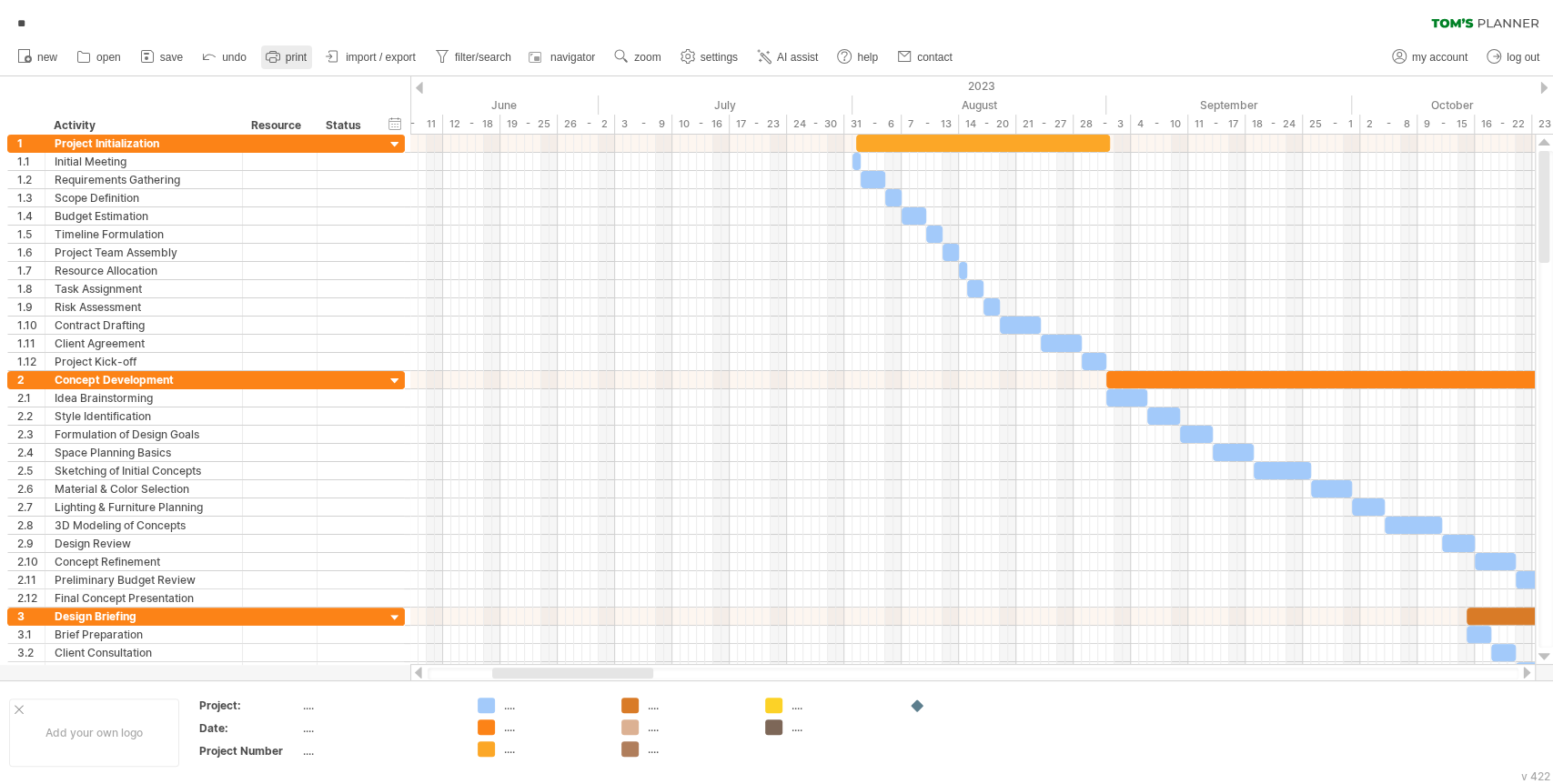
click at [310, 59] on link "print" at bounding box center [287, 57] width 51 height 24
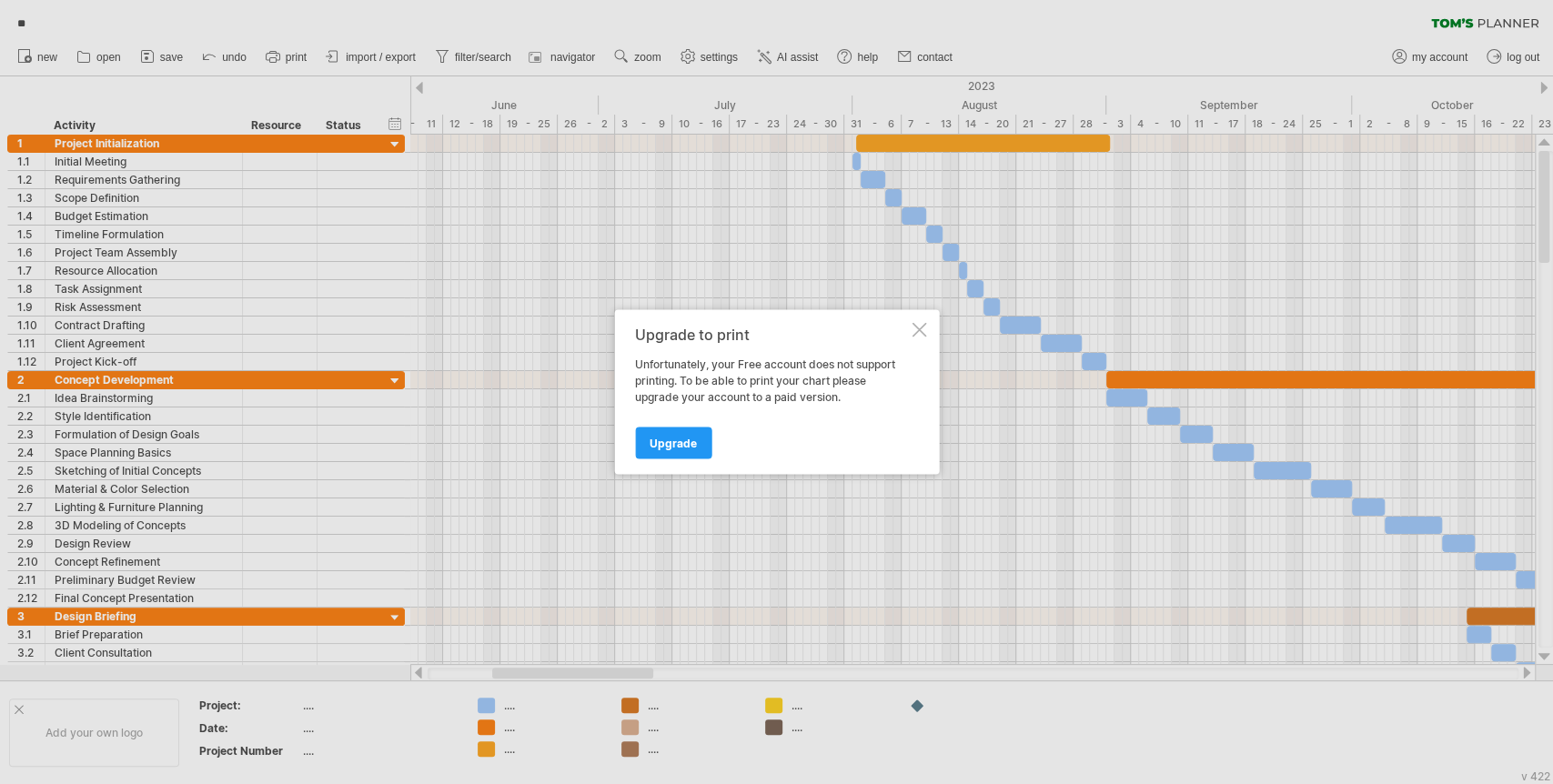
click at [369, 47] on div at bounding box center [776, 392] width 1553 height 784
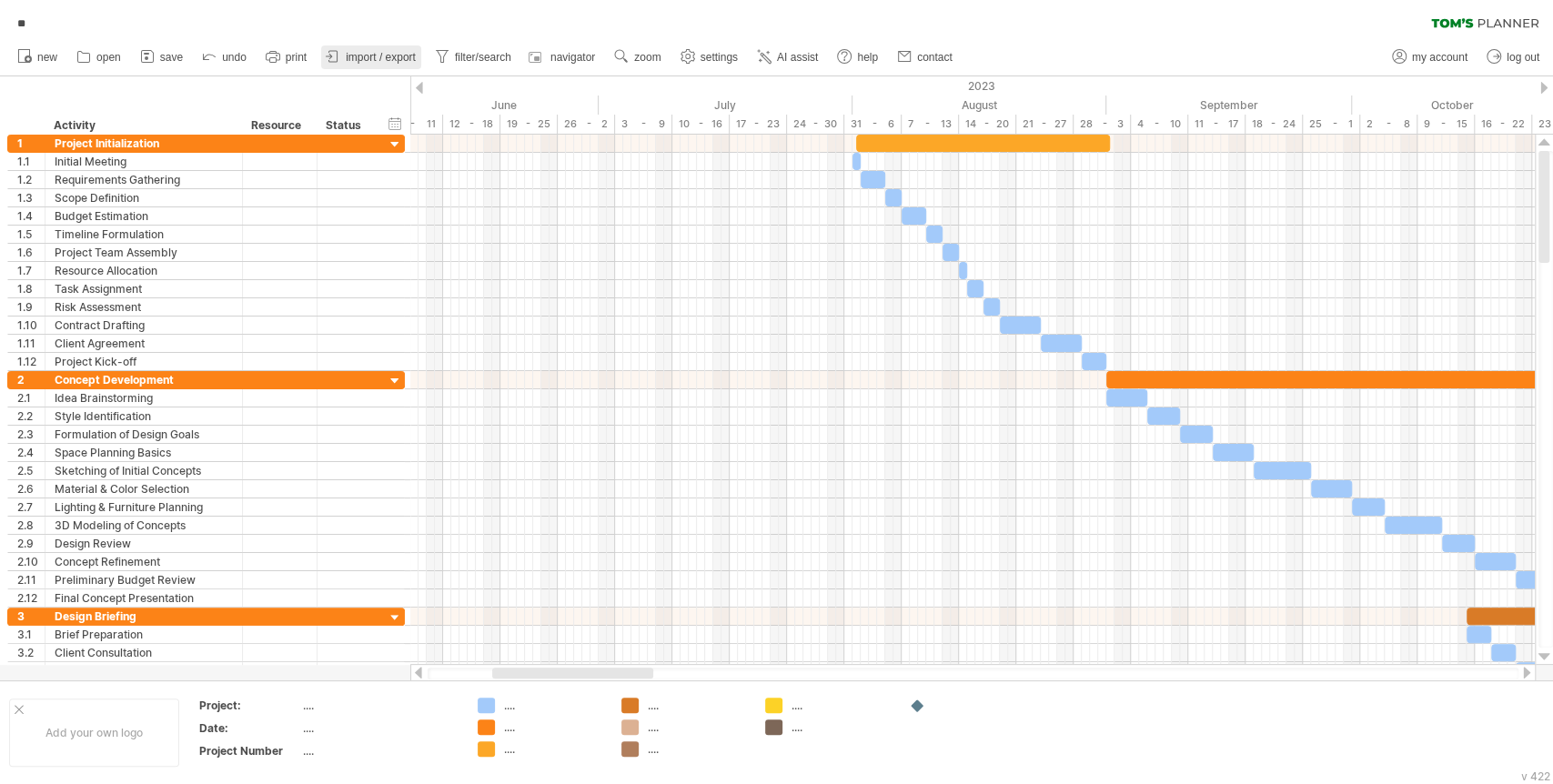
click at [372, 51] on span "import / export" at bounding box center [380, 57] width 70 height 13
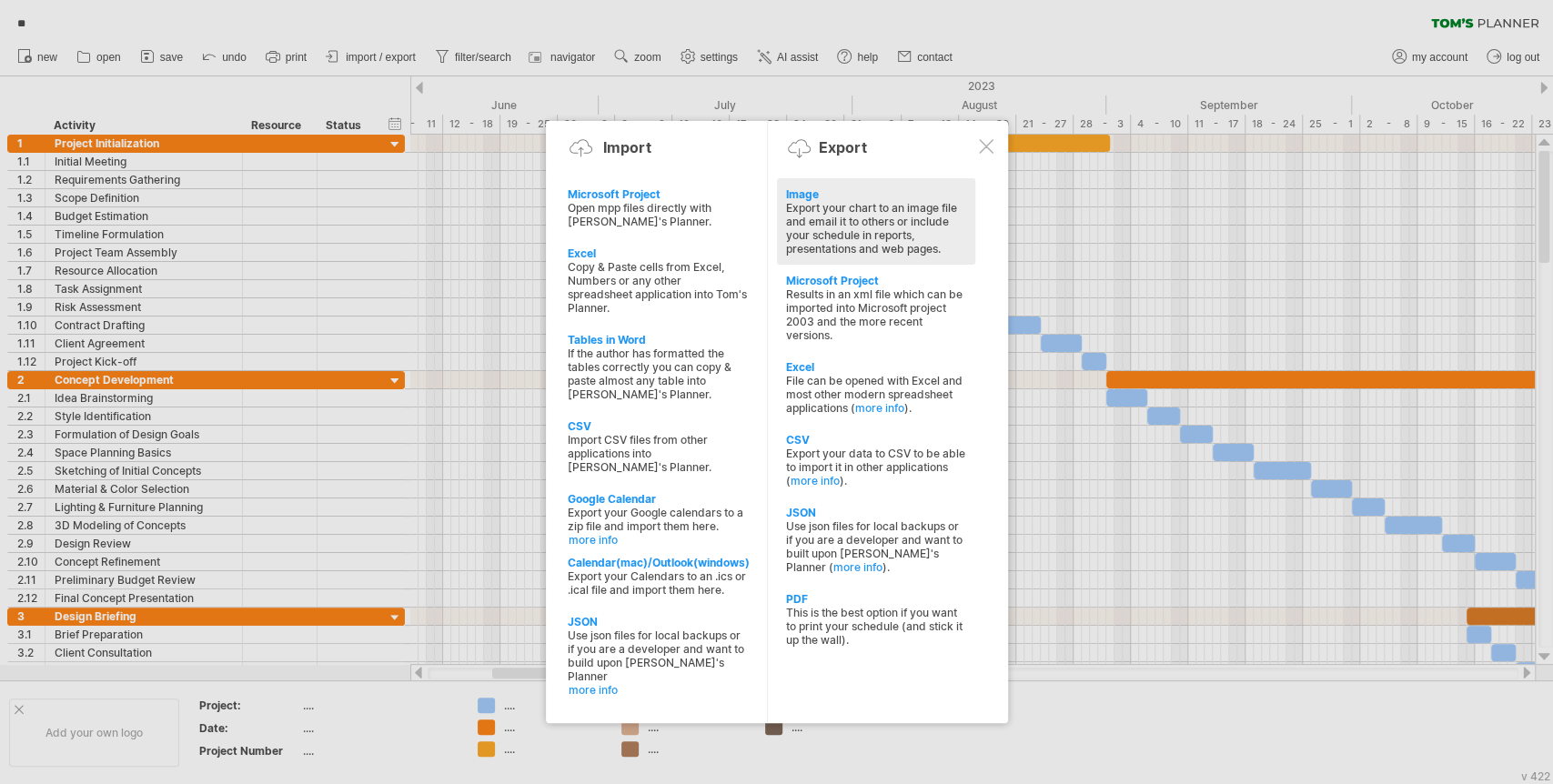
click at [843, 207] on div "Export your chart to an image file and email it to others or include your sched…" at bounding box center [876, 228] width 180 height 54
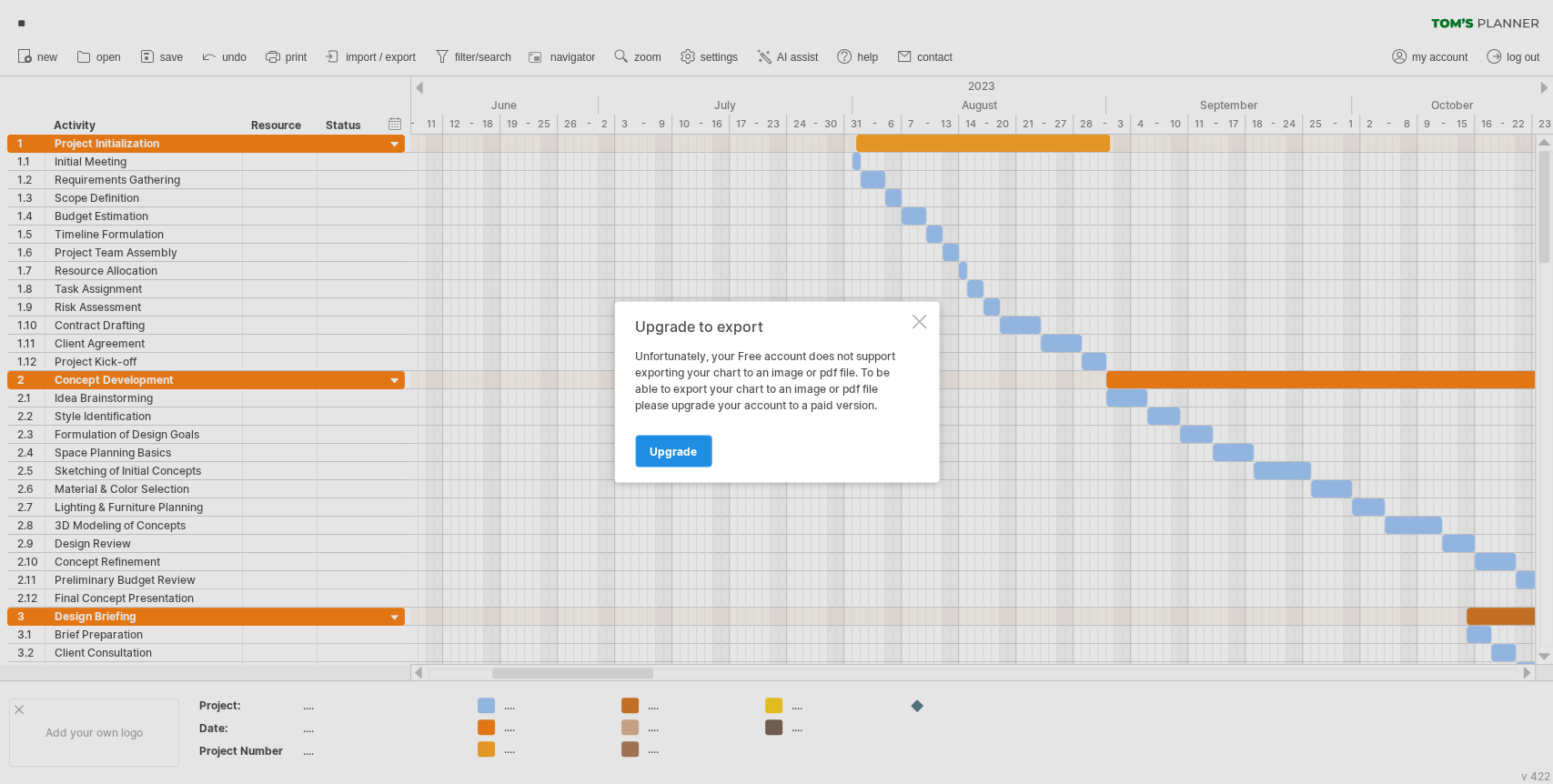
click at [672, 448] on span "Upgrade" at bounding box center [673, 451] width 47 height 14
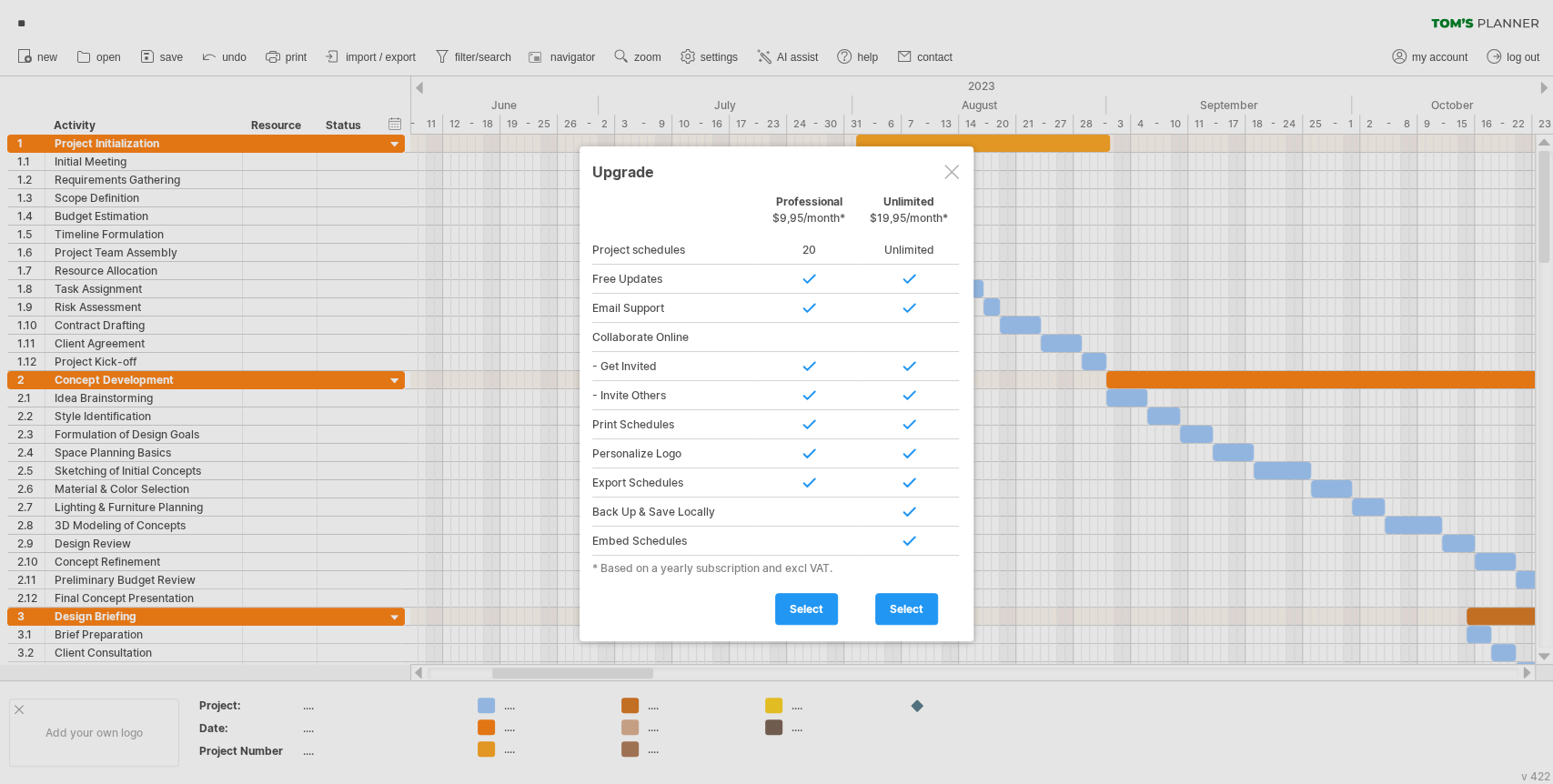
drag, startPoint x: 917, startPoint y: 308, endPoint x: 918, endPoint y: 206, distance: 102.0
click at [917, 299] on div at bounding box center [909, 308] width 101 height 30
click at [950, 175] on div at bounding box center [951, 171] width 15 height 15
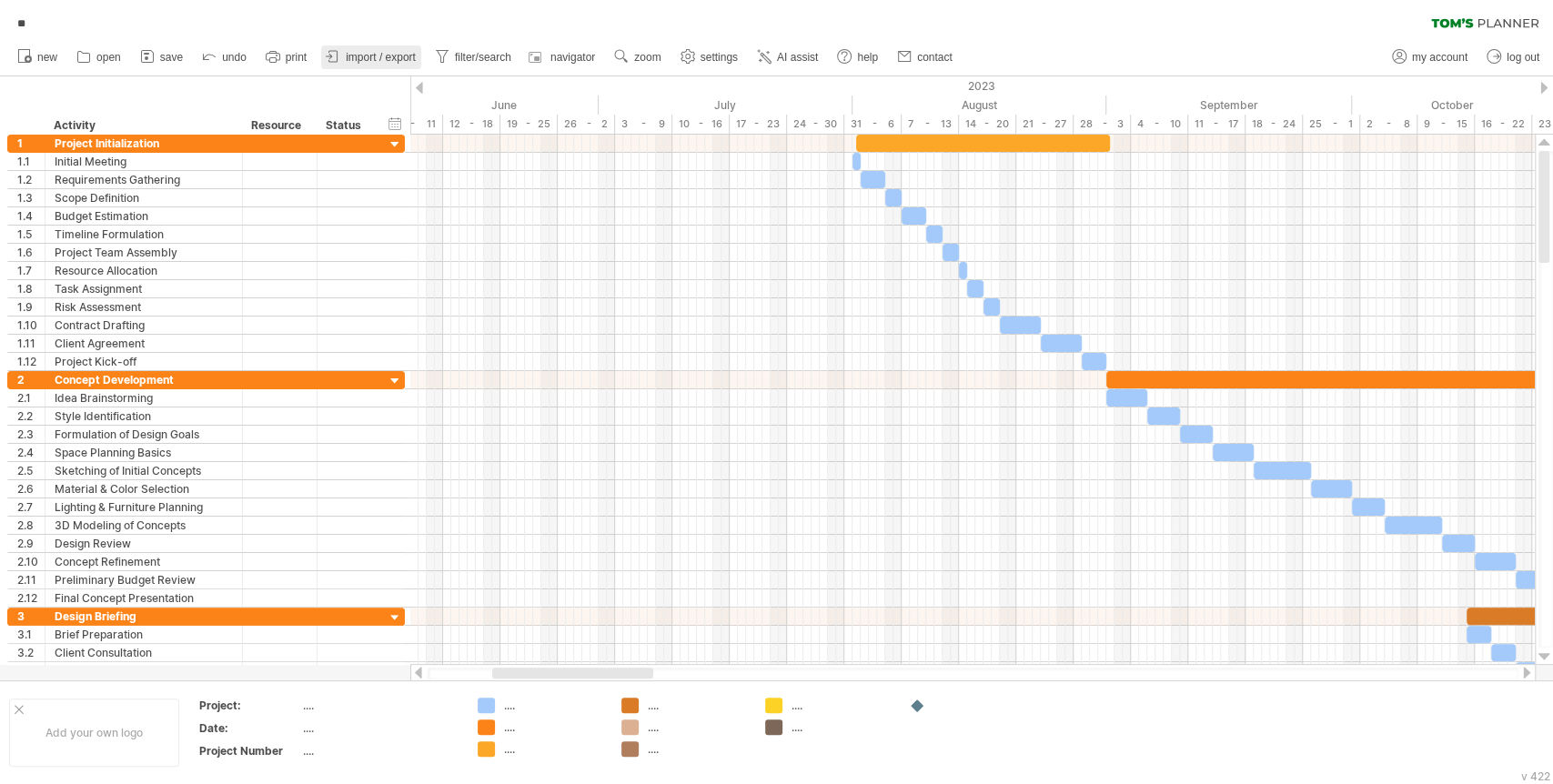
click at [366, 52] on span "import / export" at bounding box center [380, 57] width 70 height 13
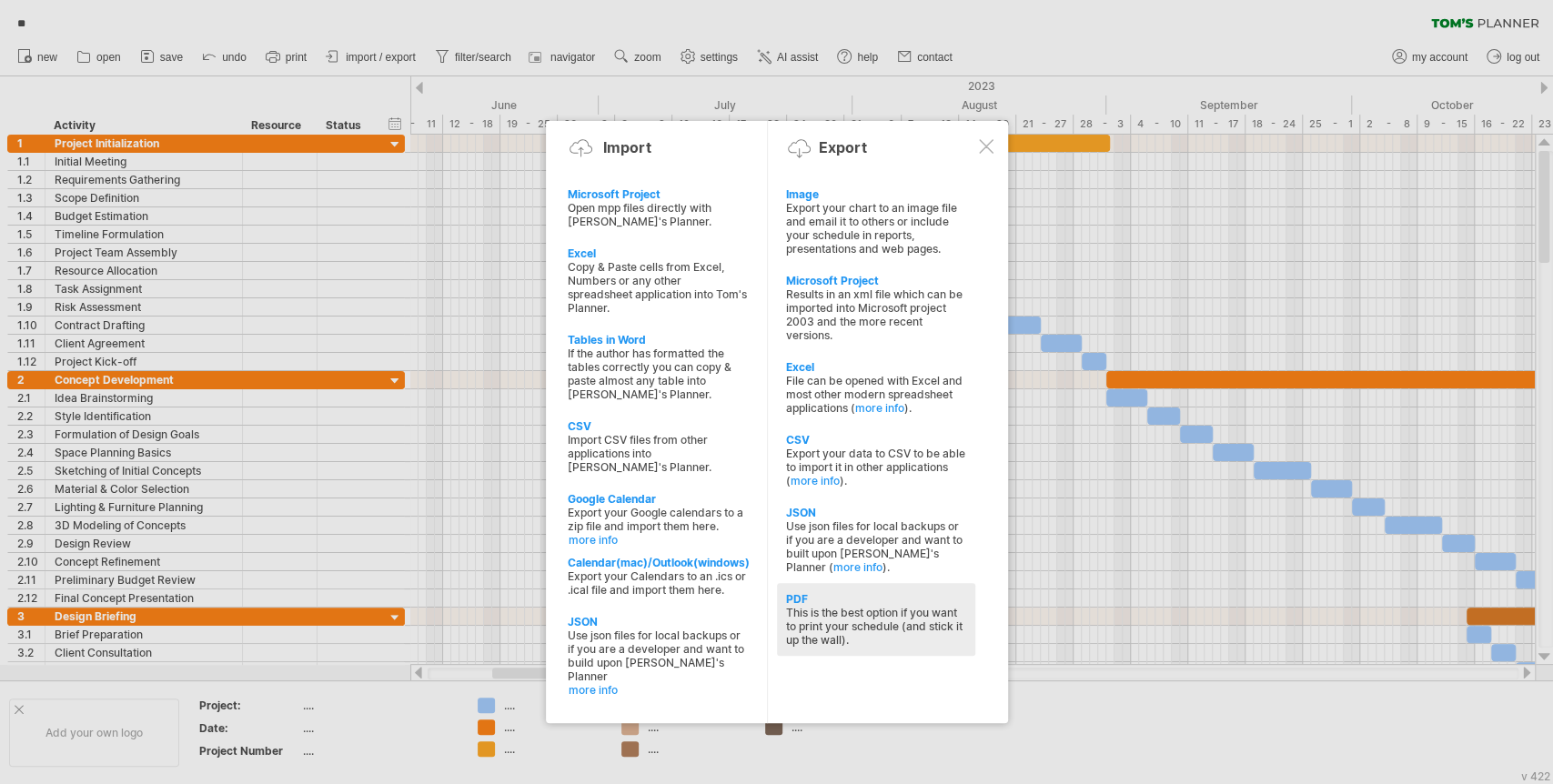
click at [812, 606] on div "This is the best option if you want to print your schedule (and stick it up the…" at bounding box center [876, 626] width 180 height 41
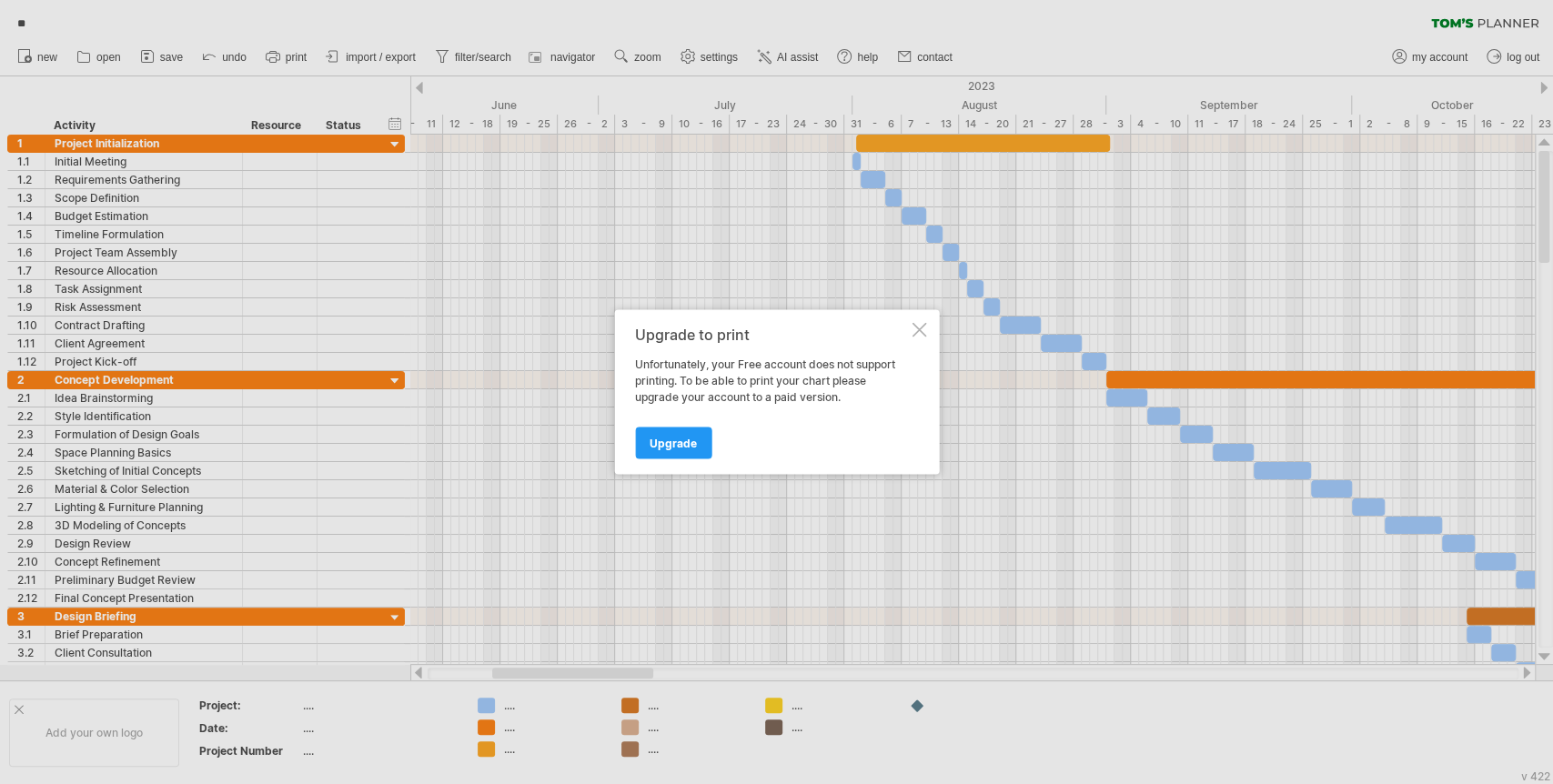
click at [912, 330] on div at bounding box center [918, 330] width 15 height 15
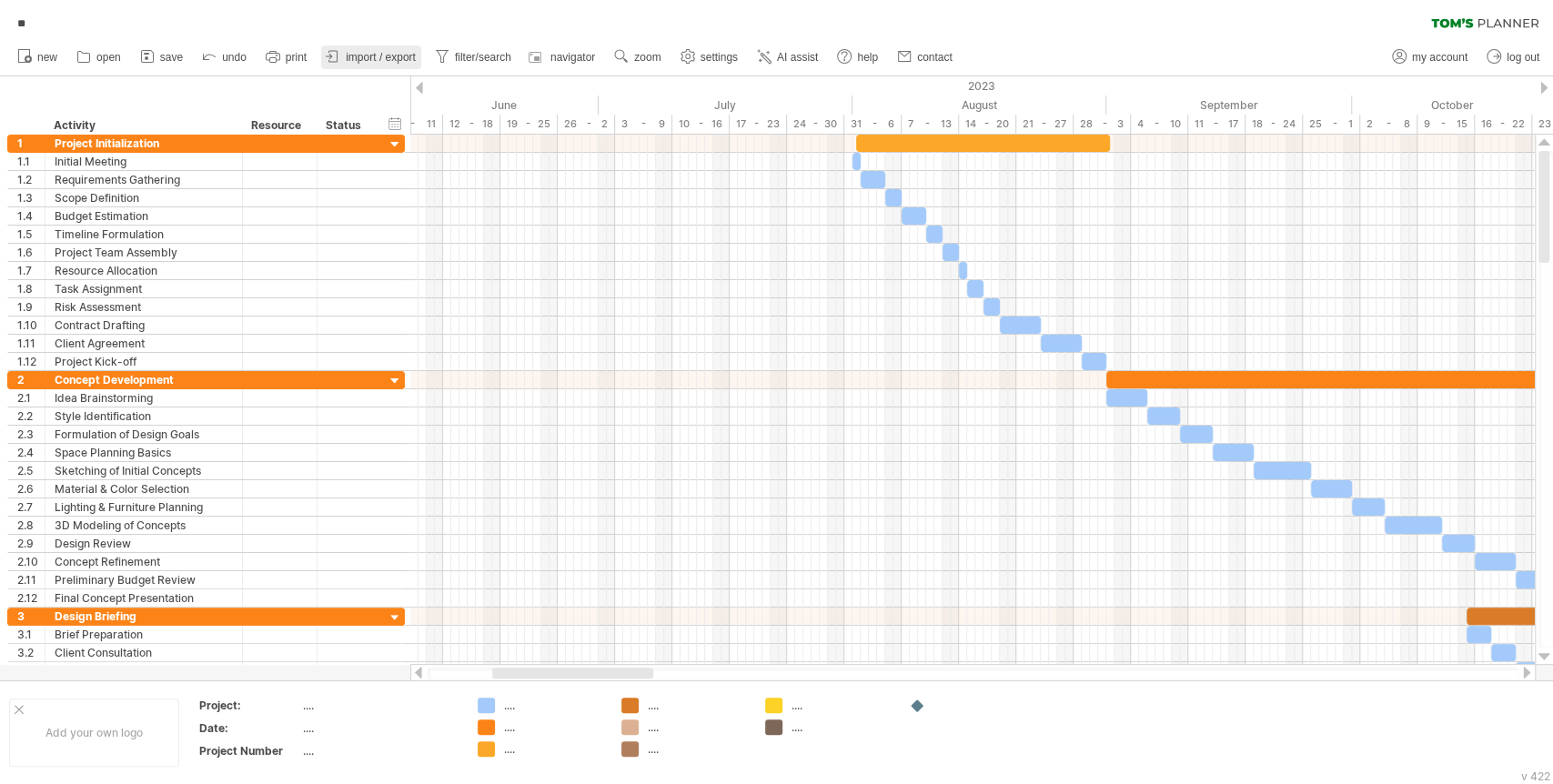
click at [399, 54] on span "import / export" at bounding box center [380, 57] width 70 height 13
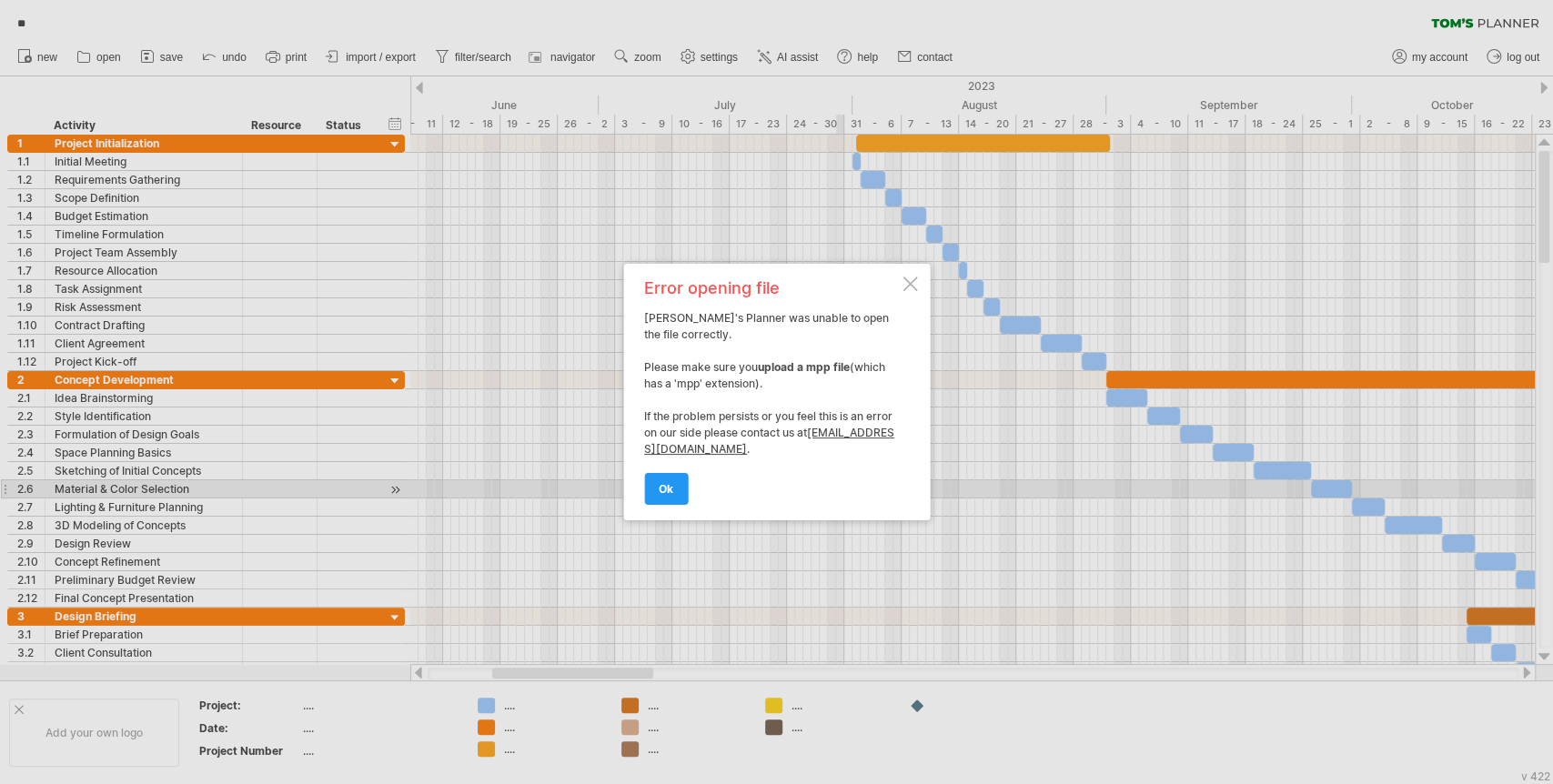
click at [913, 272] on div "Error opening file Tom's Planner was unable to open the file correctly. Please …" at bounding box center [776, 392] width 306 height 256
click at [908, 278] on div at bounding box center [910, 284] width 15 height 15
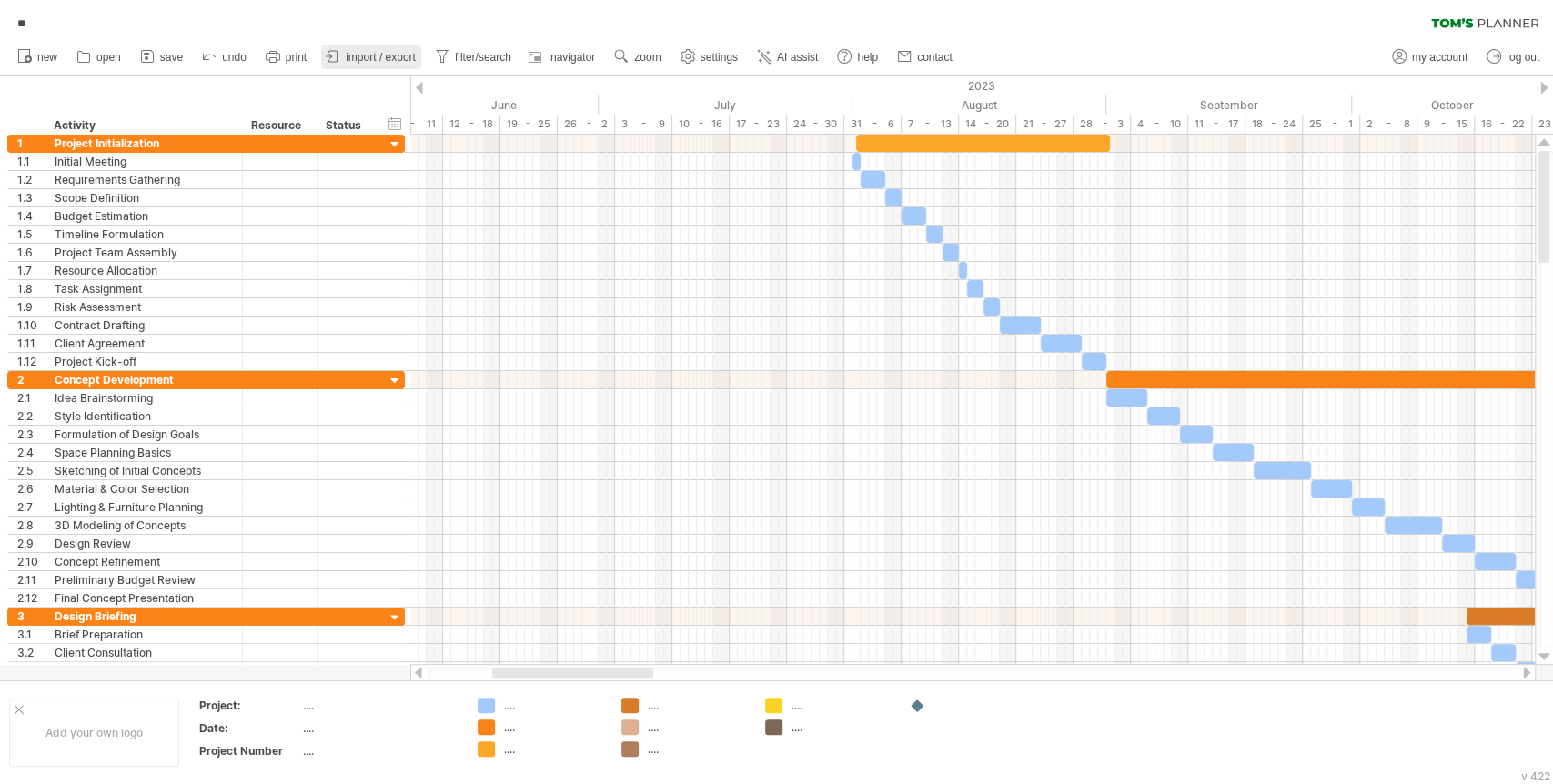
click at [385, 60] on span "import / export" at bounding box center [380, 57] width 70 height 13
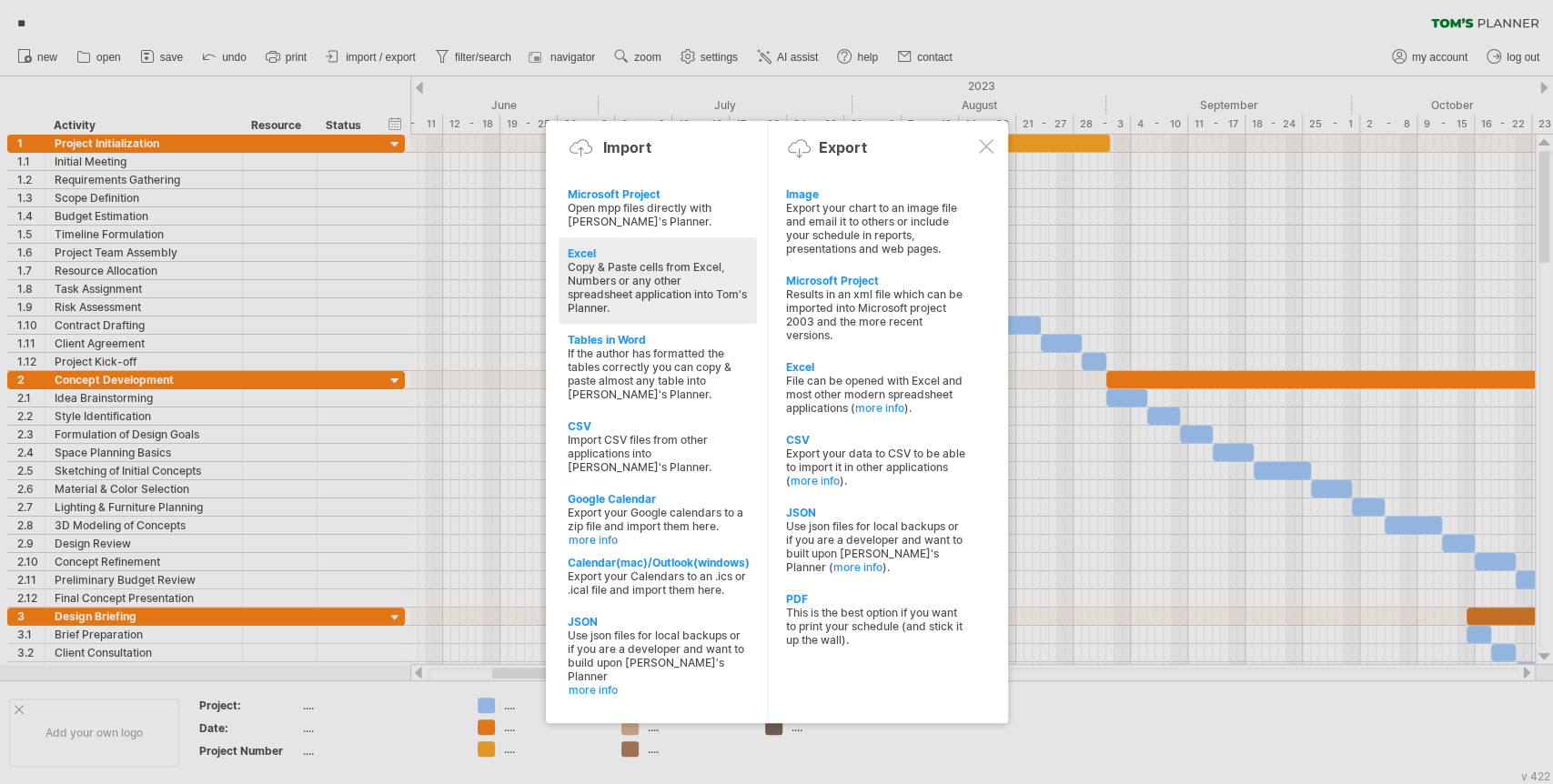
click at [655, 270] on div "Copy & Paste cells from Excel, Numbers or any other spreadsheet application int…" at bounding box center [657, 287] width 180 height 54
type textarea "**********"
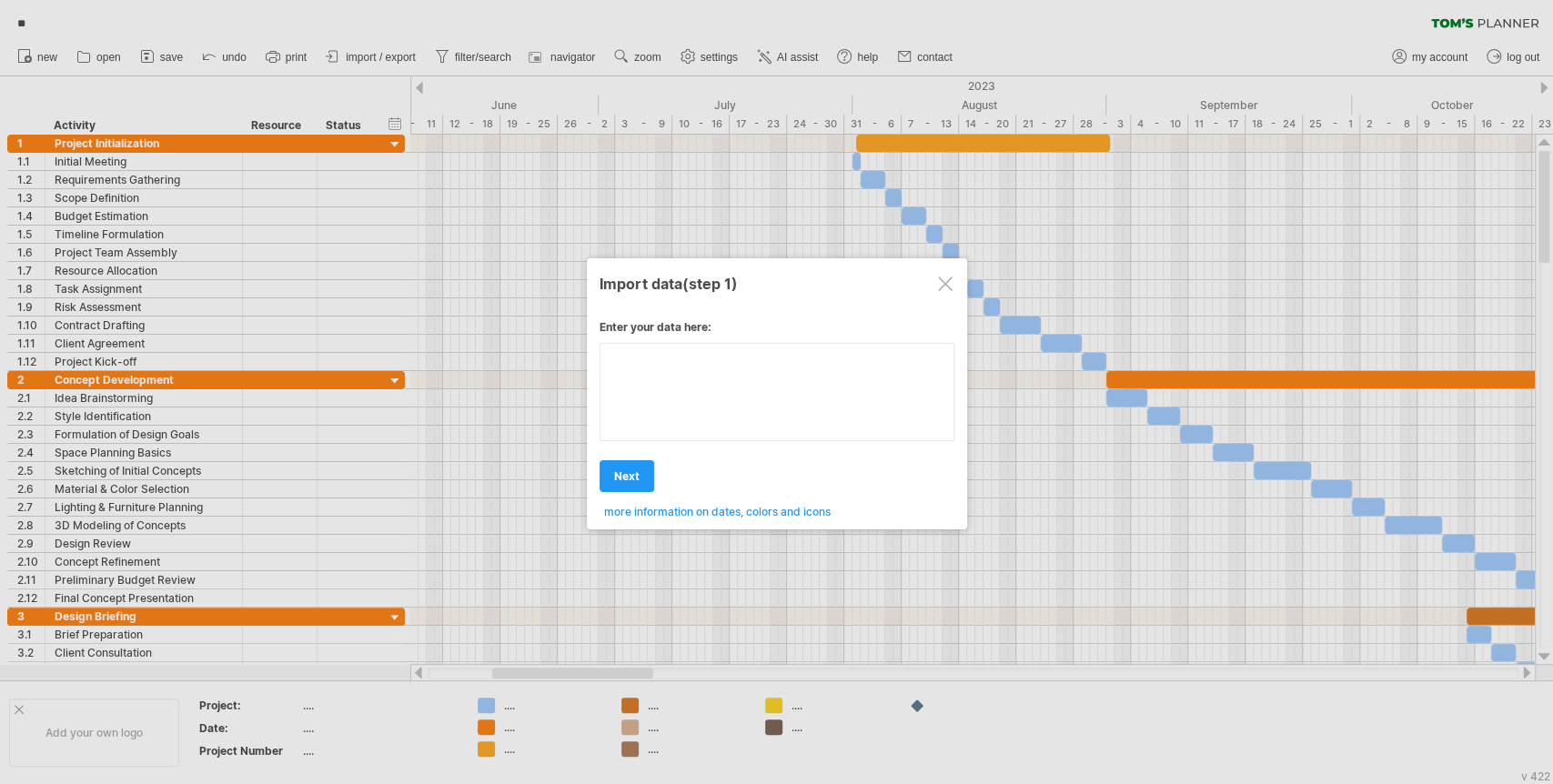
click at [683, 410] on div "Enter your data here: Your data: Weekend days ' mon tue Hide weekend days" at bounding box center [776, 412] width 355 height 212
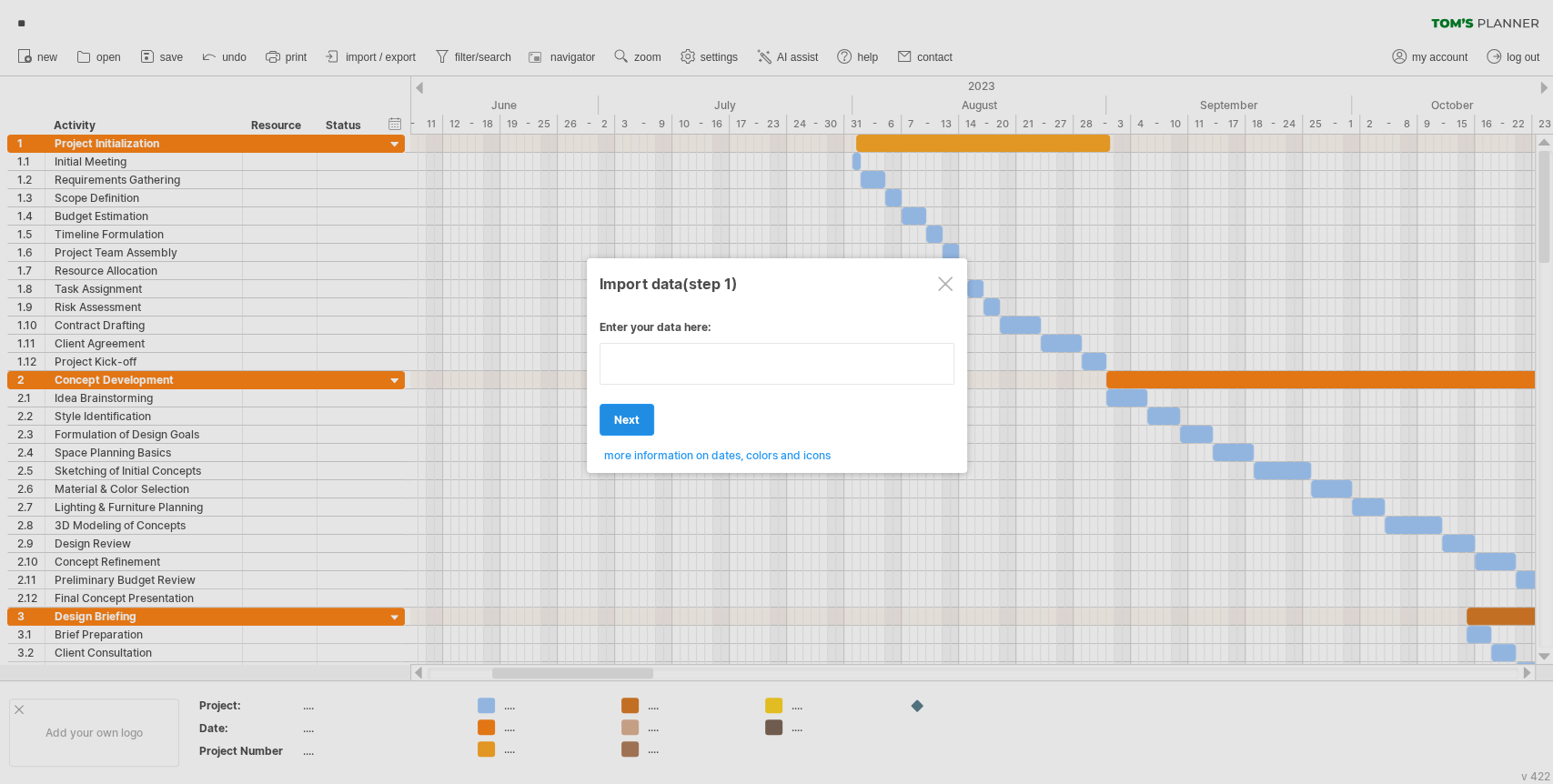
type textarea "**********"
click at [639, 405] on div "Enter your data here: Your data: Weekend days ' mon tue Hide weekend days" at bounding box center [776, 384] width 355 height 156
click at [656, 394] on div "Enter your data here: Your data: Weekend days ' mon tue Hide weekend days" at bounding box center [776, 384] width 355 height 156
click at [698, 372] on textarea at bounding box center [776, 363] width 355 height 41
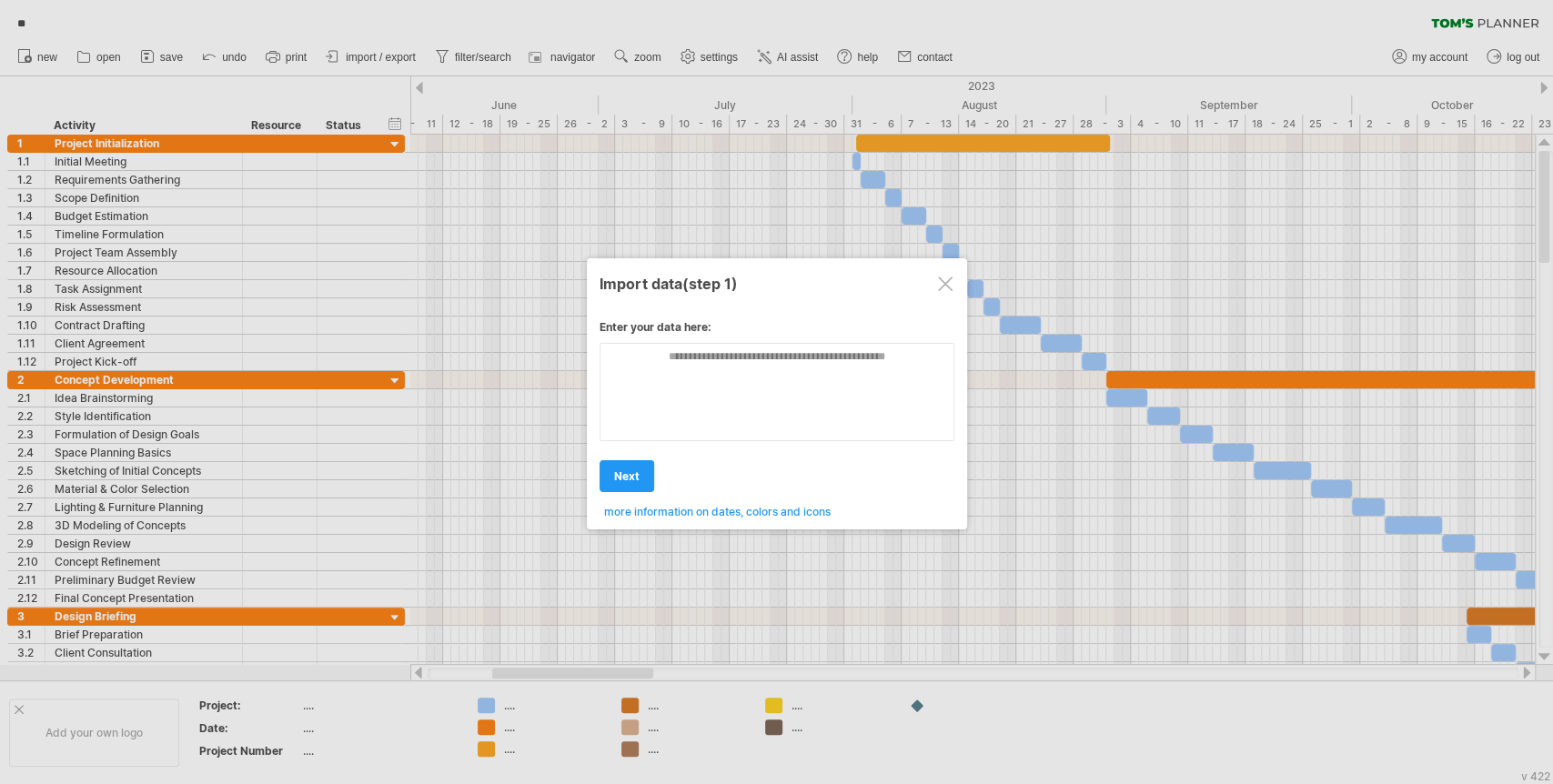
click at [750, 431] on div "Enter your data here: Your data: Weekend days ' mon tue Hide weekend days" at bounding box center [776, 412] width 355 height 212
click at [739, 504] on span "more information on dates, colors and icons" at bounding box center [717, 511] width 227 height 14
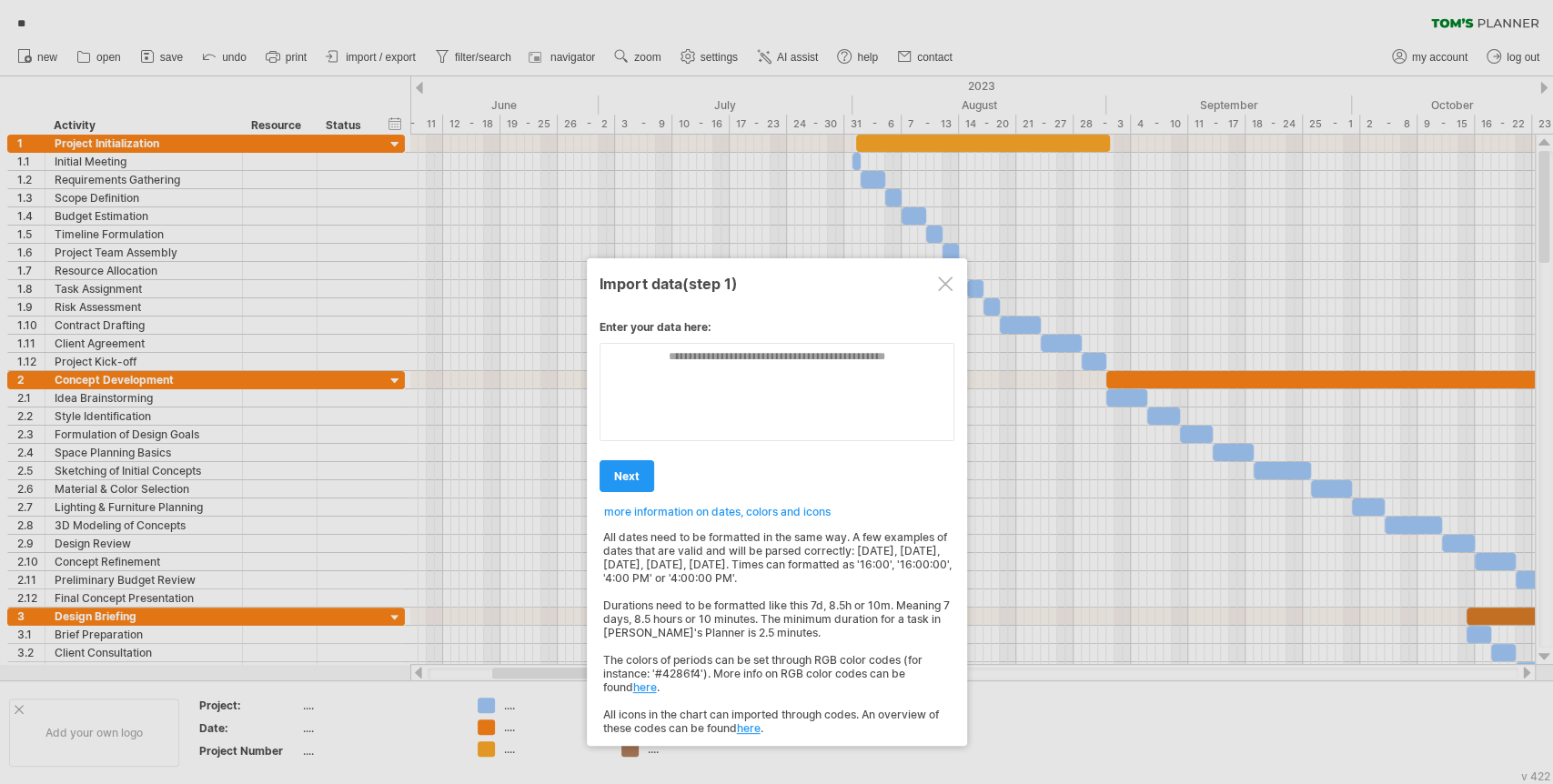
click at [944, 277] on div at bounding box center [945, 284] width 15 height 15
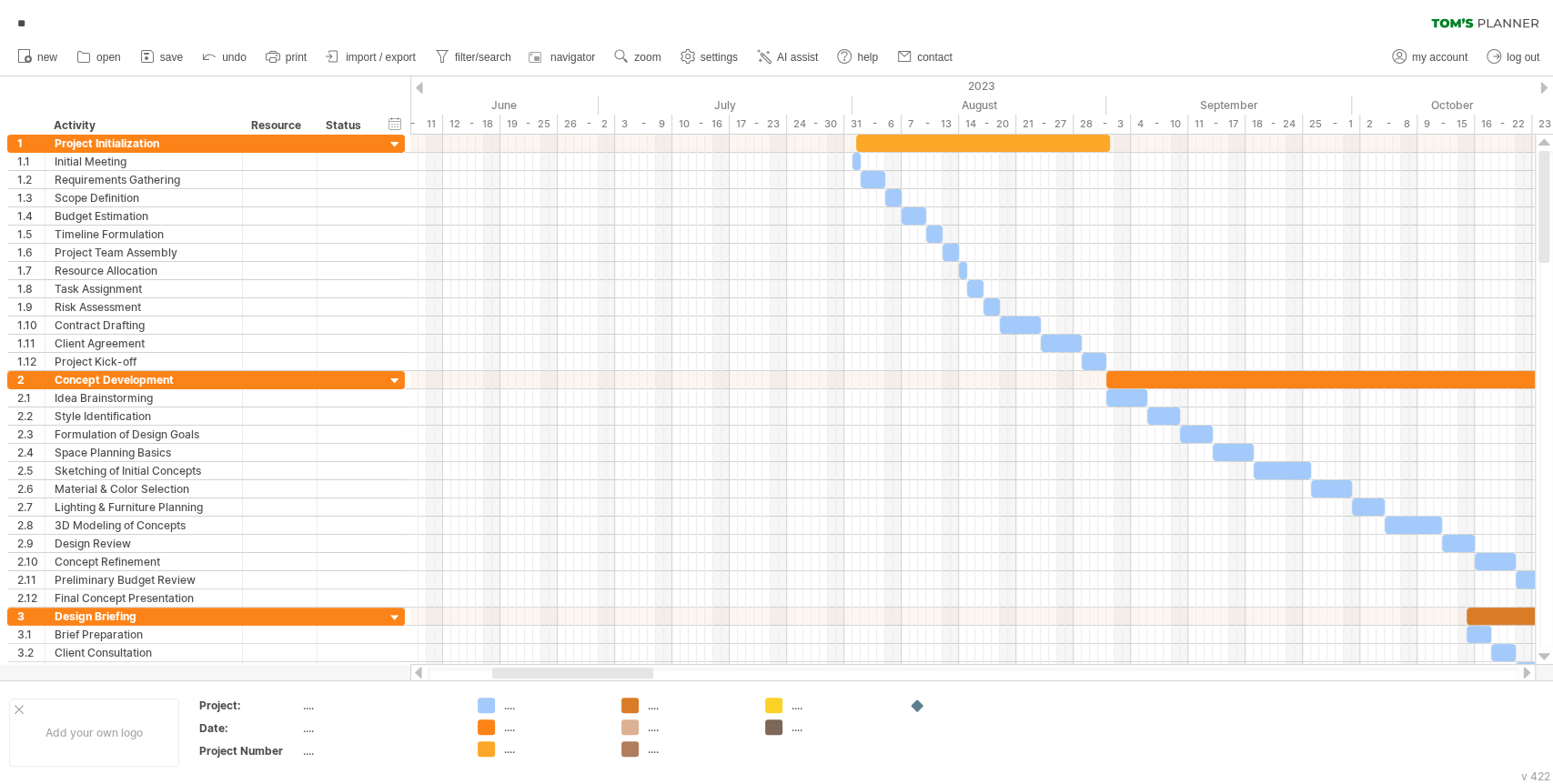
click at [942, 274] on div at bounding box center [972, 271] width 1124 height 18
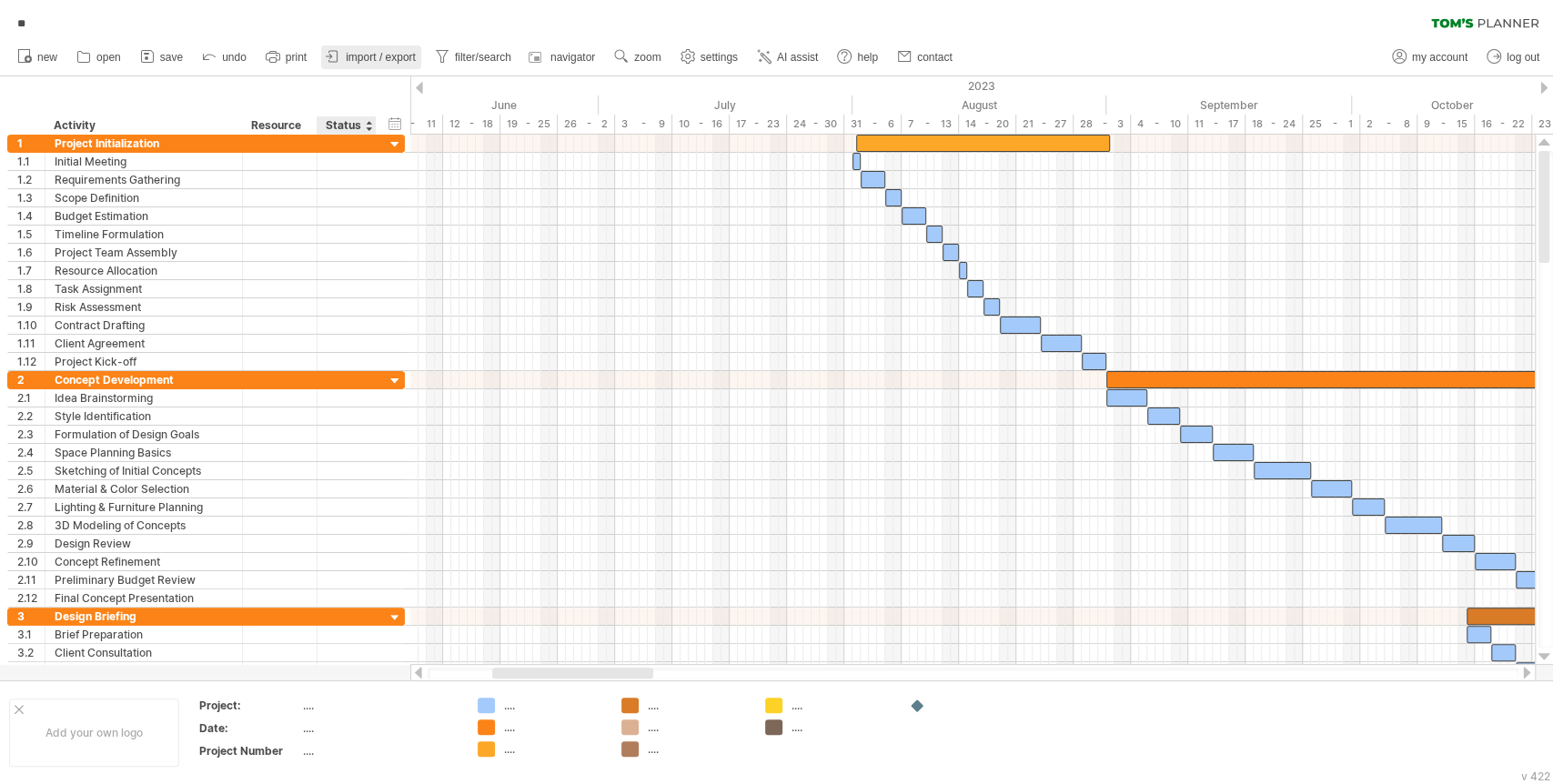
click at [387, 65] on link "import / export" at bounding box center [371, 57] width 101 height 24
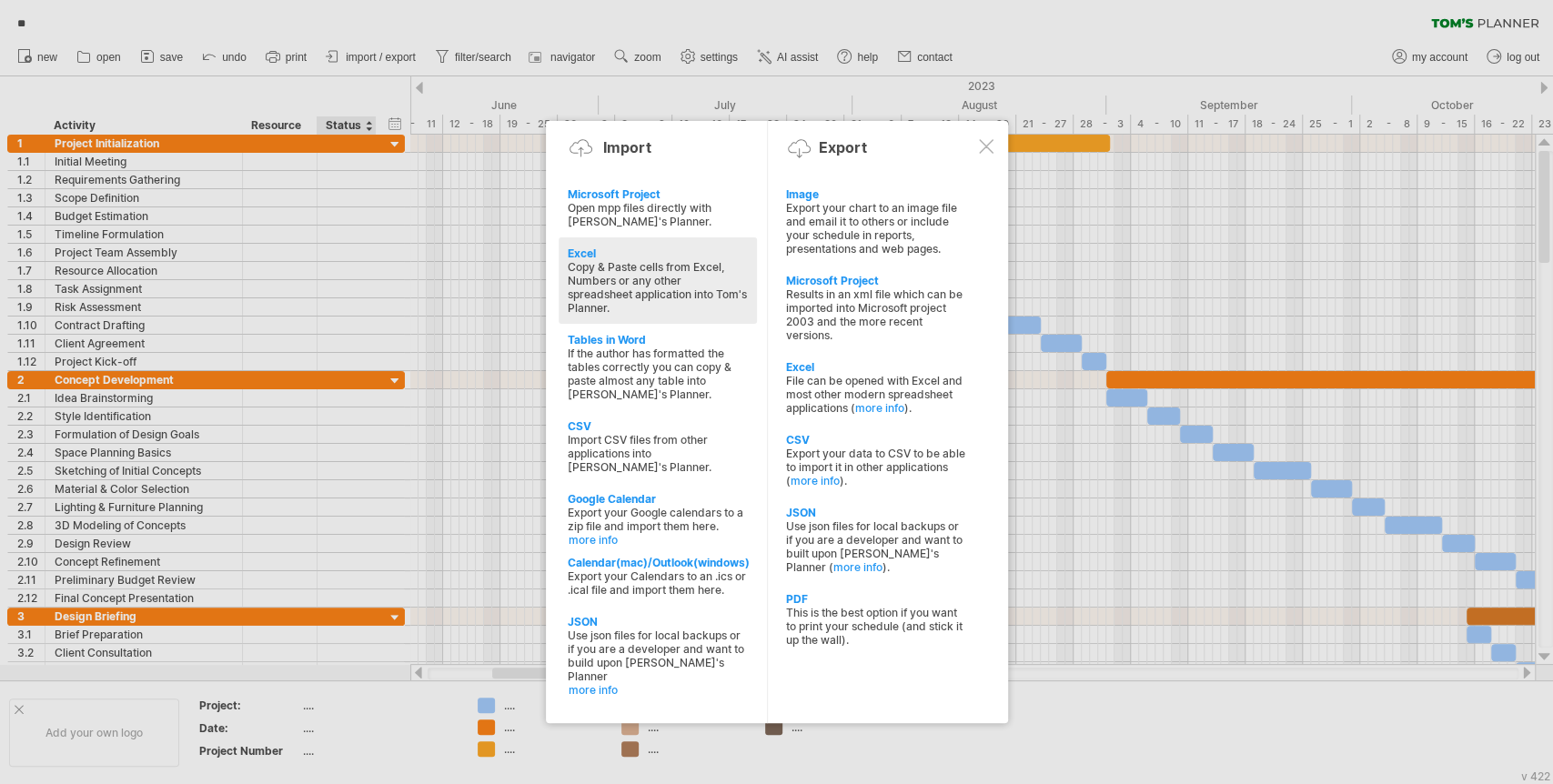
click at [594, 291] on div "Copy & Paste cells from Excel, Numbers or any other spreadsheet application int…" at bounding box center [657, 287] width 180 height 54
type textarea "**********"
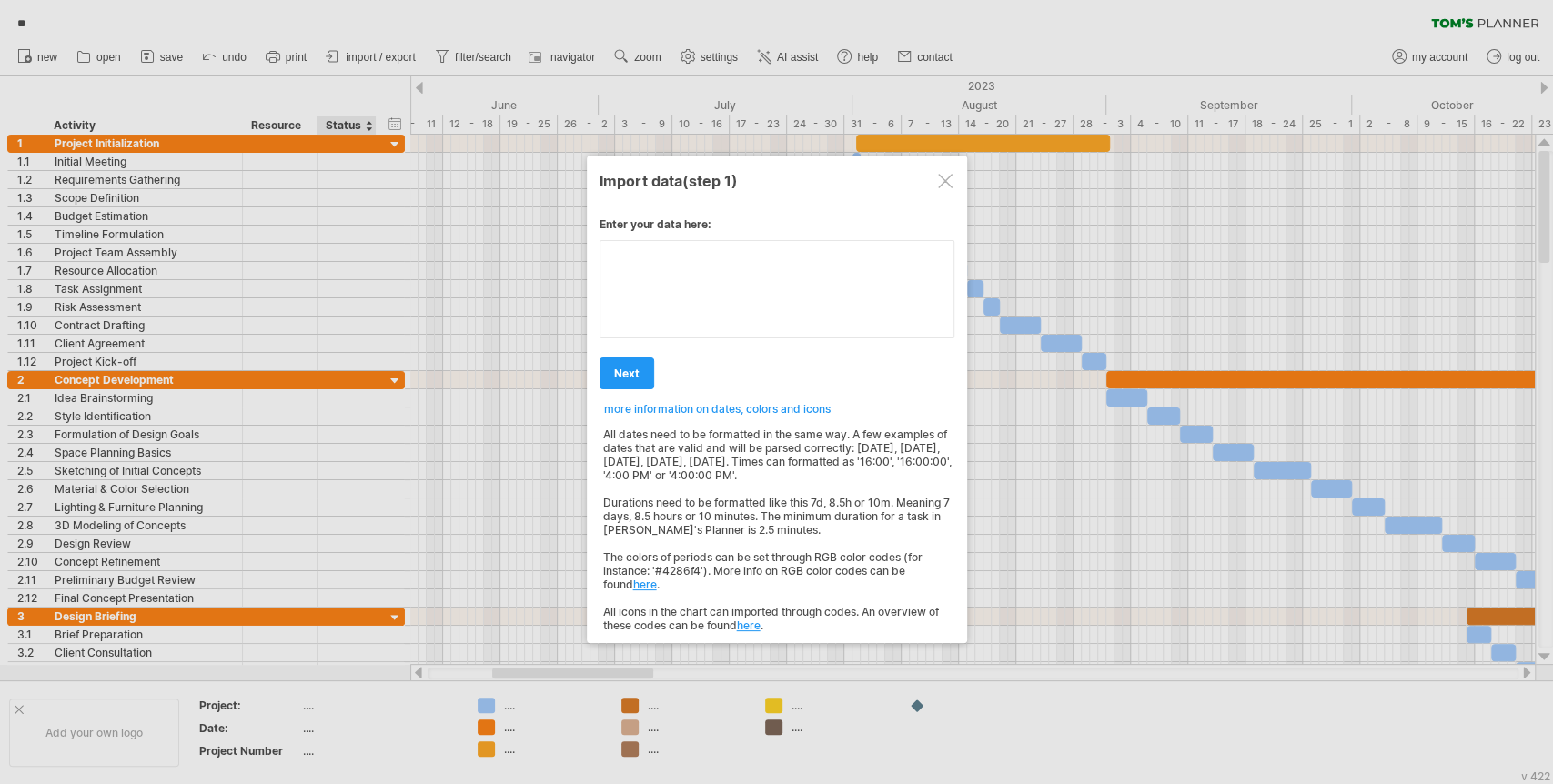
click at [674, 306] on div "Enter your data here: Your data: Weekend days ' mon tue Hide weekend days" at bounding box center [776, 418] width 355 height 428
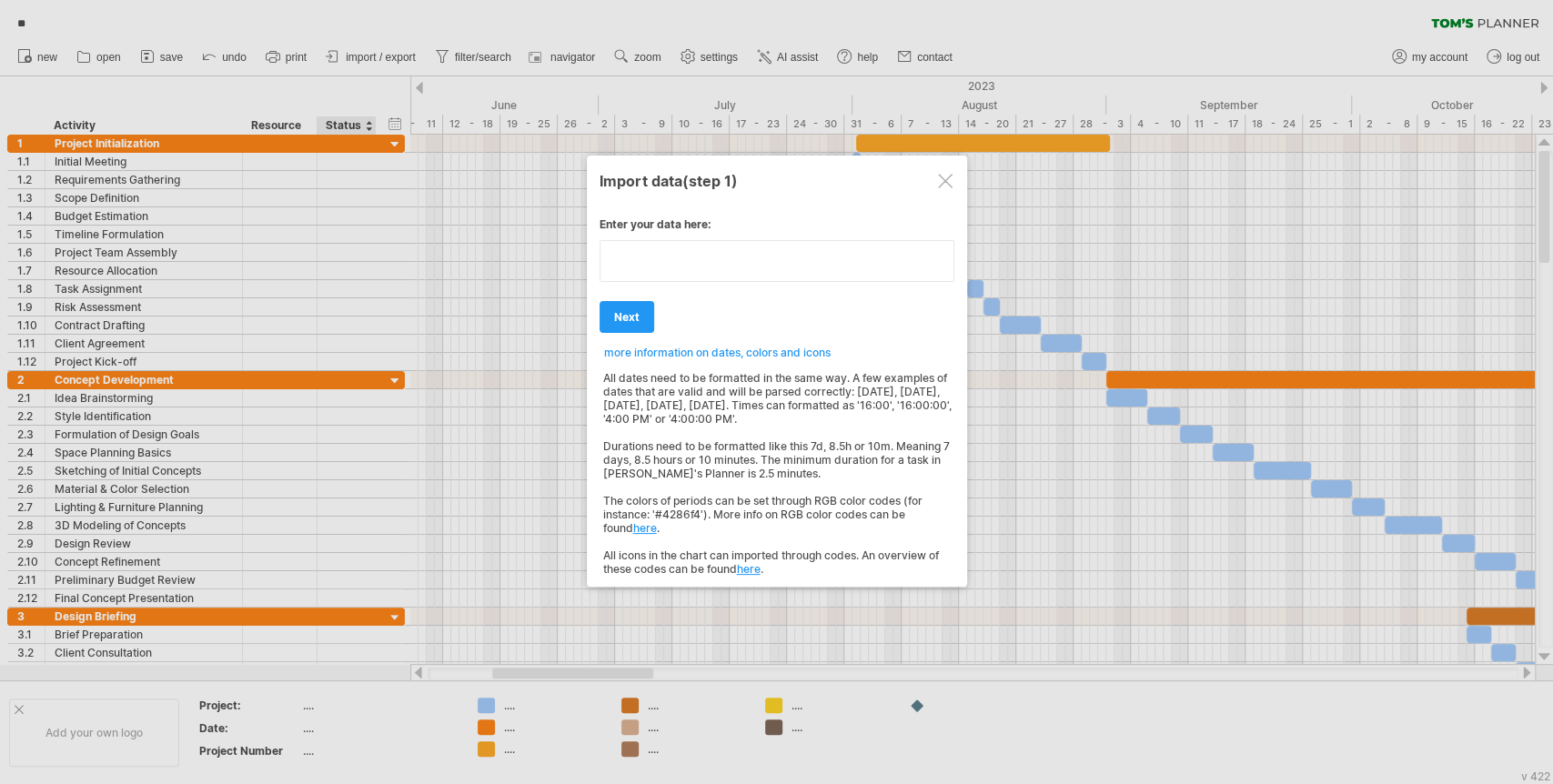
click at [679, 263] on textarea at bounding box center [776, 261] width 355 height 41
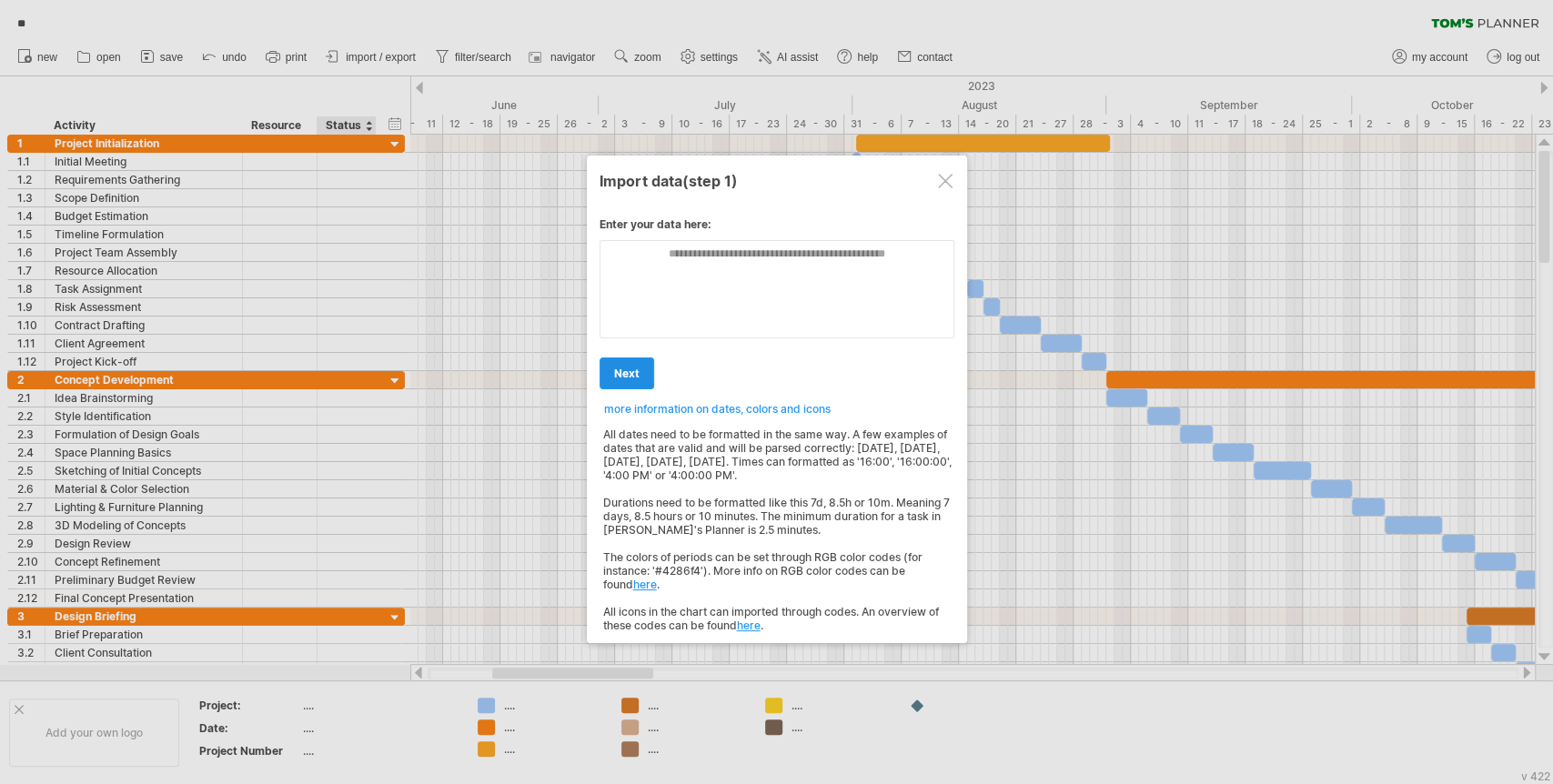
drag, startPoint x: 616, startPoint y: 306, endPoint x: 720, endPoint y: 248, distance: 119.1
click at [616, 306] on div "Enter your data here: Your data: Weekend days ' mon tue Hide weekend days" at bounding box center [776, 418] width 355 height 428
click at [938, 179] on div at bounding box center [945, 180] width 15 height 15
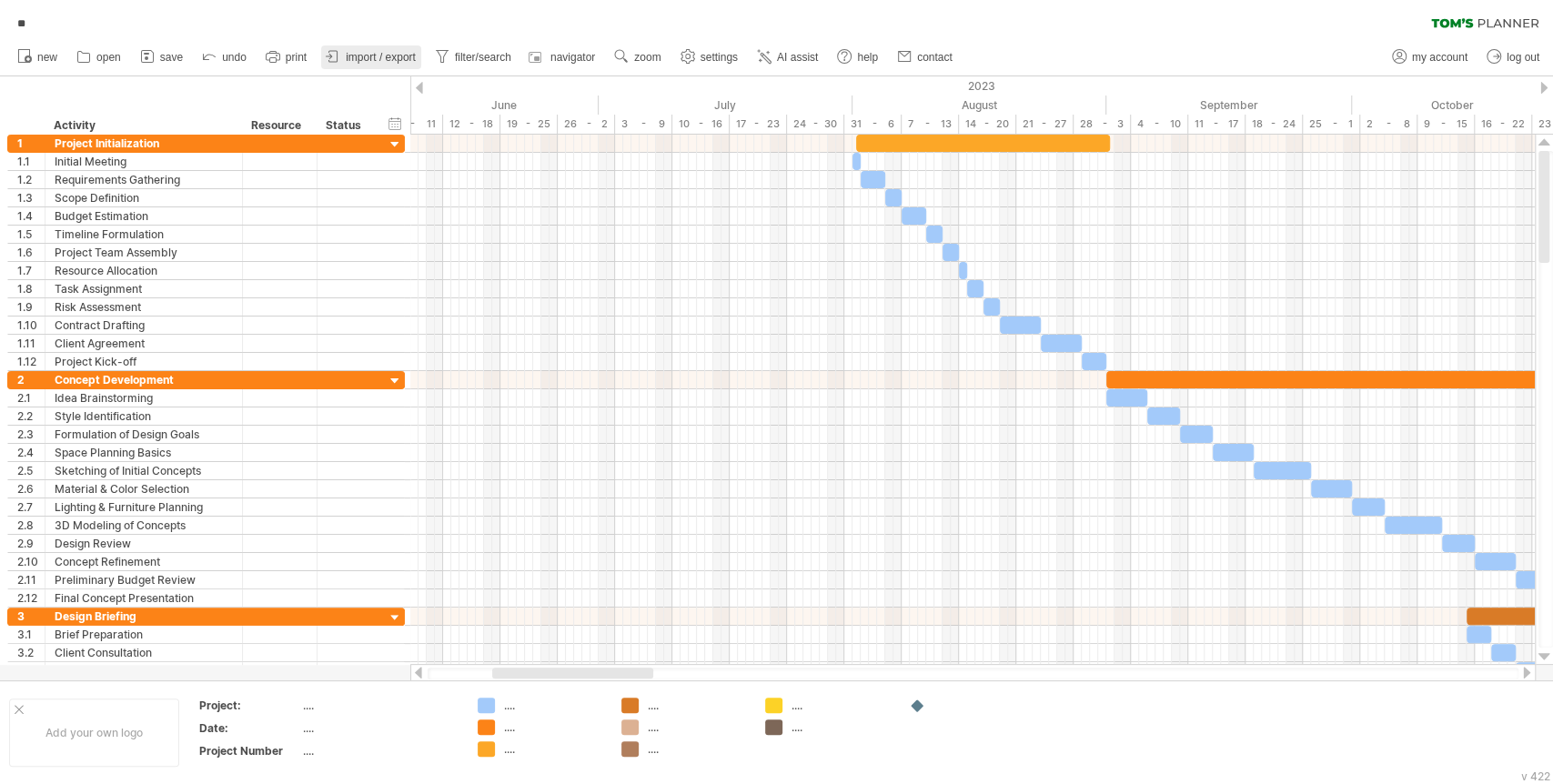
click at [365, 53] on span "import / export" at bounding box center [380, 57] width 70 height 13
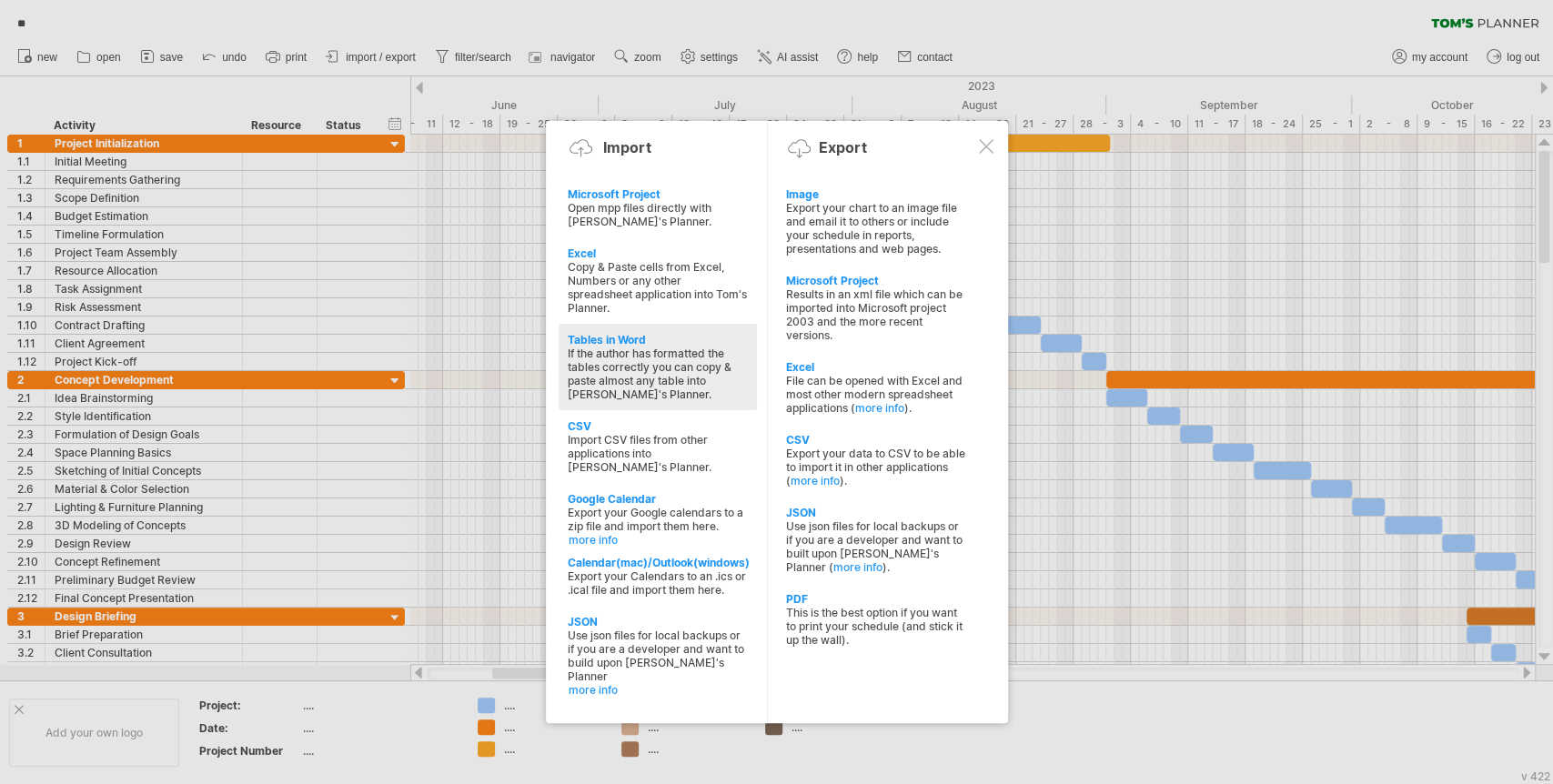
click at [624, 347] on div "If the author has formatted the tables correctly you can copy & paste almost an…" at bounding box center [657, 373] width 180 height 54
type textarea "**********"
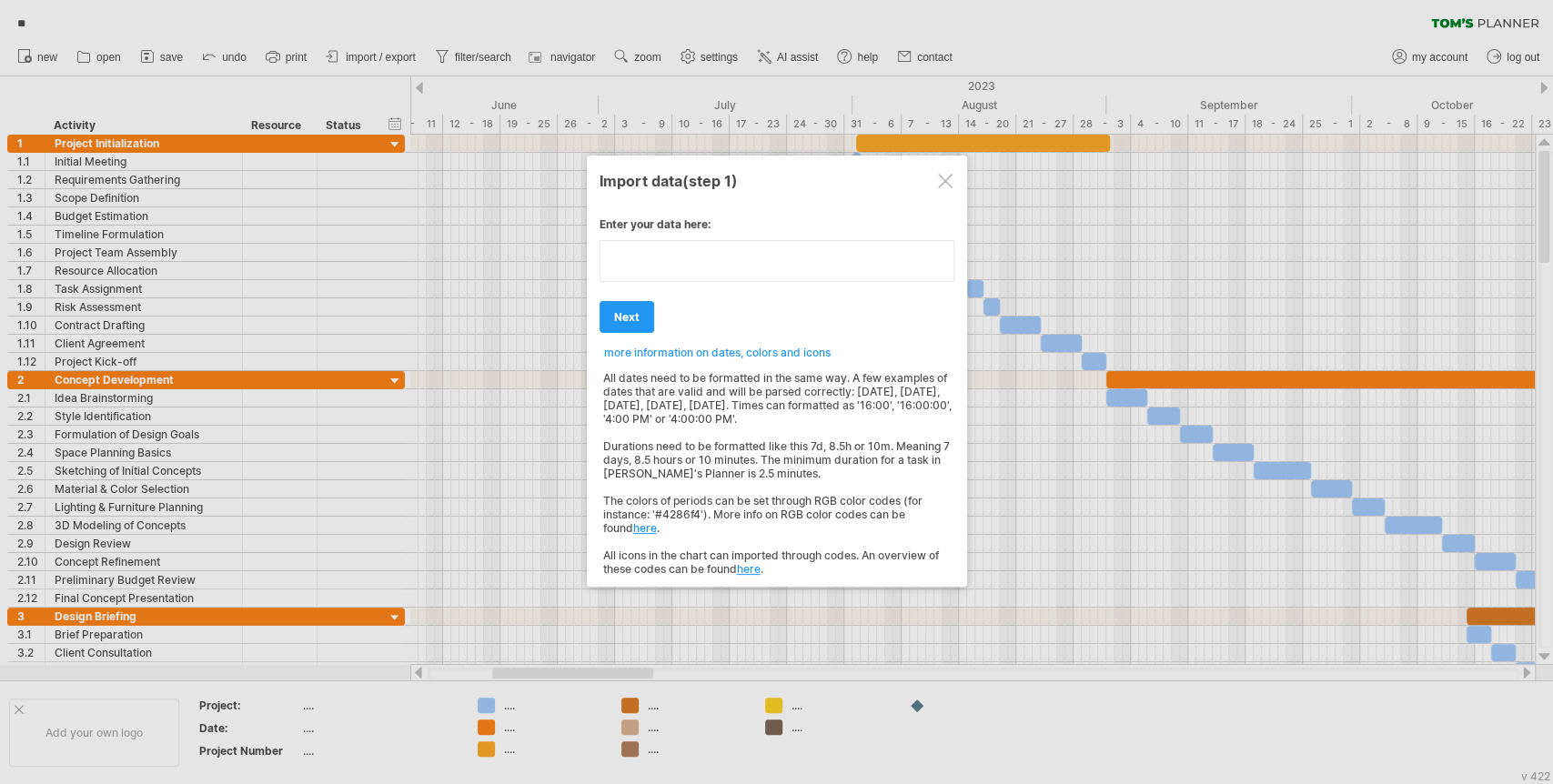
click at [699, 307] on div "Enter your data here: Your data: Weekend days ' mon tue Hide weekend days" at bounding box center [776, 390] width 355 height 372
type textarea "**********"
click at [633, 321] on div "Enter your data here: Your data: Weekend days ' mon tue Hide weekend days" at bounding box center [776, 390] width 355 height 372
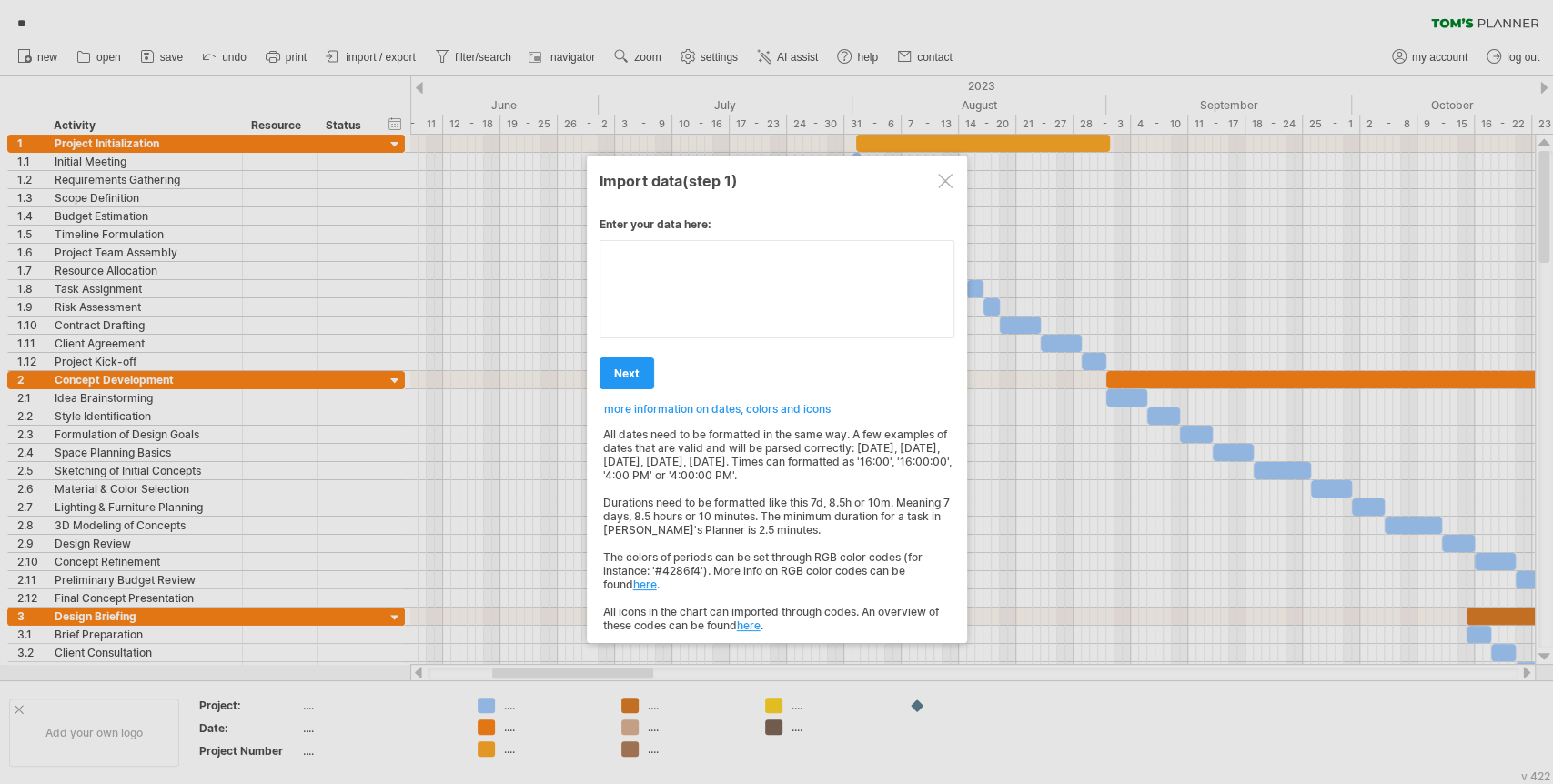
click at [695, 307] on div "Enter your data here: Your data: Weekend days ' mon tue Hide weekend days" at bounding box center [776, 418] width 355 height 428
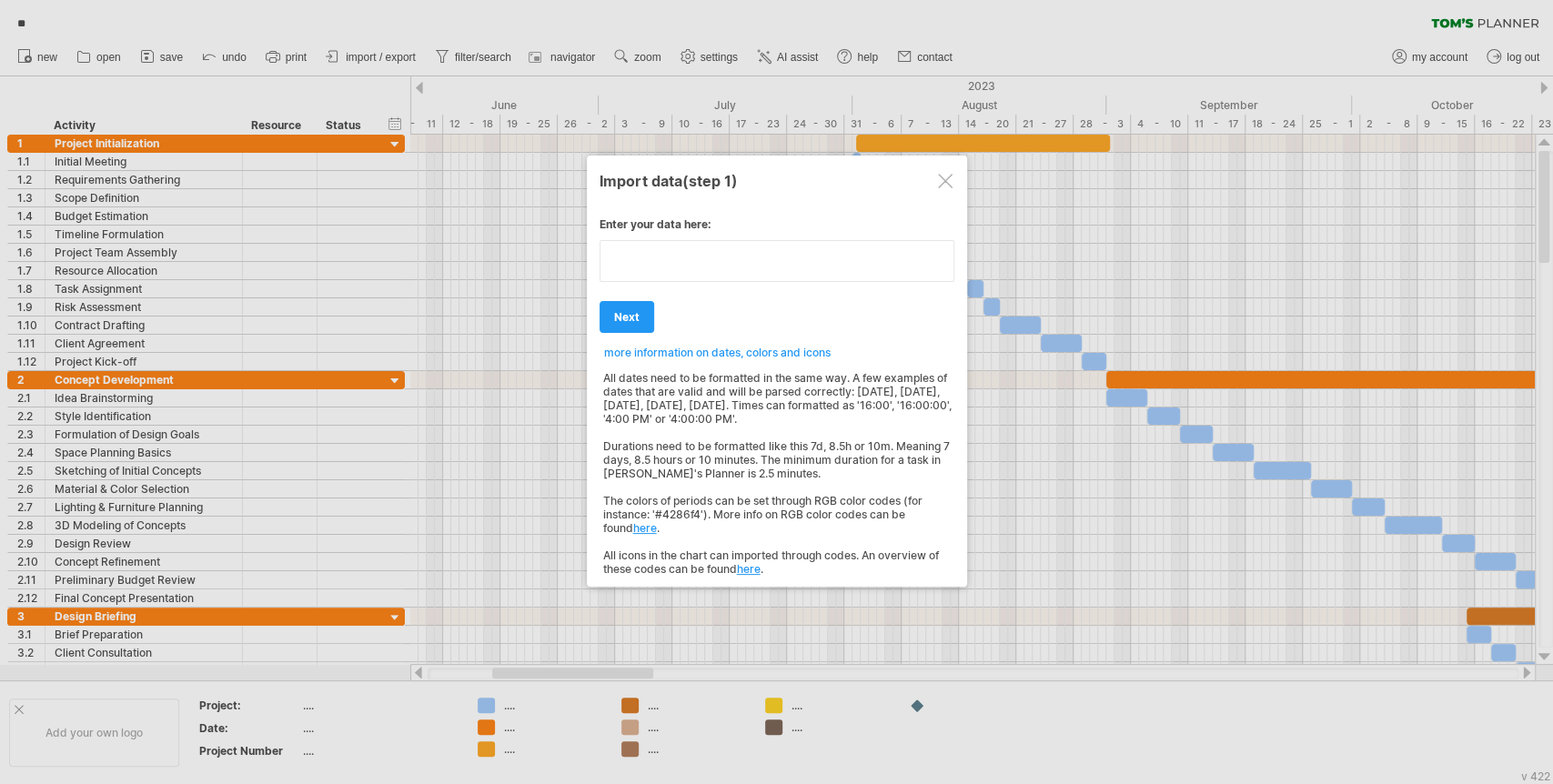
click at [710, 250] on textarea at bounding box center [776, 261] width 355 height 41
type textarea "*"
click at [707, 252] on textarea at bounding box center [776, 261] width 355 height 41
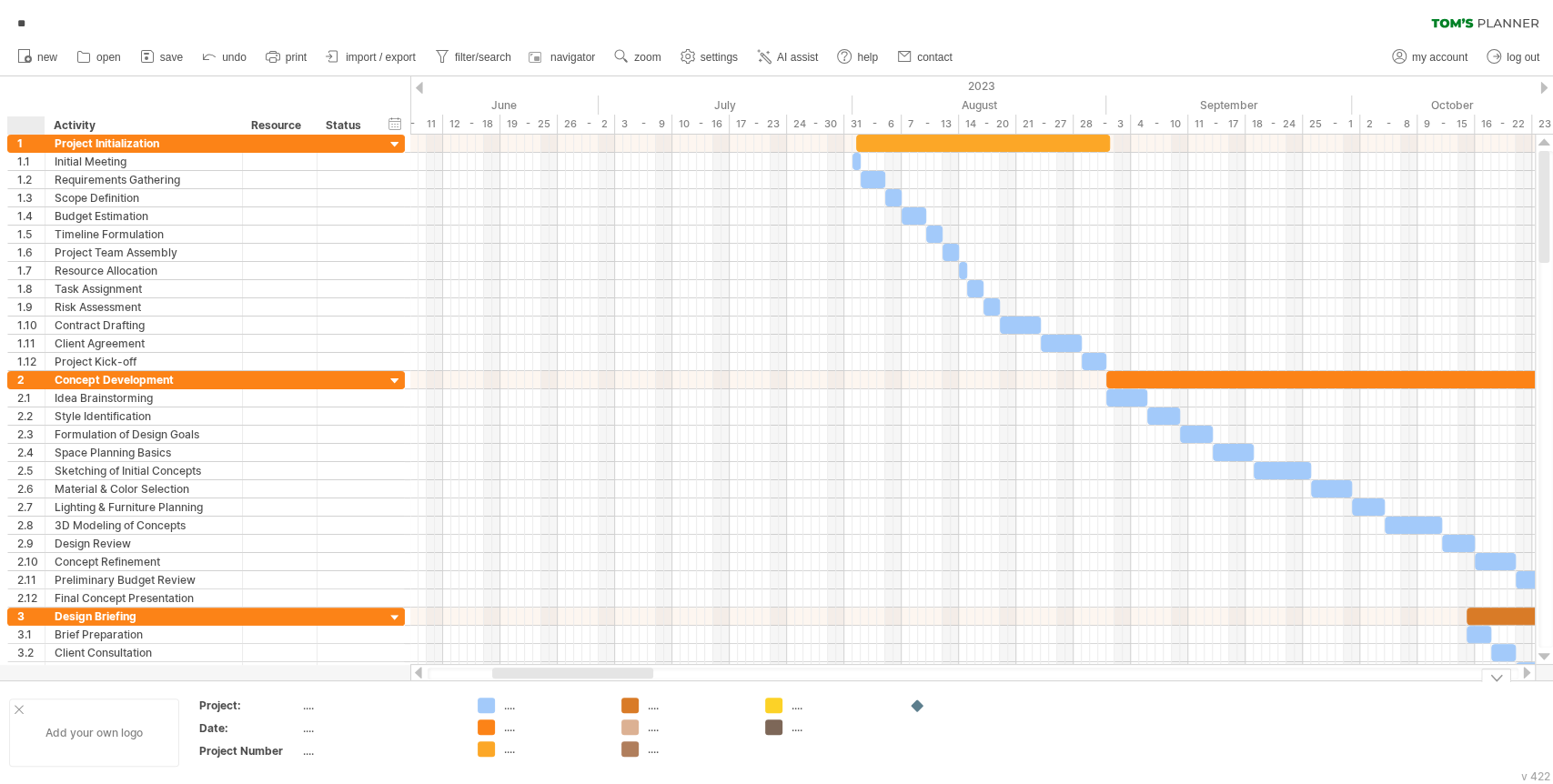
click at [17, 704] on div at bounding box center [19, 708] width 9 height 9
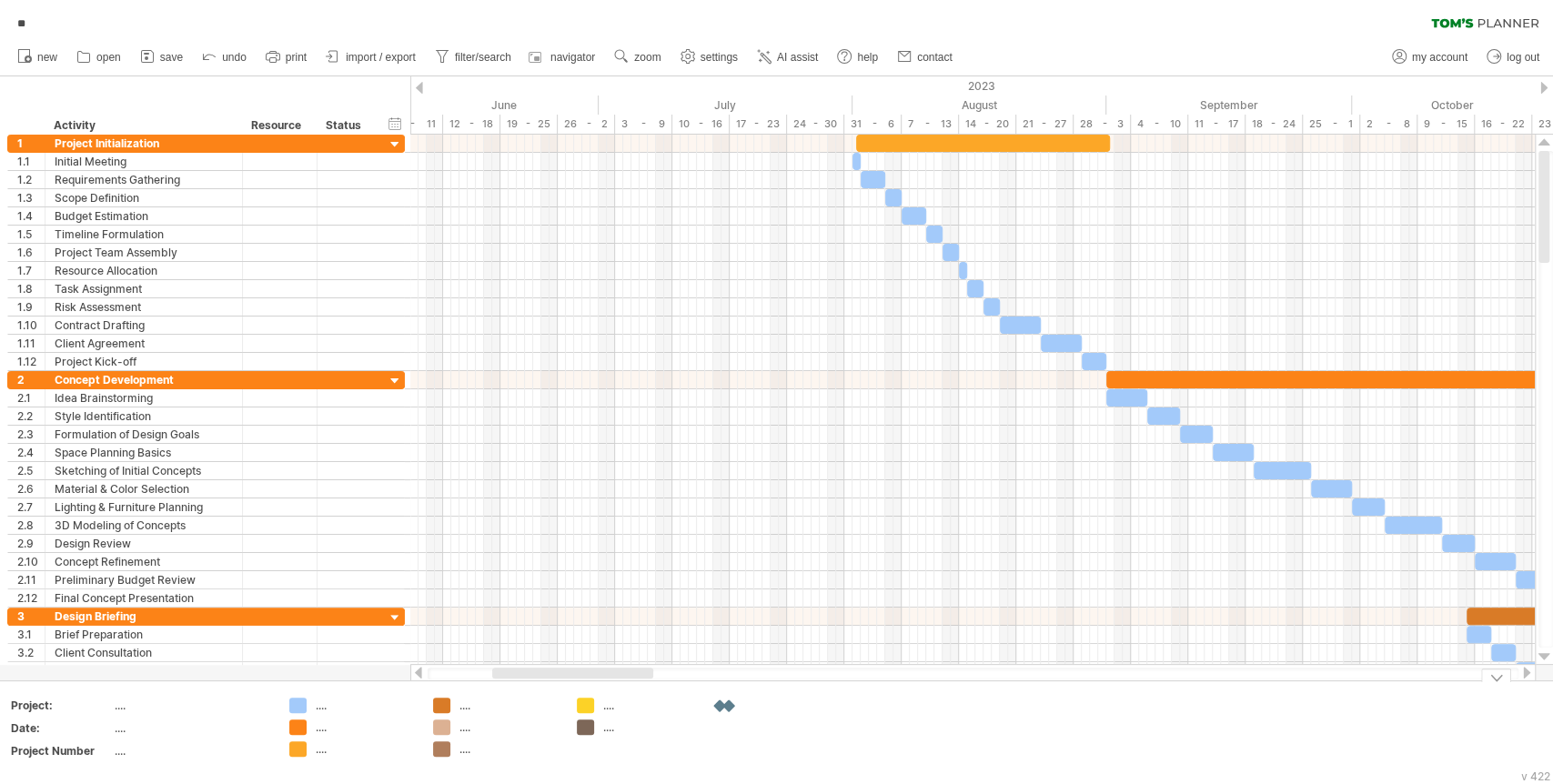
click at [727, 704] on div "Trying to reach plan.tomsplanner.com Connected again... processing file ** clea…" at bounding box center [776, 392] width 1553 height 784
click at [1396, 681] on div at bounding box center [1496, 676] width 30 height 14
